Goal: Information Seeking & Learning: Learn about a topic

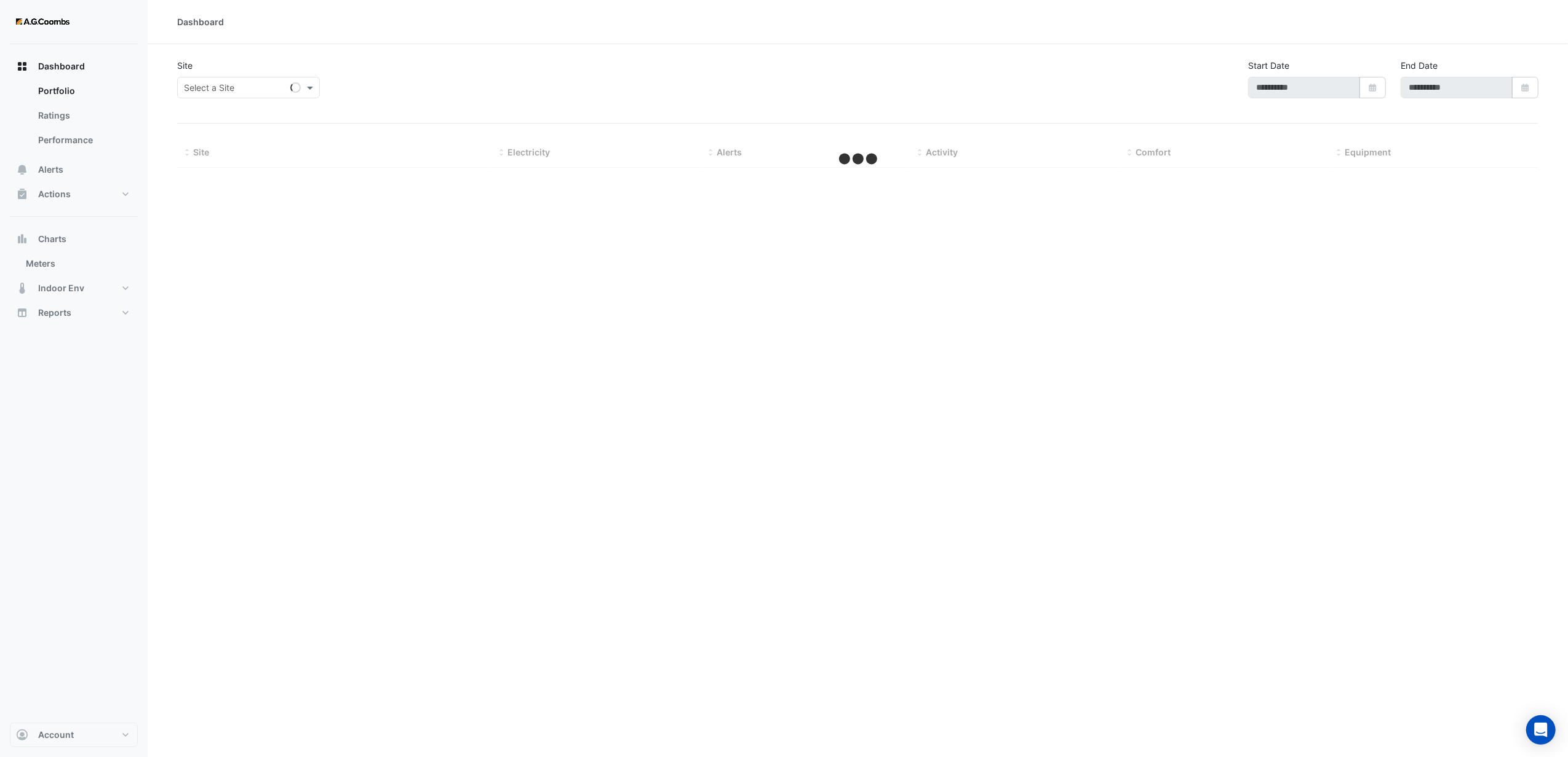
type input "**********"
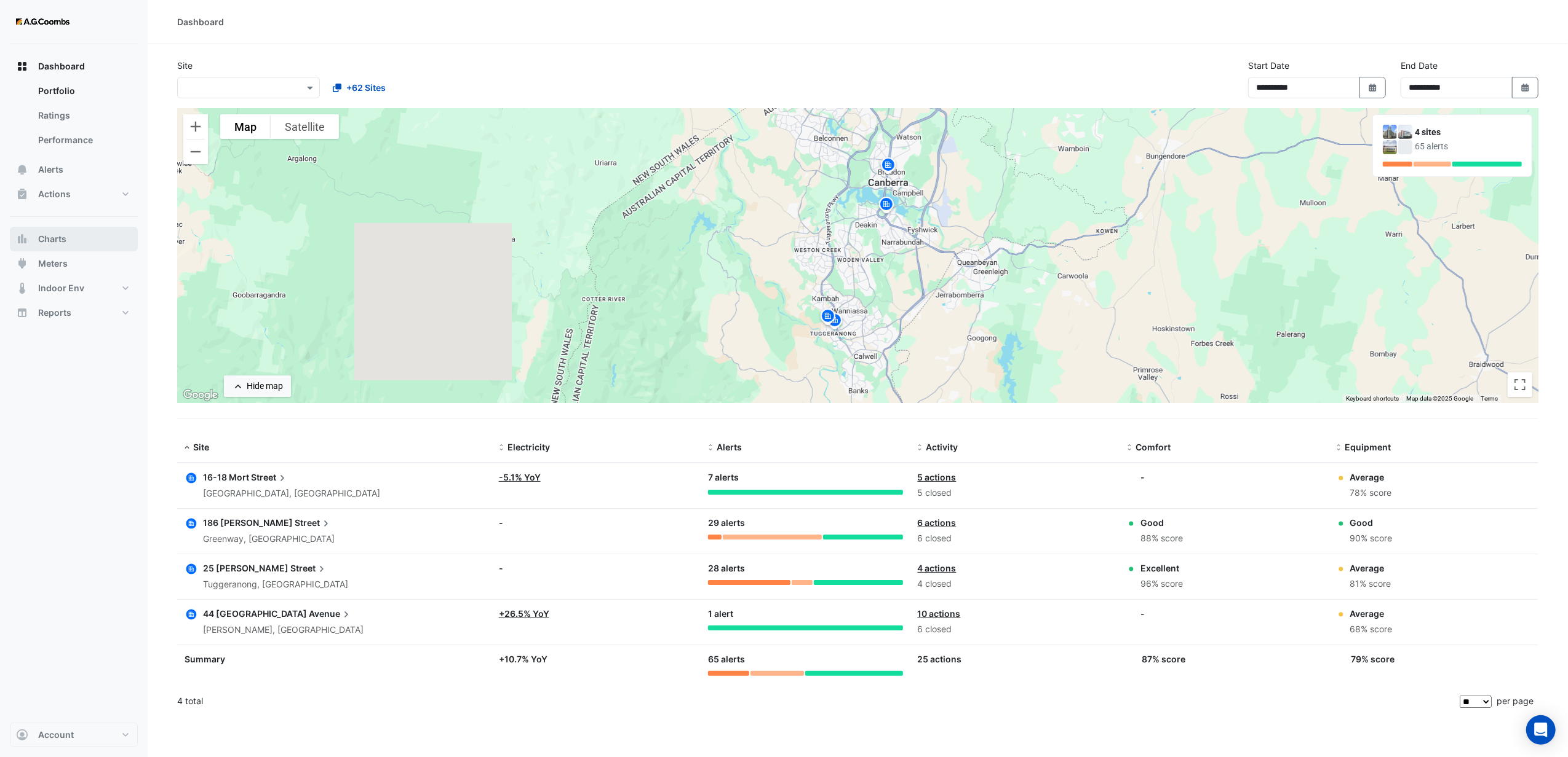
click at [58, 239] on span "Charts" at bounding box center [52, 238] width 28 height 12
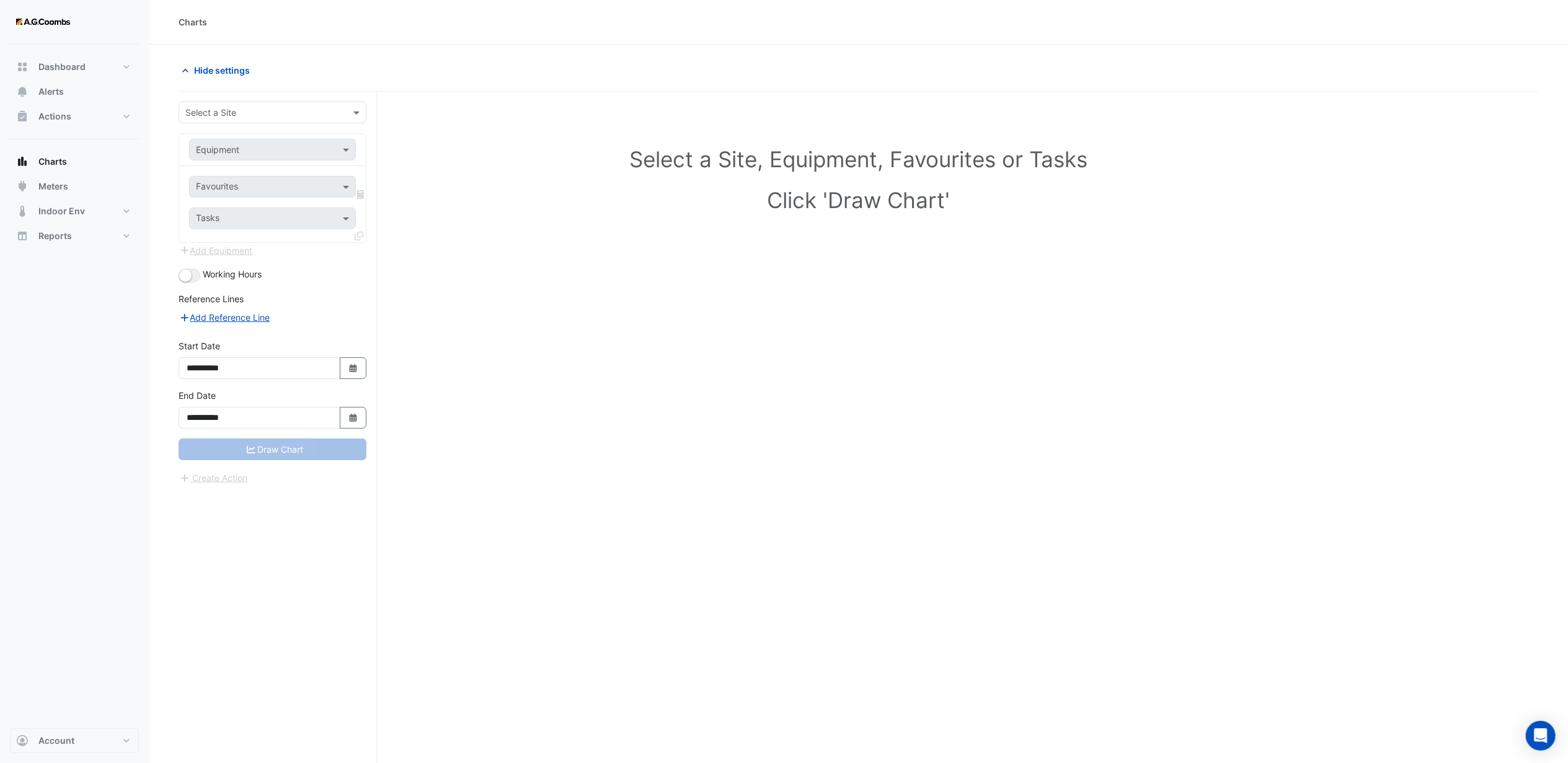
click at [228, 108] on input "text" at bounding box center [259, 114] width 149 height 13
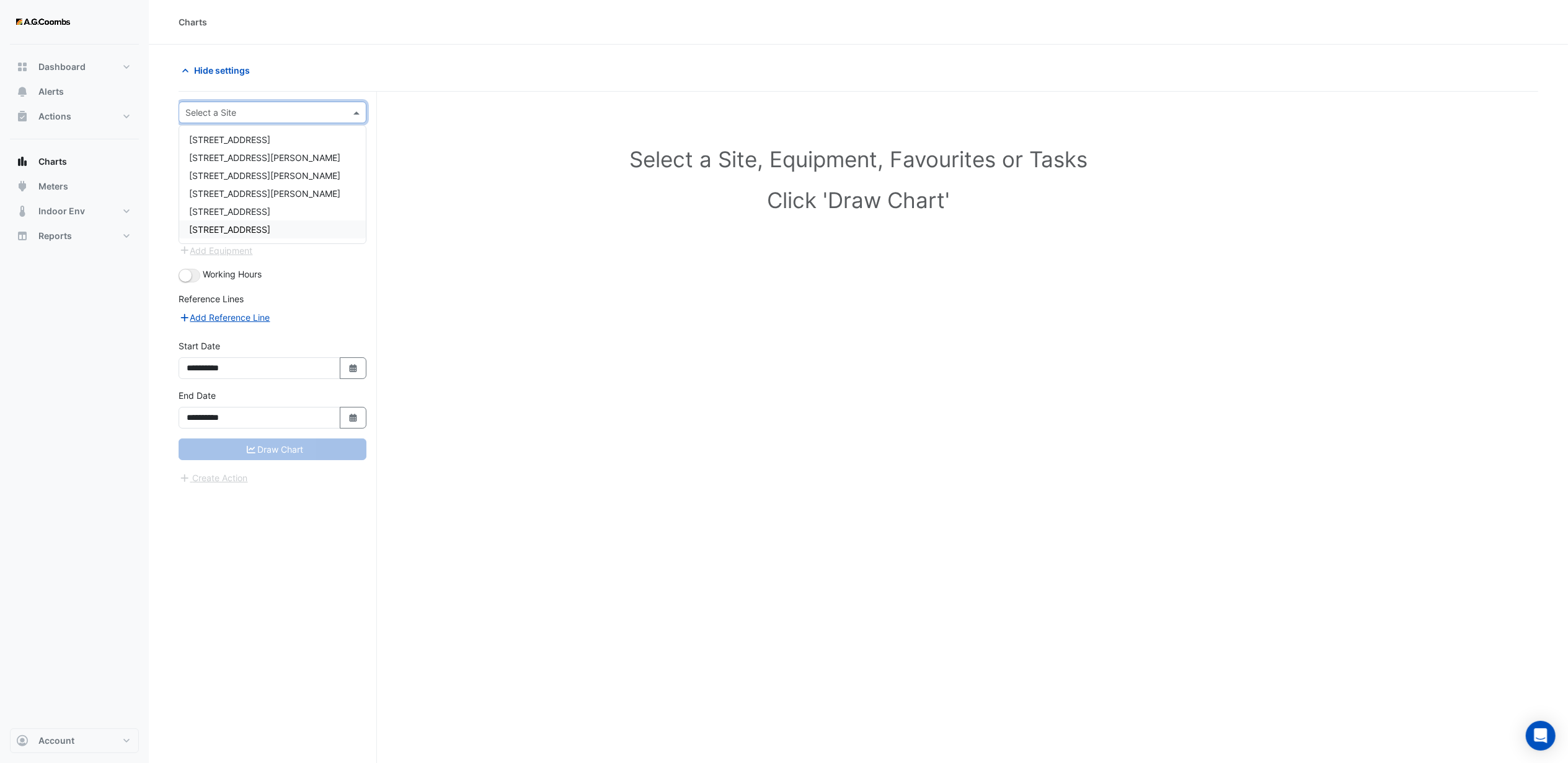
click at [216, 221] on div "[STREET_ADDRESS]" at bounding box center [272, 229] width 187 height 18
click at [222, 146] on input "text" at bounding box center [260, 150] width 129 height 13
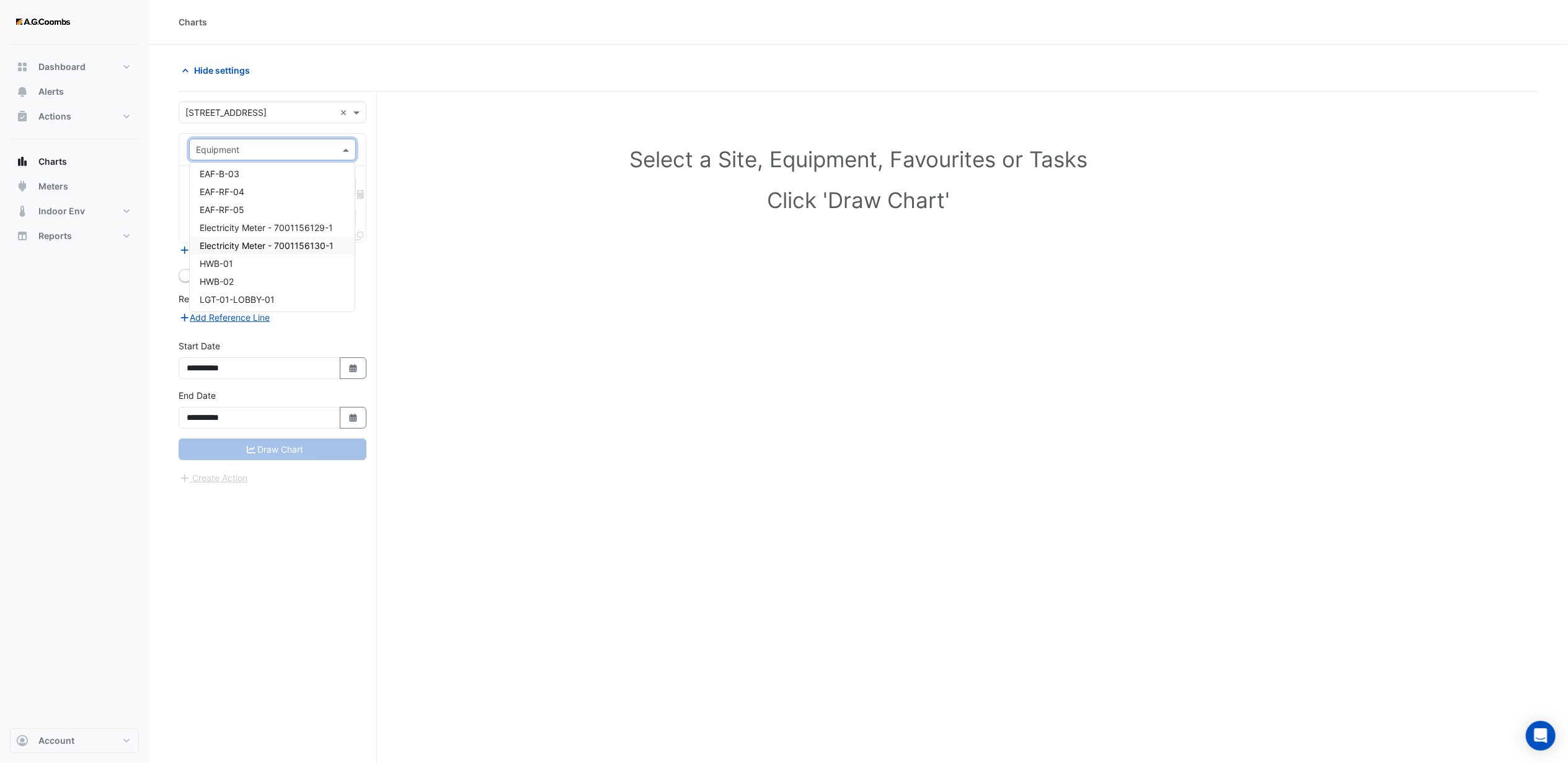
scroll to position [248, 0]
click at [204, 179] on span "HWB-01" at bounding box center [217, 180] width 34 height 10
click at [243, 191] on input "text" at bounding box center [266, 188] width 139 height 13
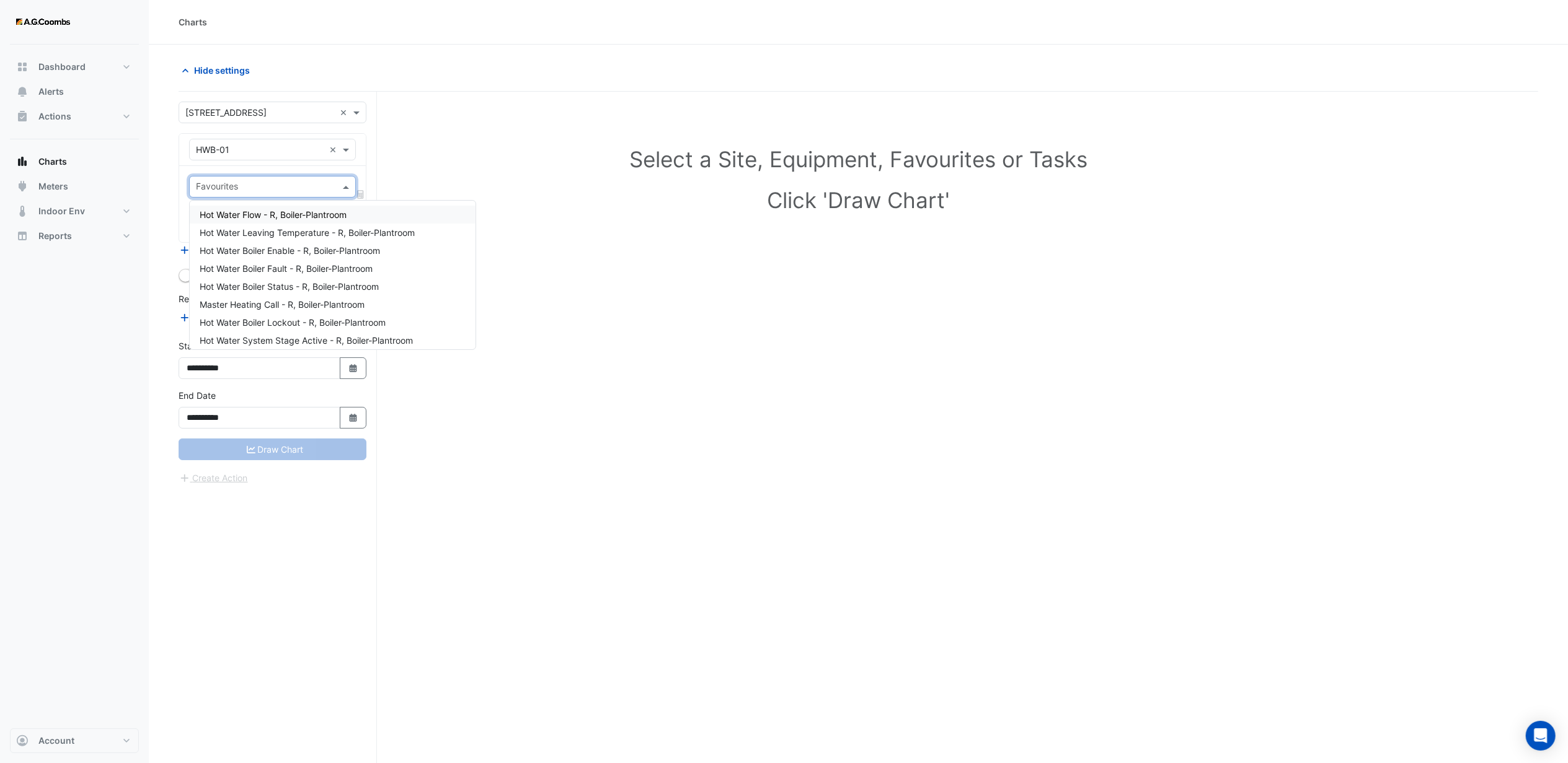
click at [266, 214] on span "Hot Water Flow - R, Boiler-Plantroom" at bounding box center [273, 214] width 146 height 10
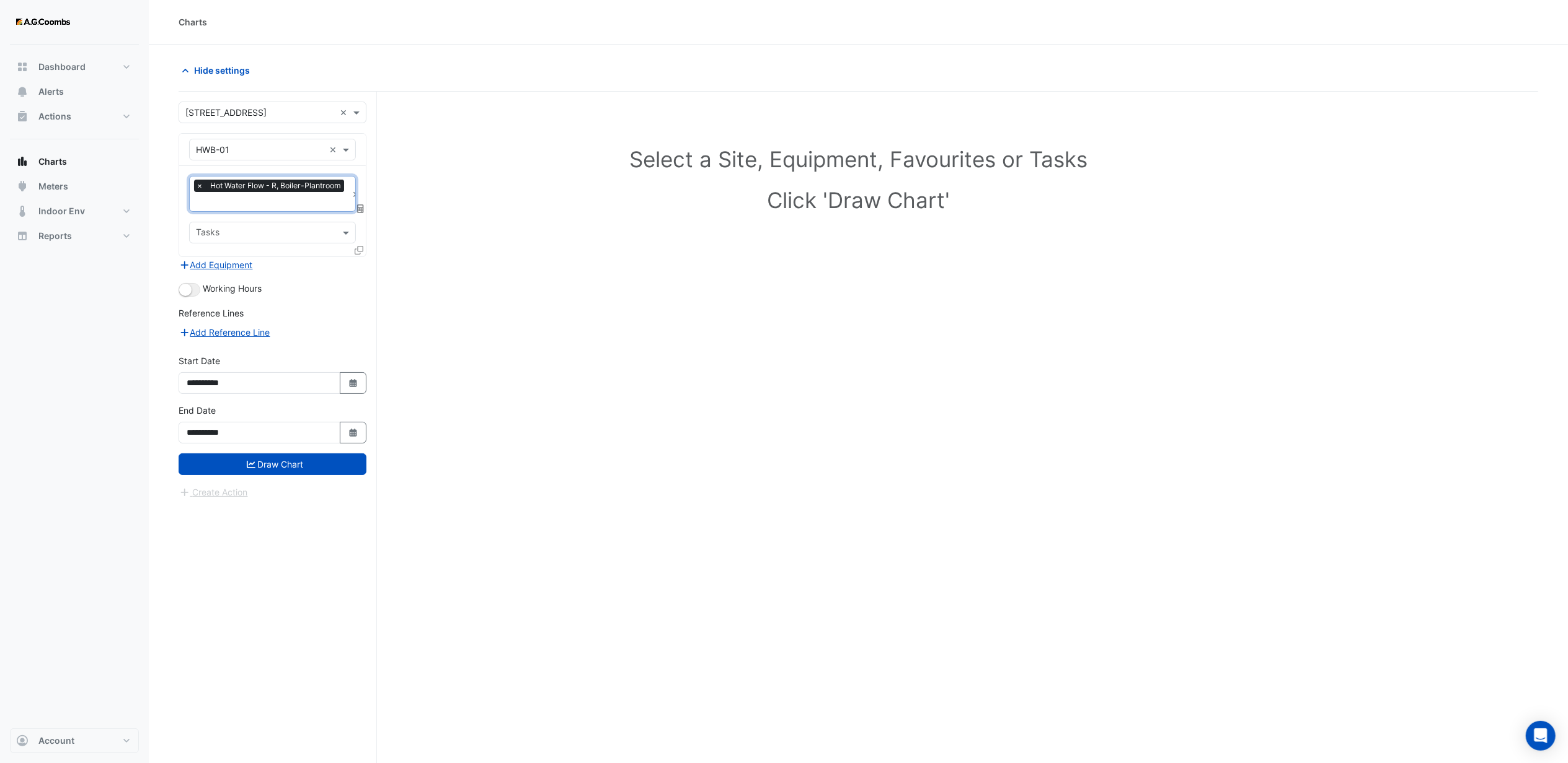
click at [264, 207] on input "text" at bounding box center [271, 203] width 151 height 13
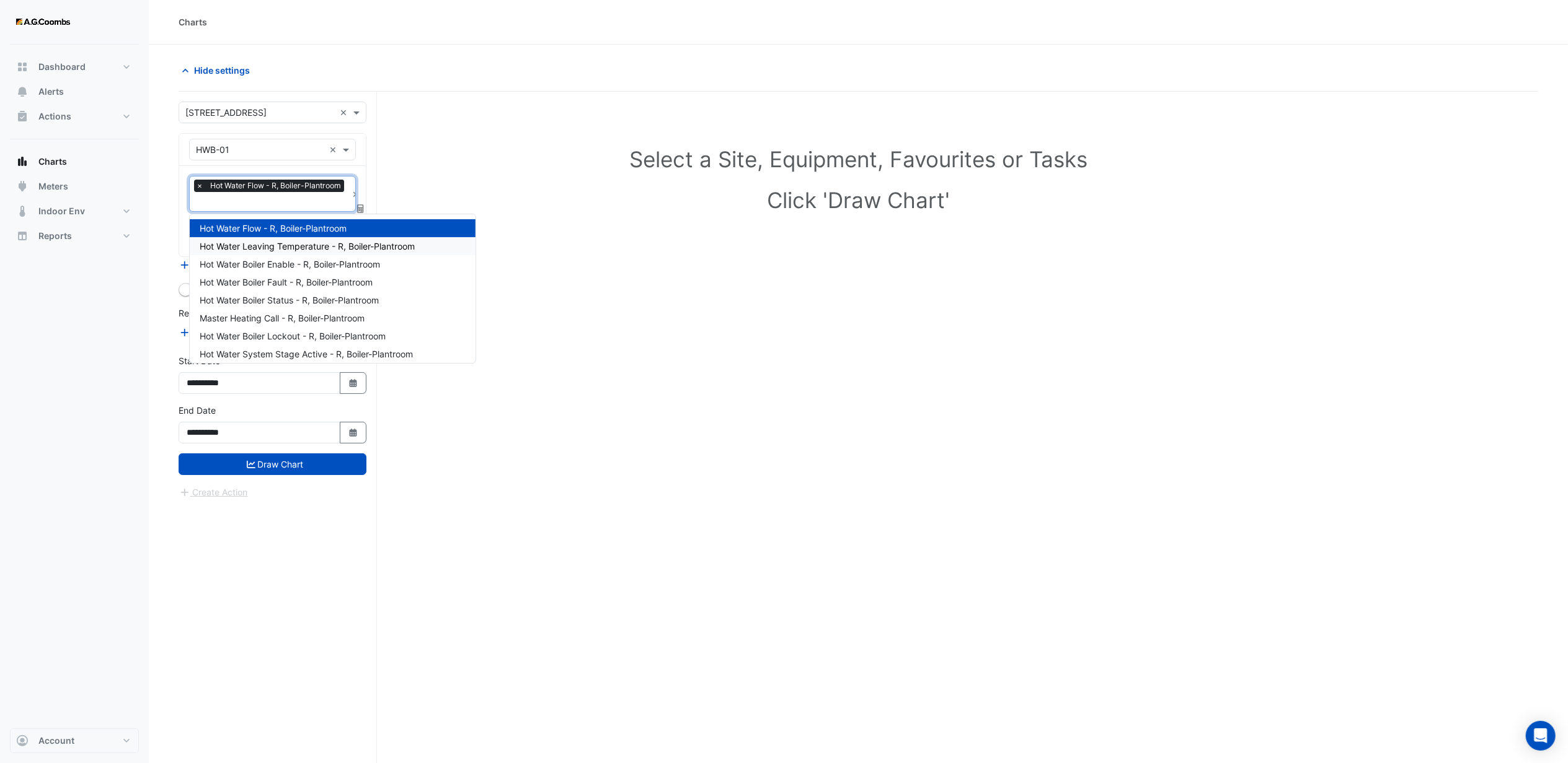
click at [274, 243] on span "Hot Water Leaving Temperature - R, Boiler-Plantroom" at bounding box center [307, 246] width 215 height 10
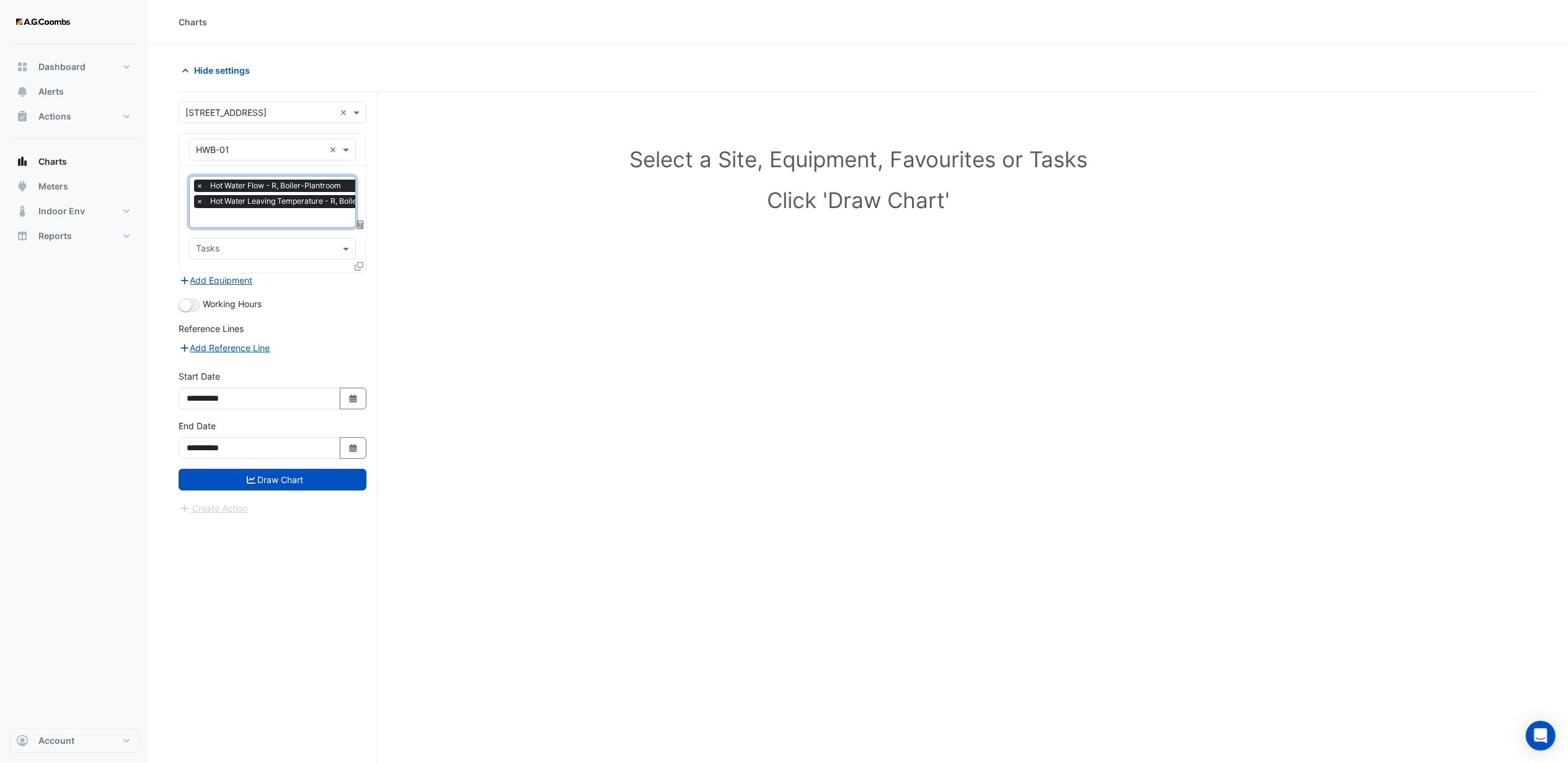
click at [264, 218] on input "text" at bounding box center [301, 219] width 210 height 13
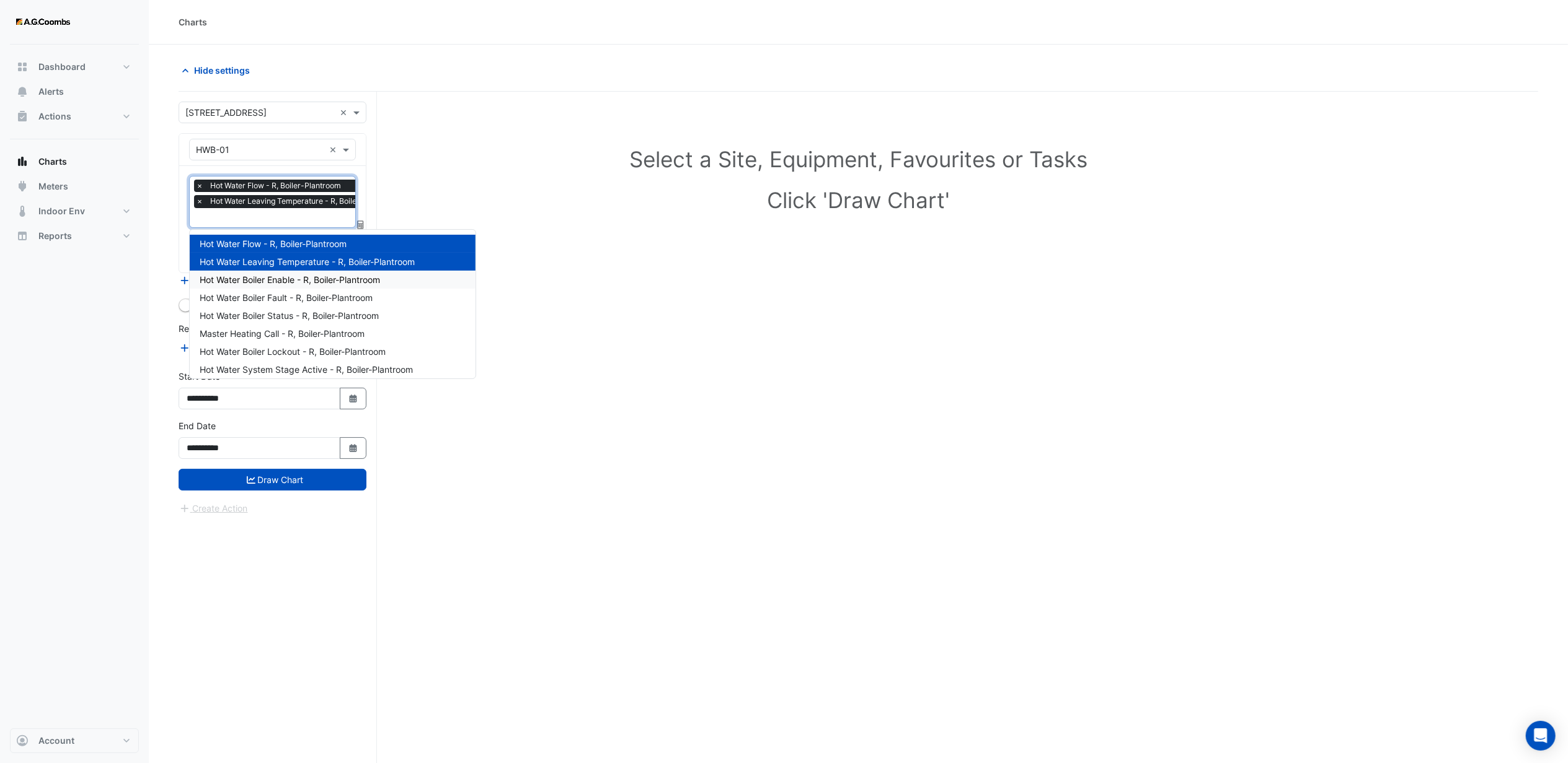
click at [273, 279] on span "Hot Water Boiler Enable - R, Boiler-Plantroom" at bounding box center [290, 279] width 180 height 10
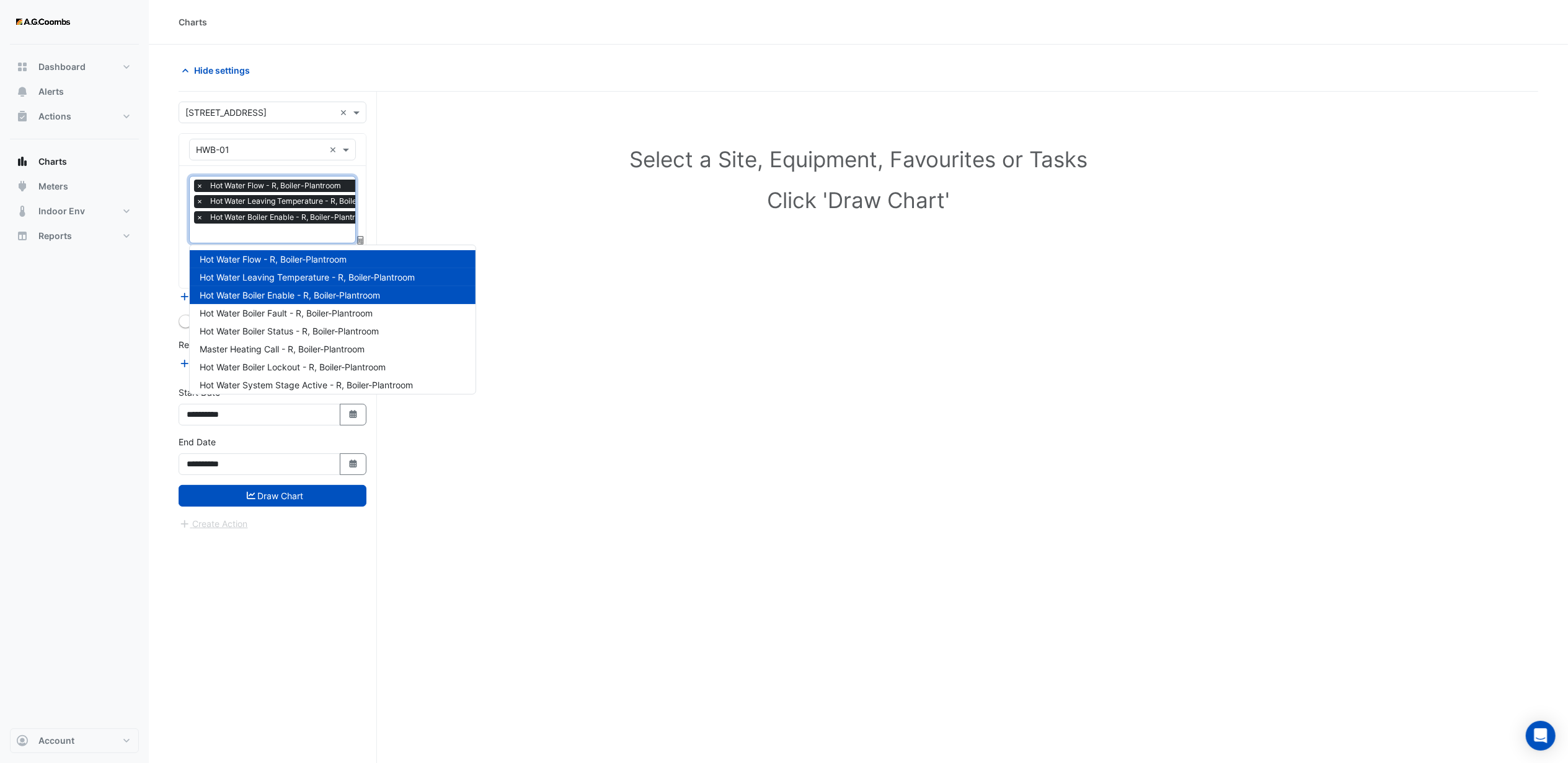
click at [255, 231] on input "text" at bounding box center [301, 235] width 210 height 13
click at [273, 326] on span "Hot Water Boiler Status - R, Boiler-Plantroom" at bounding box center [289, 330] width 179 height 10
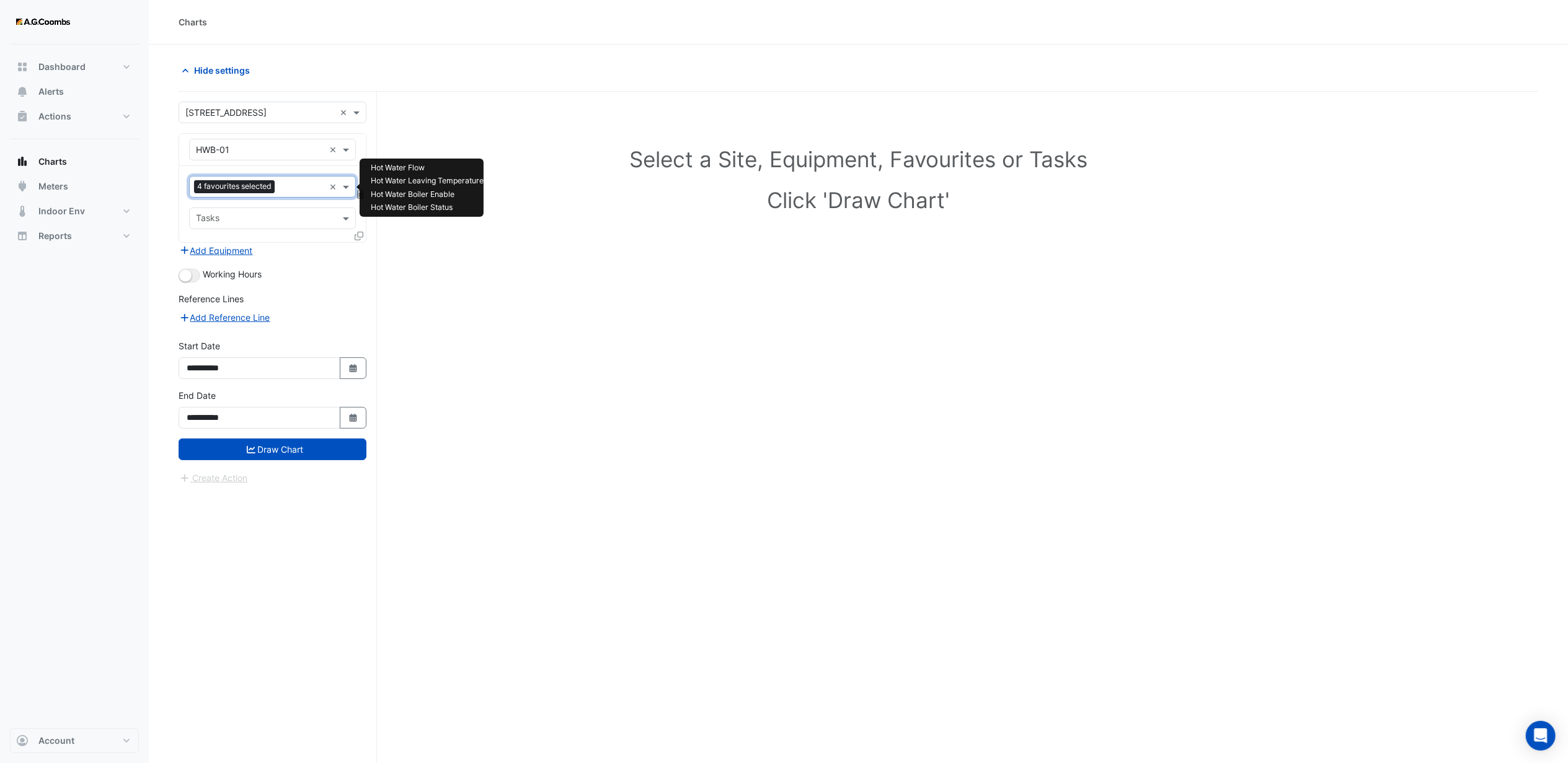
click at [299, 192] on input "text" at bounding box center [302, 188] width 45 height 13
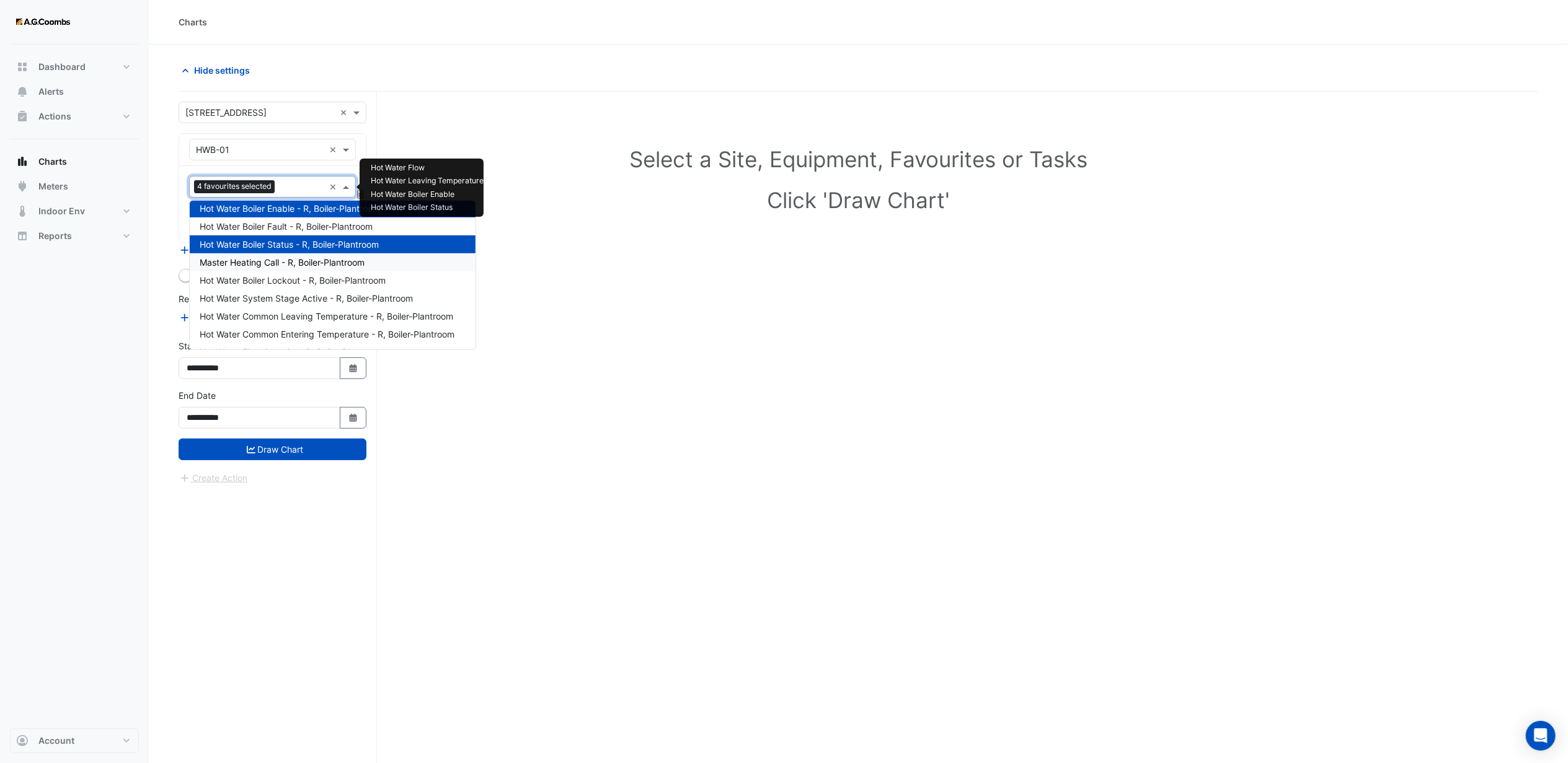
scroll to position [83, 0]
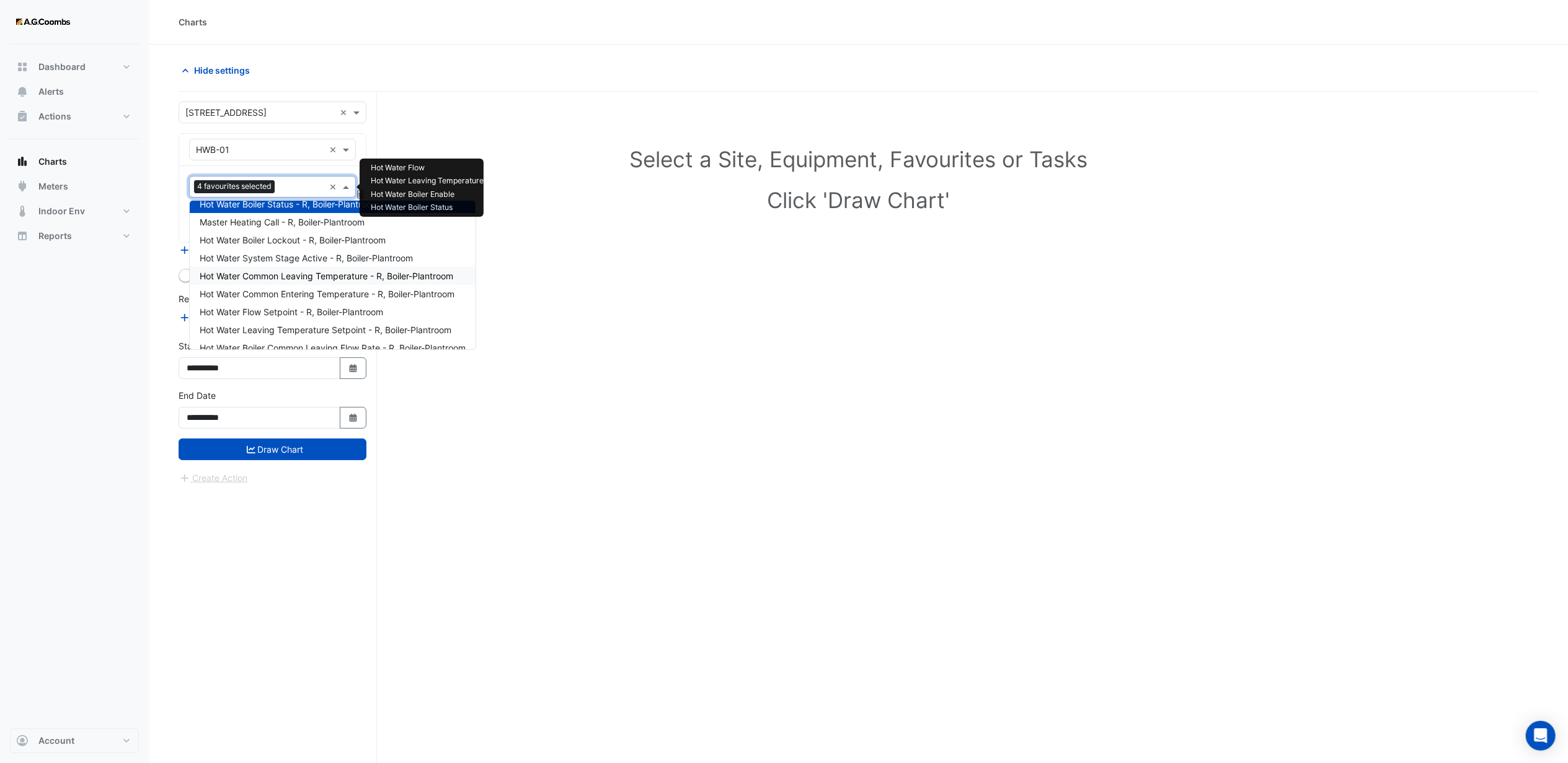
click at [273, 273] on span "Hot Water Common Leaving Temperature - R, Boiler-Plantroom" at bounding box center [327, 276] width 254 height 10
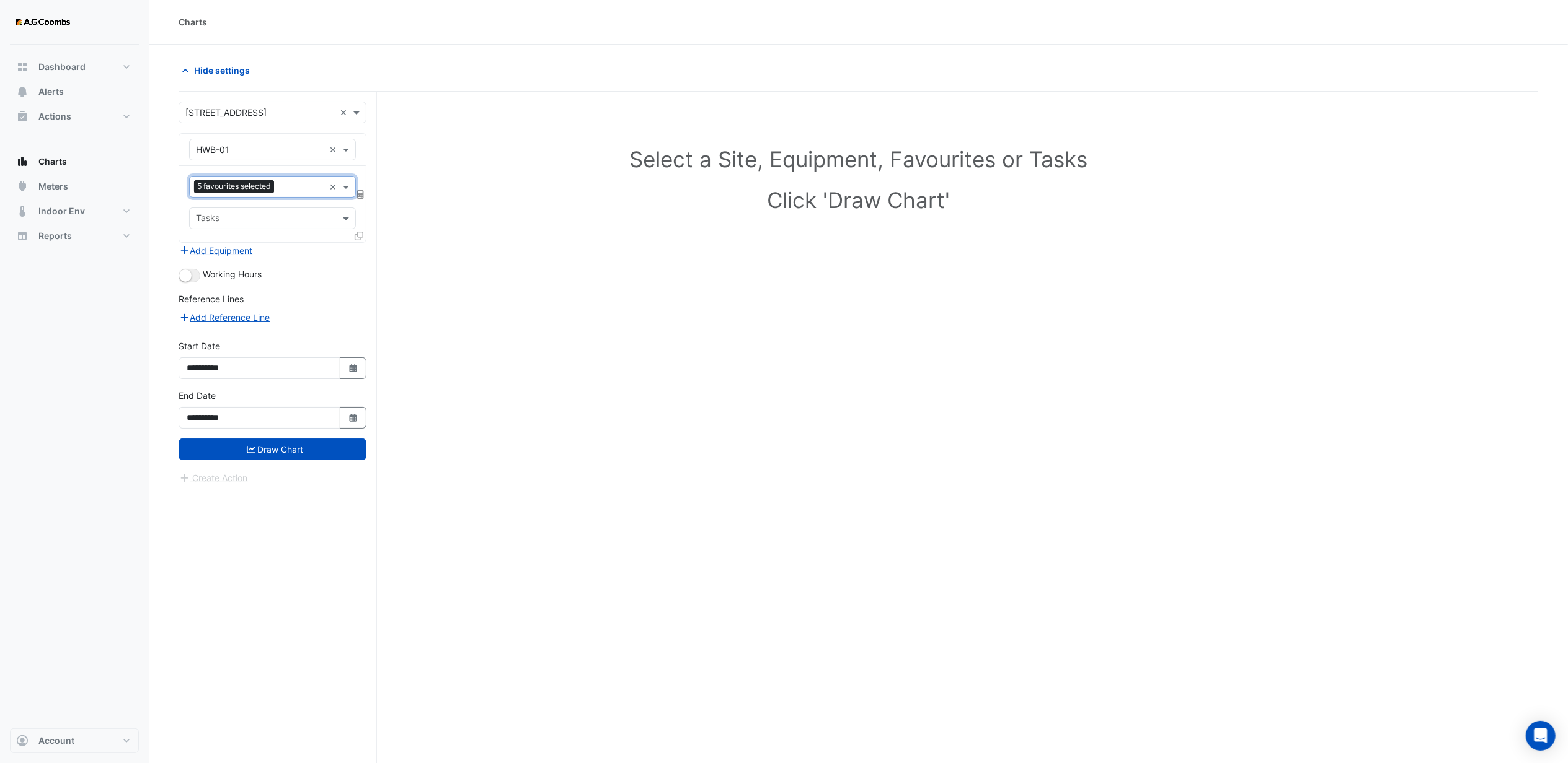
click at [251, 214] on input "text" at bounding box center [266, 220] width 139 height 13
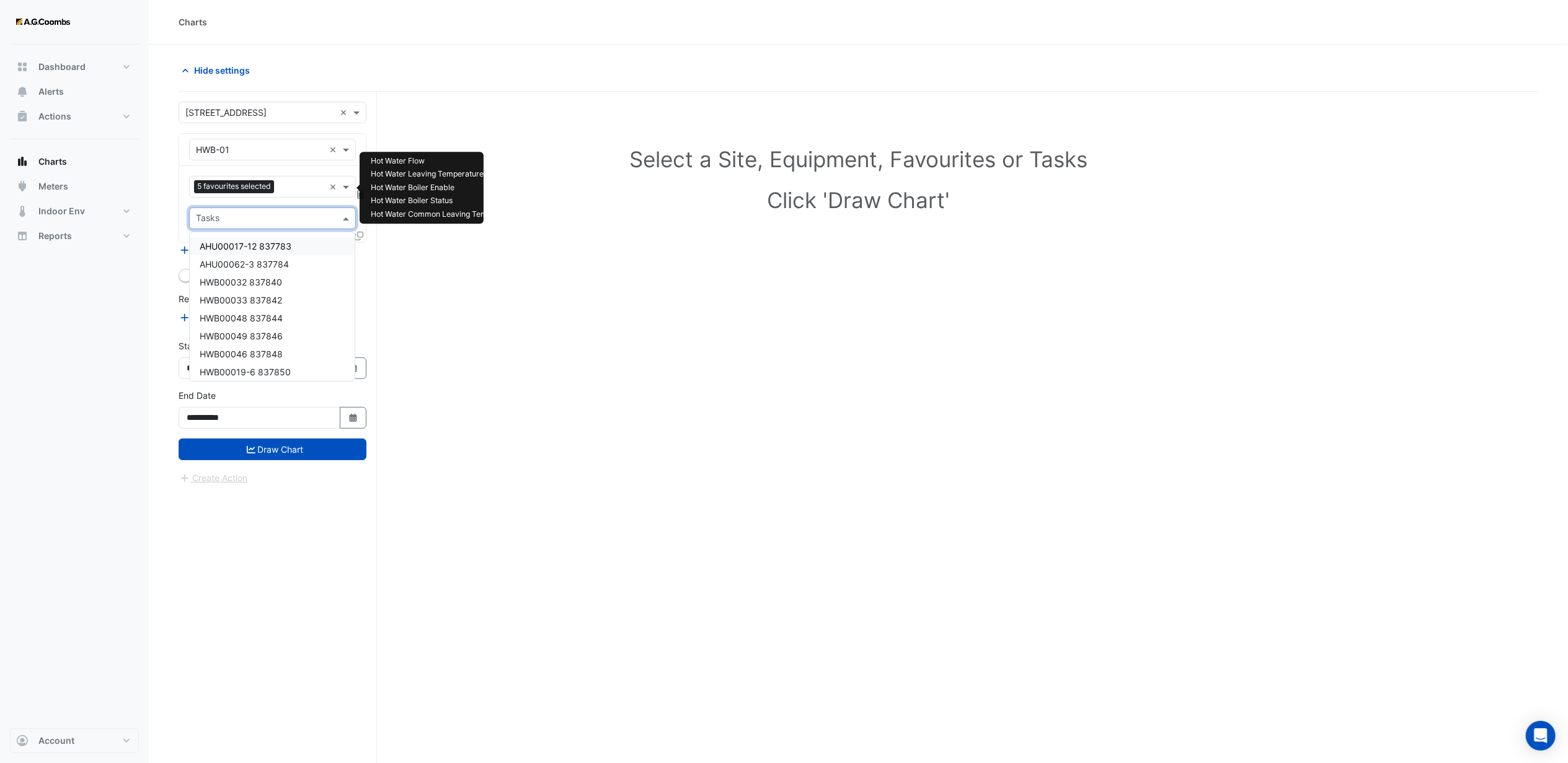
click at [286, 187] on input "text" at bounding box center [301, 188] width 45 height 13
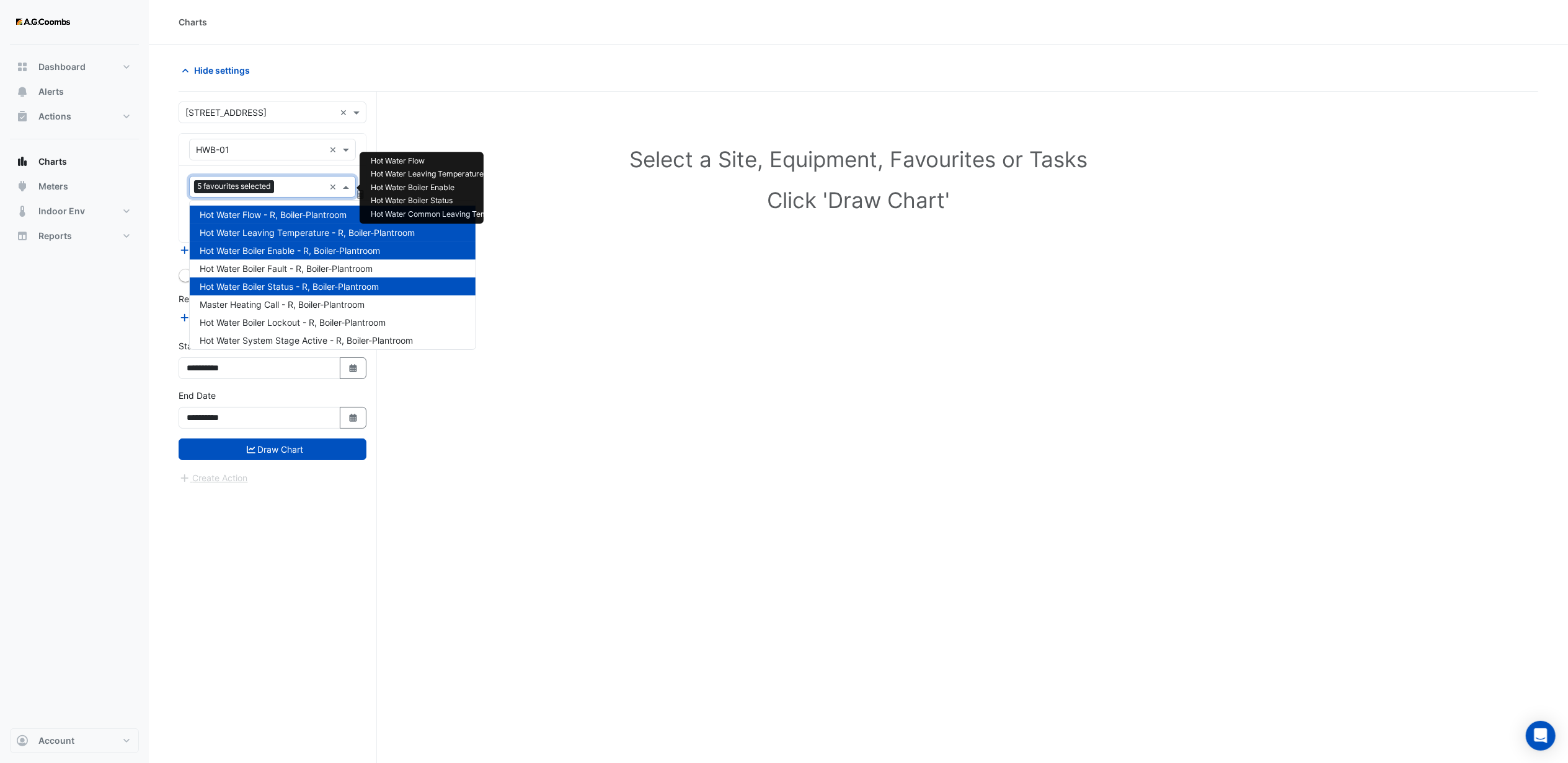
scroll to position [113, 0]
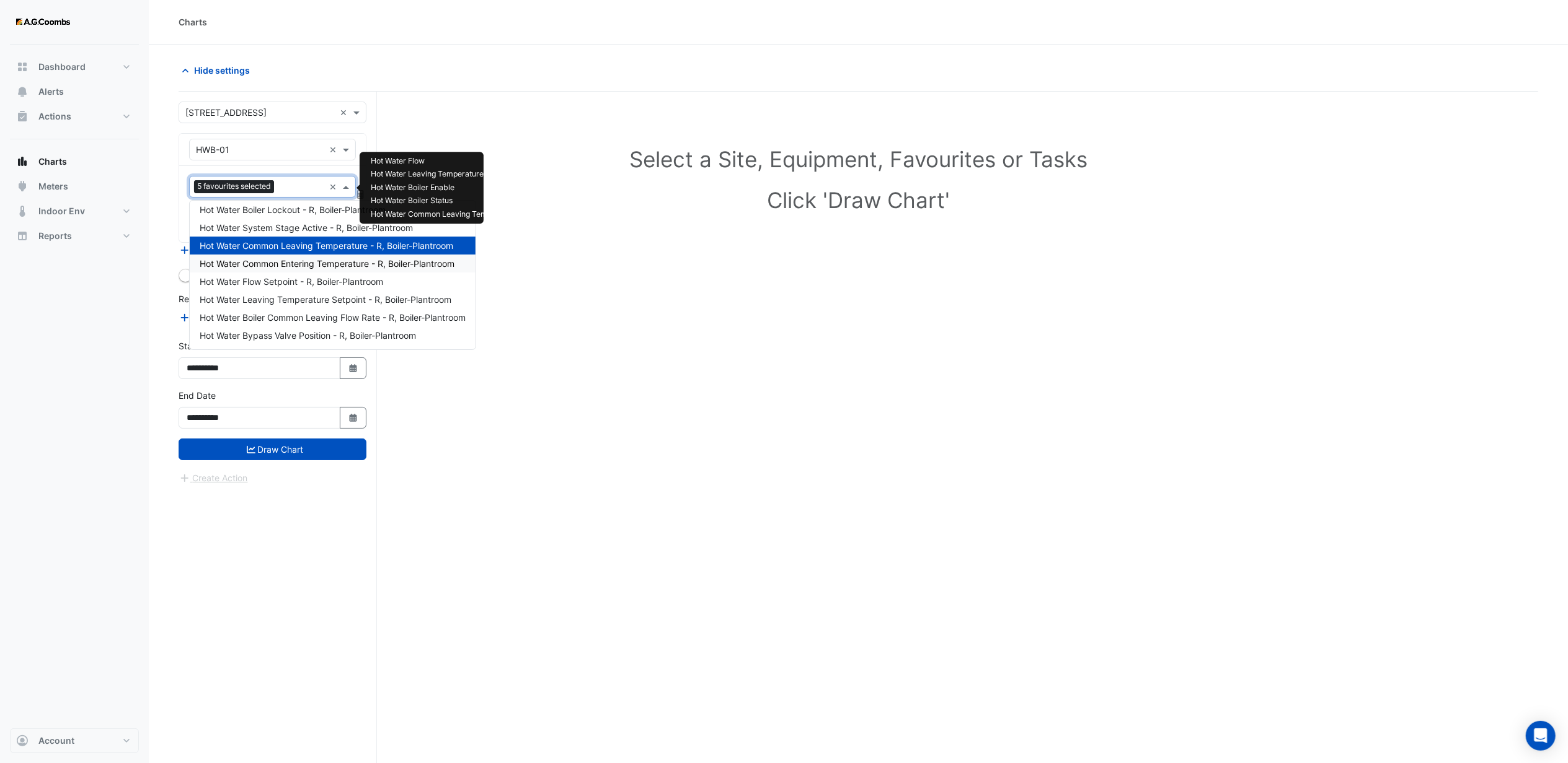
click at [294, 266] on span "Hot Water Common Entering Temperature - R, Boiler-Plantroom" at bounding box center [327, 263] width 254 height 10
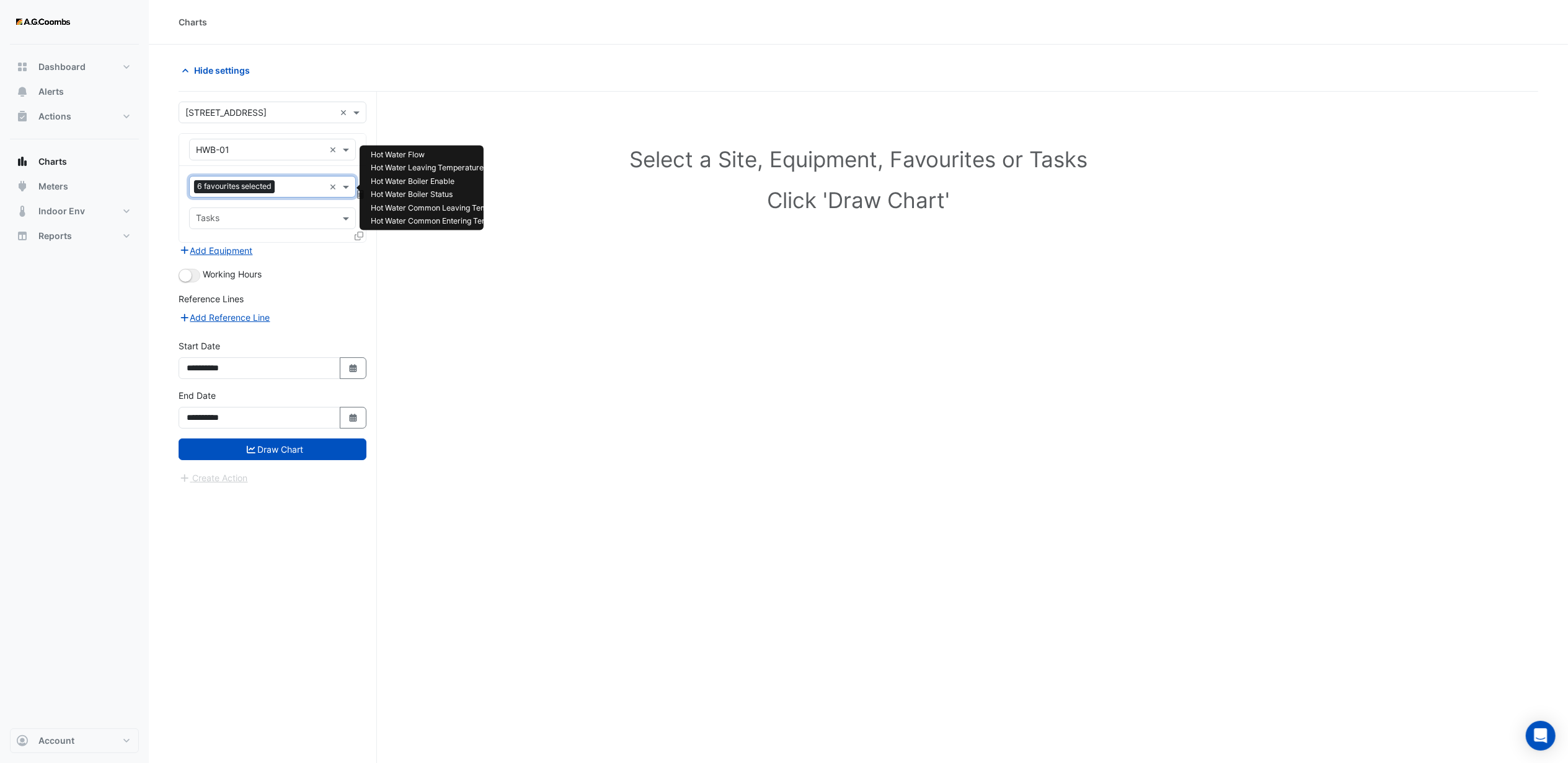
click at [291, 191] on input "text" at bounding box center [302, 188] width 45 height 13
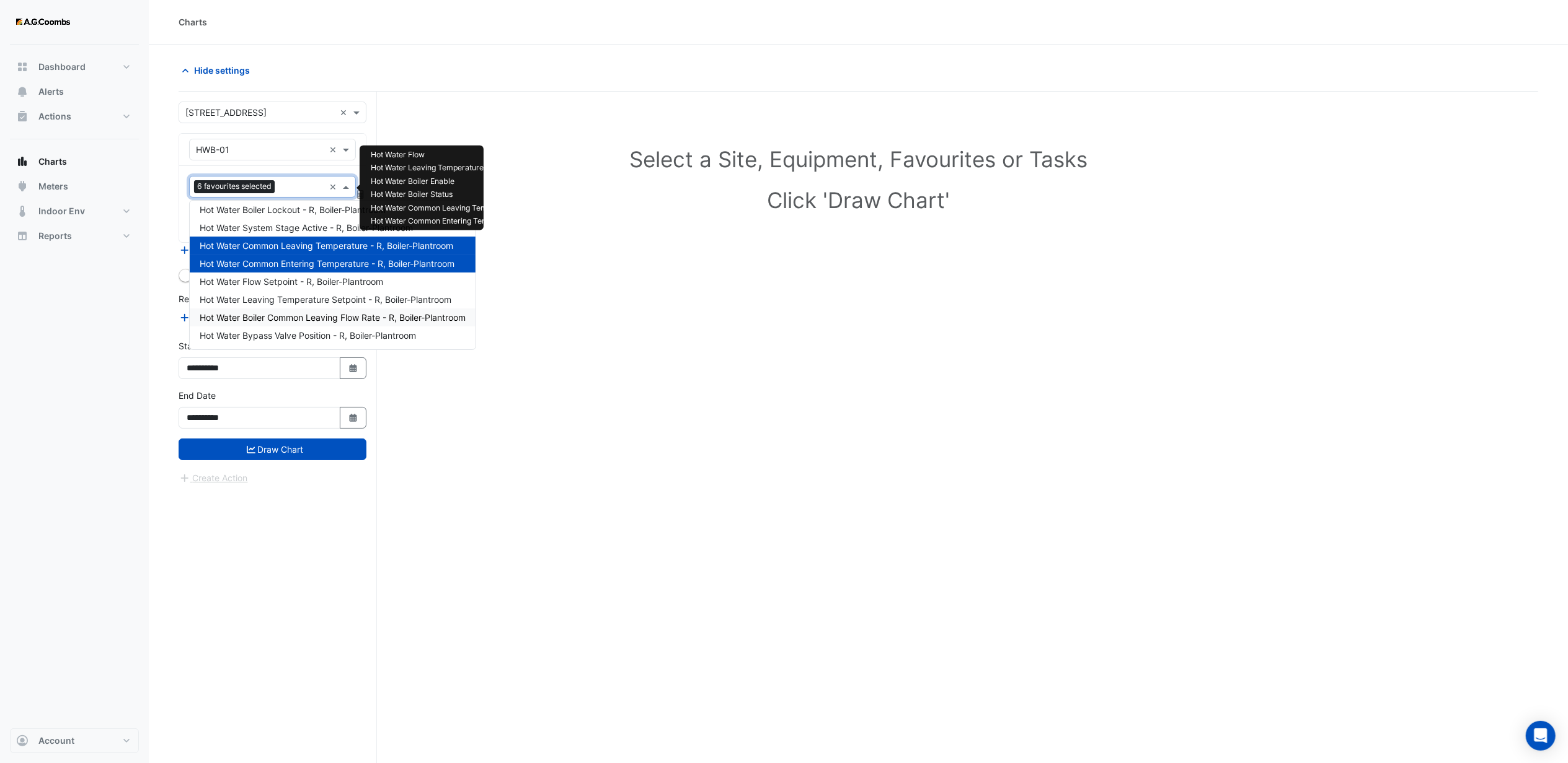
click at [293, 317] on span "Hot Water Boiler Common Leaving Flow Rate - R, Boiler-Plantroom" at bounding box center [332, 317] width 266 height 10
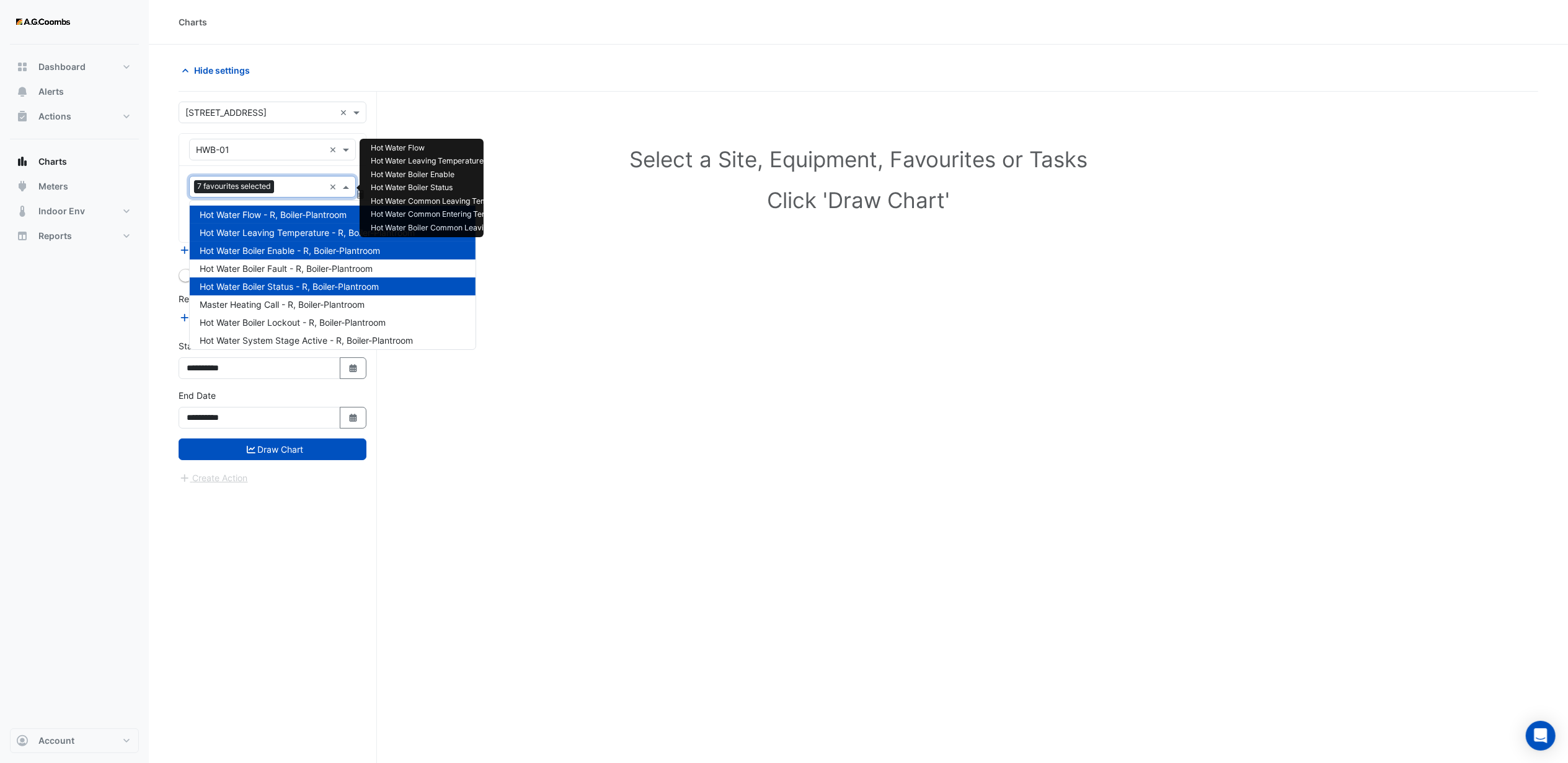
click at [291, 191] on input "text" at bounding box center [301, 188] width 45 height 13
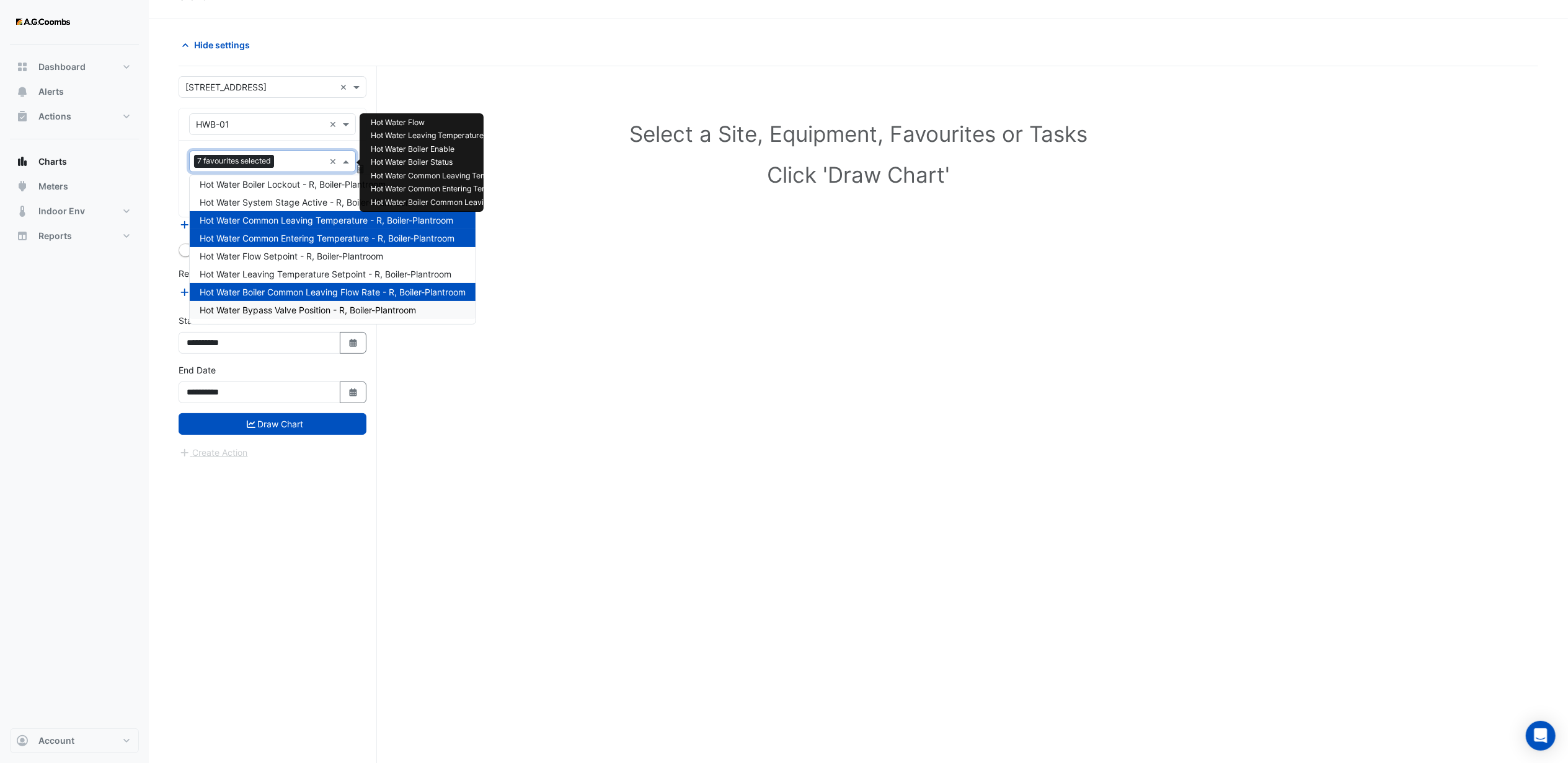
scroll to position [48, 0]
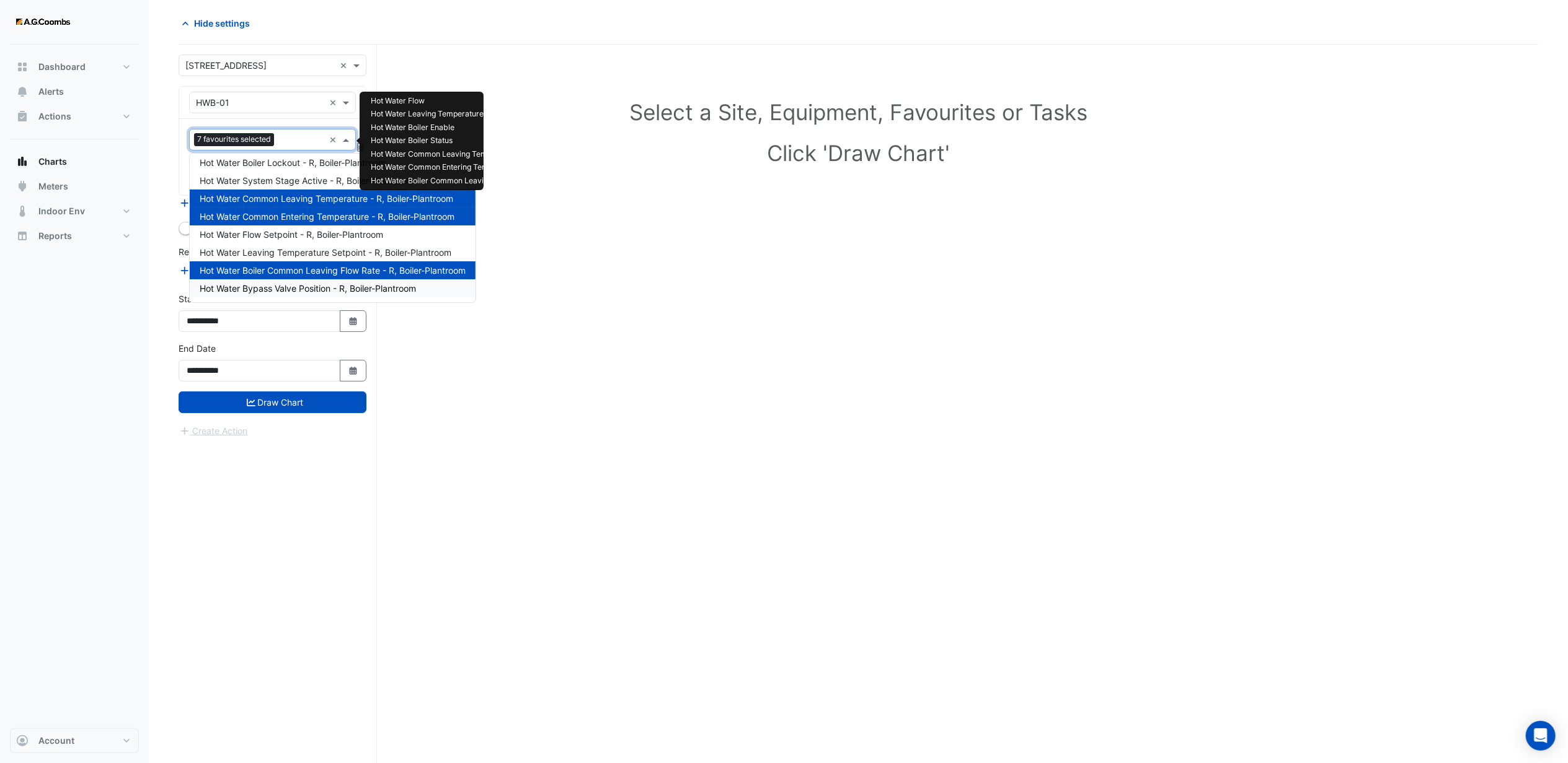
click at [306, 285] on span "Hot Water Bypass Valve Position - R, Boiler-Plantroom" at bounding box center [308, 288] width 216 height 10
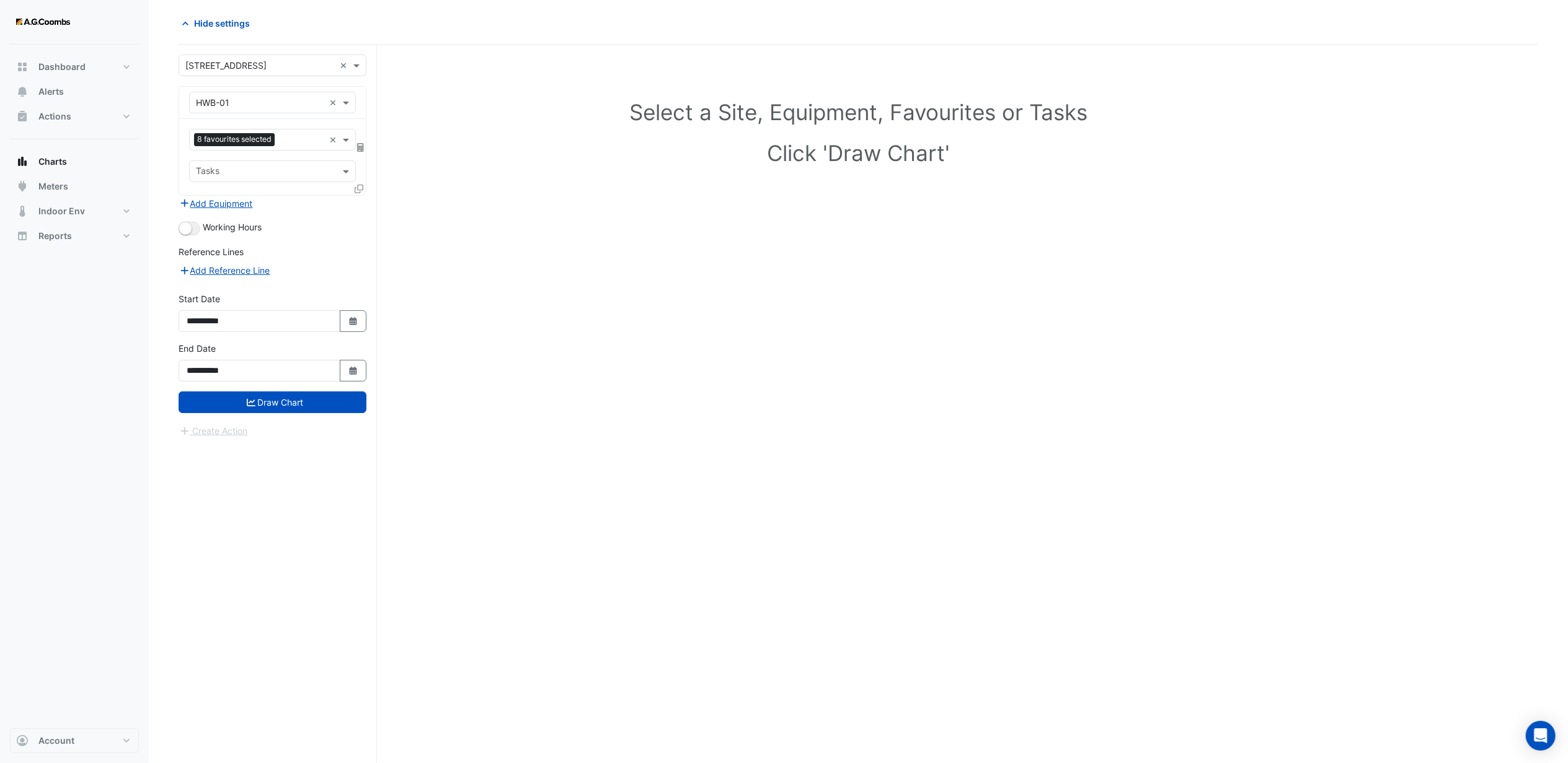
drag, startPoint x: 281, startPoint y: 451, endPoint x: 287, endPoint y: 322, distance: 129.1
click at [281, 450] on div "**********" at bounding box center [277, 404] width 198 height 719
click at [228, 204] on button "Add Equipment" at bounding box center [216, 203] width 75 height 14
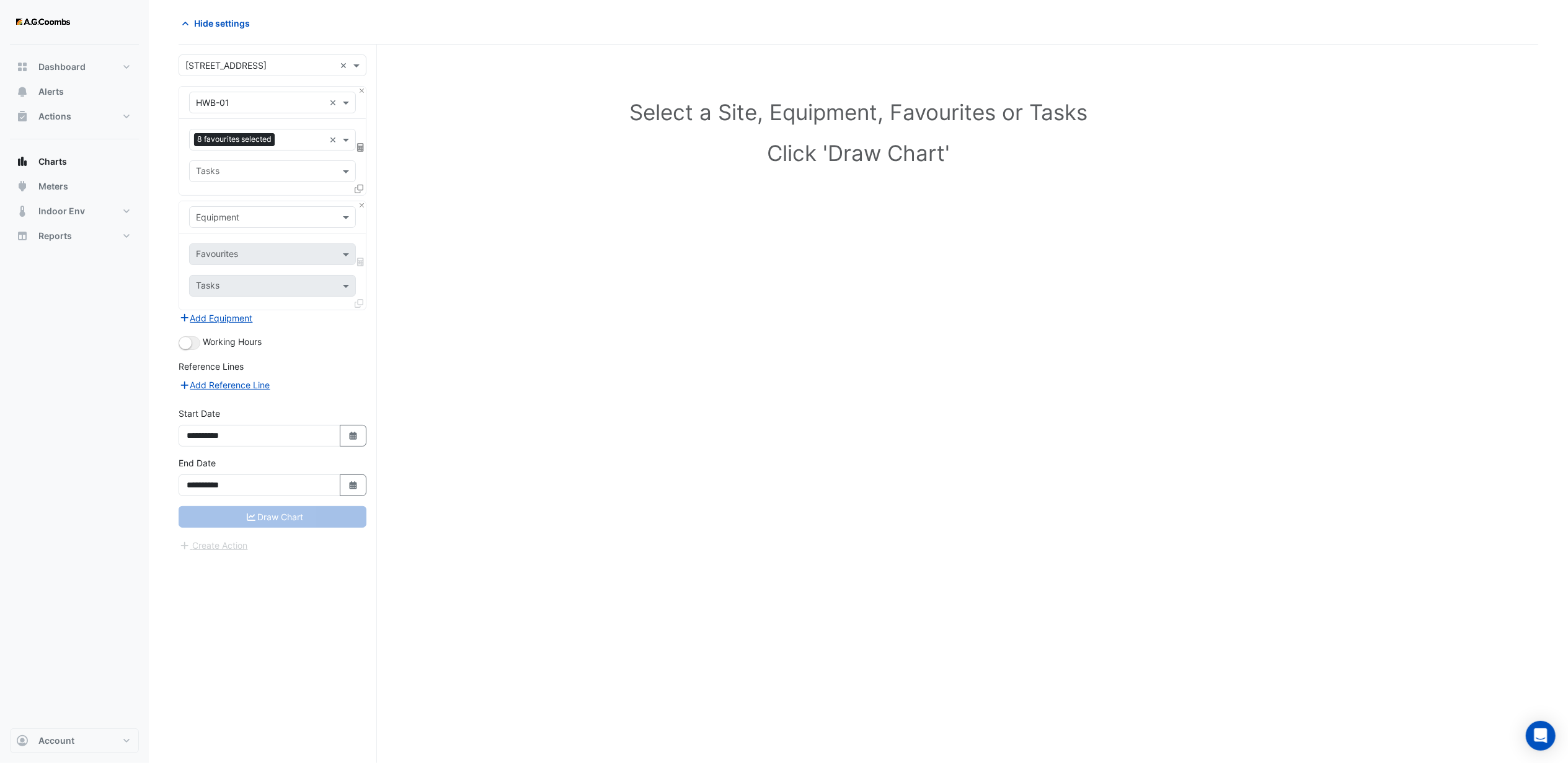
click at [241, 224] on div "Equipment" at bounding box center [272, 217] width 167 height 22
click at [229, 344] on span "HWB-02" at bounding box center [217, 349] width 34 height 10
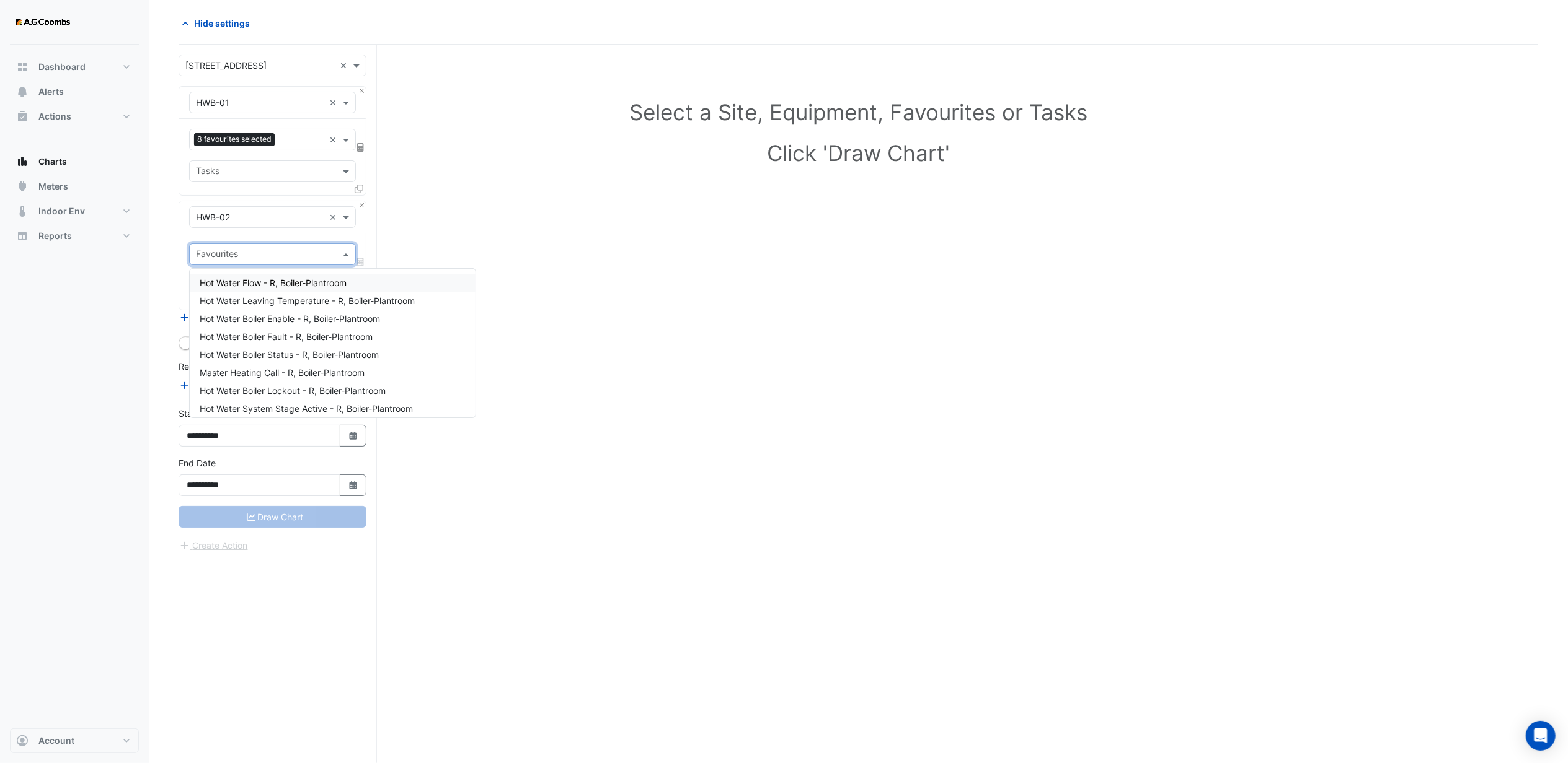
click at [256, 253] on input "text" at bounding box center [266, 255] width 139 height 13
click at [260, 318] on span "Hot Water Boiler Enable - R, Boiler-Plantroom" at bounding box center [290, 318] width 180 height 10
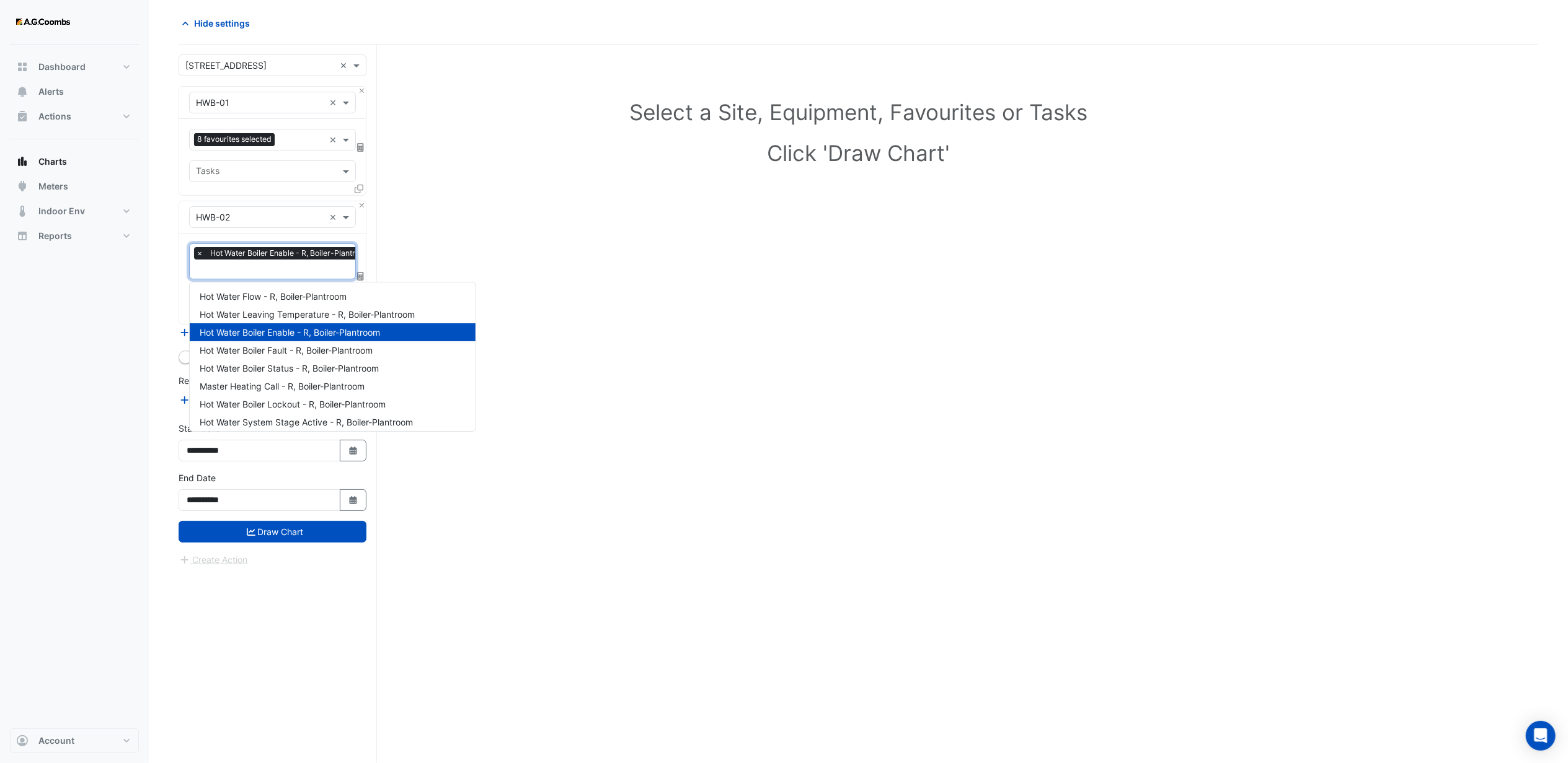
click at [251, 268] on input "text" at bounding box center [286, 270] width 181 height 13
click at [274, 365] on span "Hot Water Boiler Status - R, Boiler-Plantroom" at bounding box center [289, 368] width 179 height 10
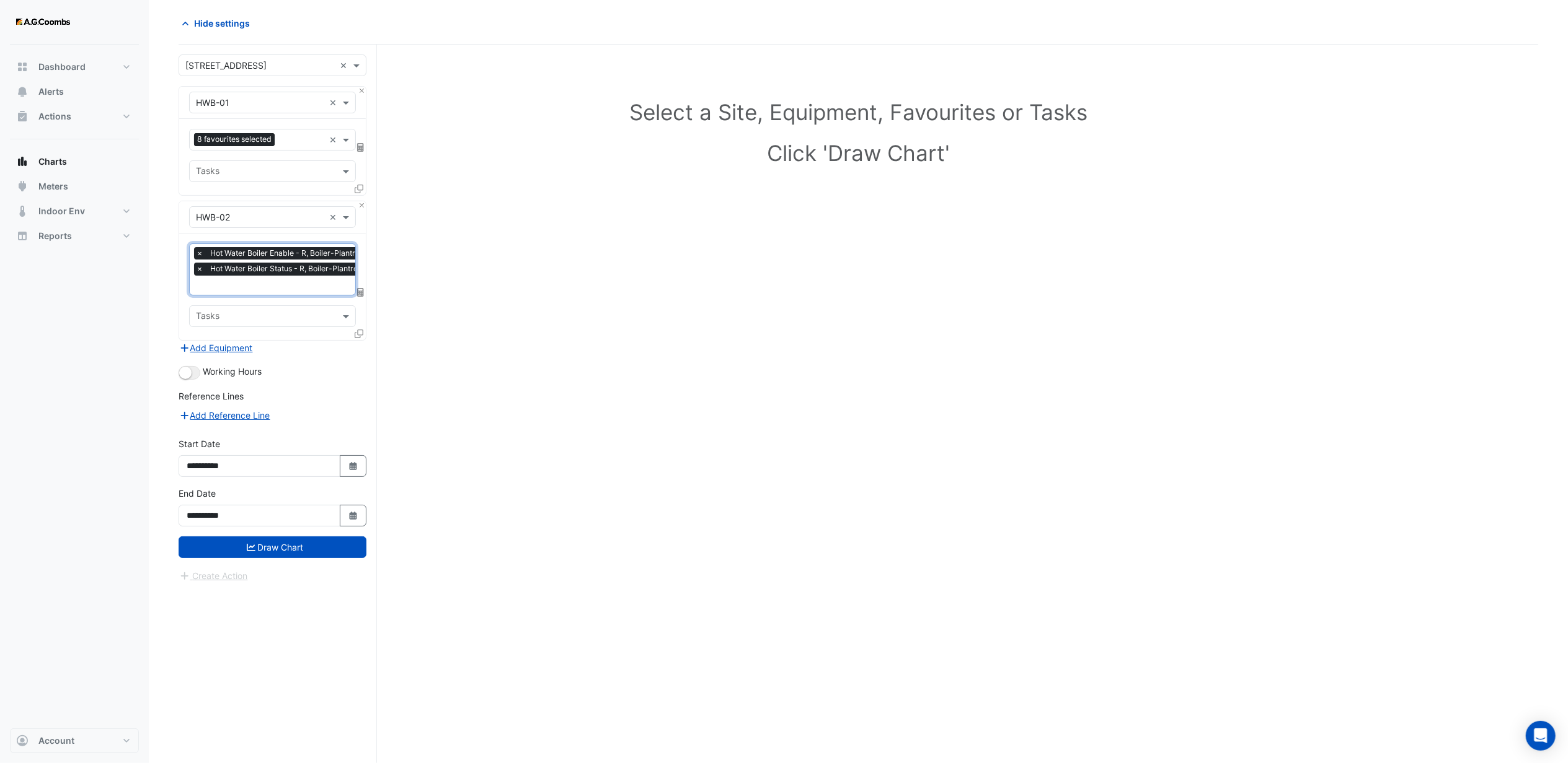
click at [249, 287] on input "text" at bounding box center [286, 286] width 181 height 13
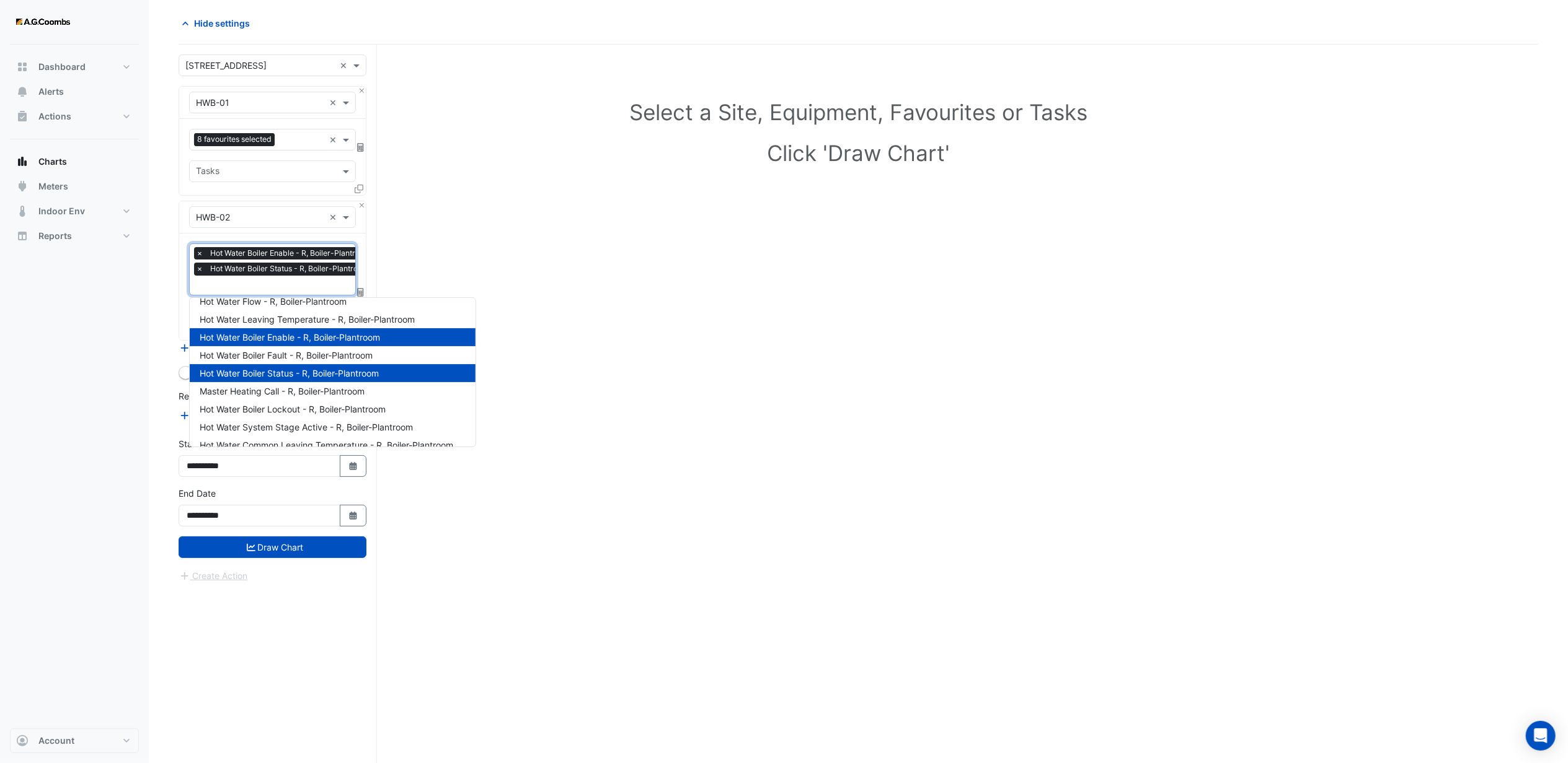
scroll to position [0, 0]
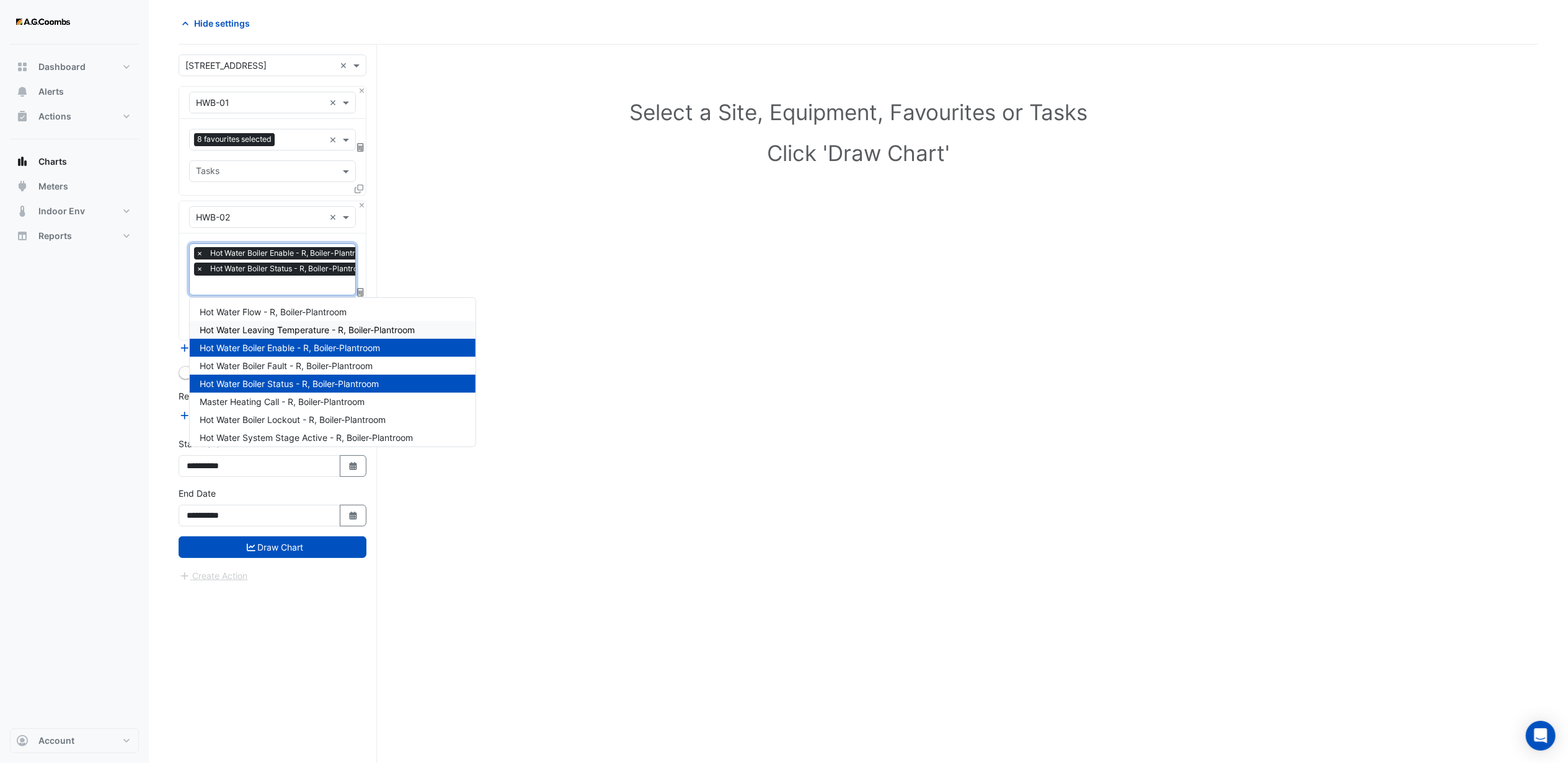
click at [282, 326] on span "Hot Water Leaving Temperature - R, Boiler-Plantroom" at bounding box center [307, 329] width 215 height 10
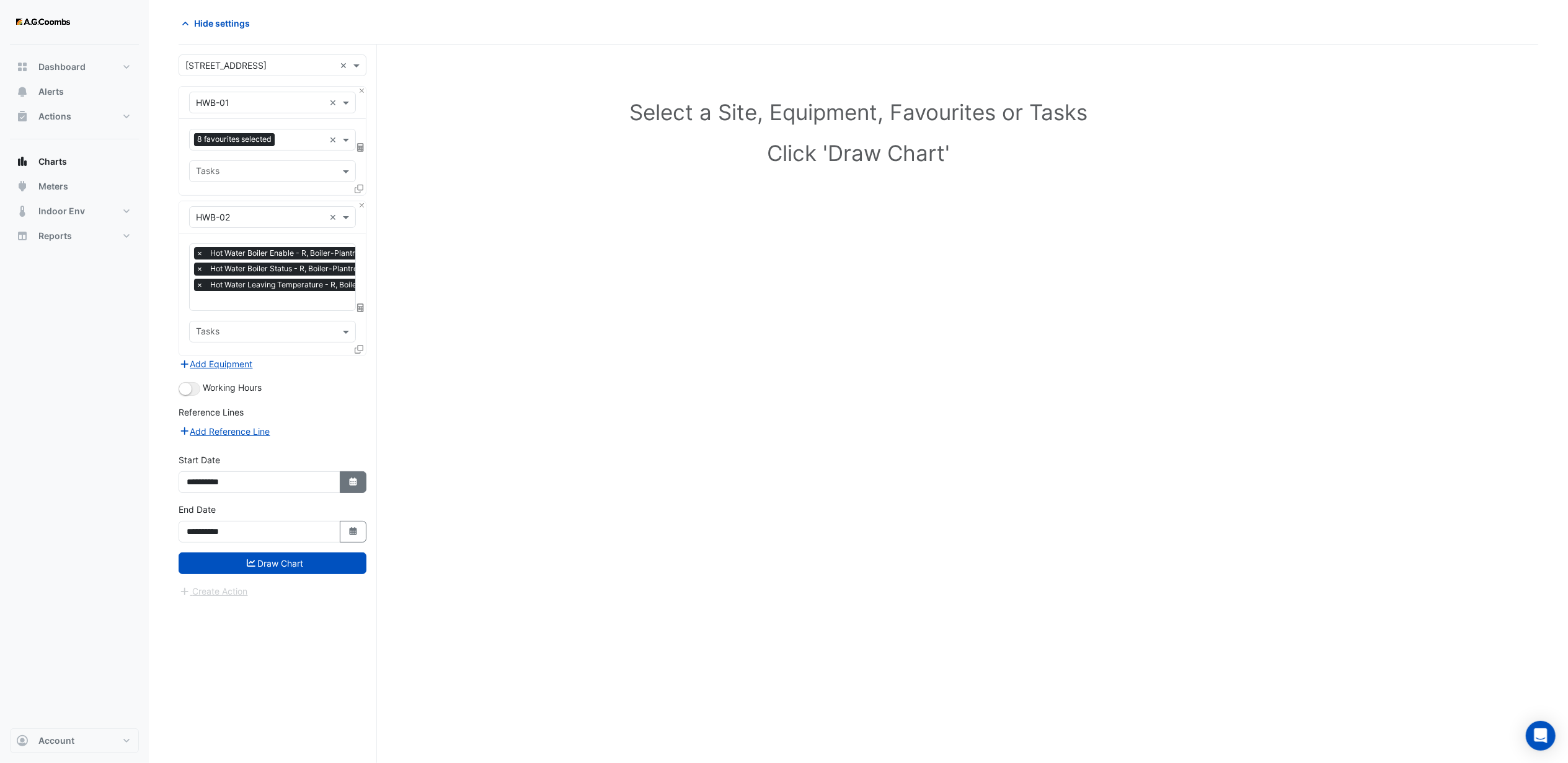
click at [351, 481] on icon "button" at bounding box center [353, 481] width 8 height 8
select select "*"
drag, startPoint x: 300, startPoint y: 316, endPoint x: 293, endPoint y: 316, distance: 7.0
click at [300, 316] on select "**** **** **** **** **** **** **** **** **** **** ****" at bounding box center [282, 318] width 47 height 19
select select "****"
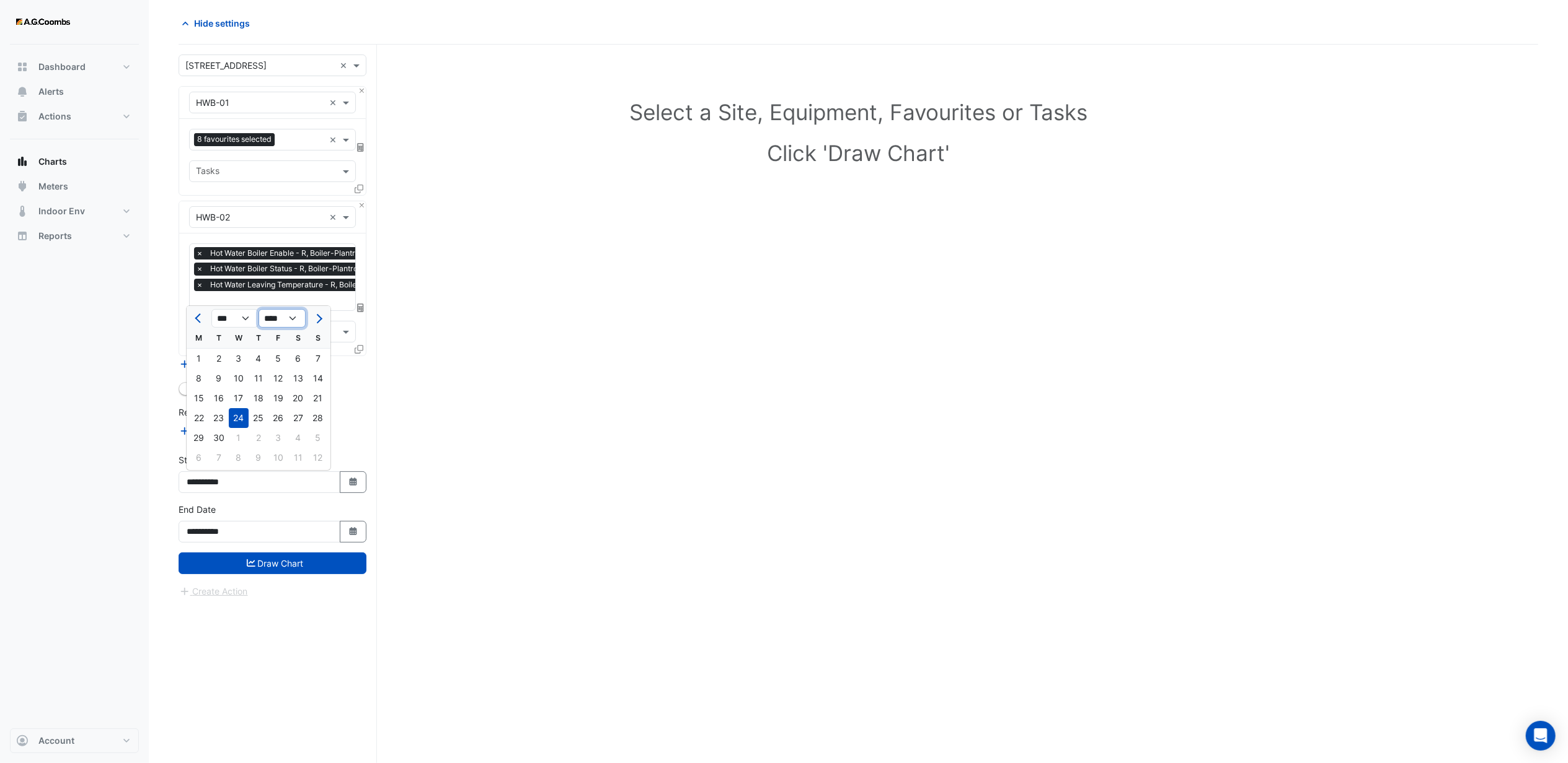
click at [258, 309] on select "**** **** **** **** **** **** **** **** **** **** ****" at bounding box center [282, 318] width 47 height 19
click at [199, 455] on div "30" at bounding box center [198, 457] width 20 height 20
type input "**********"
click at [271, 560] on button "Draw Chart" at bounding box center [272, 563] width 188 height 22
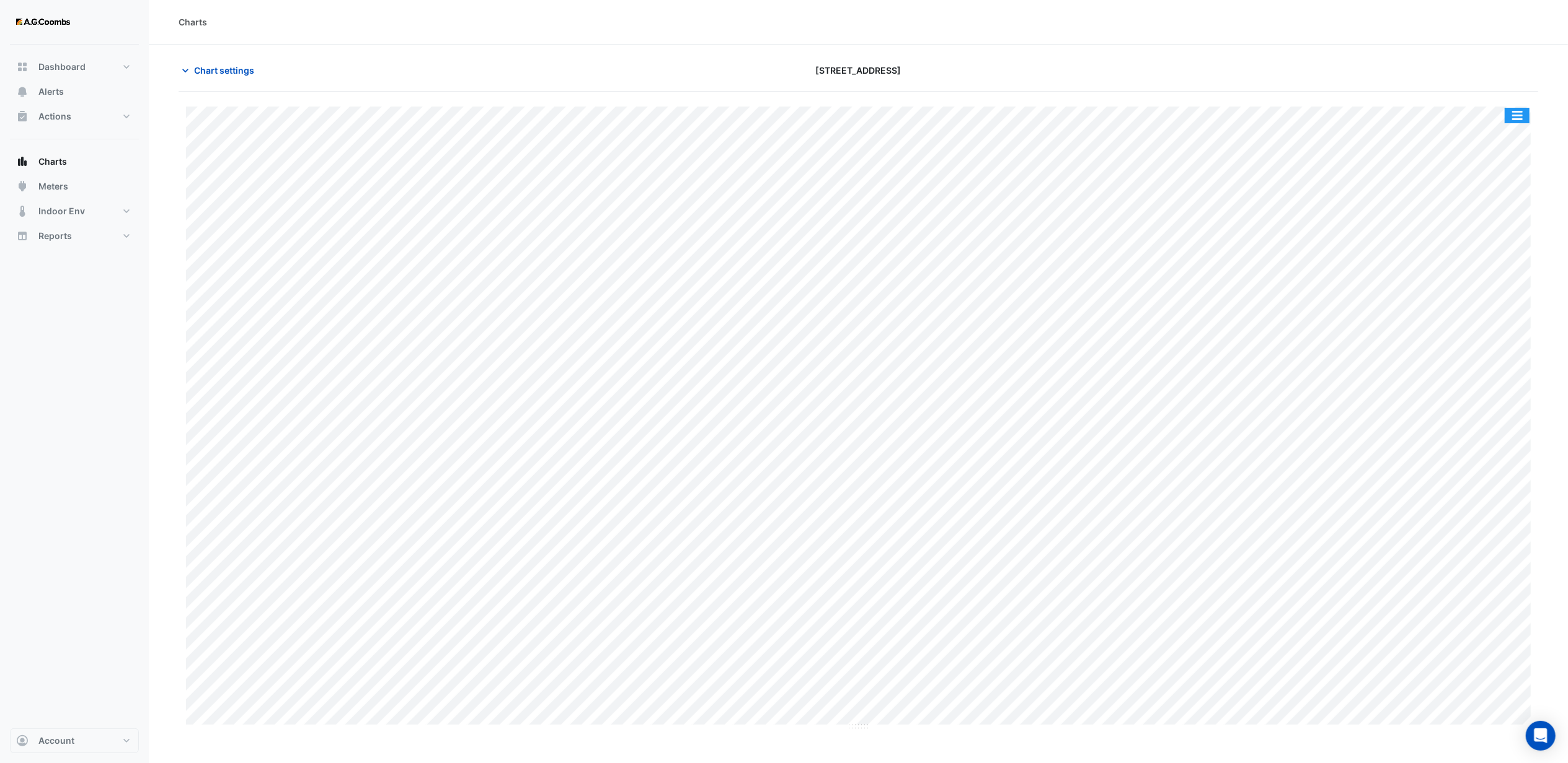
drag, startPoint x: 1521, startPoint y: 114, endPoint x: 1509, endPoint y: 125, distance: 16.3
click at [1521, 114] on button "button" at bounding box center [1516, 115] width 24 height 16
click at [1482, 333] on div "Export CSV - Pivot" at bounding box center [1492, 331] width 74 height 30
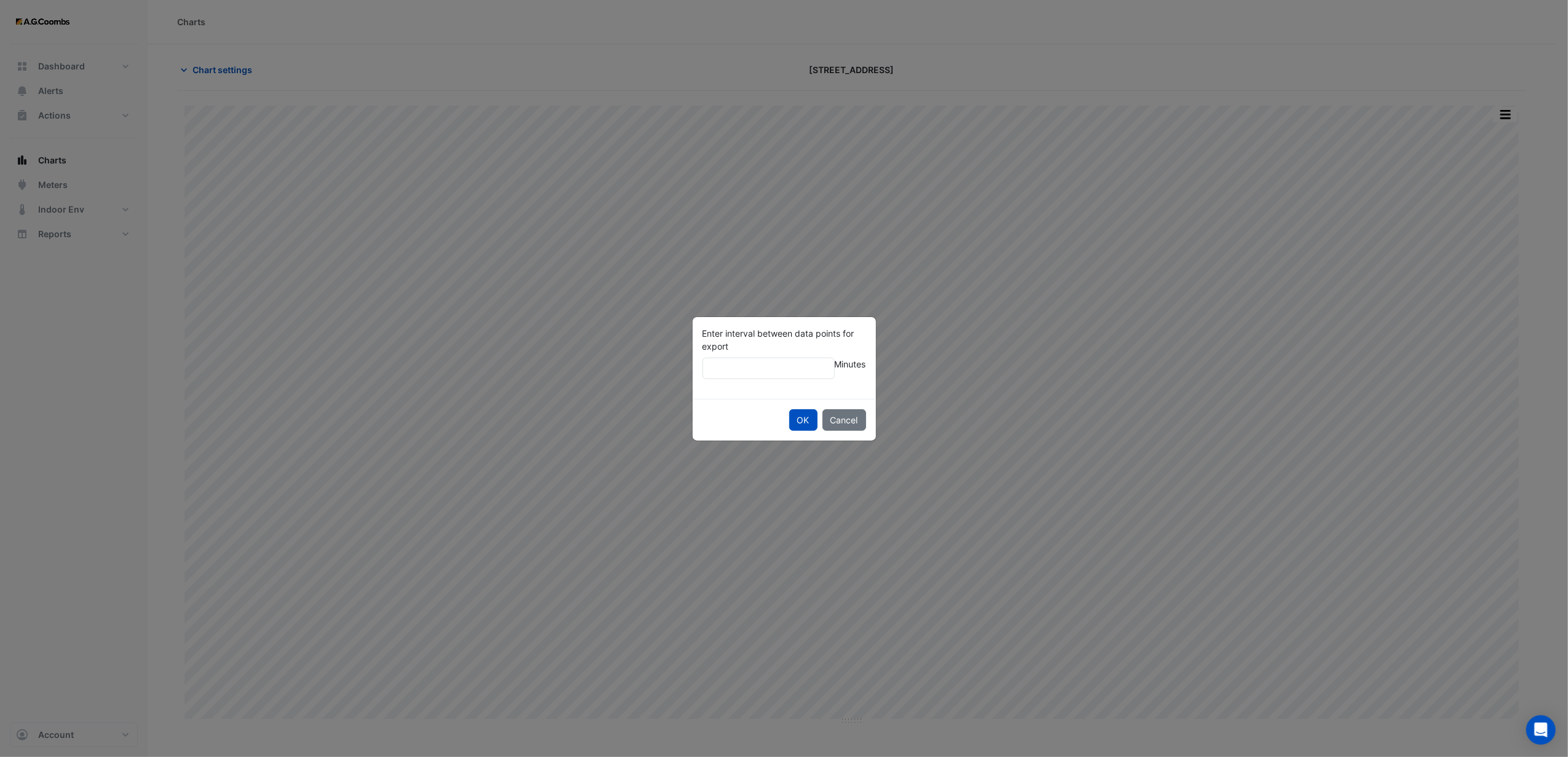
type input "**"
click at [789, 410] on button "OK" at bounding box center [803, 420] width 28 height 21
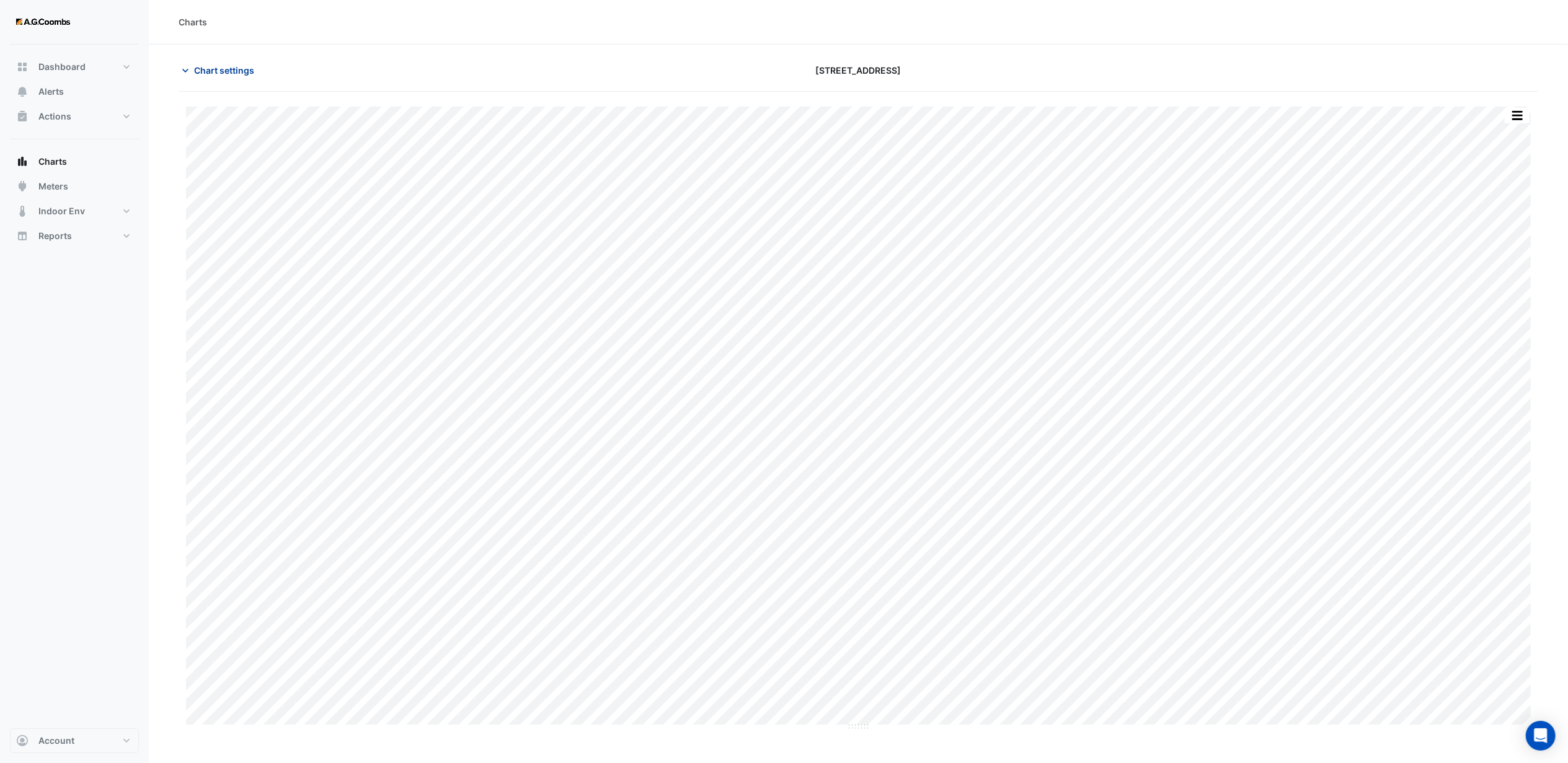
click at [208, 74] on span "Chart settings" at bounding box center [224, 70] width 60 height 13
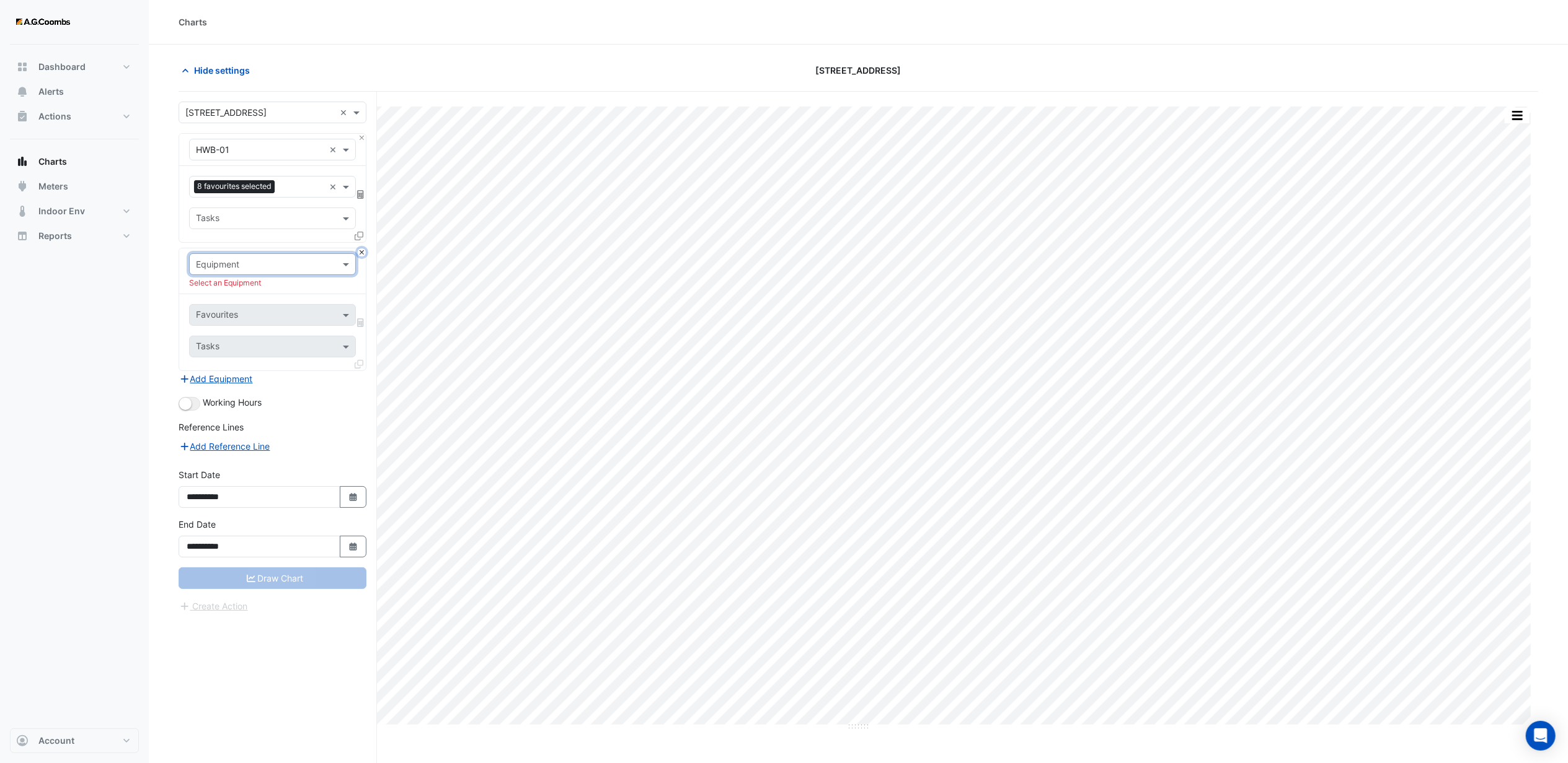
click at [361, 253] on button "Close" at bounding box center [361, 252] width 8 height 8
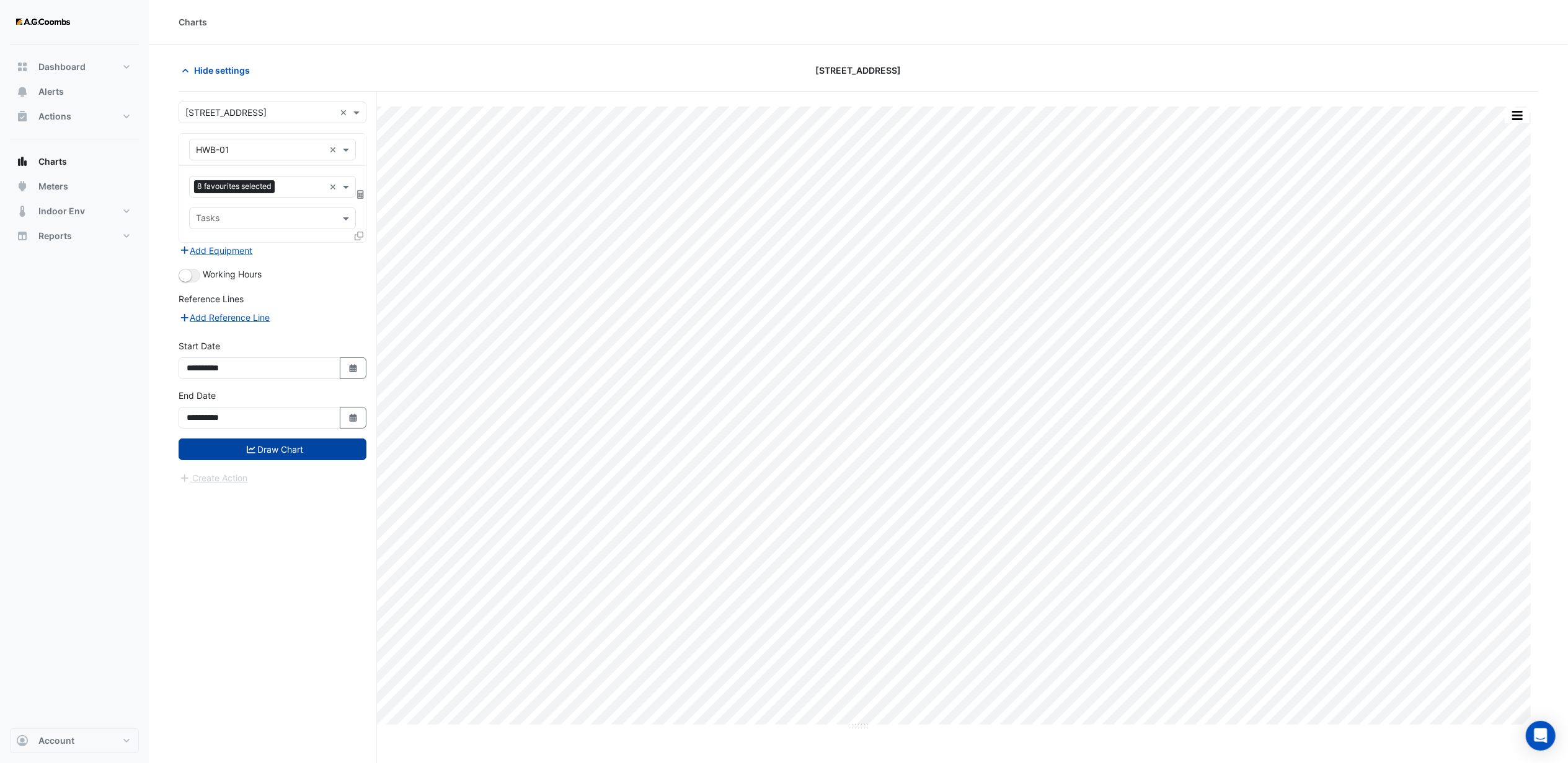
click at [251, 457] on button "Draw Chart" at bounding box center [272, 449] width 188 height 22
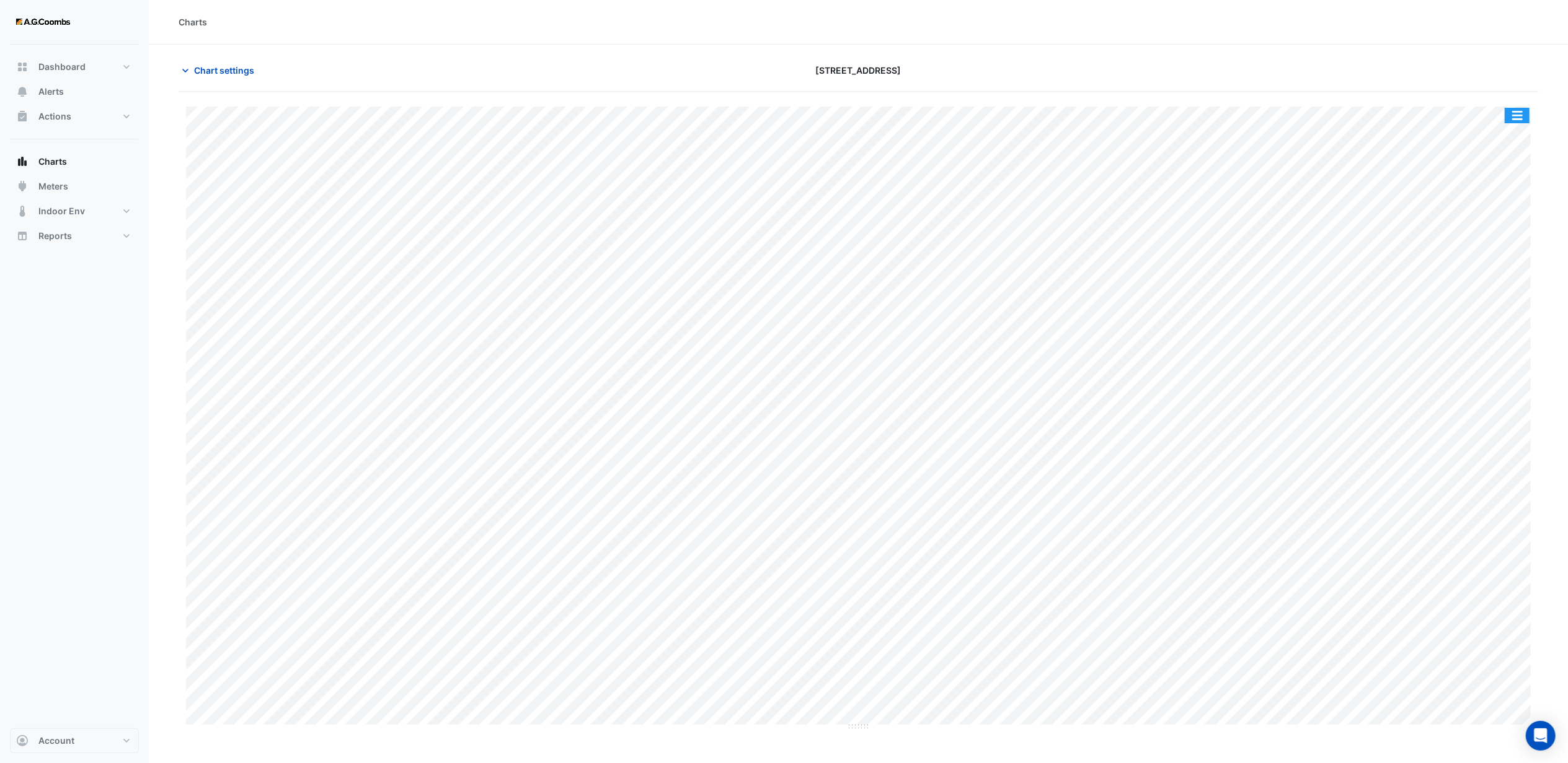
click at [1508, 111] on button "button" at bounding box center [1516, 115] width 24 height 16
click at [1488, 311] on div "Export CSV - Pivot" at bounding box center [1492, 309] width 74 height 30
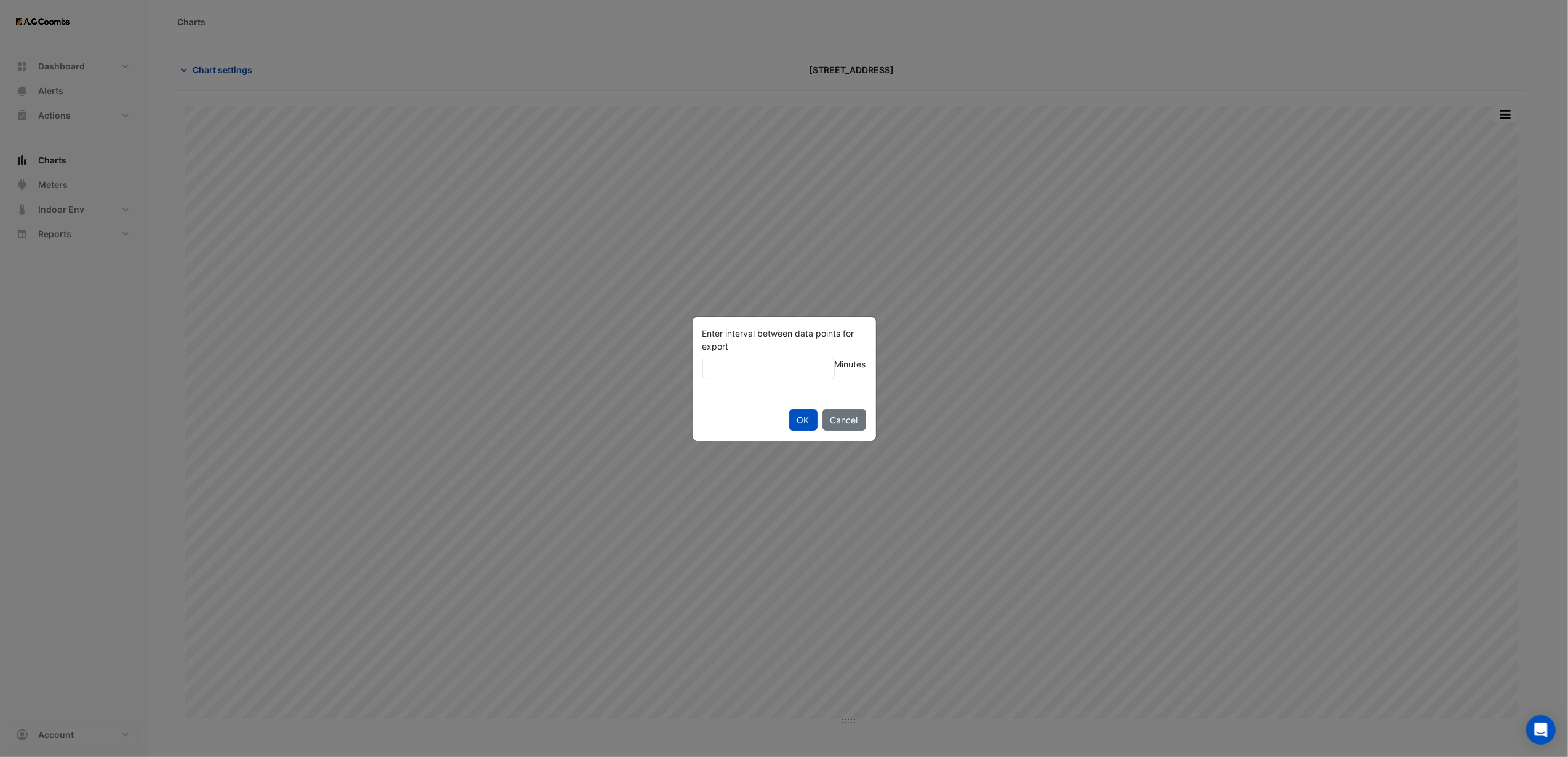
type input "**"
click at [789, 410] on button "OK" at bounding box center [803, 420] width 28 height 21
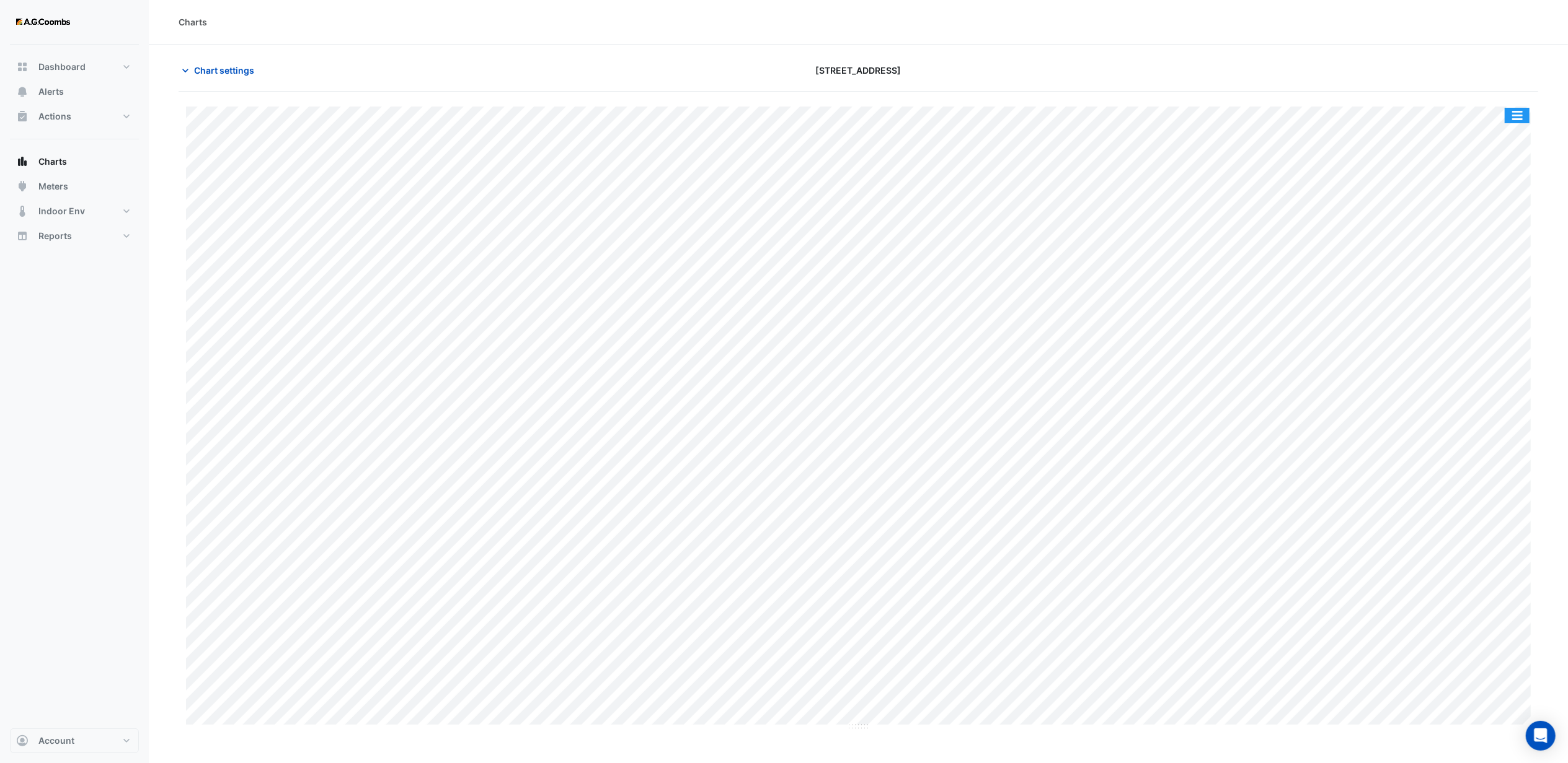
click at [1512, 116] on button "button" at bounding box center [1516, 115] width 24 height 16
click at [1483, 251] on div "Pivot Data Table" at bounding box center [1492, 250] width 74 height 30
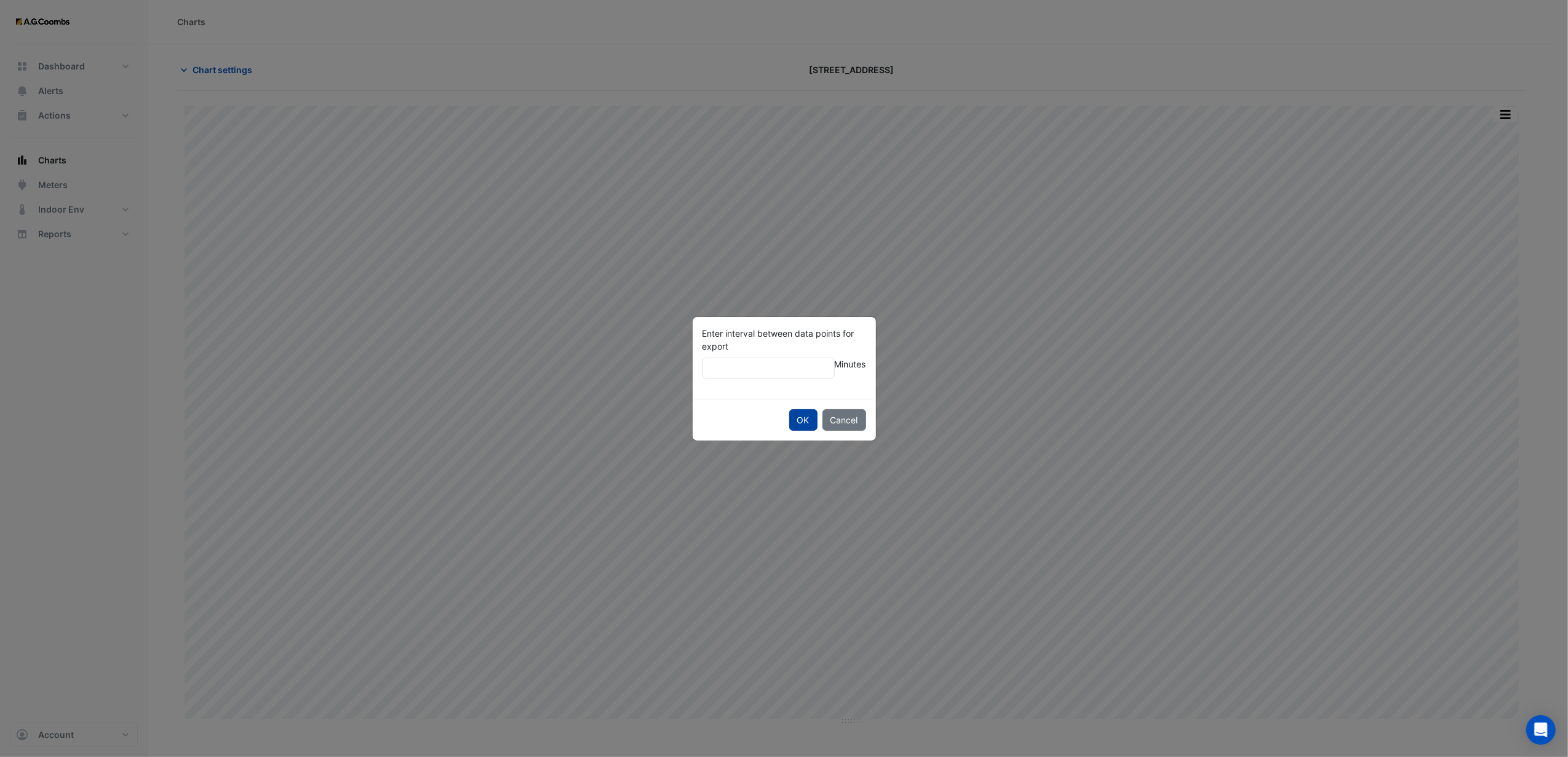
click at [792, 422] on button "OK" at bounding box center [803, 420] width 28 height 21
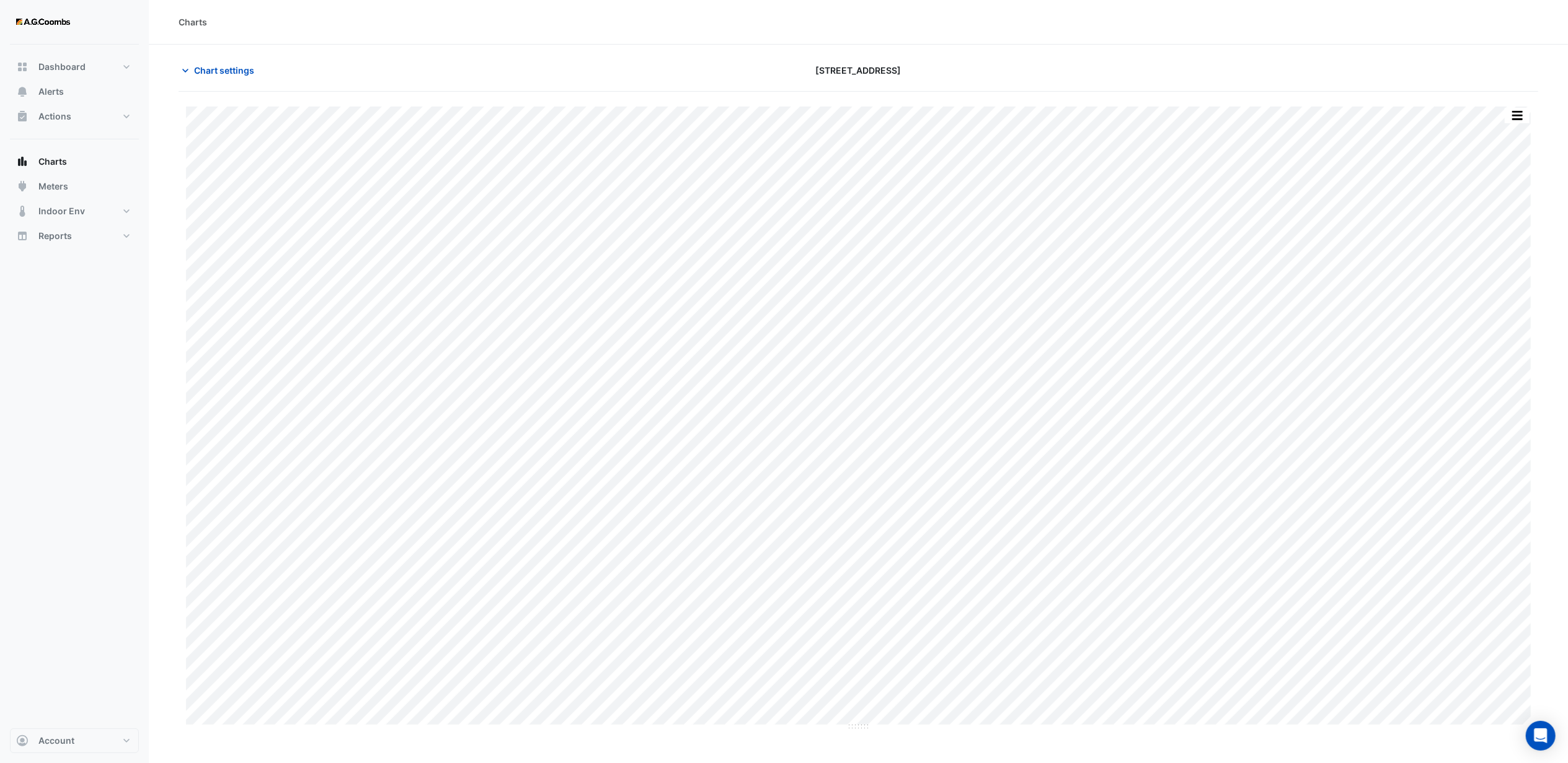
click at [1285, 80] on div at bounding box center [1316, 69] width 458 height 22
click at [1520, 113] on button "button" at bounding box center [1516, 115] width 24 height 16
click at [1479, 341] on div "Select Chart Type" at bounding box center [1492, 339] width 74 height 30
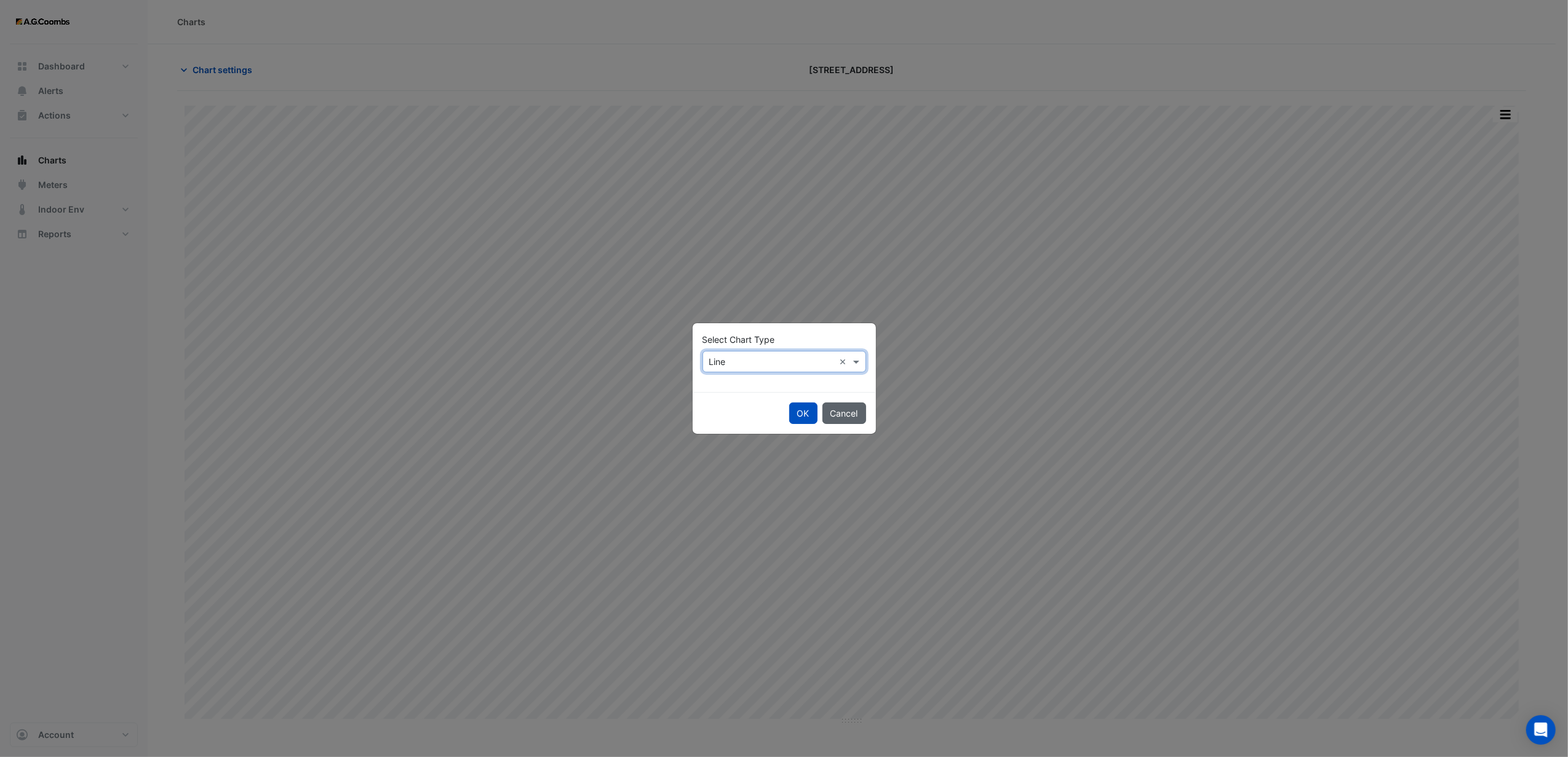
click at [857, 413] on button "Cancel" at bounding box center [844, 412] width 44 height 21
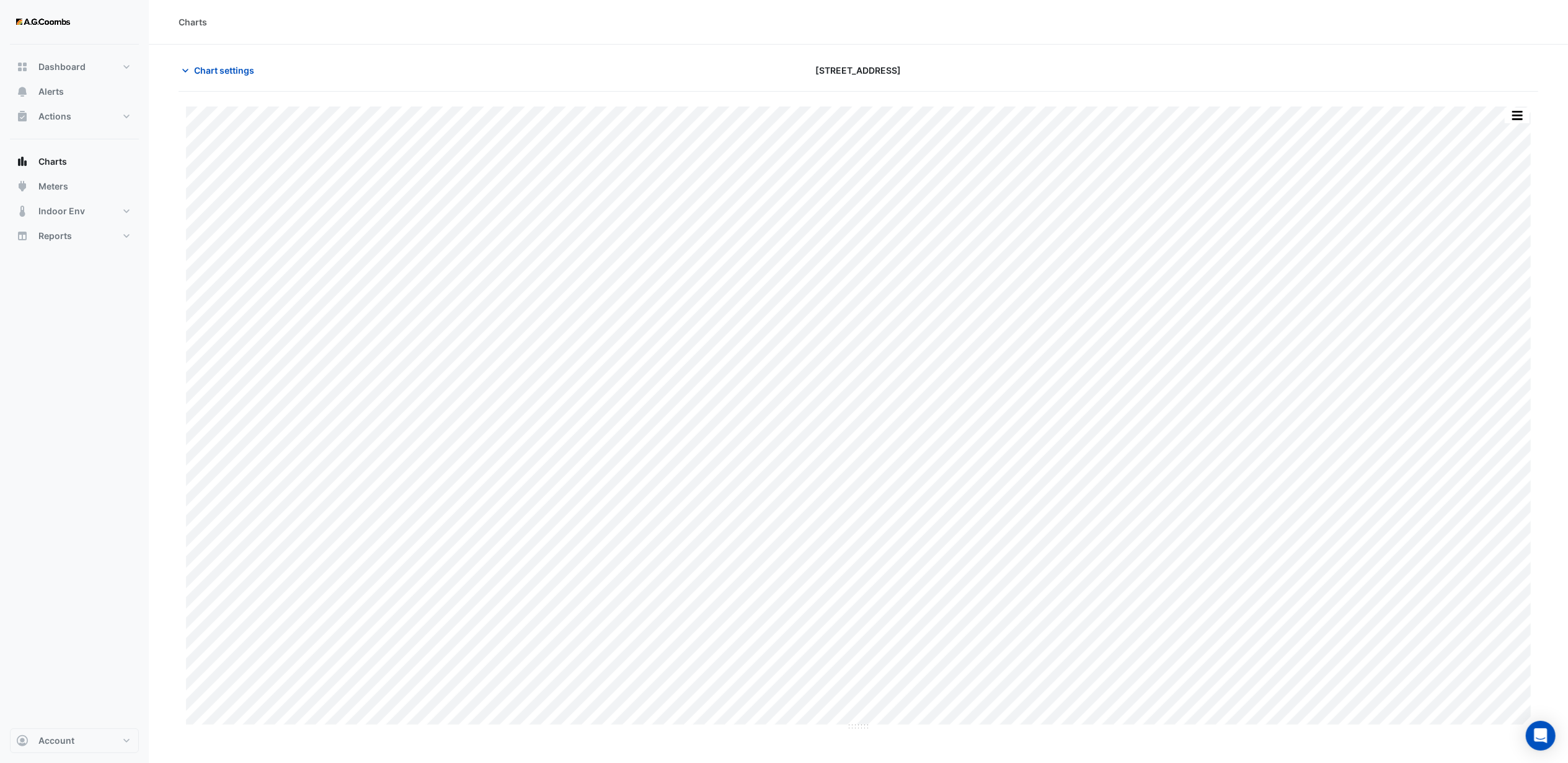
click at [1292, 67] on div at bounding box center [1316, 69] width 458 height 22
click at [197, 70] on span "Chart settings" at bounding box center [224, 70] width 60 height 13
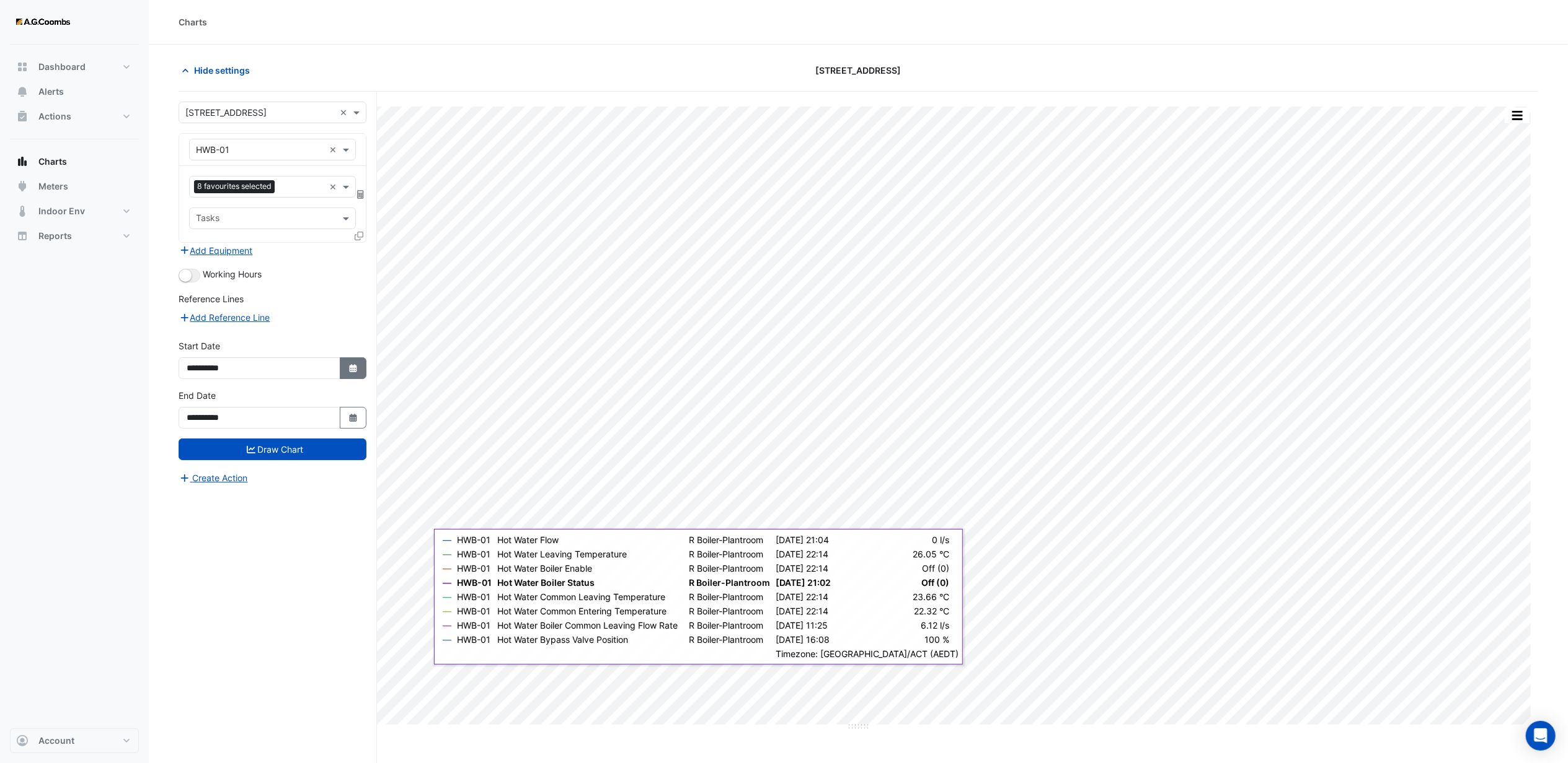
click at [358, 370] on button "Select Date" at bounding box center [353, 368] width 27 height 22
select select "*"
select select "****"
click at [252, 204] on select "*** *** *** *** *** *** *** *** *** *** *** ***" at bounding box center [235, 206] width 47 height 19
select select "**"
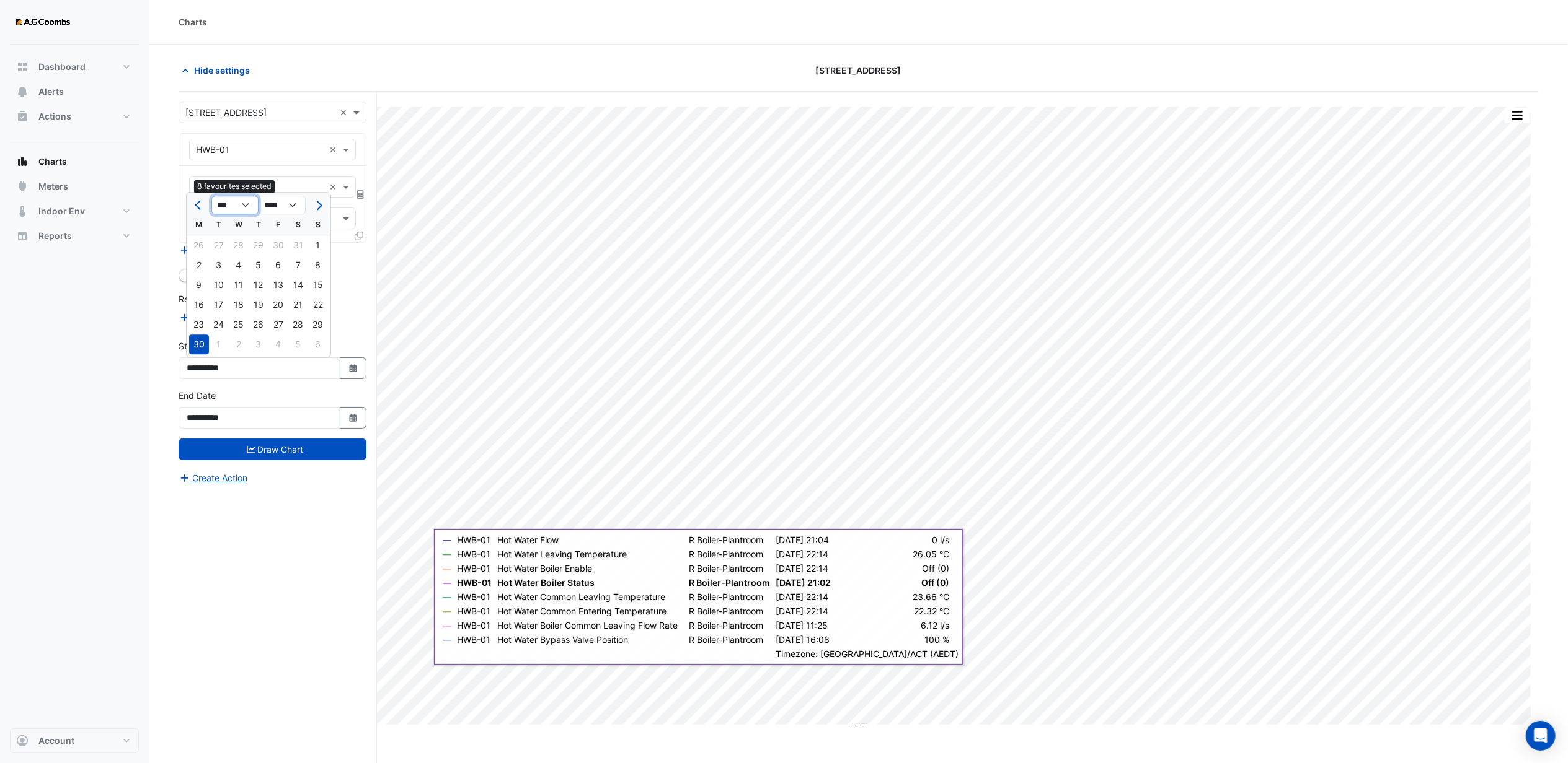
click at [211, 196] on select "*** *** *** *** *** *** *** *** *** *** *** ***" at bounding box center [235, 206] width 47 height 19
click at [313, 262] on div "8" at bounding box center [317, 265] width 20 height 20
type input "**********"
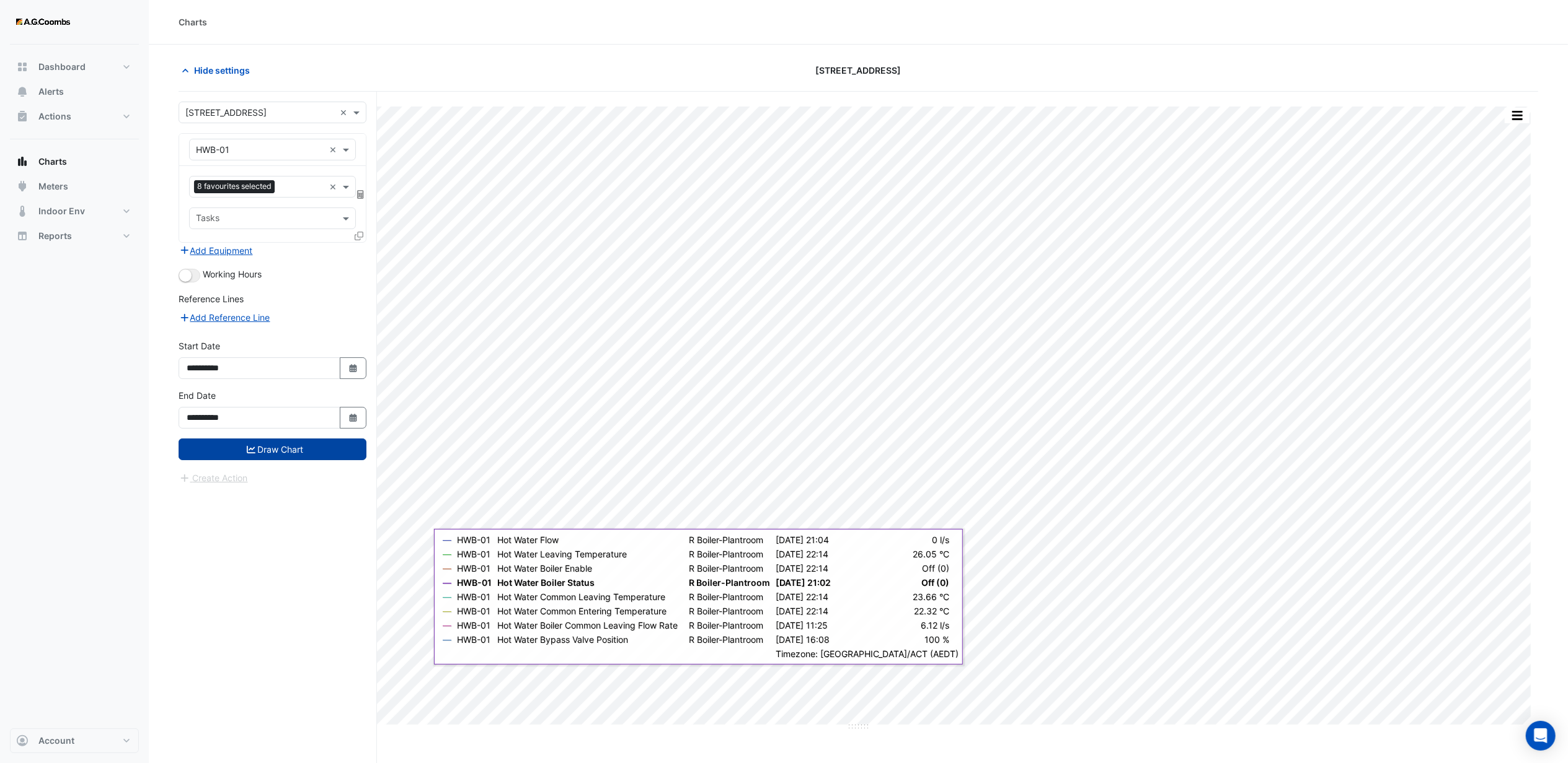
click at [258, 451] on button "Draw Chart" at bounding box center [272, 449] width 188 height 22
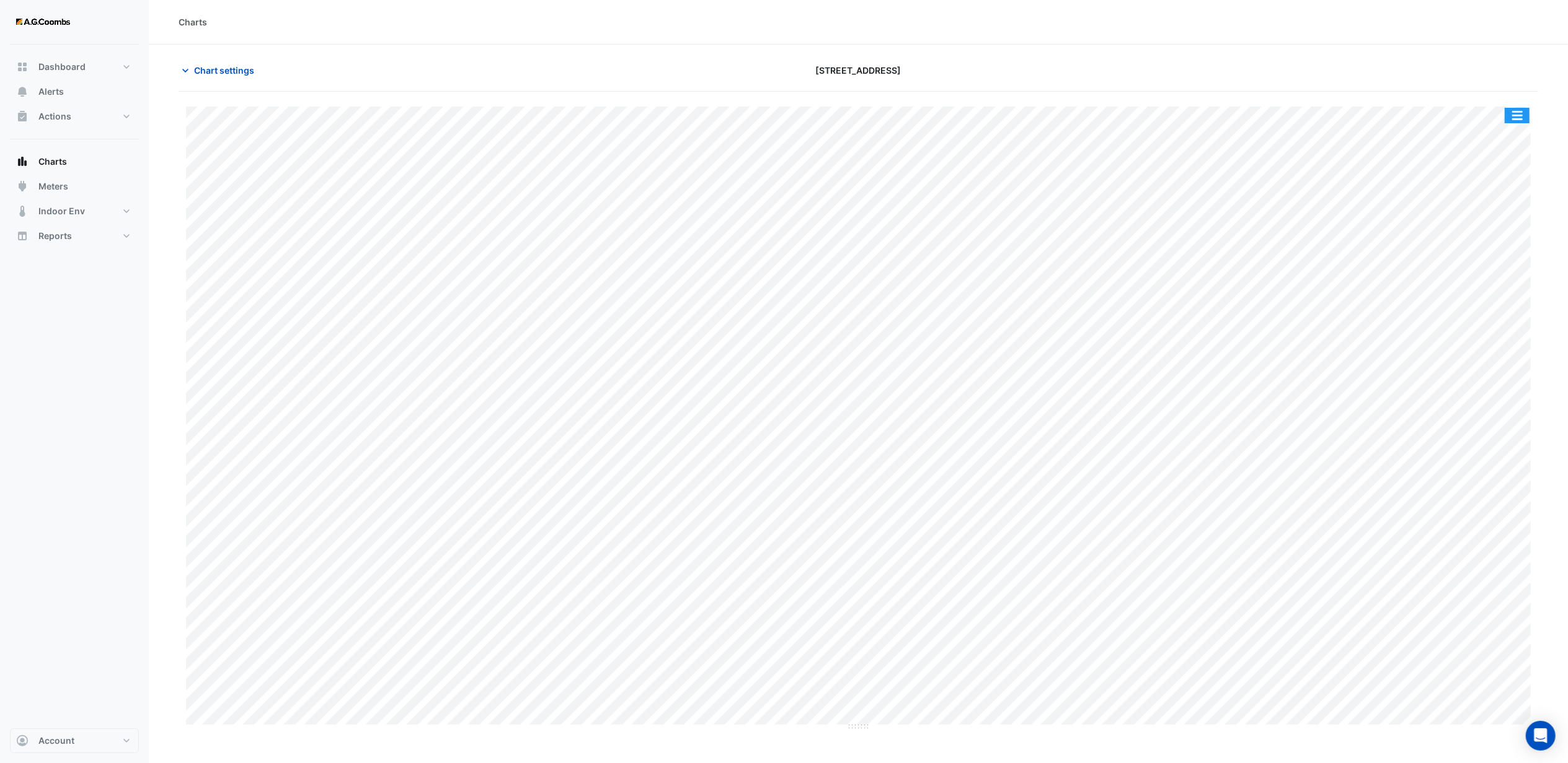
click at [1515, 116] on button "button" at bounding box center [1516, 115] width 24 height 16
click at [1523, 114] on button "button" at bounding box center [1516, 115] width 24 height 16
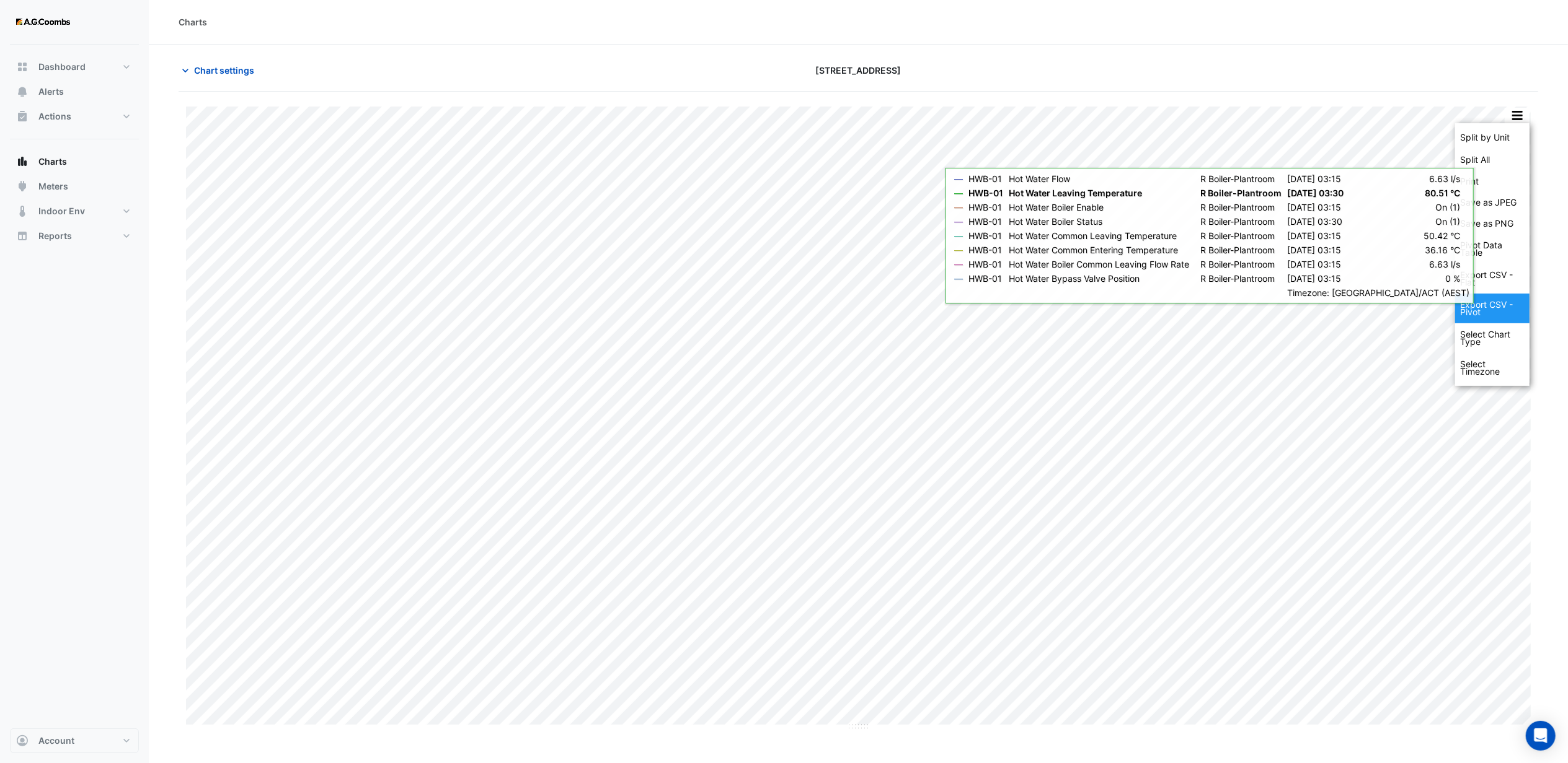
click at [1491, 306] on div "Export CSV - Pivot" at bounding box center [1492, 309] width 74 height 30
click at [1478, 306] on div "Export CSV - Pivot" at bounding box center [1492, 309] width 74 height 30
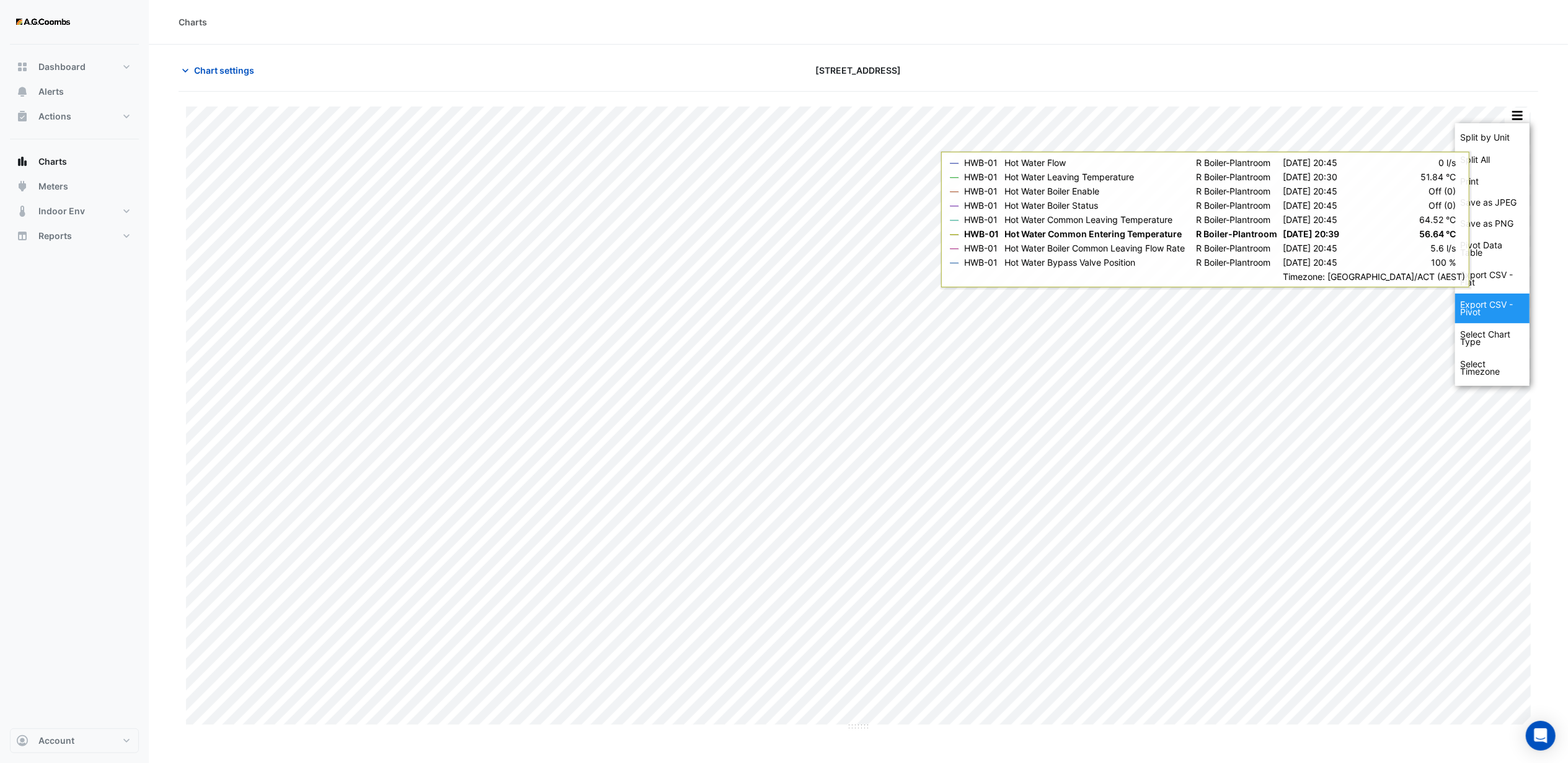
click at [1503, 309] on div "Export CSV - Pivot" at bounding box center [1492, 309] width 74 height 30
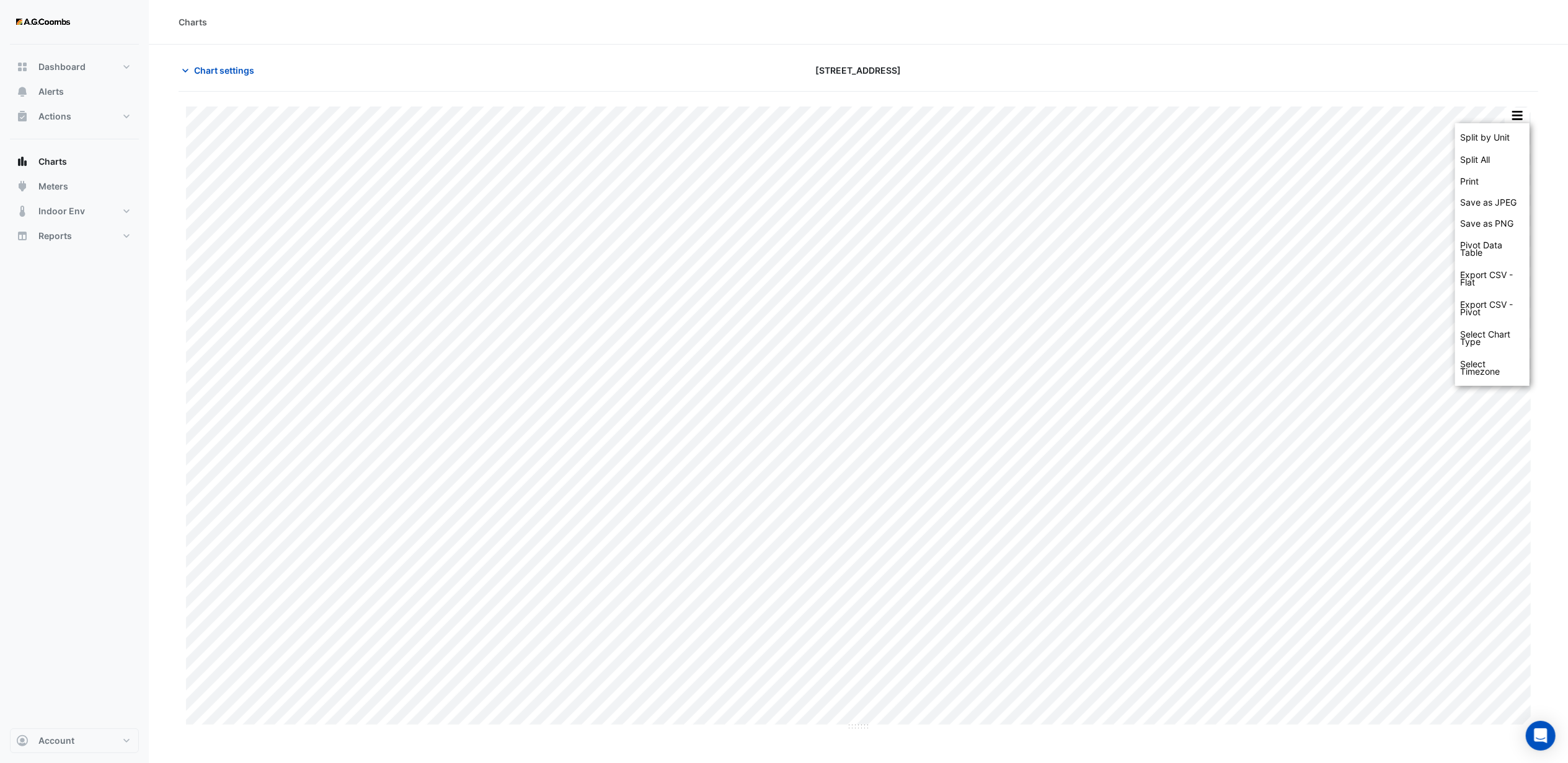
click at [1184, 62] on div at bounding box center [1316, 69] width 458 height 22
click at [1300, 45] on div "Charts Chart settings 44 Sydney Avenue Split by Unit Split All Print Save as JP…" at bounding box center [857, 405] width 1419 height 811
click at [1106, 63] on div at bounding box center [1316, 69] width 458 height 22
click at [1514, 116] on button "button" at bounding box center [1516, 115] width 24 height 16
click at [1493, 300] on div "Export CSV - Pivot" at bounding box center [1492, 309] width 74 height 30
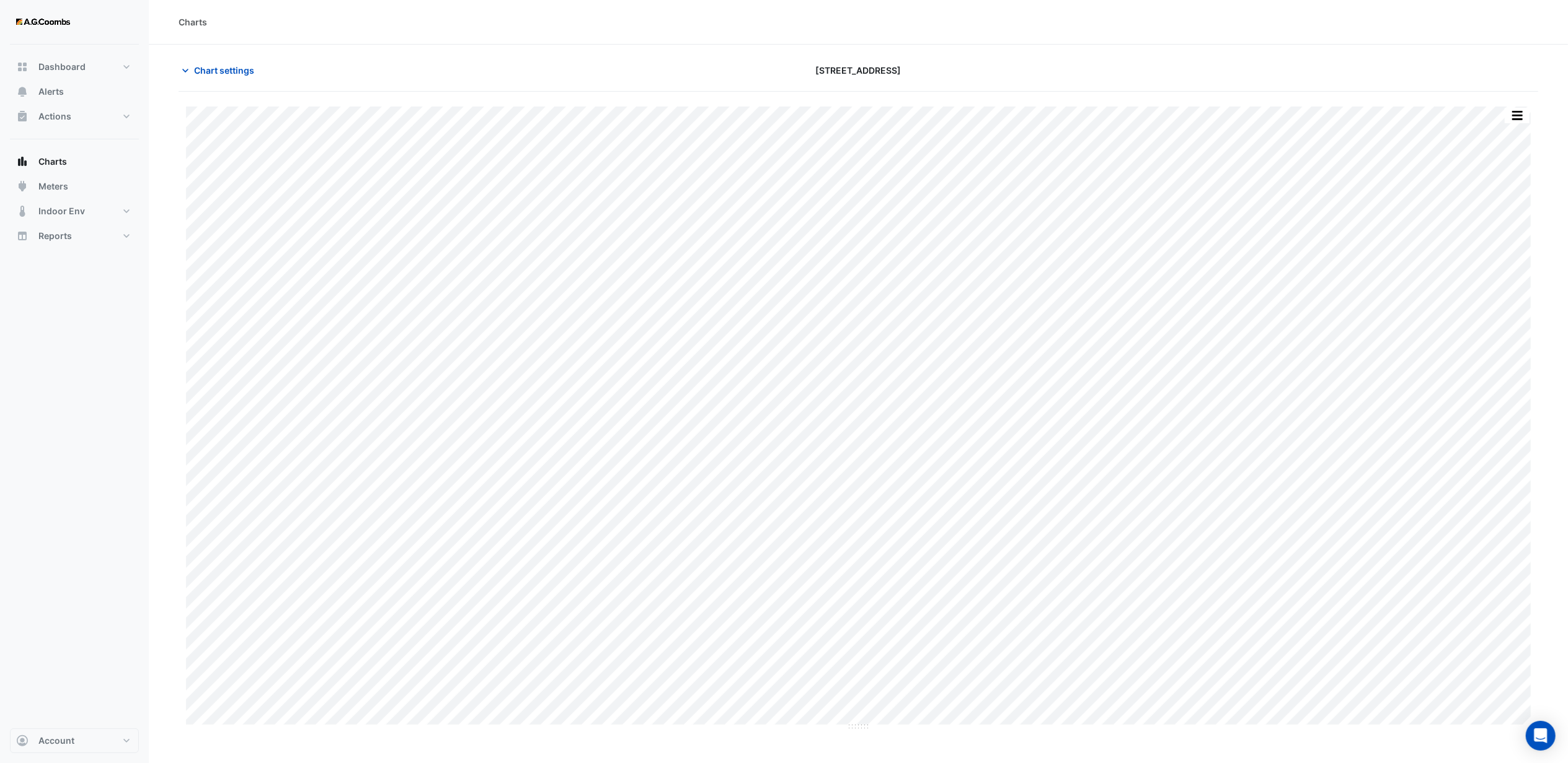
drag, startPoint x: 85, startPoint y: 577, endPoint x: 54, endPoint y: 471, distance: 110.4
click at [82, 571] on div "Dashboard Portfolio Ratings Performance Alerts Actions Site Manager Charts" at bounding box center [74, 387] width 129 height 684
click at [343, 70] on div "Chart settings" at bounding box center [400, 69] width 458 height 22
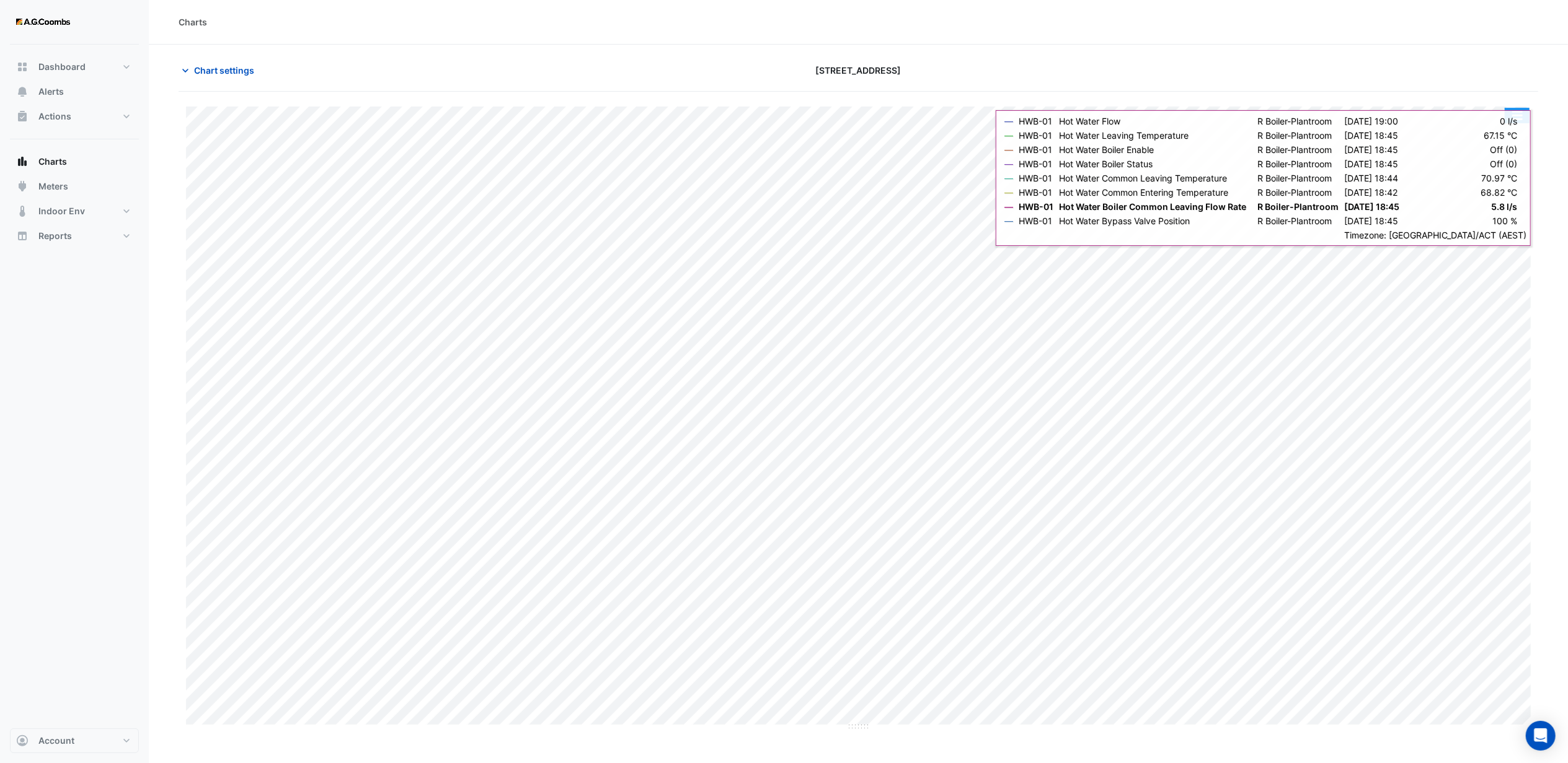
click at [1515, 113] on button "button" at bounding box center [1516, 115] width 24 height 16
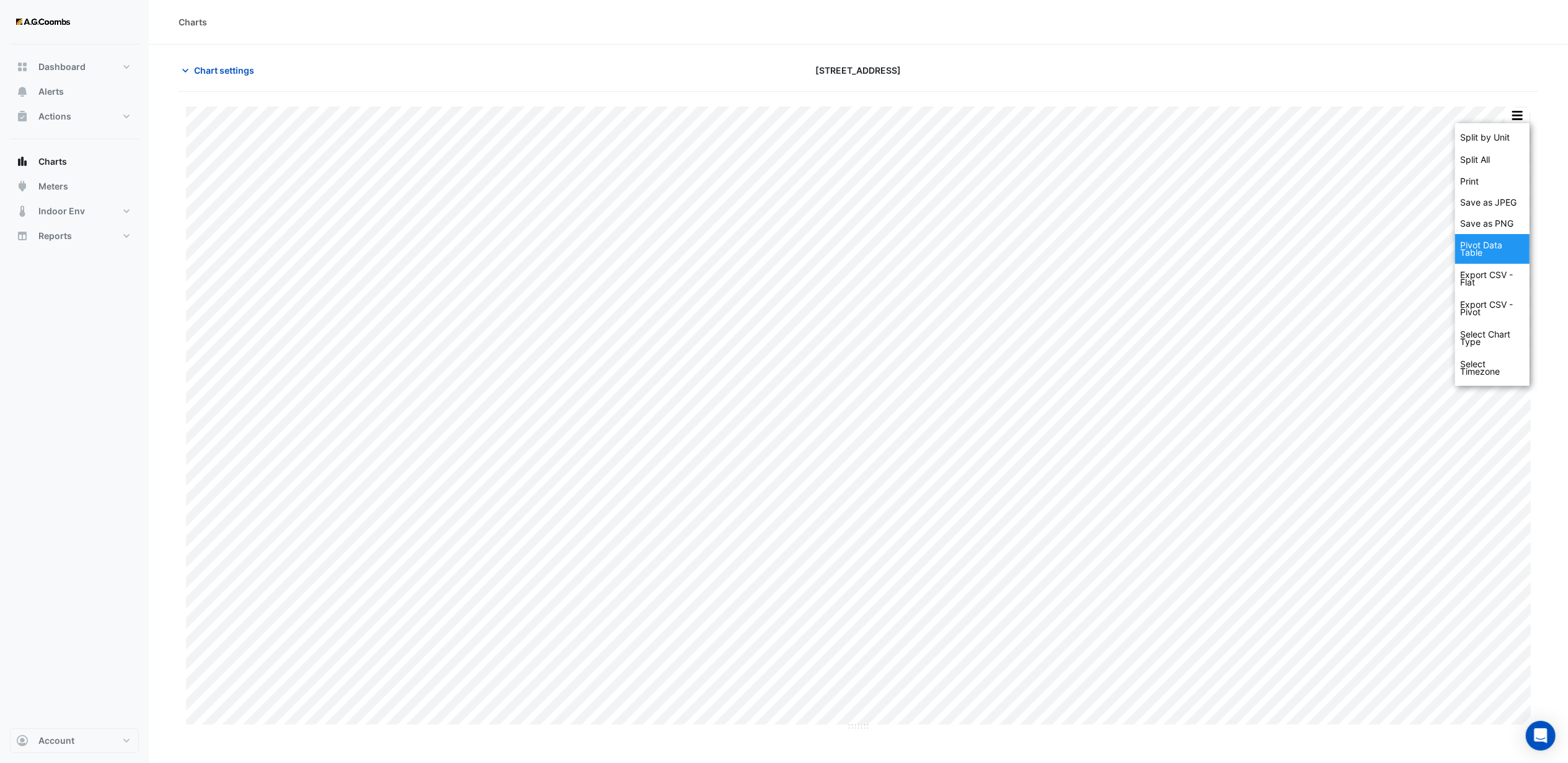
click at [1475, 254] on div "Pivot Data Table" at bounding box center [1492, 250] width 74 height 30
click at [1361, 84] on div "Chart settings [STREET_ADDRESS]" at bounding box center [858, 75] width 1360 height 32
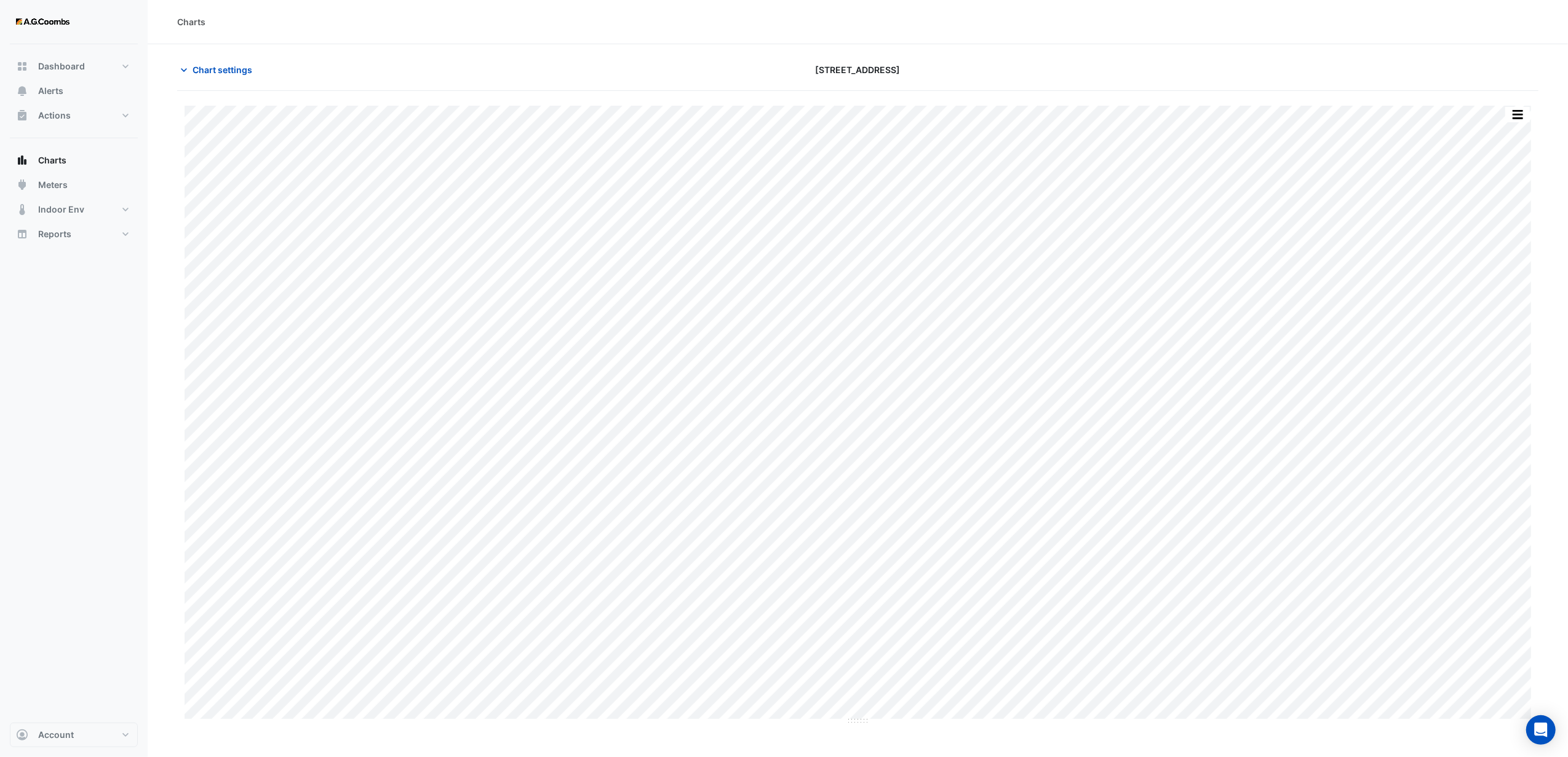
click at [1224, 61] on div at bounding box center [1316, 69] width 459 height 21
click at [1519, 113] on button "button" at bounding box center [1518, 115] width 24 height 16
click at [1484, 305] on div "Export CSV - Pivot" at bounding box center [1493, 306] width 74 height 30
click at [1480, 302] on div "Export CSV - Pivot" at bounding box center [1493, 306] width 74 height 30
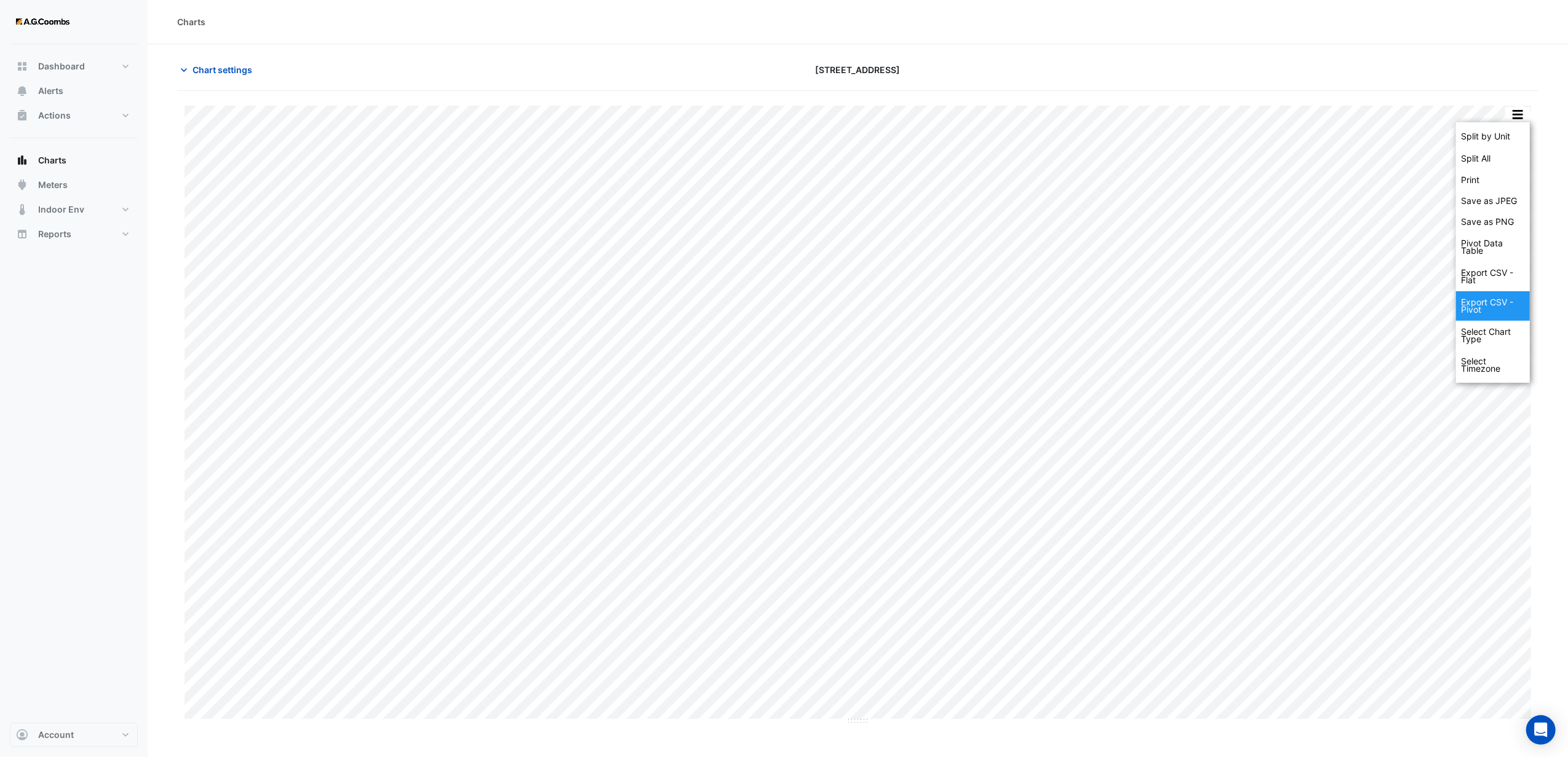
click at [1474, 308] on div "Export CSV - Pivot" at bounding box center [1493, 306] width 74 height 30
click at [1479, 276] on div "Export CSV - Flat" at bounding box center [1493, 277] width 74 height 30
click at [1480, 303] on div "Export CSV - Pivot" at bounding box center [1493, 306] width 74 height 30
click at [1479, 252] on div "Pivot Data Table" at bounding box center [1493, 248] width 74 height 30
click at [1519, 112] on button "button" at bounding box center [1518, 115] width 24 height 16
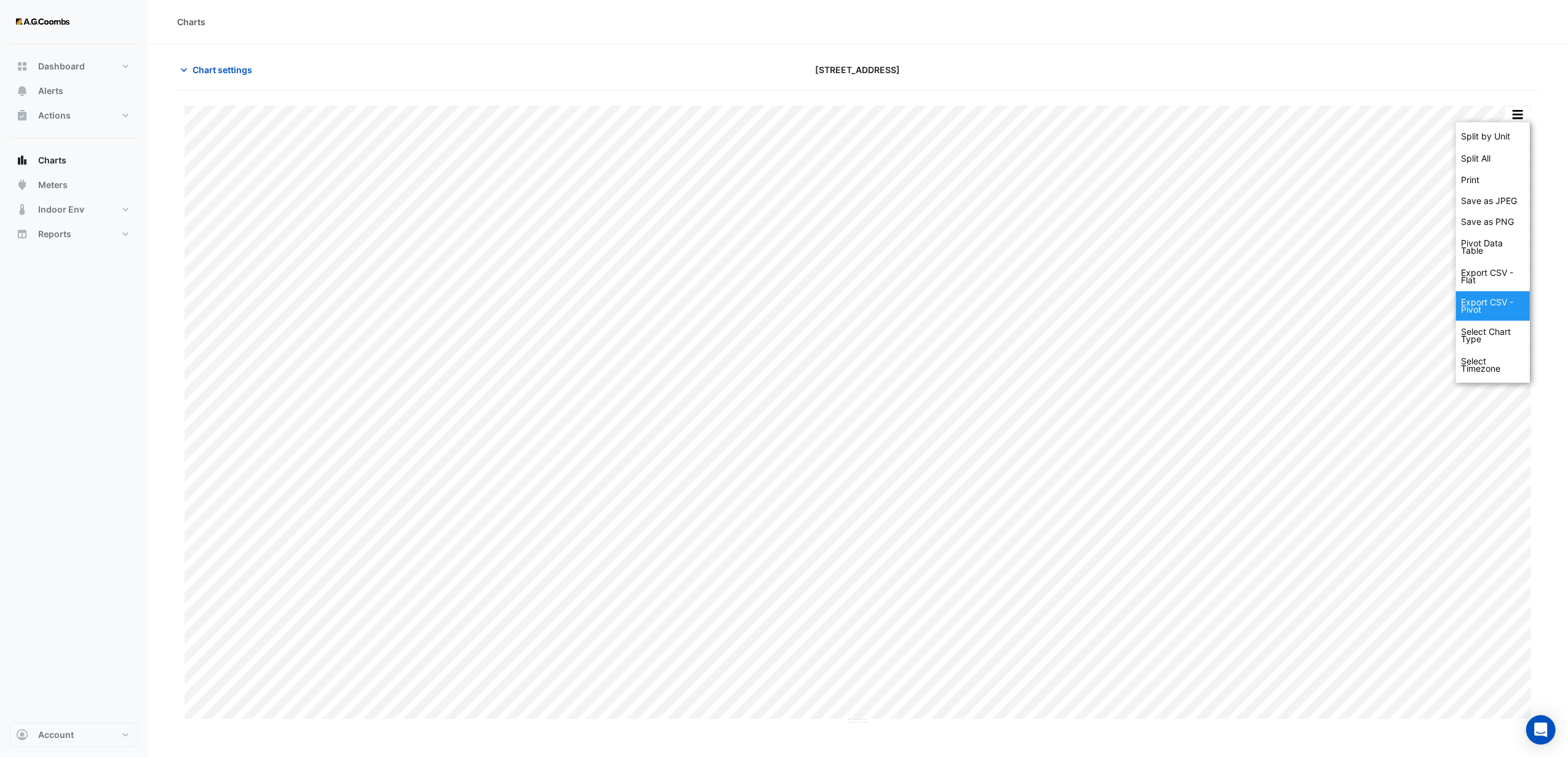
click at [1477, 303] on div "Export CSV - Pivot" at bounding box center [1493, 306] width 74 height 30
click at [1181, 45] on section "Chart settings 44 Sydney Avenue Split by Unit Split All Print Save as JPEG Save…" at bounding box center [857, 385] width 1421 height 682
click at [1514, 112] on button "button" at bounding box center [1518, 115] width 24 height 16
click at [1475, 304] on div "Export CSV - Pivot" at bounding box center [1493, 306] width 74 height 30
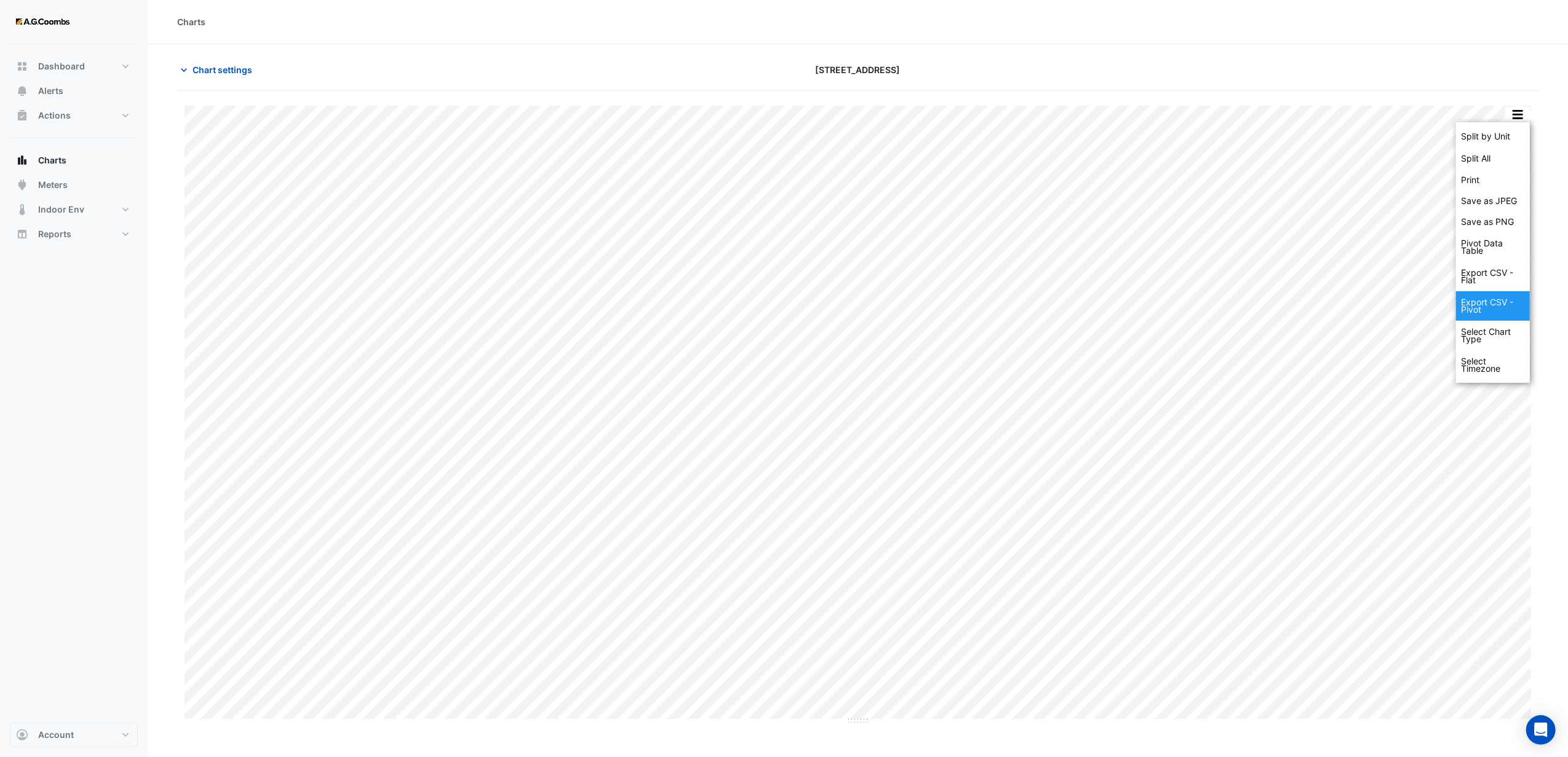
click at [1474, 304] on div "Export CSV - Pivot" at bounding box center [1493, 306] width 74 height 30
click at [1521, 111] on button "button" at bounding box center [1518, 115] width 24 height 16
click at [1482, 335] on div "Select Chart Type" at bounding box center [1493, 336] width 74 height 30
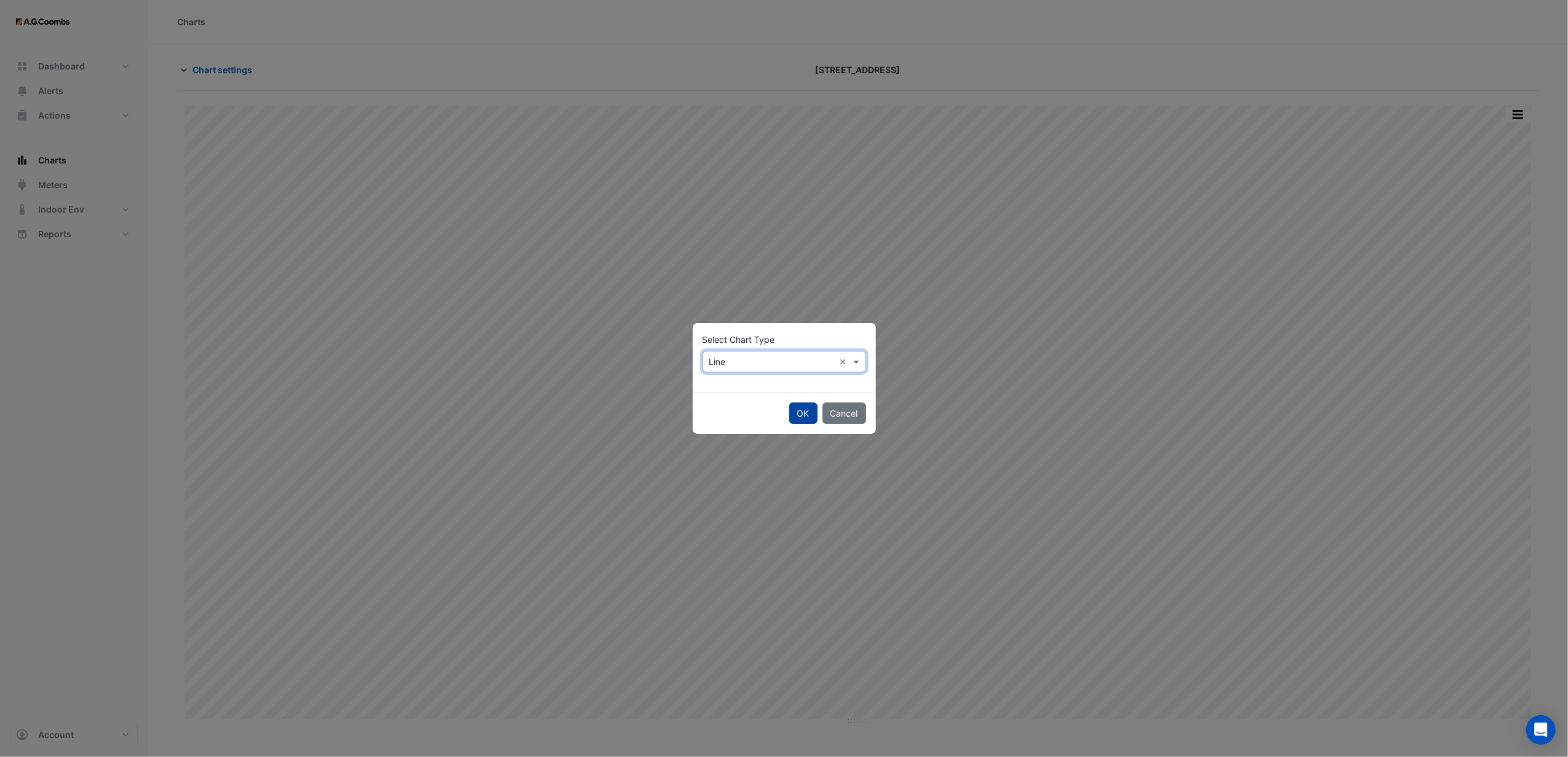
click at [802, 412] on button "OK" at bounding box center [803, 412] width 28 height 21
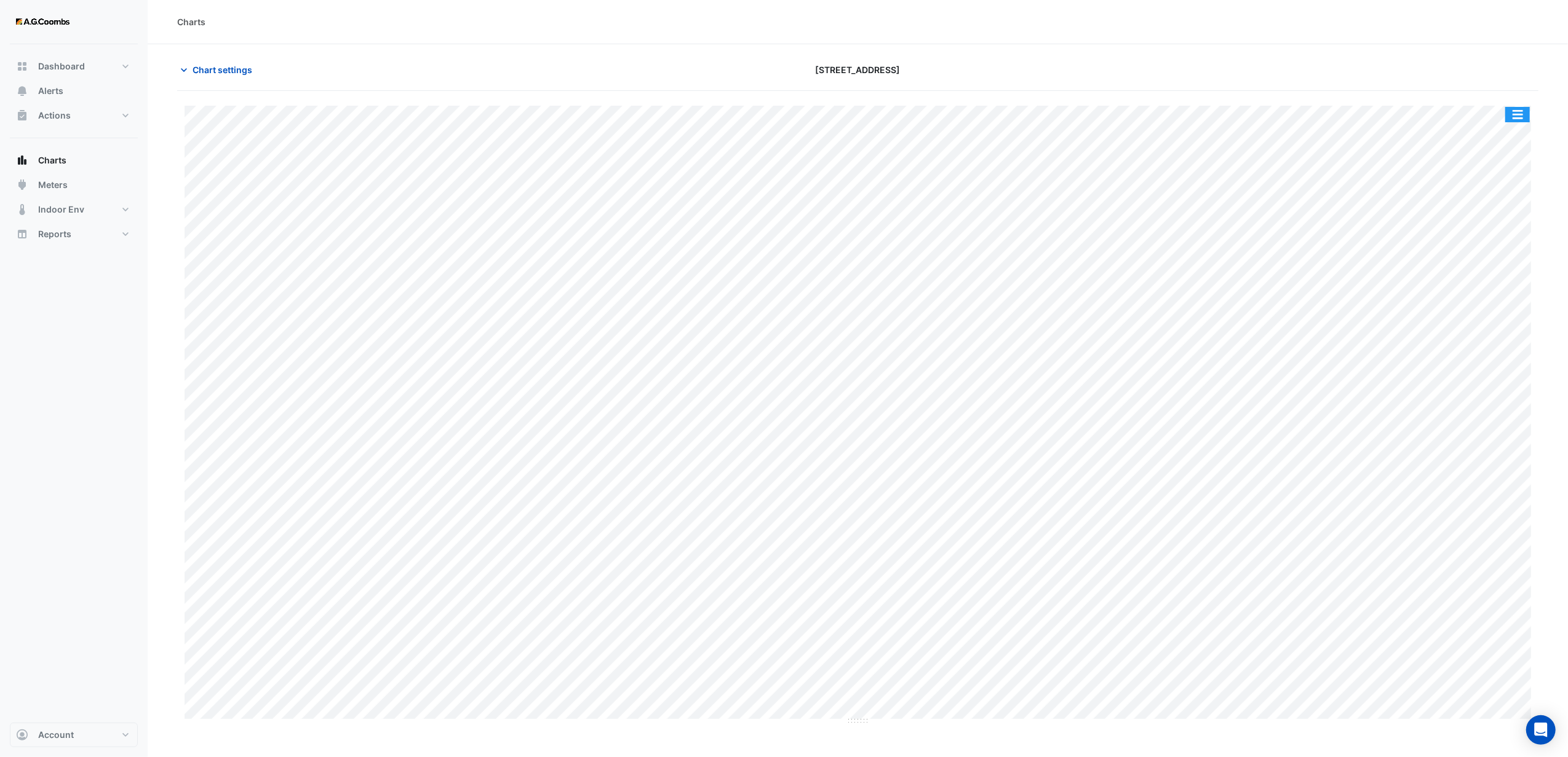
click at [1515, 110] on button "button" at bounding box center [1518, 115] width 24 height 16
click at [1482, 306] on div "Export CSV - Pivot" at bounding box center [1493, 306] width 74 height 30
click at [1480, 307] on div "Export CSV - Pivot" at bounding box center [1493, 306] width 74 height 30
click at [202, 72] on span "Chart settings" at bounding box center [223, 70] width 60 height 13
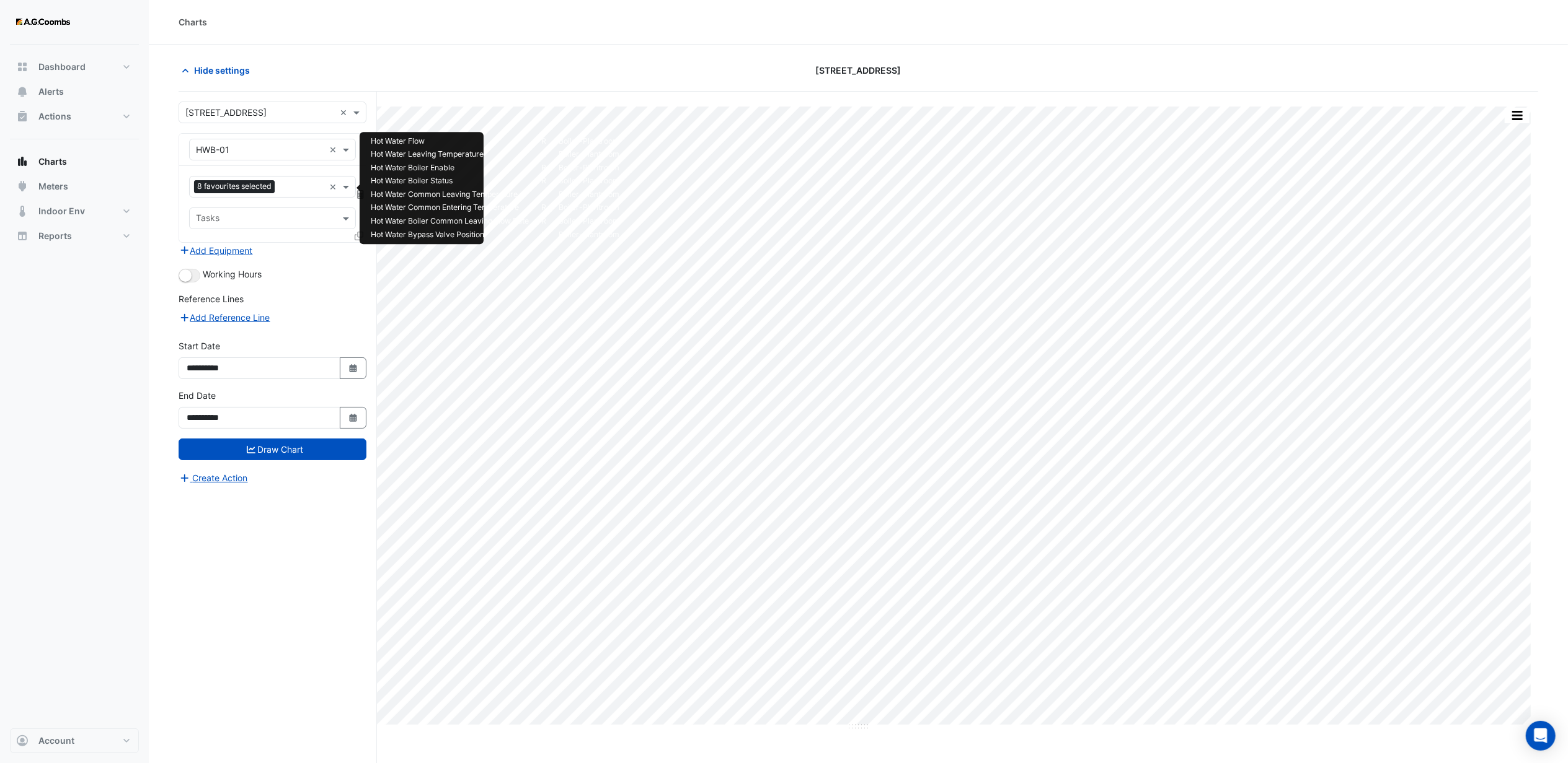
click at [286, 185] on input "text" at bounding box center [302, 188] width 45 height 13
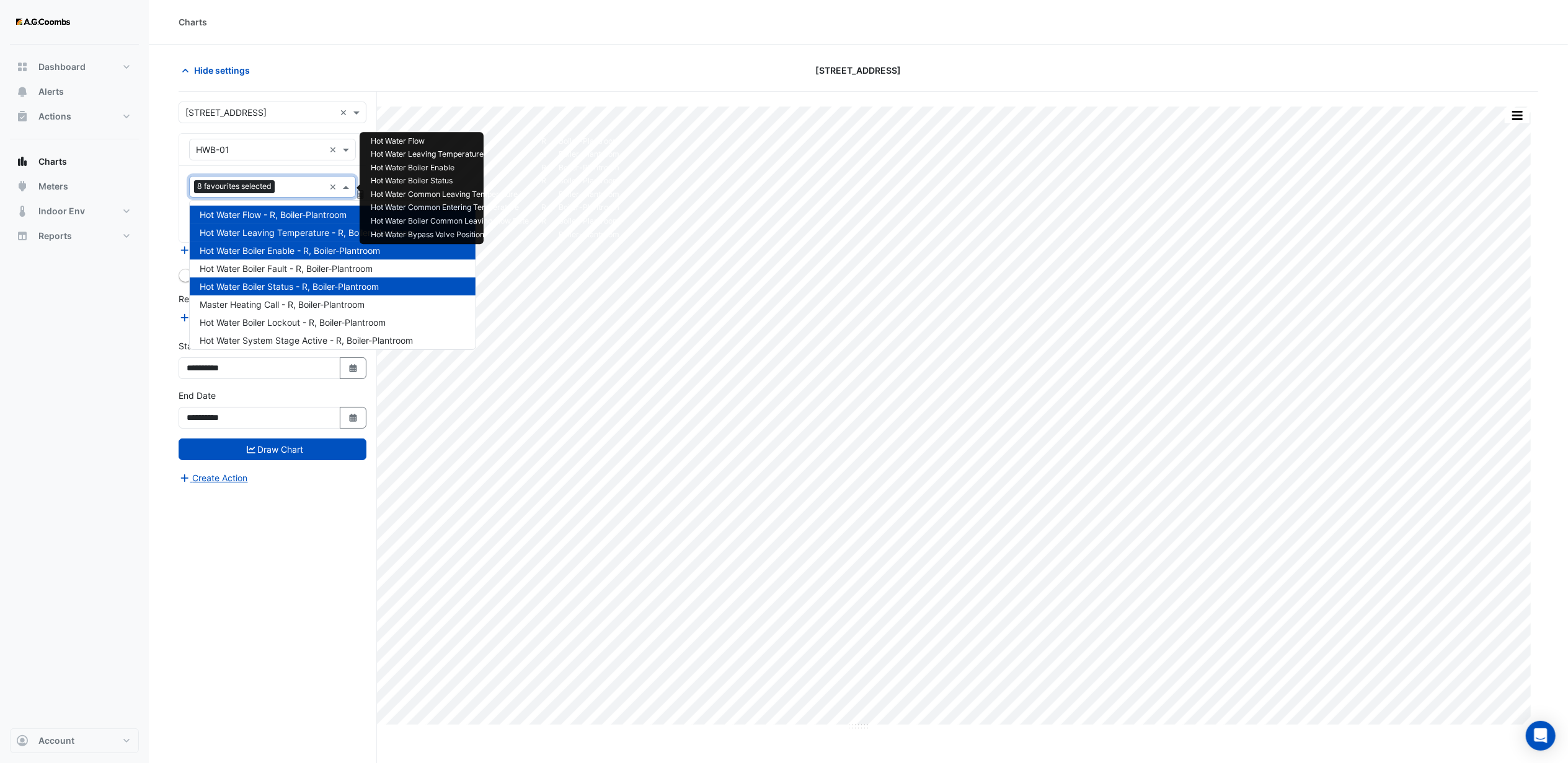
scroll to position [113, 0]
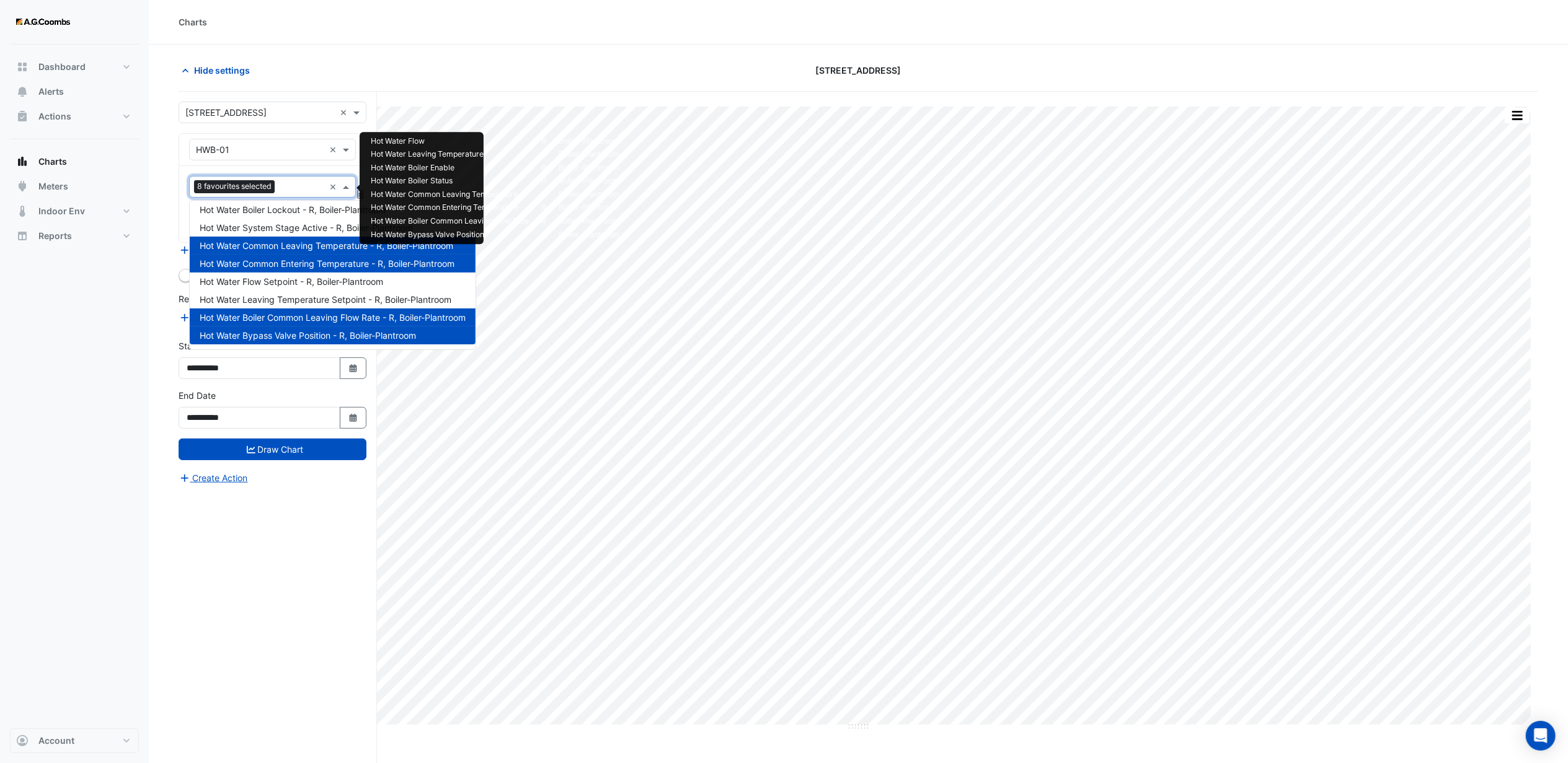
click at [273, 332] on span "Hot Water Bypass Valve Position - R, Boiler-Plantroom" at bounding box center [308, 335] width 216 height 10
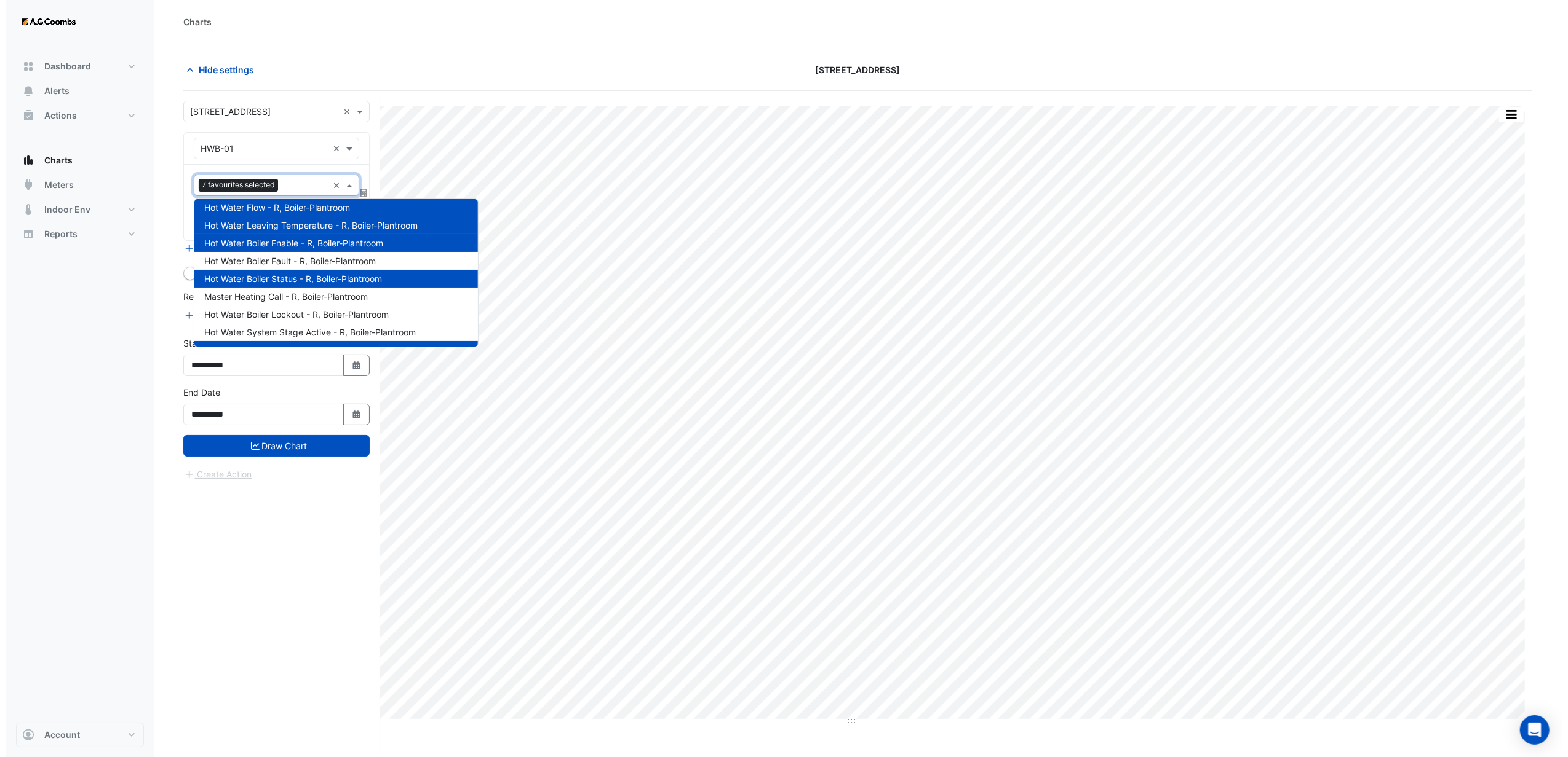
scroll to position [0, 0]
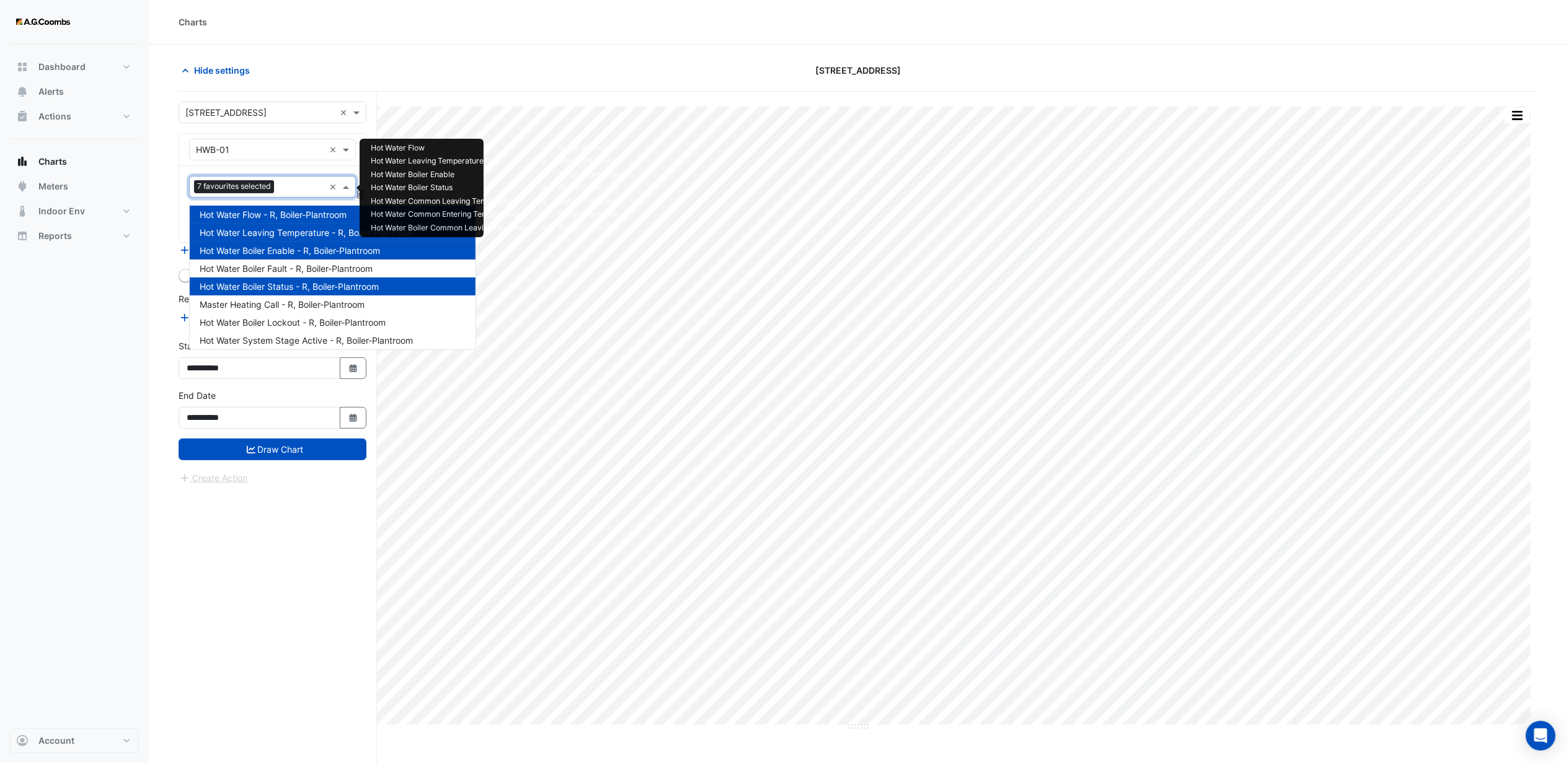
click at [355, 67] on div "Hide settings" at bounding box center [400, 69] width 458 height 22
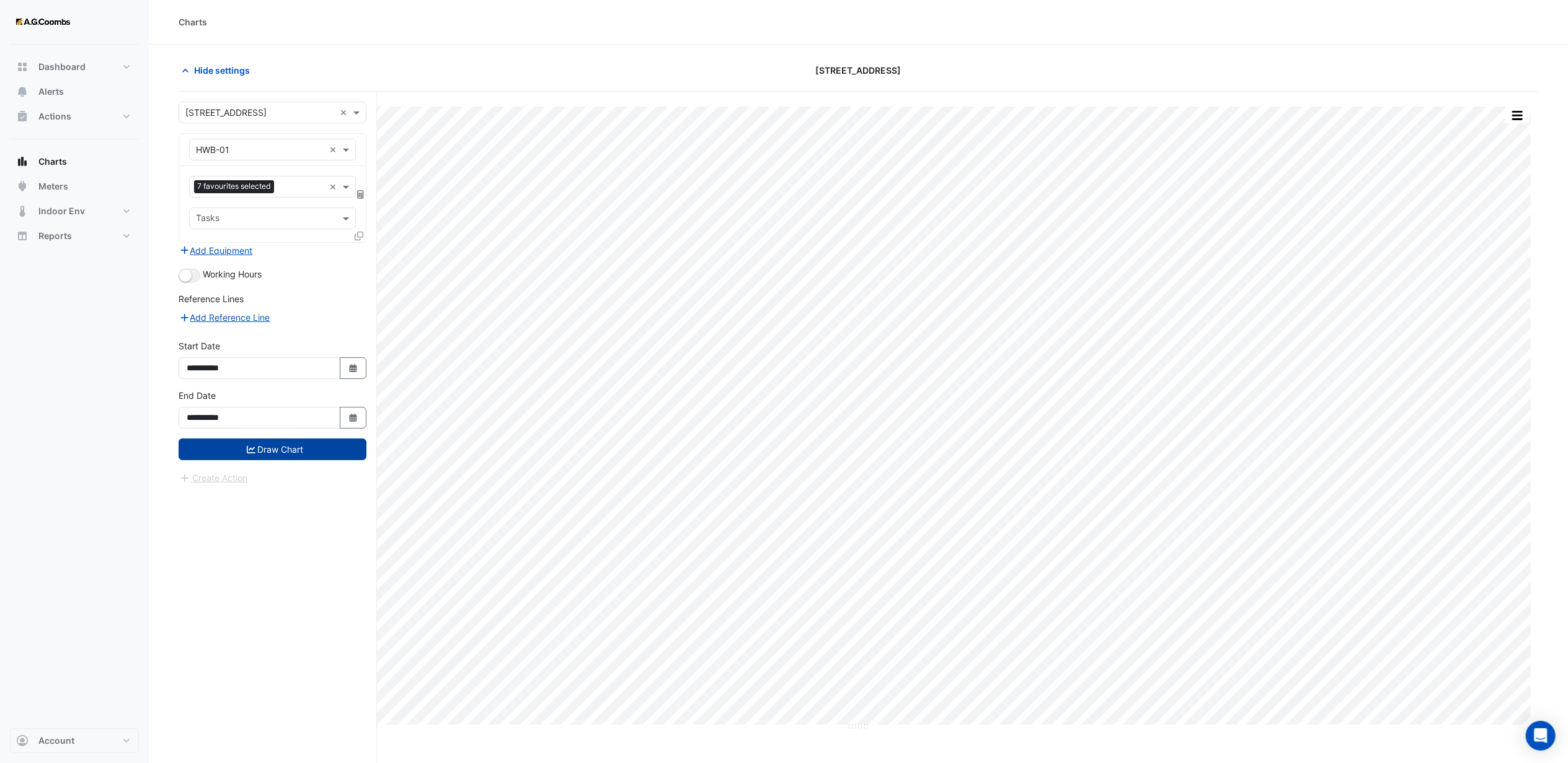
click at [276, 451] on button "Draw Chart" at bounding box center [272, 449] width 188 height 22
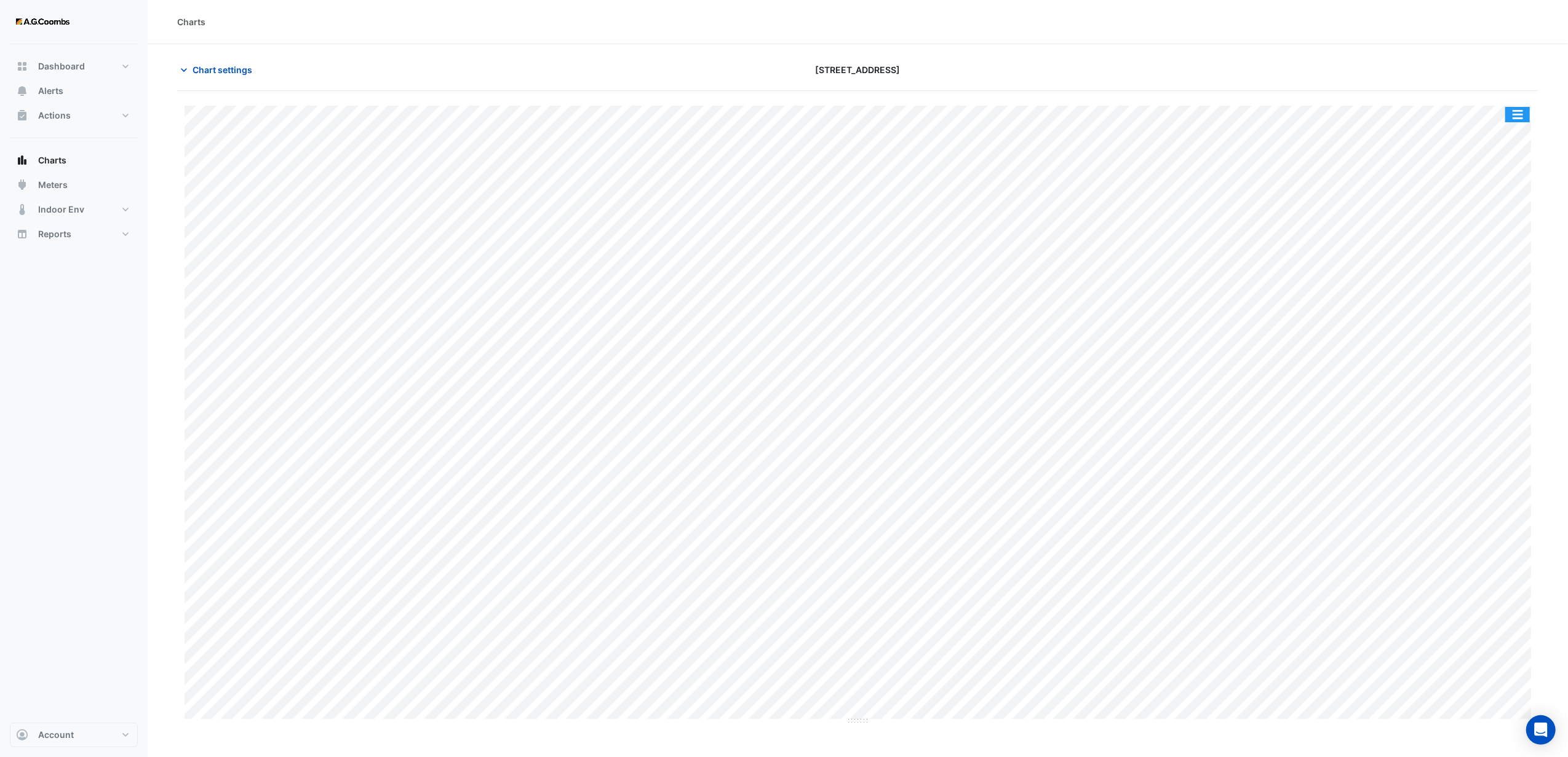
click at [1521, 116] on button "button" at bounding box center [1518, 115] width 24 height 16
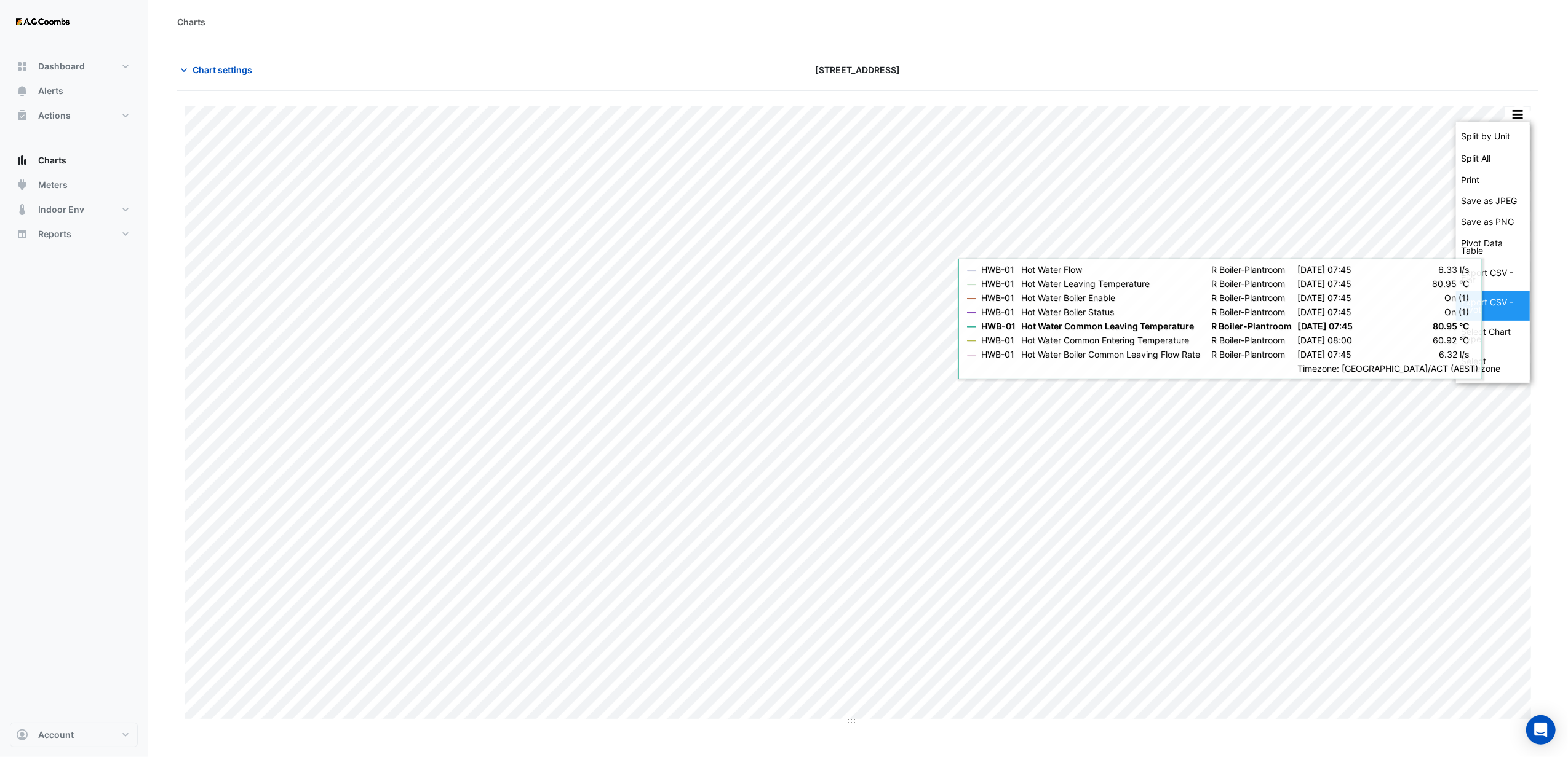
click at [1481, 302] on div "Export CSV - Pivot" at bounding box center [1493, 306] width 74 height 30
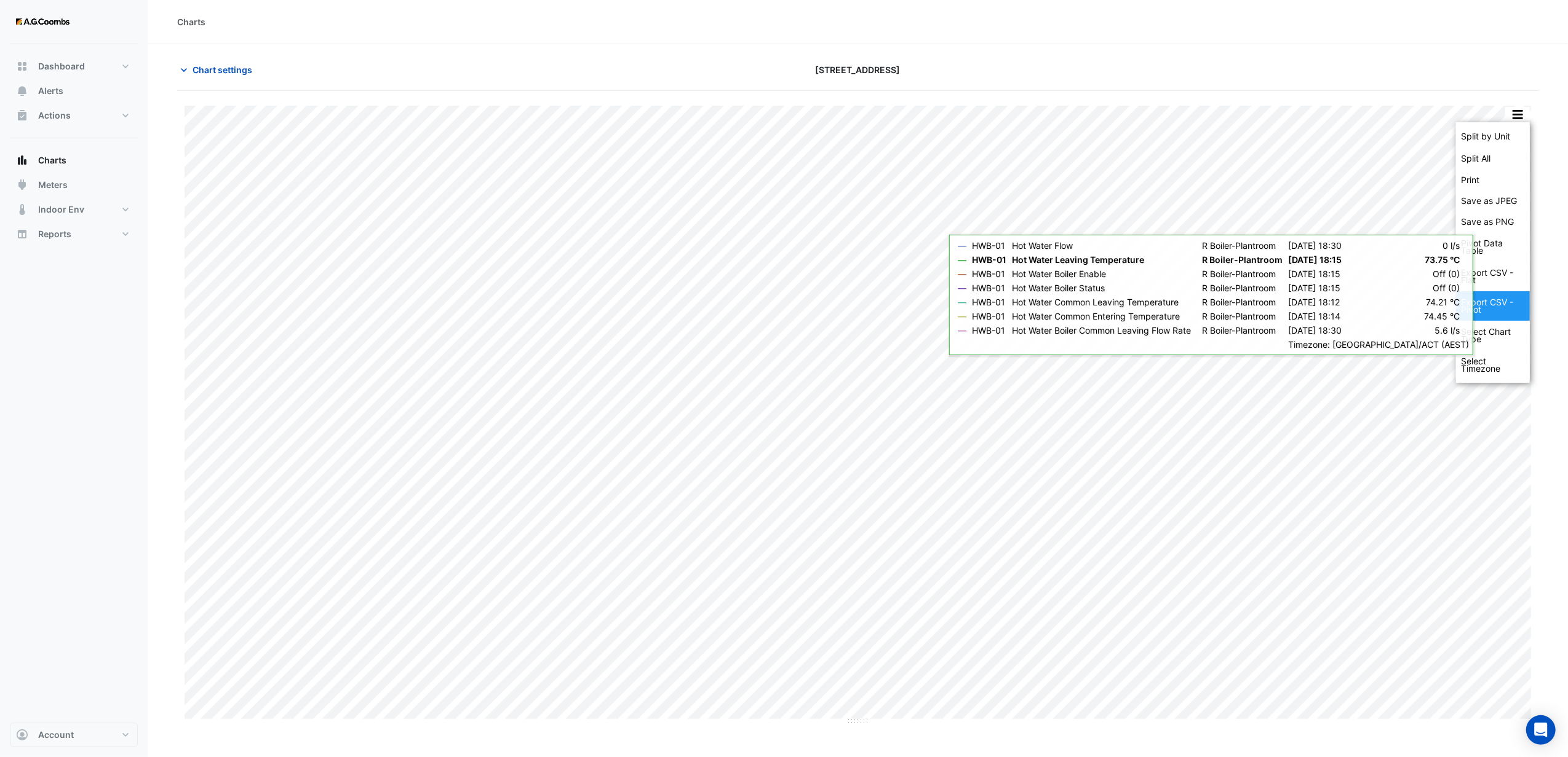
click at [1482, 303] on div "Export CSV - Pivot" at bounding box center [1493, 306] width 74 height 30
click at [1471, 244] on div "Pivot Data Table" at bounding box center [1493, 248] width 74 height 30
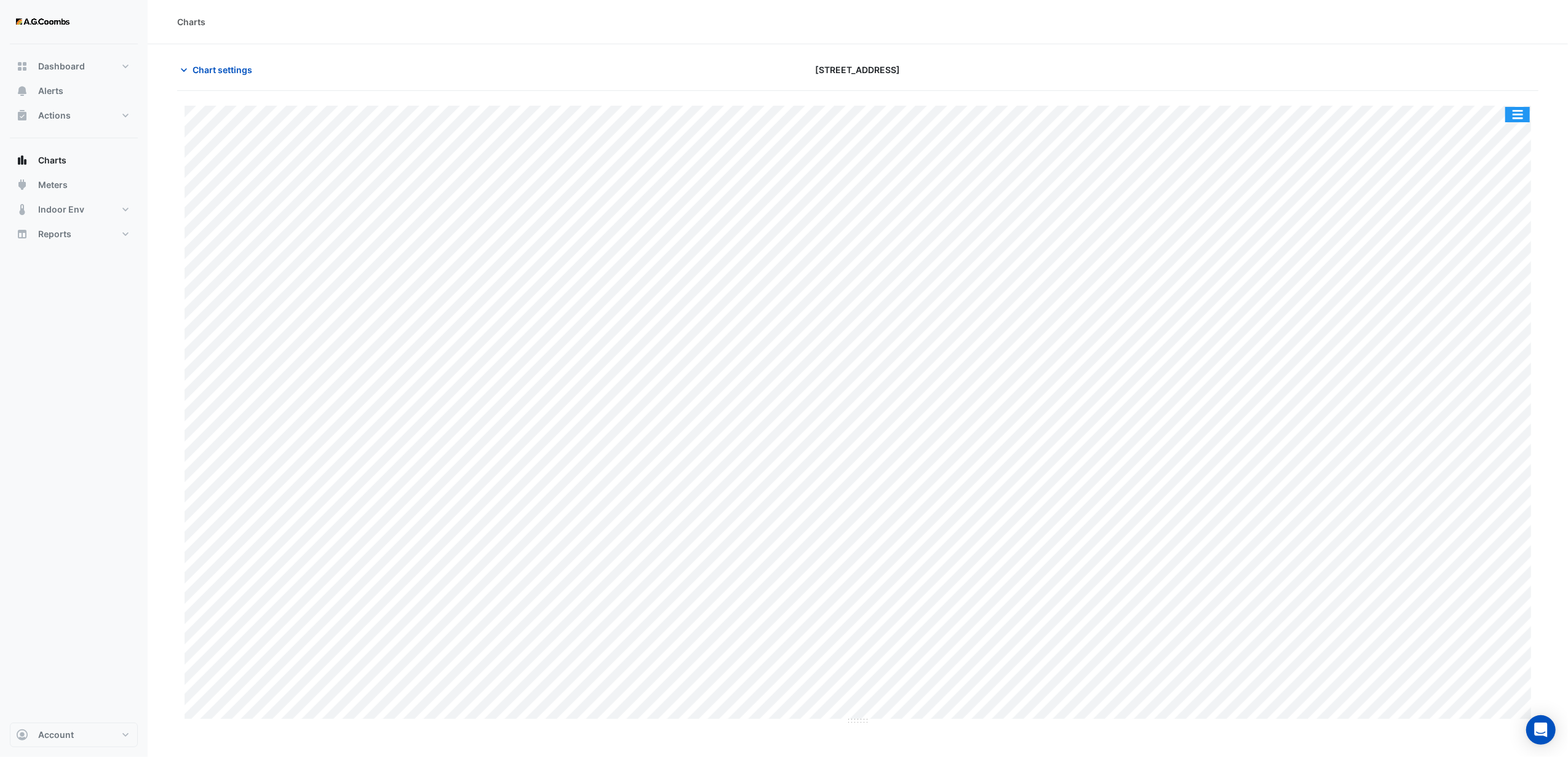
click at [1512, 116] on button "button" at bounding box center [1518, 115] width 24 height 16
click at [1484, 308] on div "Export CSV - Pivot" at bounding box center [1493, 306] width 74 height 30
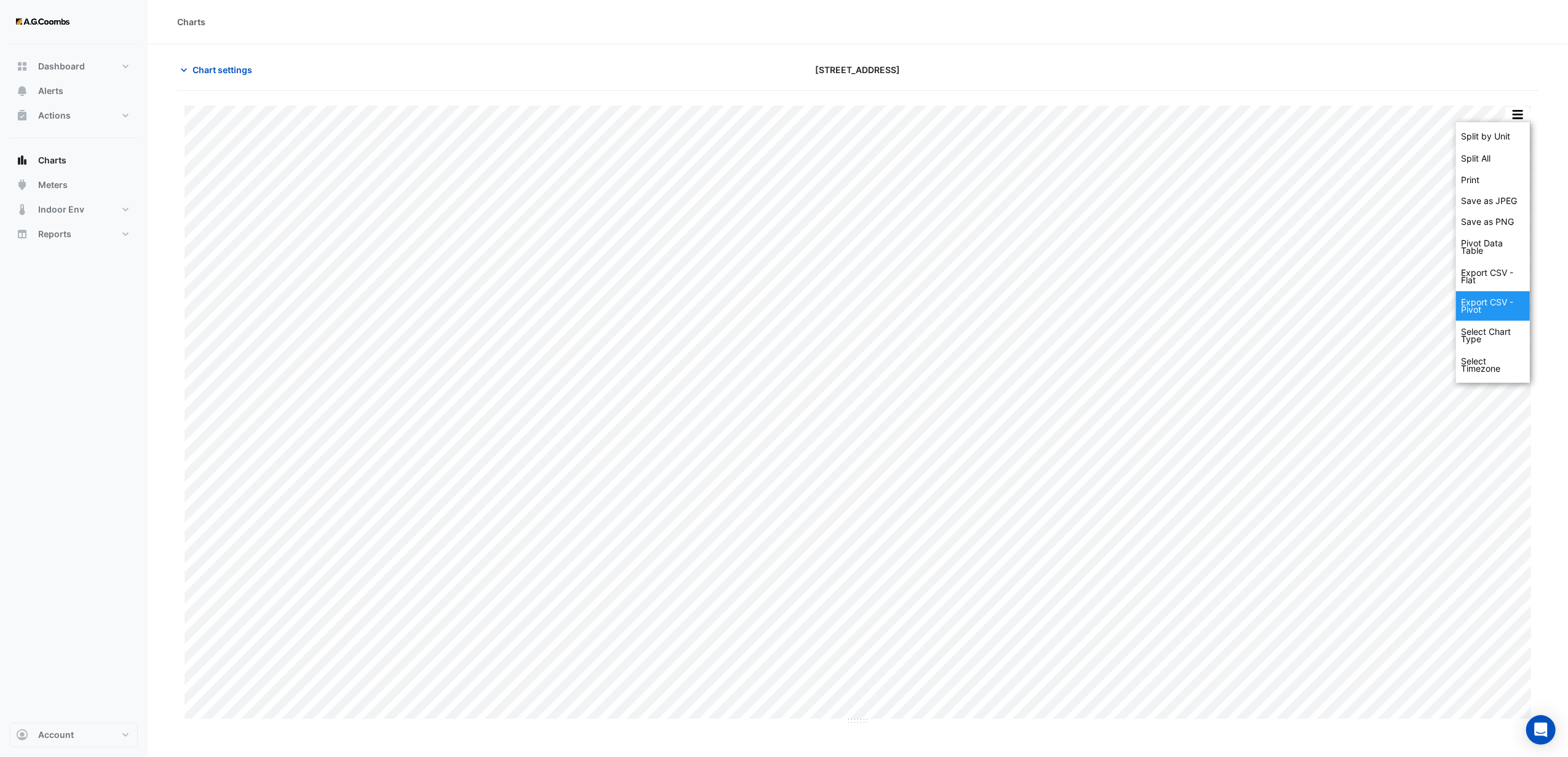
click at [1484, 308] on div "Export CSV - Pivot" at bounding box center [1493, 306] width 74 height 30
click at [1517, 112] on button "button" at bounding box center [1518, 115] width 24 height 16
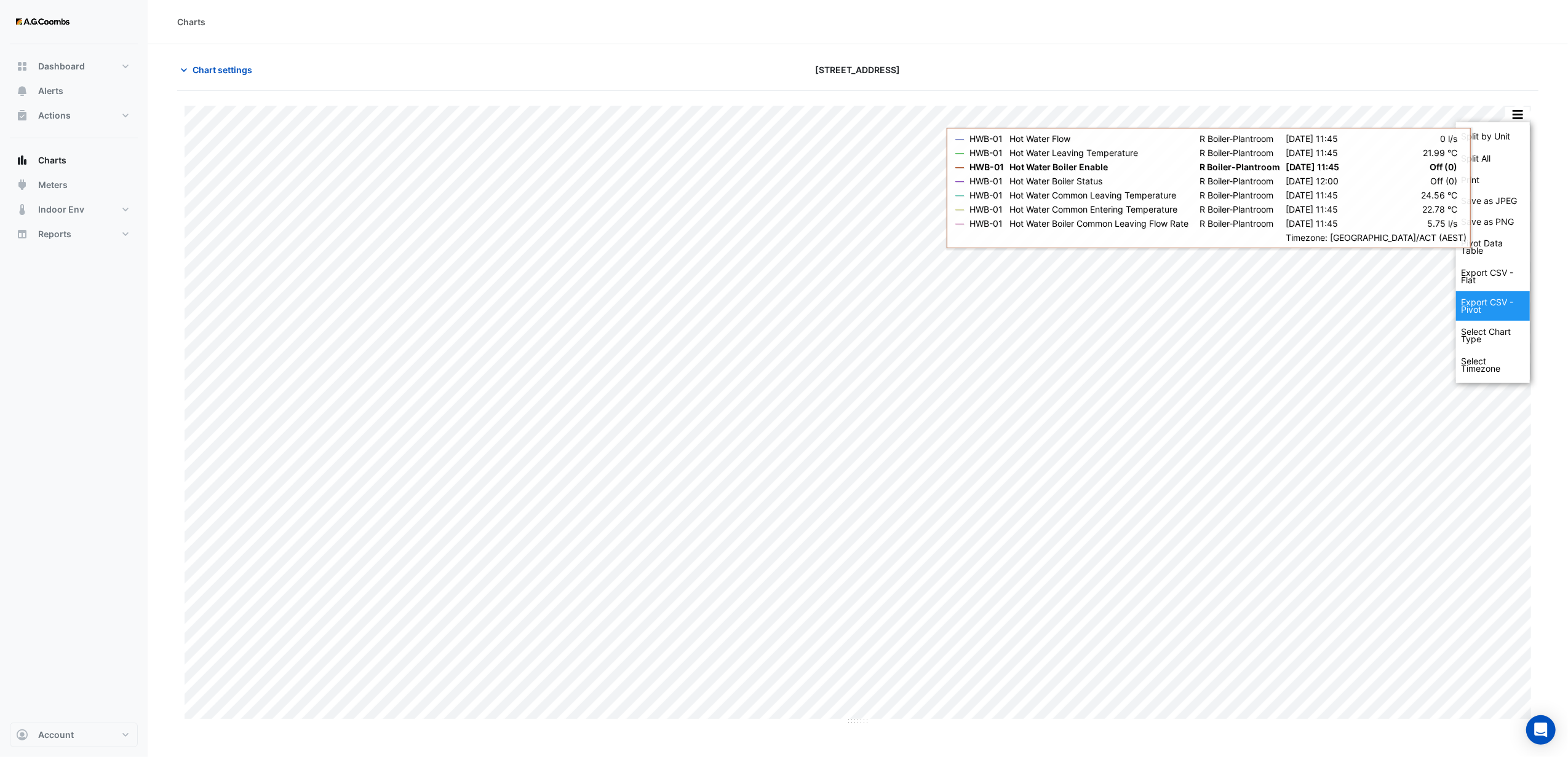
click at [1472, 308] on div "Export CSV - Pivot" at bounding box center [1493, 306] width 74 height 30
click at [1473, 308] on div "Export CSV - Pivot" at bounding box center [1493, 306] width 74 height 30
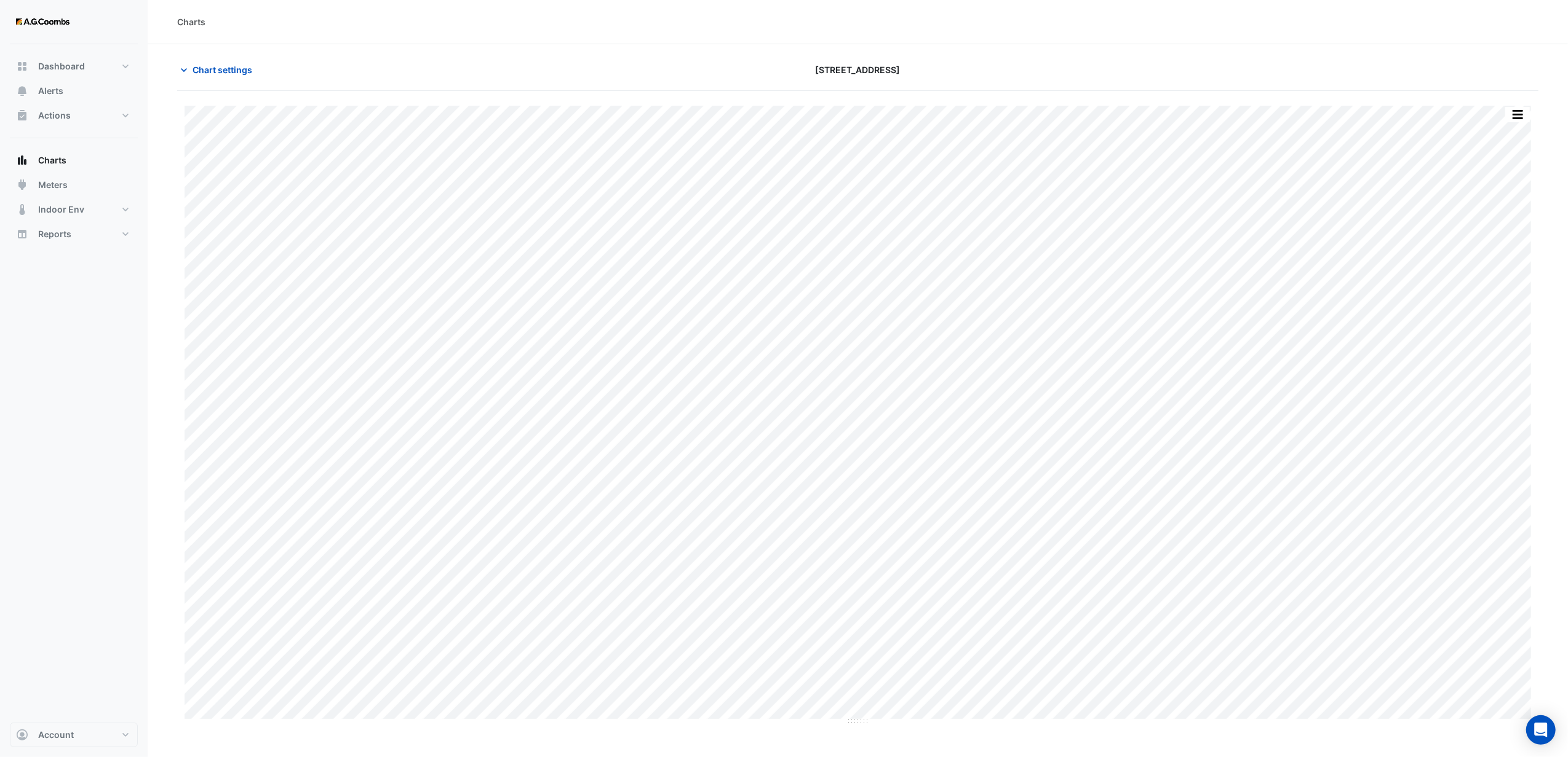
click at [1174, 68] on div at bounding box center [1316, 69] width 459 height 21
drag, startPoint x: 719, startPoint y: 55, endPoint x: 740, endPoint y: 94, distance: 44.3
click at [719, 55] on section "Chart settings [STREET_ADDRESS] Split by Unit Split All Print Save as JPEG Save…" at bounding box center [857, 385] width 1421 height 682
click at [781, 40] on div "Charts" at bounding box center [857, 22] width 1421 height 45
click at [951, 54] on section "Chart settings [STREET_ADDRESS] Split by Unit Split All Print Save as JPEG Save…" at bounding box center [857, 385] width 1421 height 682
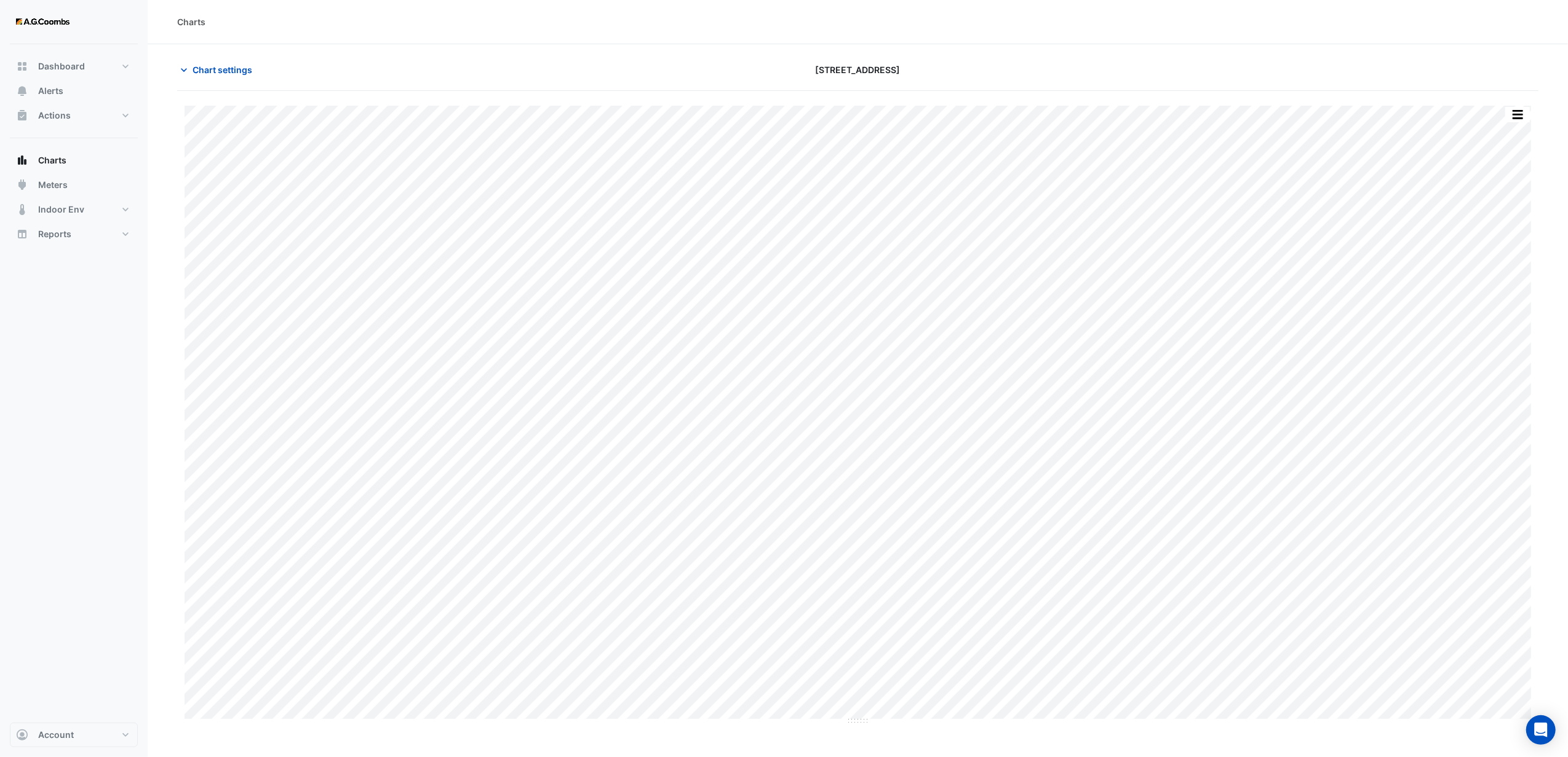
click at [751, 72] on div "[STREET_ADDRESS]" at bounding box center [858, 69] width 459 height 21
click at [388, 61] on div "Chart settings" at bounding box center [399, 69] width 459 height 21
click at [742, 47] on section "Chart settings [STREET_ADDRESS] Split by Unit Split All Print Save as JPEG Save…" at bounding box center [857, 385] width 1421 height 682
click at [904, 57] on section "Chart settings [STREET_ADDRESS] Split by Unit Split All Print Save as JPEG Save…" at bounding box center [857, 385] width 1421 height 682
drag, startPoint x: 208, startPoint y: 64, endPoint x: 202, endPoint y: 72, distance: 10.0
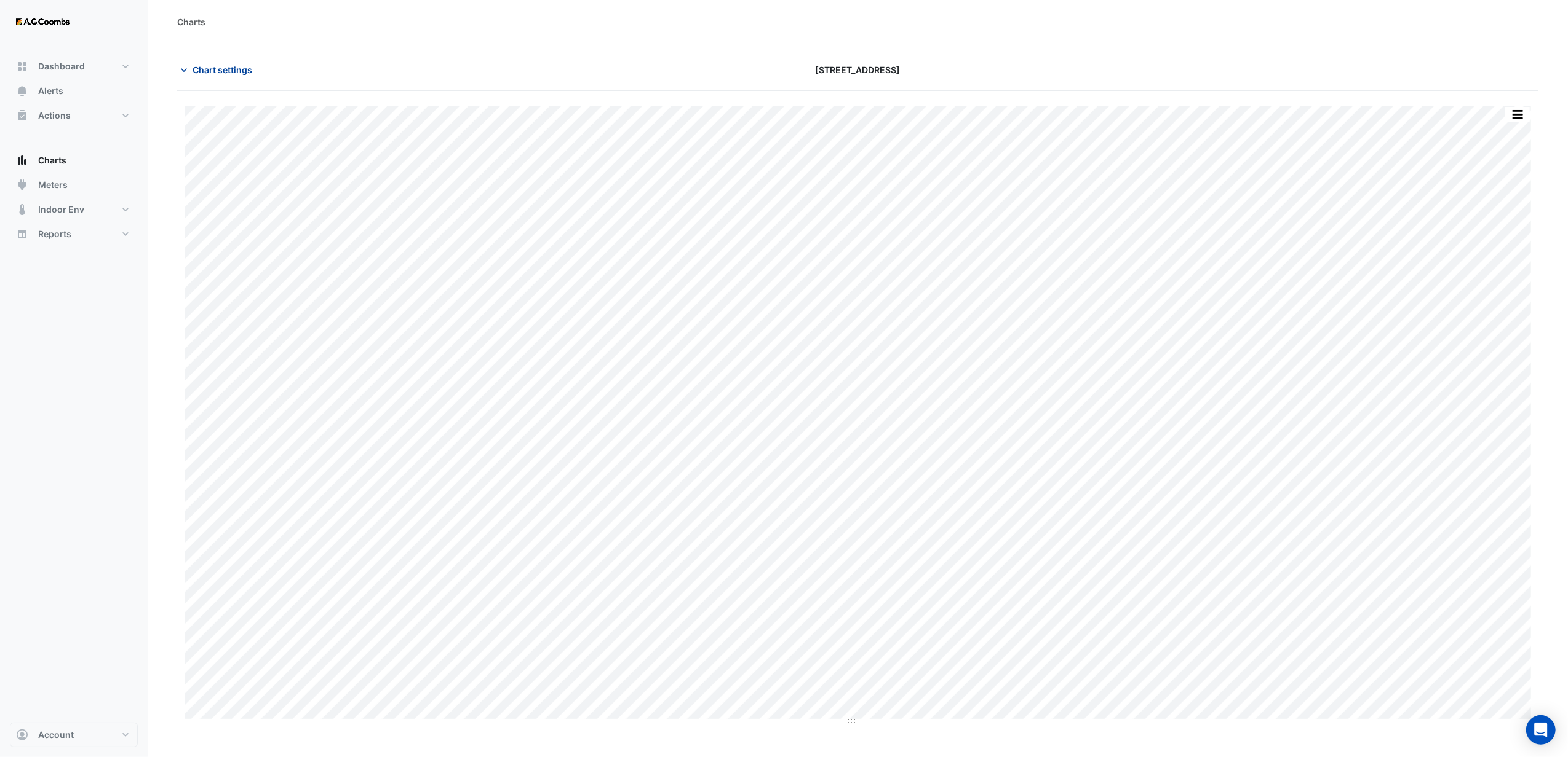
click at [208, 64] on span "Chart settings" at bounding box center [223, 70] width 60 height 13
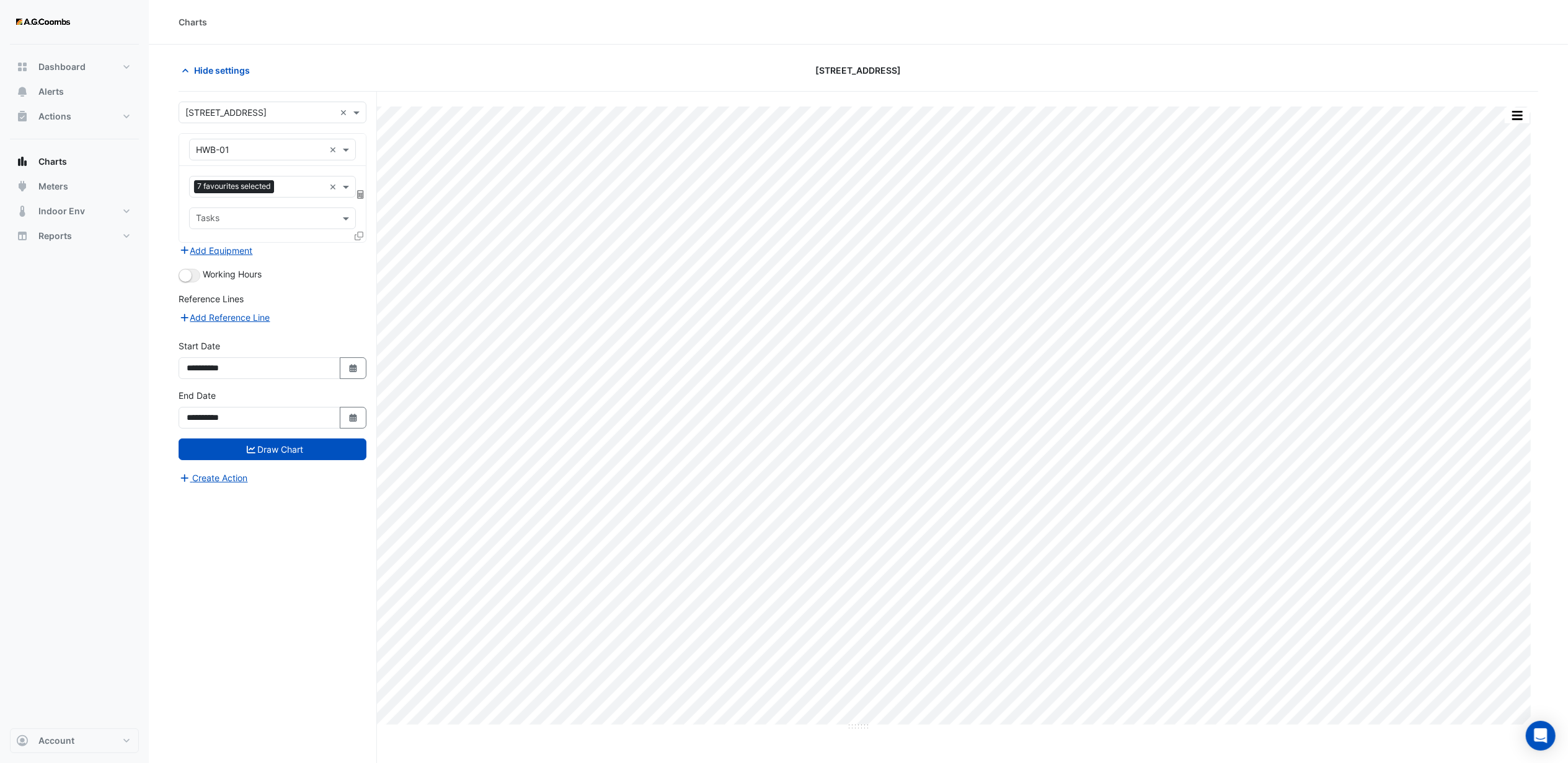
click at [304, 148] on input "text" at bounding box center [260, 150] width 129 height 13
click at [231, 185] on span "HWB-02" at bounding box center [217, 190] width 34 height 10
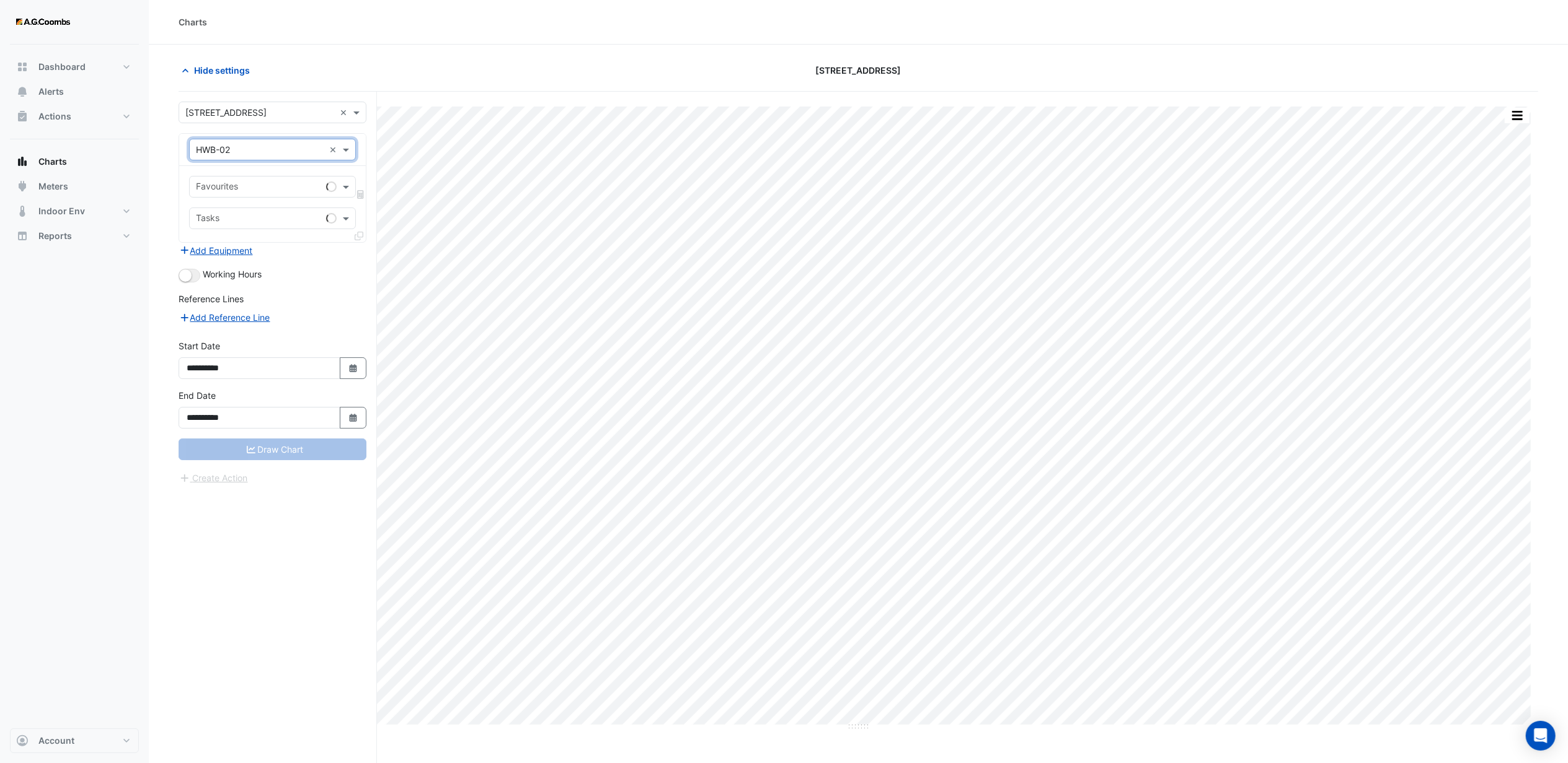
click at [245, 186] on input "text" at bounding box center [258, 188] width 125 height 13
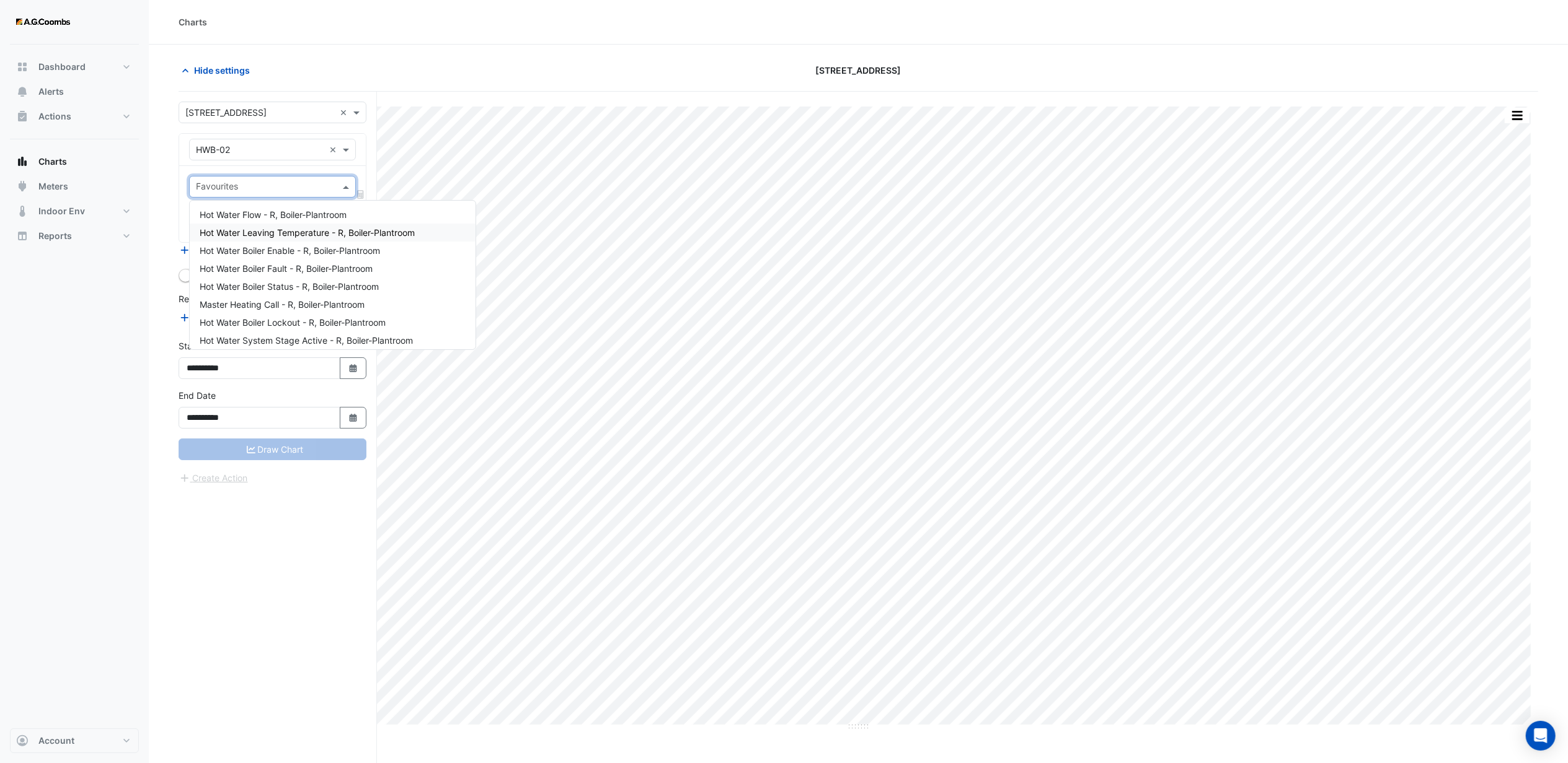
click at [247, 234] on span "Hot Water Leaving Temperature - R, Boiler-Plantroom" at bounding box center [307, 232] width 215 height 10
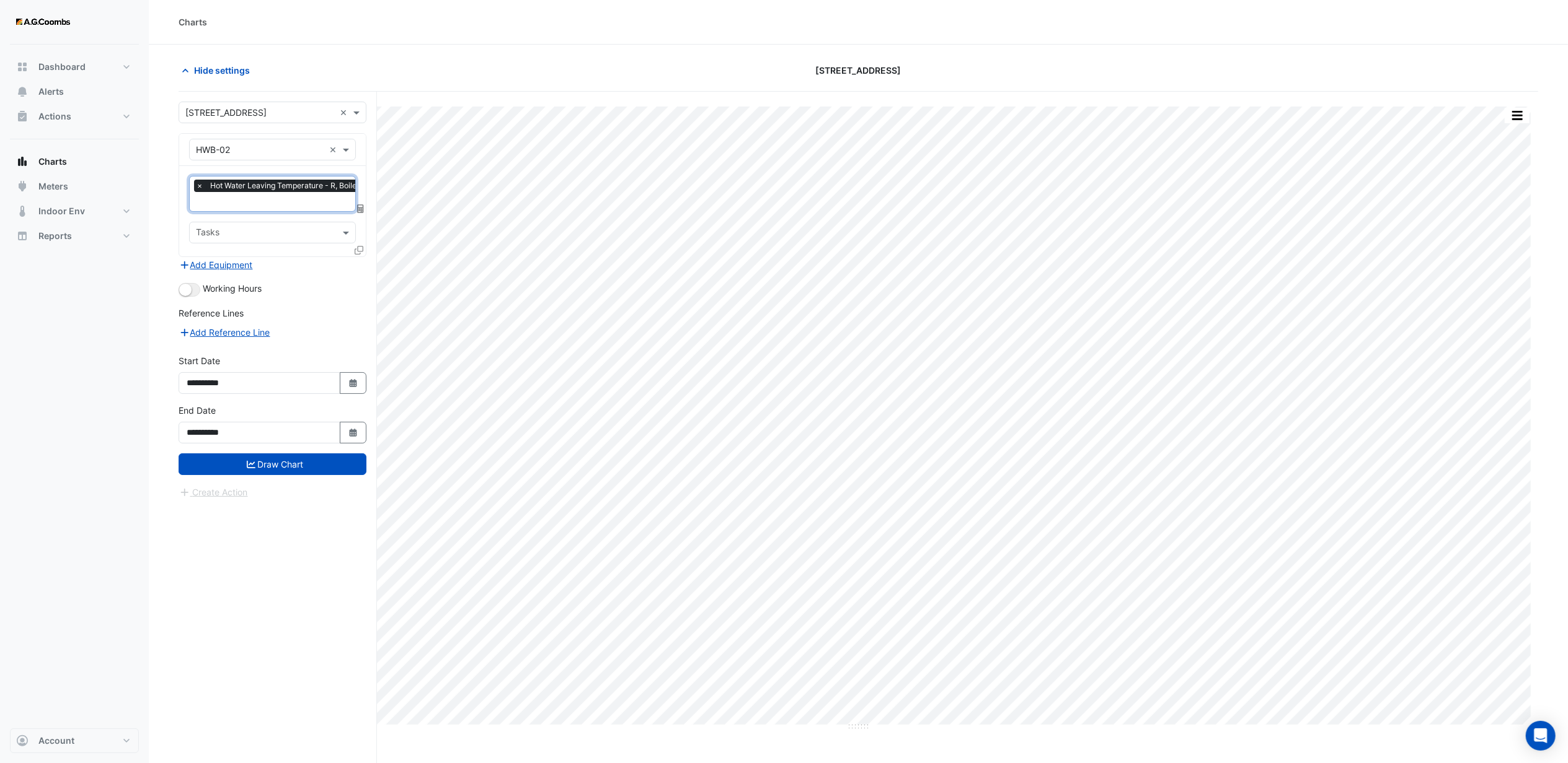
click at [246, 205] on input "text" at bounding box center [301, 203] width 210 height 13
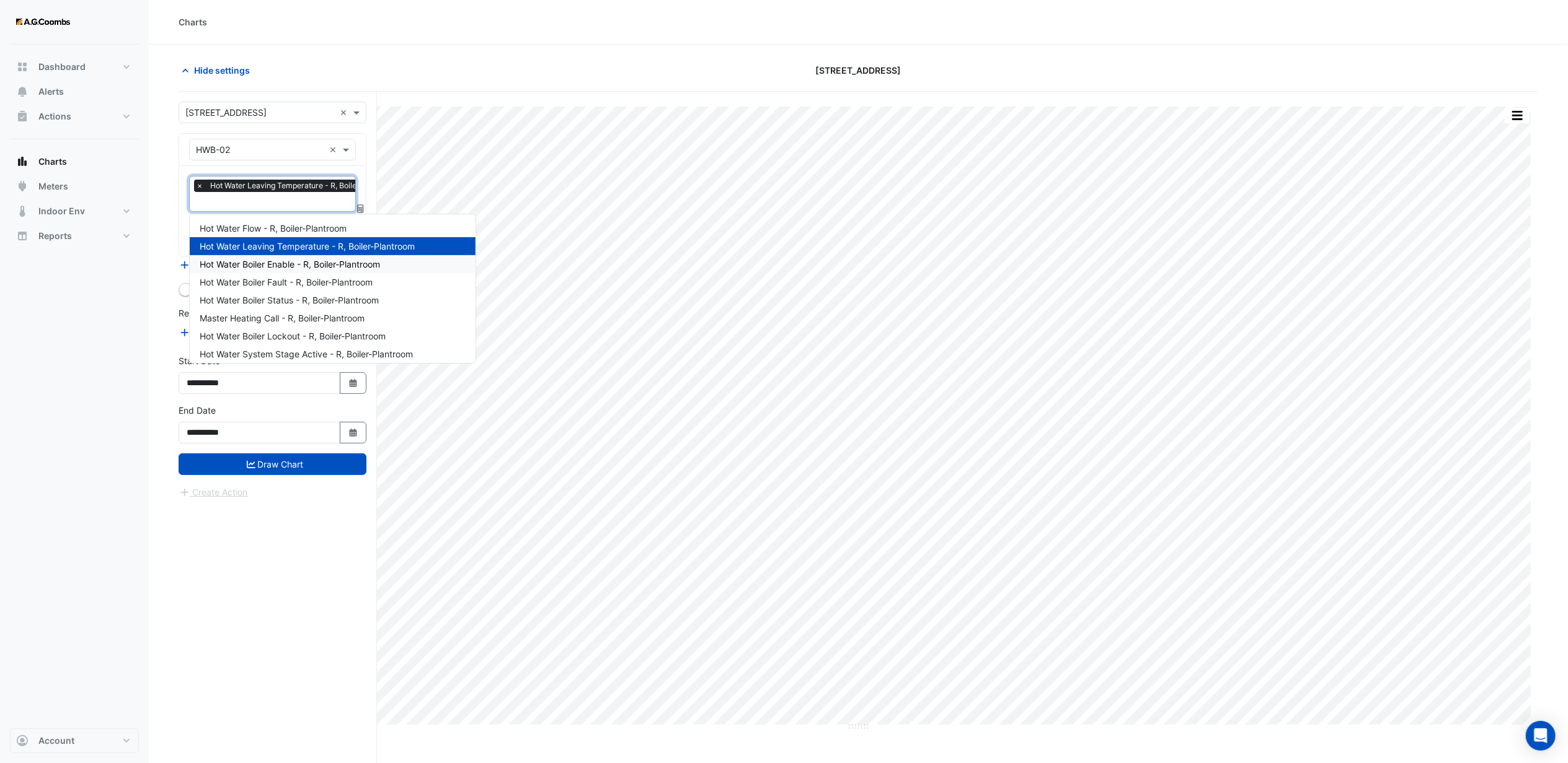
click at [264, 264] on span "Hot Water Boiler Enable - R, Boiler-Plantroom" at bounding box center [290, 264] width 180 height 10
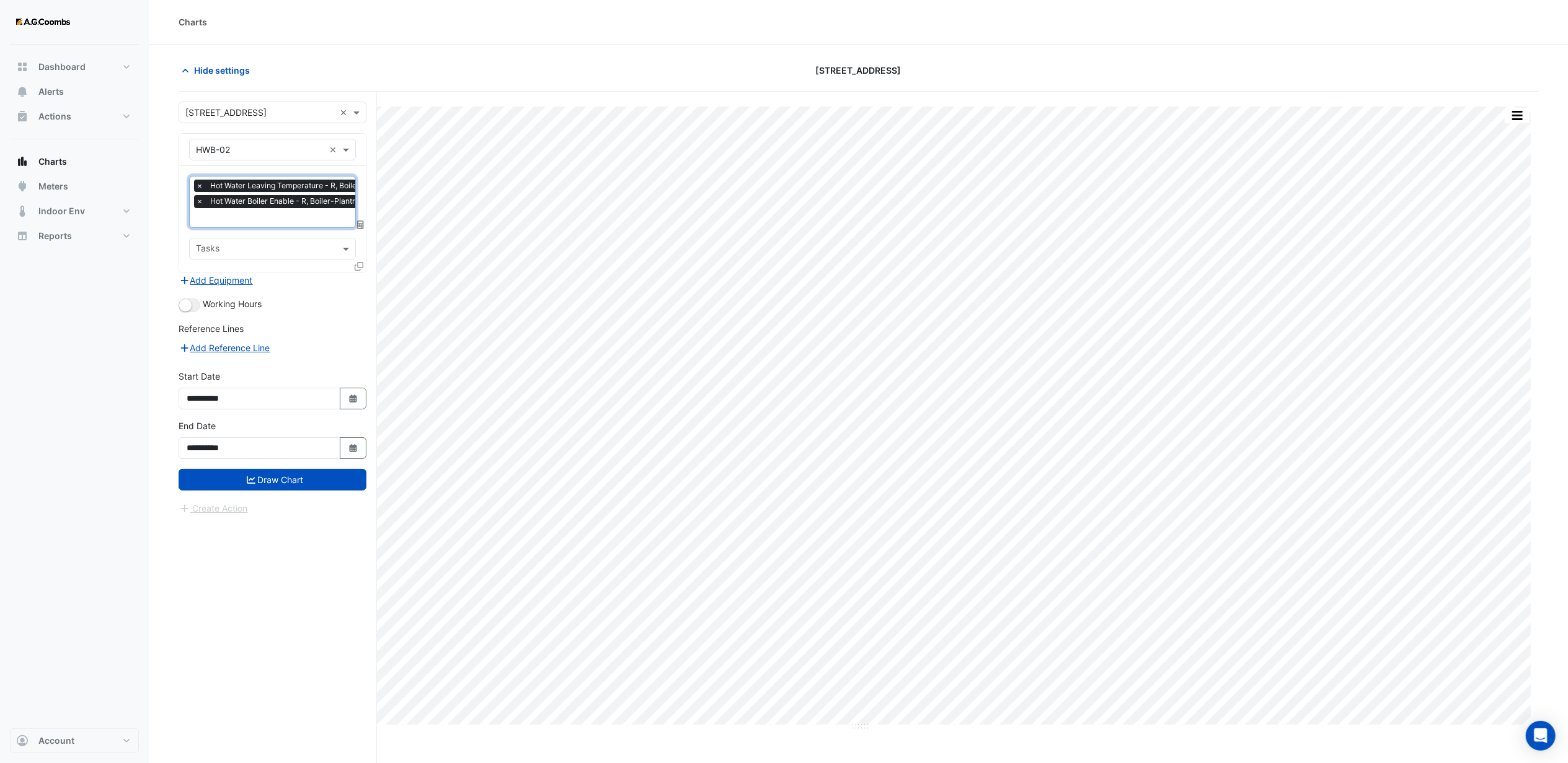
click at [244, 217] on input "text" at bounding box center [301, 219] width 210 height 13
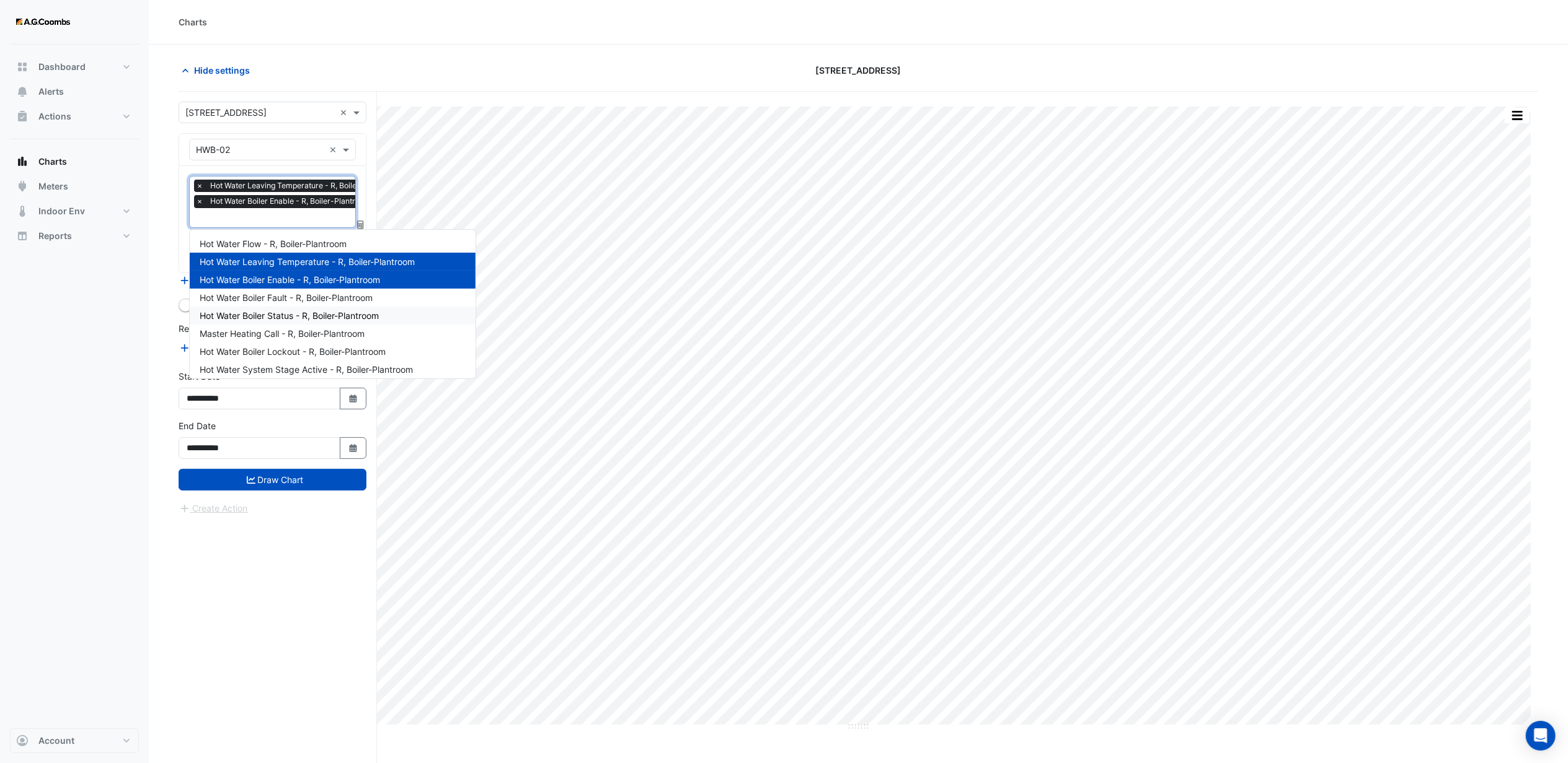
click at [274, 311] on span "Hot Water Boiler Status - R, Boiler-Plantroom" at bounding box center [289, 315] width 179 height 10
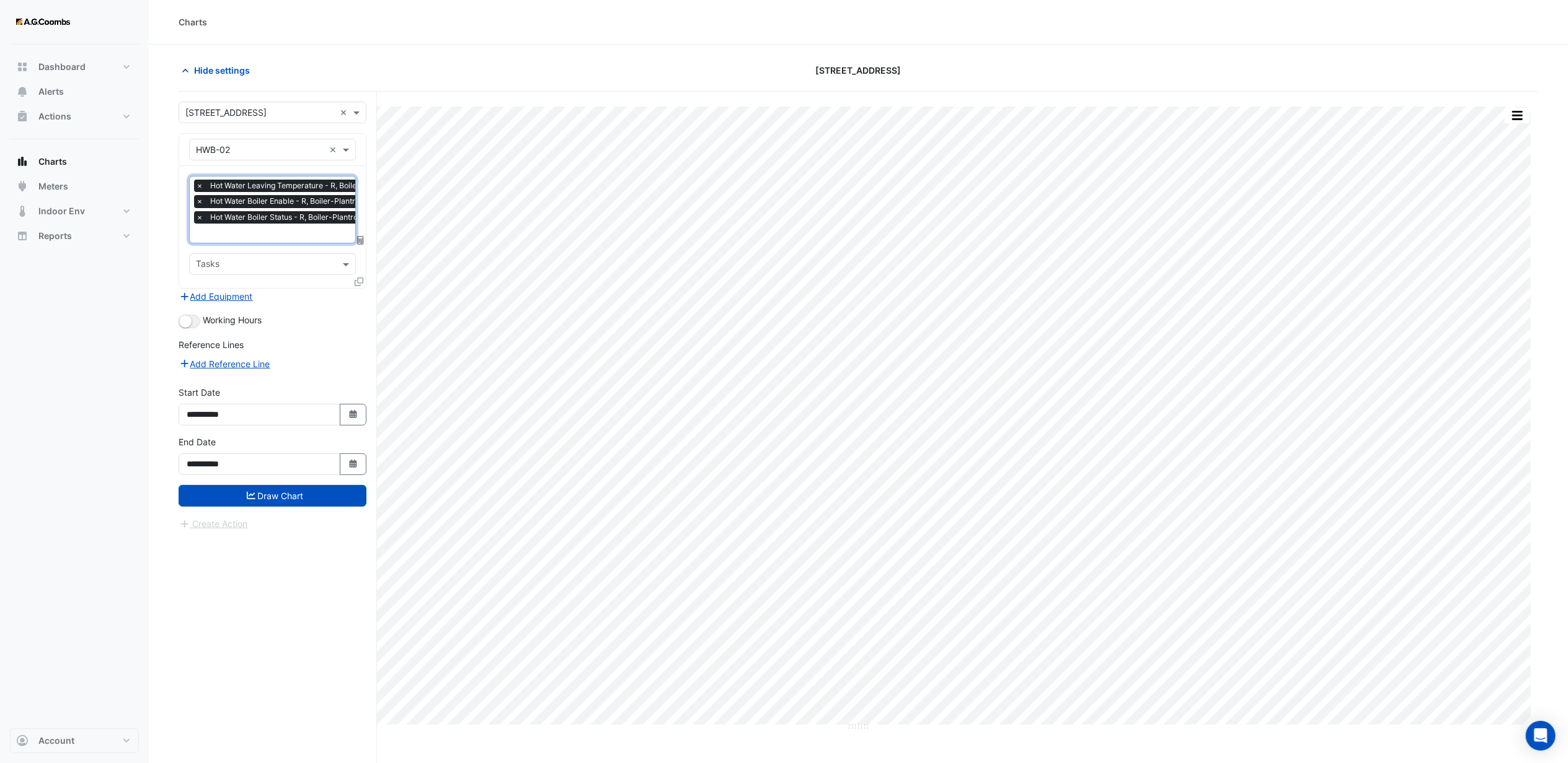
click at [251, 232] on input "text" at bounding box center [301, 235] width 210 height 13
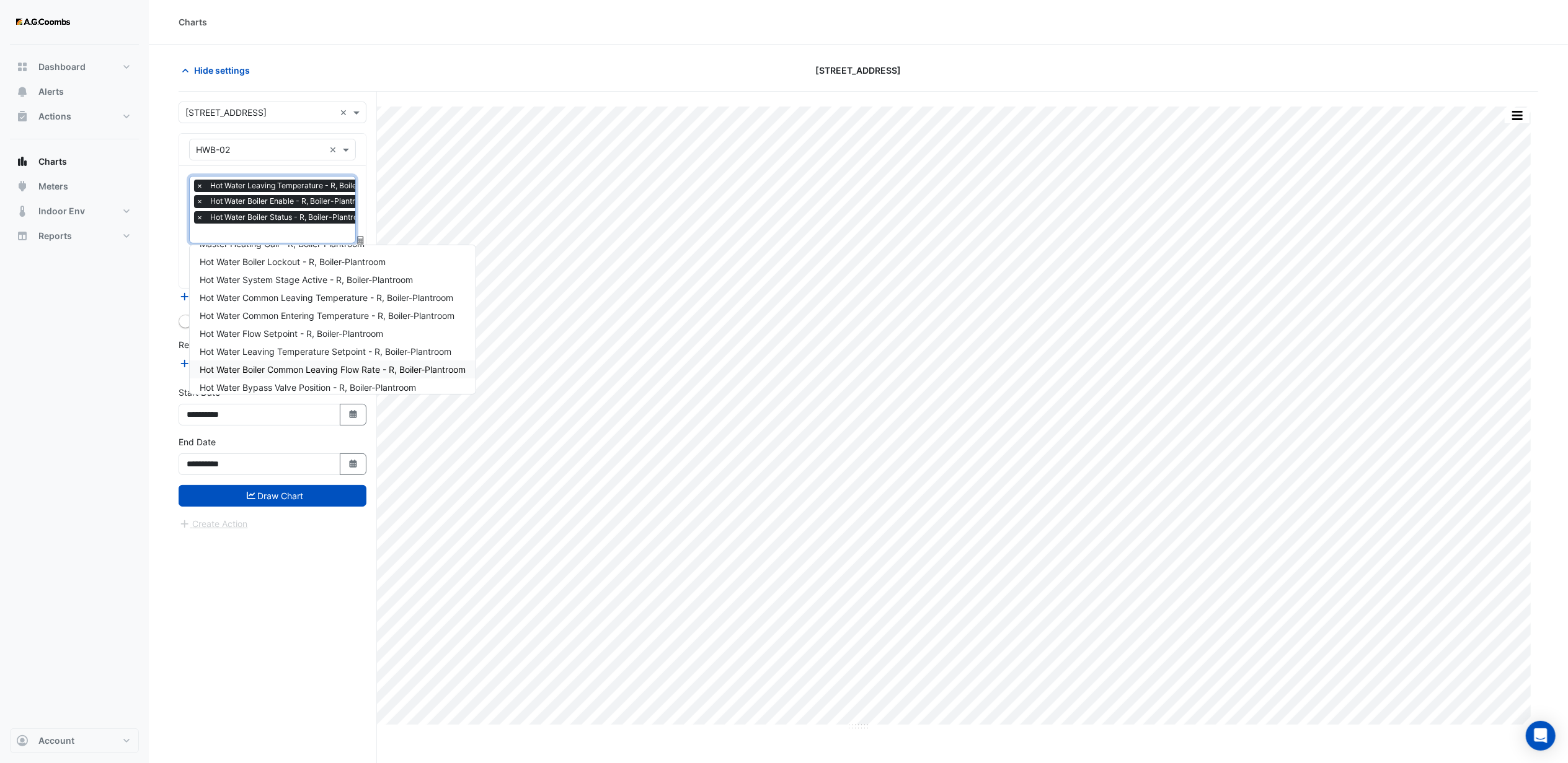
scroll to position [113, 0]
click at [247, 608] on div "**********" at bounding box center [277, 451] width 198 height 719
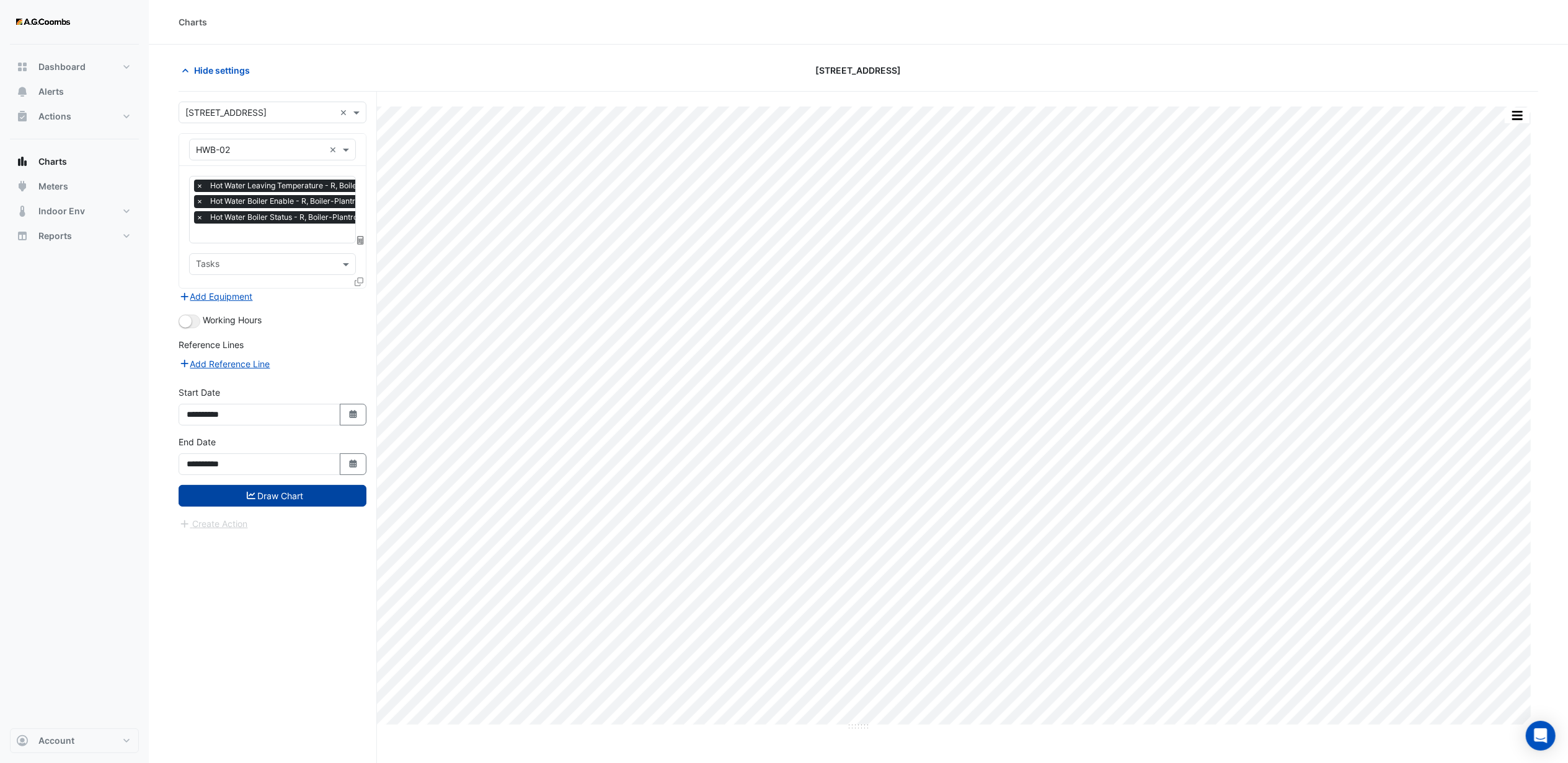
click at [269, 503] on button "Draw Chart" at bounding box center [272, 496] width 188 height 22
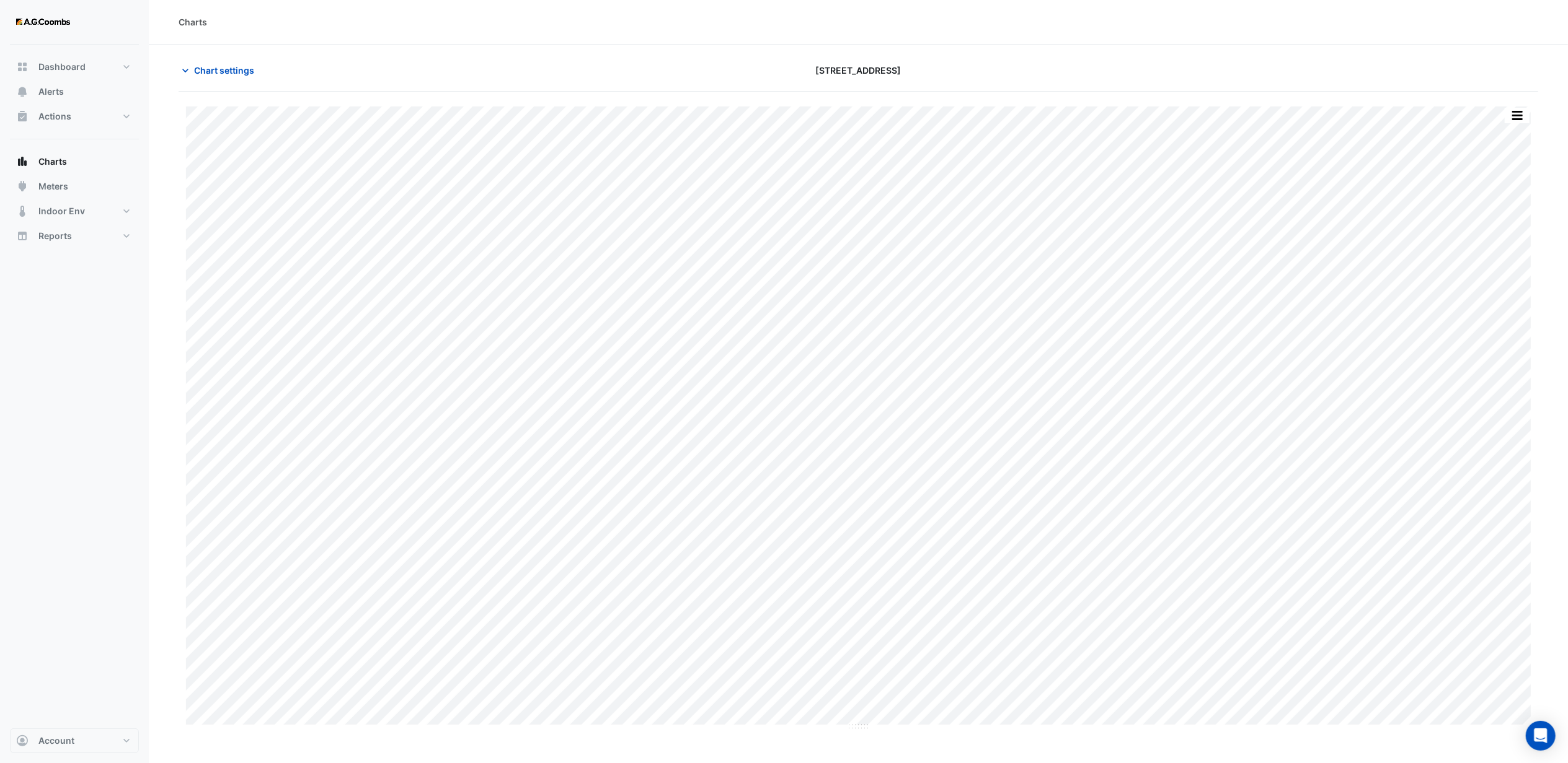
click at [1183, 89] on div "Chart settings [STREET_ADDRESS]" at bounding box center [858, 75] width 1360 height 32
click at [1516, 114] on button "button" at bounding box center [1516, 115] width 24 height 16
click at [1407, 77] on div at bounding box center [1316, 69] width 458 height 22
click at [618, 59] on div "Chart settings" at bounding box center [400, 69] width 458 height 22
click at [1519, 110] on button "button" at bounding box center [1516, 115] width 24 height 16
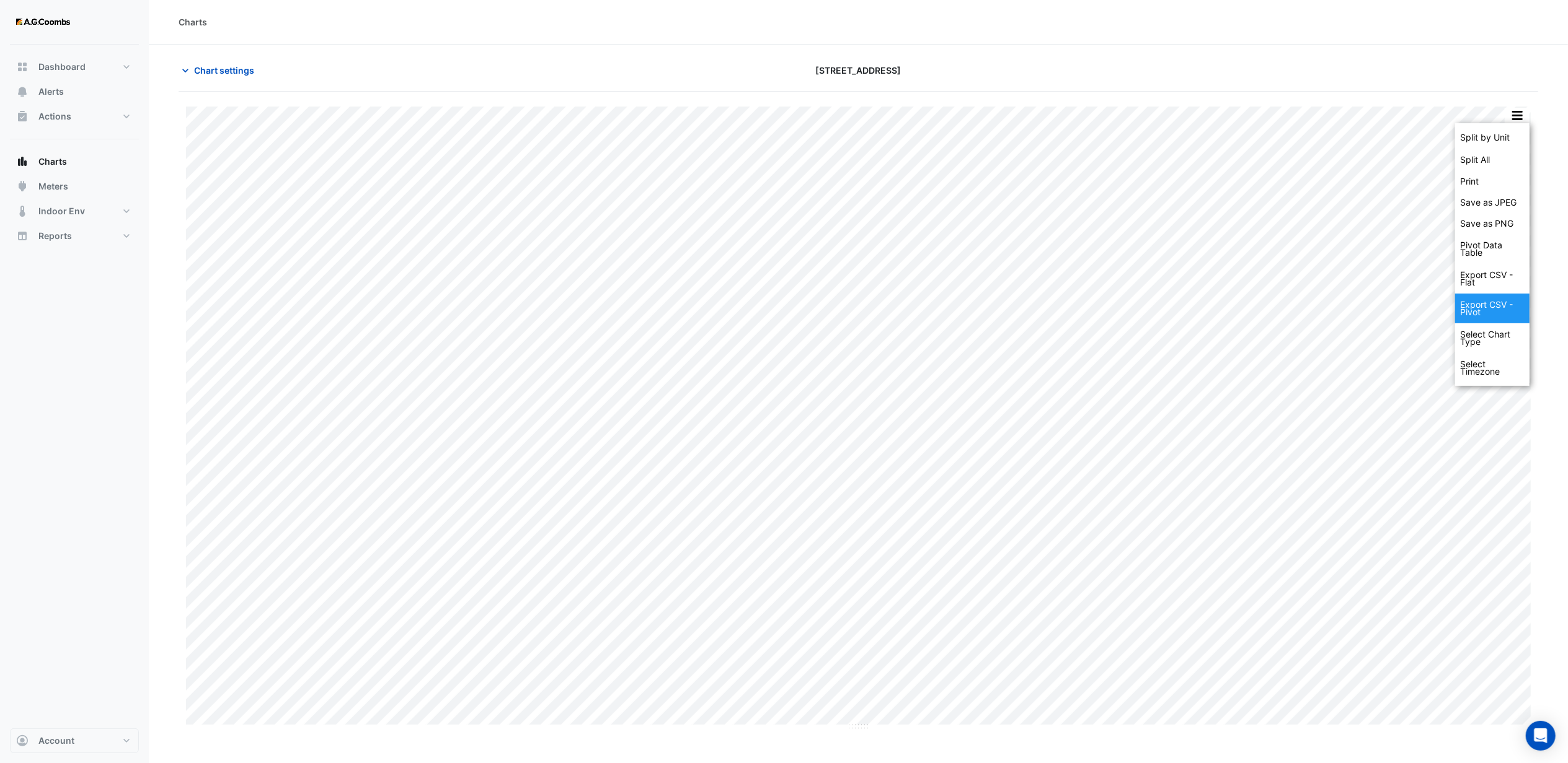
click at [1482, 305] on div "Export CSV - Pivot" at bounding box center [1492, 309] width 74 height 30
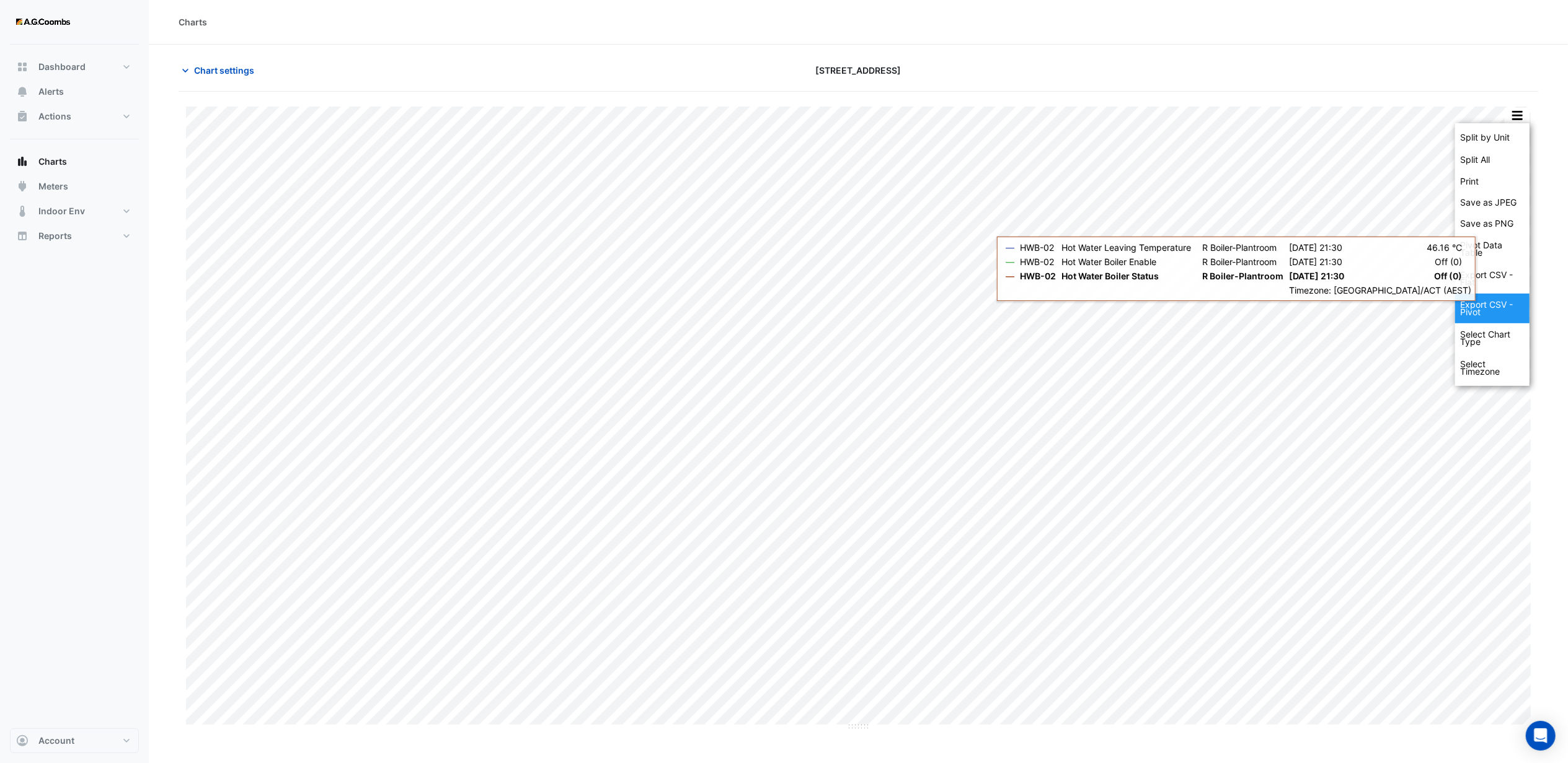
click at [1473, 310] on div "Export CSV - Pivot" at bounding box center [1492, 309] width 74 height 30
click at [1490, 308] on div "Export CSV - Pivot" at bounding box center [1492, 309] width 74 height 30
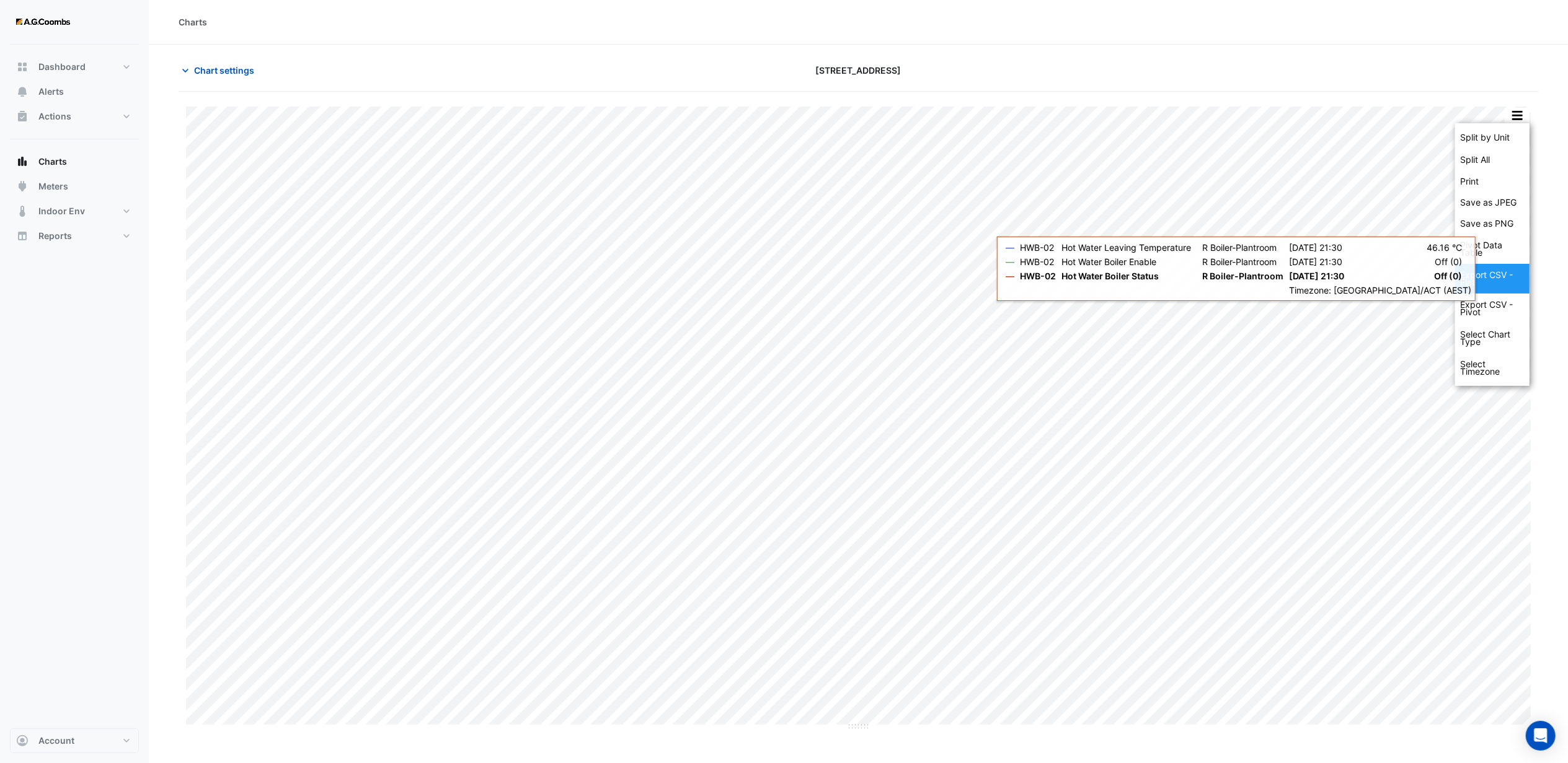
click at [1481, 278] on div "Export CSV - Flat" at bounding box center [1492, 279] width 74 height 30
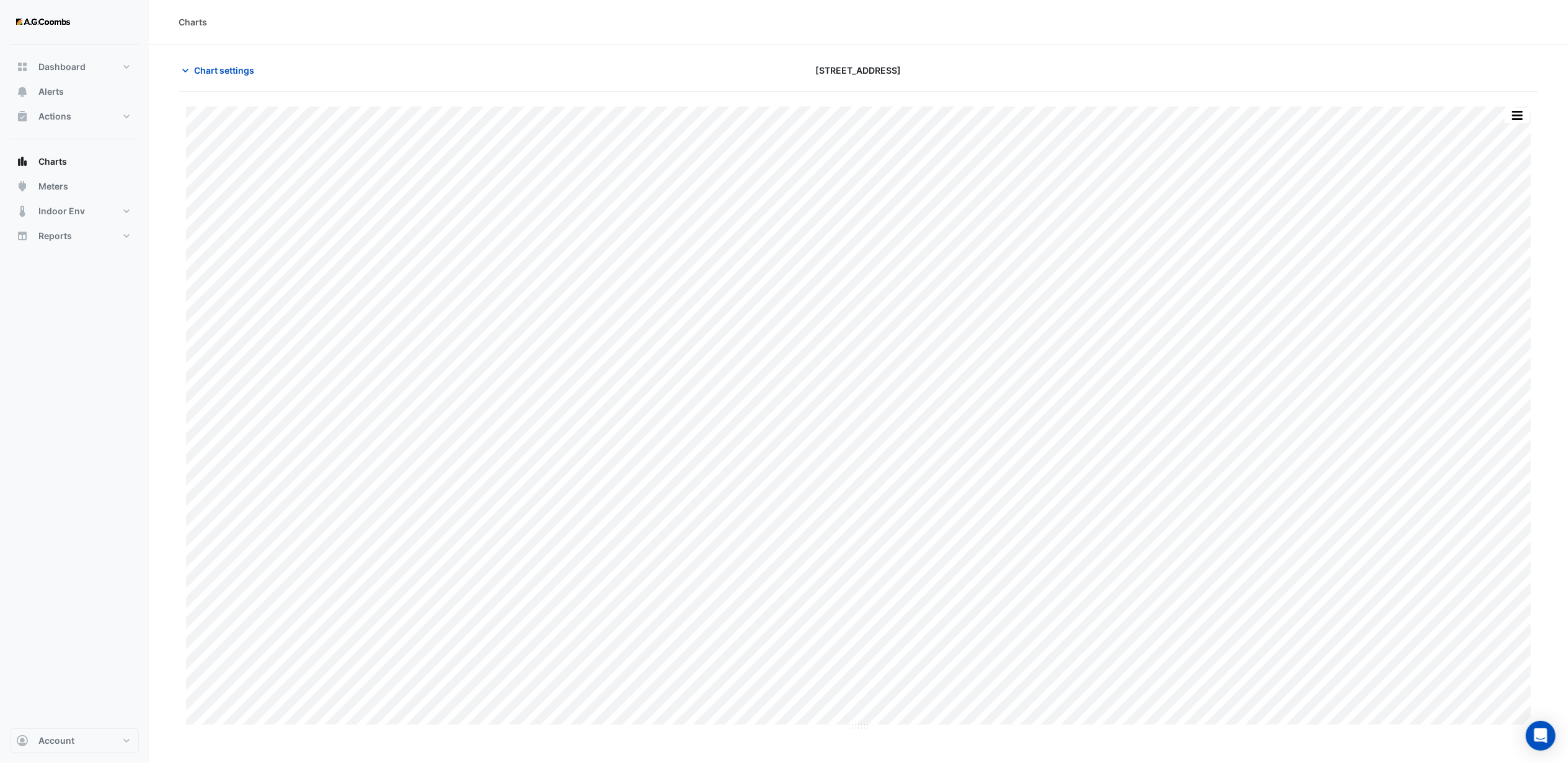
click at [885, 42] on div "Charts" at bounding box center [857, 23] width 1419 height 45
click at [209, 70] on span "Chart settings" at bounding box center [224, 70] width 60 height 13
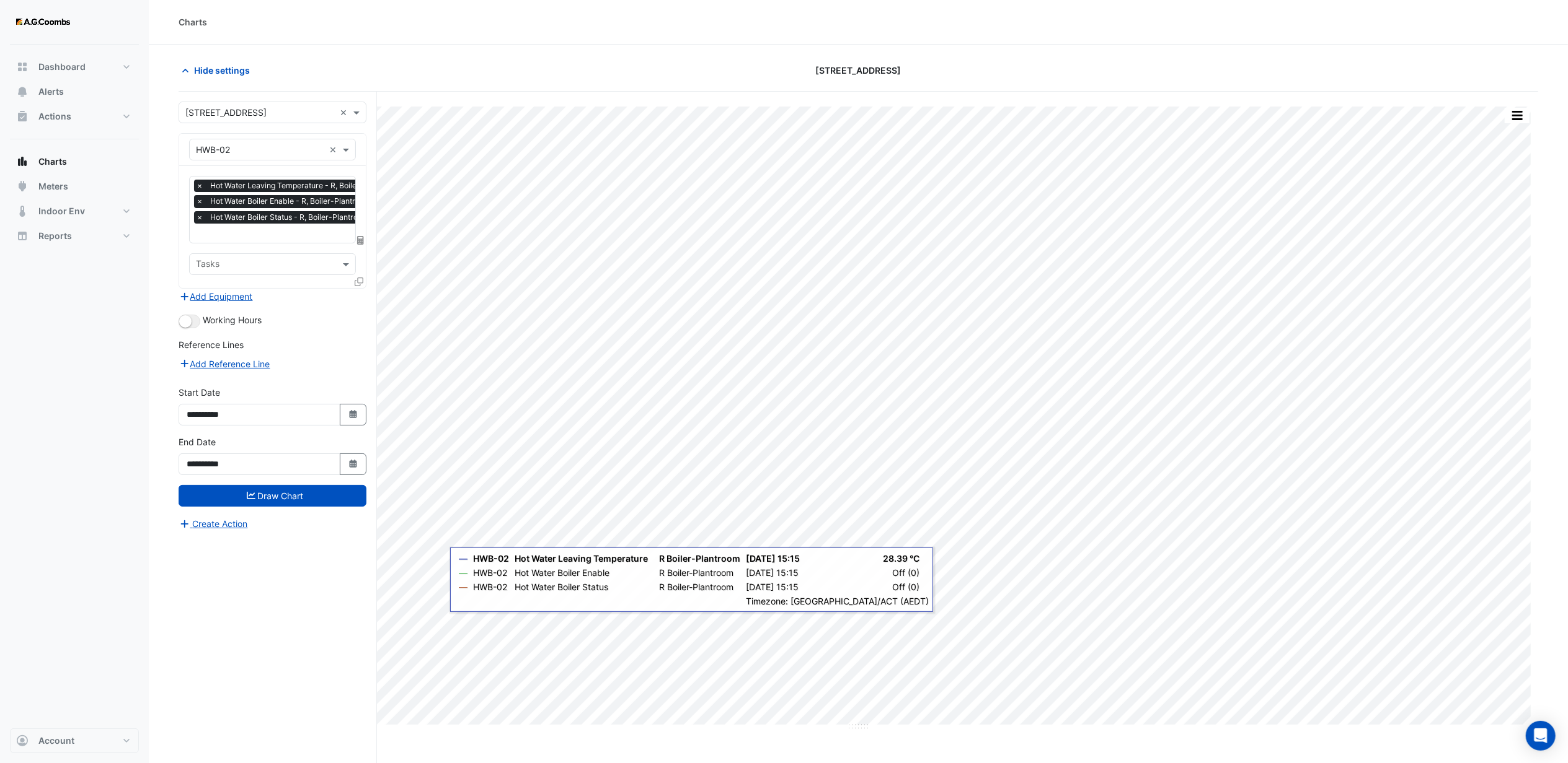
drag, startPoint x: 473, startPoint y: 48, endPoint x: 468, endPoint y: 26, distance: 22.6
click at [473, 48] on section "Hide settings [STREET_ADDRESS] Split by Unit Split All Print Save as JPEG Save …" at bounding box center [857, 428] width 1419 height 766
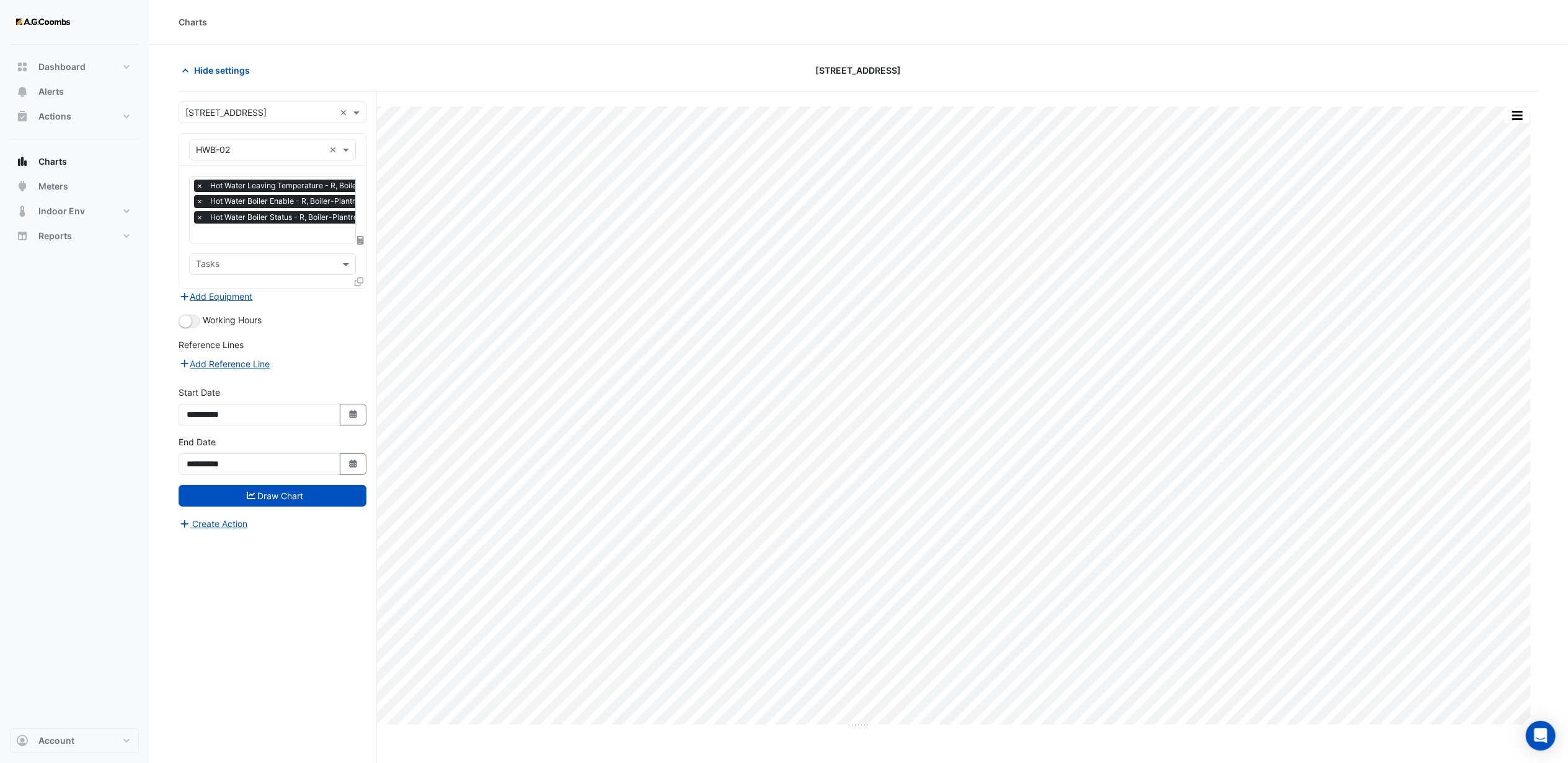
click at [649, 78] on div "[STREET_ADDRESS]" at bounding box center [858, 69] width 458 height 22
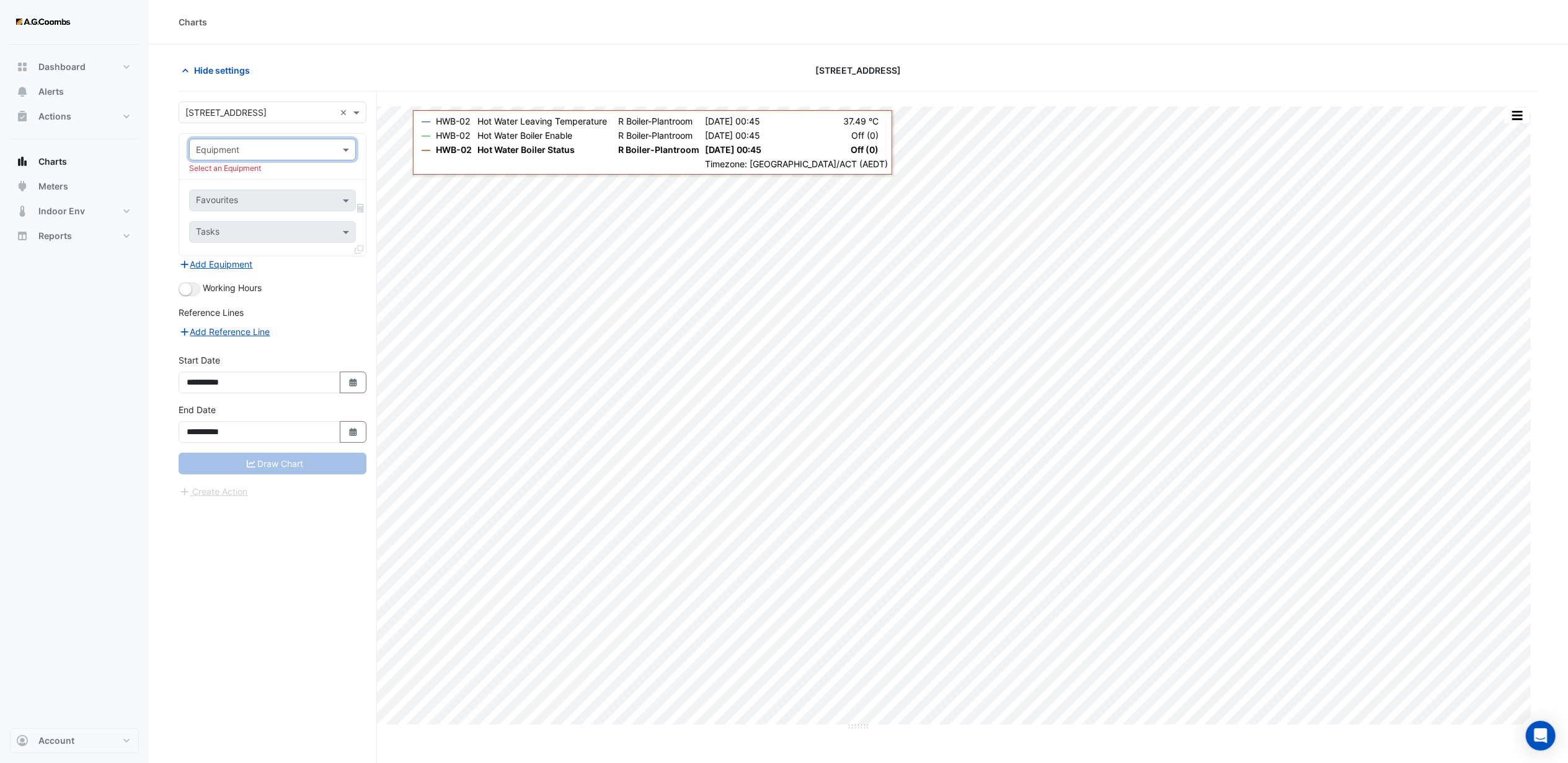
click at [294, 149] on input "text" at bounding box center [260, 150] width 129 height 13
click at [231, 262] on span "PHHWP-1" at bounding box center [220, 263] width 39 height 10
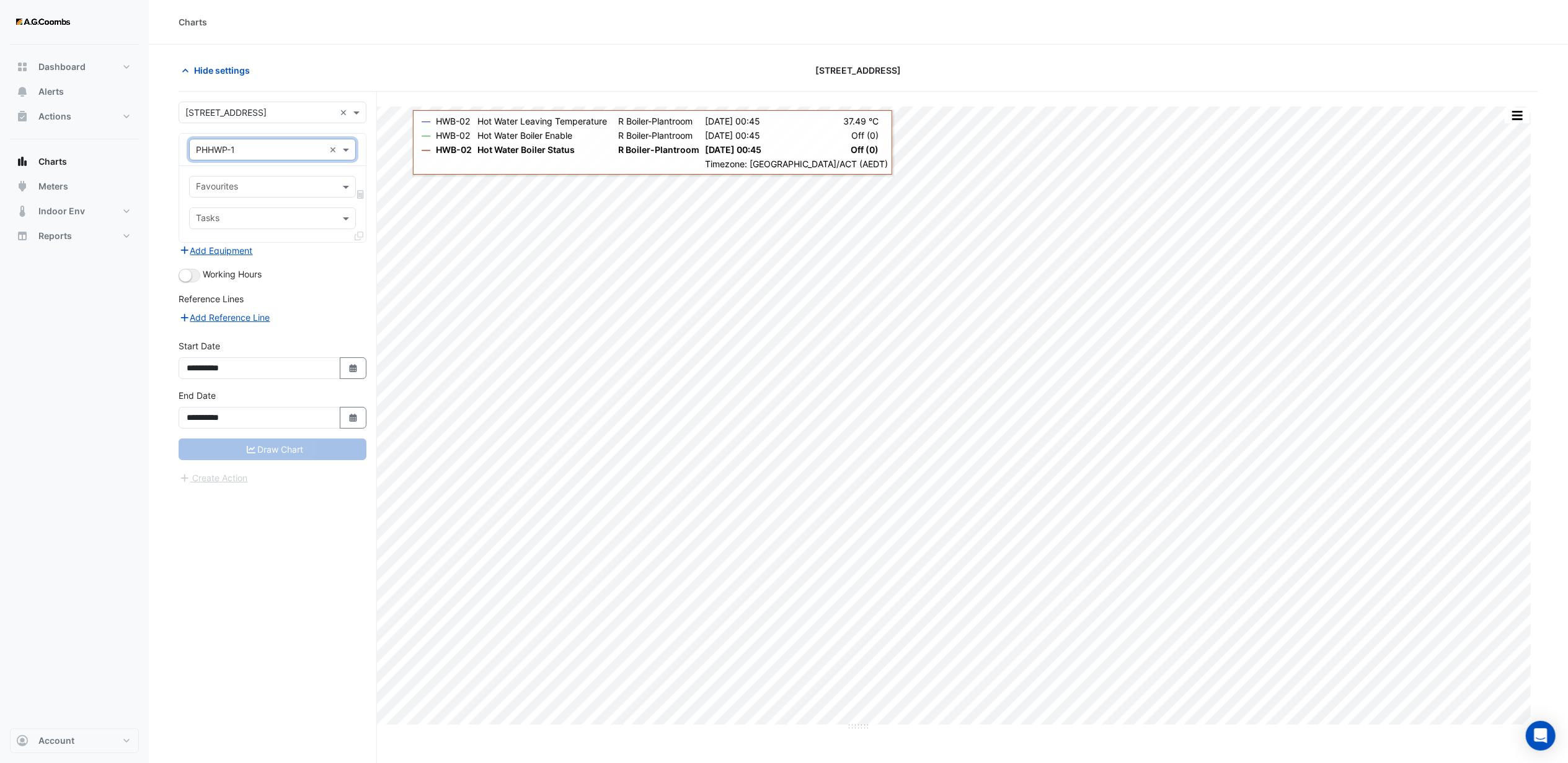
click at [243, 181] on input "text" at bounding box center [266, 188] width 139 height 13
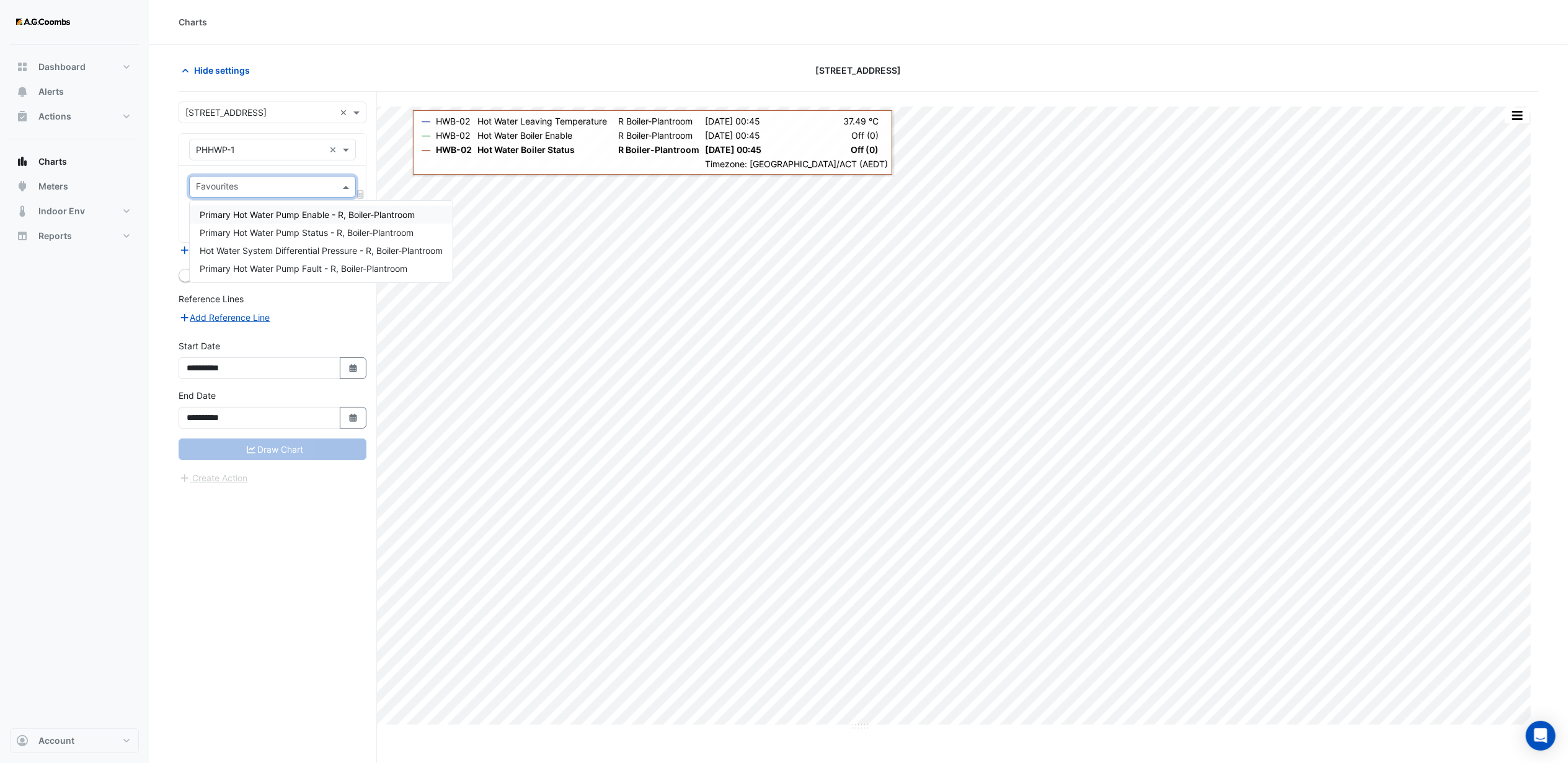
click at [316, 214] on span "Primary Hot Water Pump Enable - R, Boiler-Plantroom" at bounding box center [307, 214] width 215 height 10
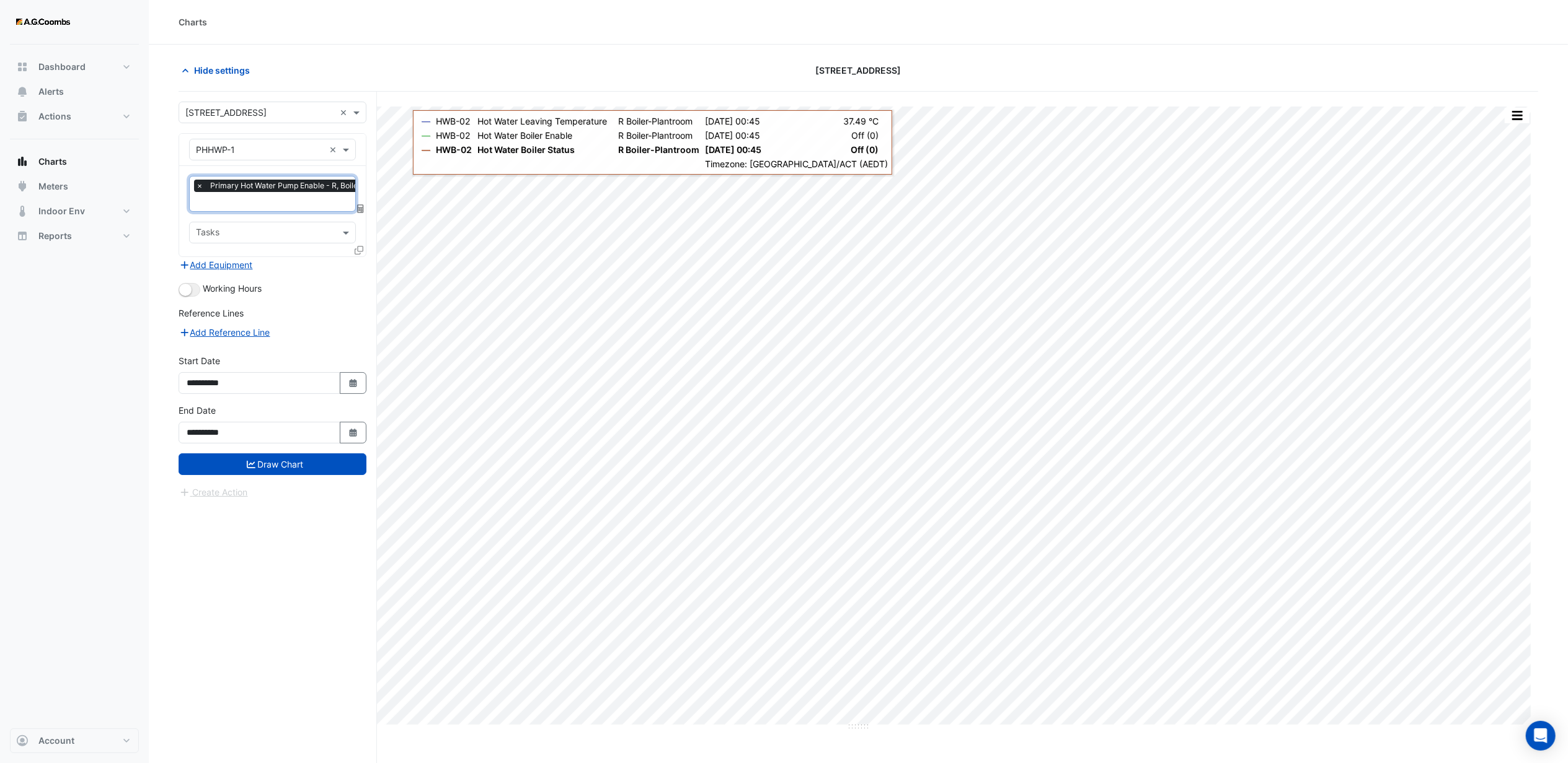
click at [264, 198] on input "text" at bounding box center [301, 203] width 211 height 13
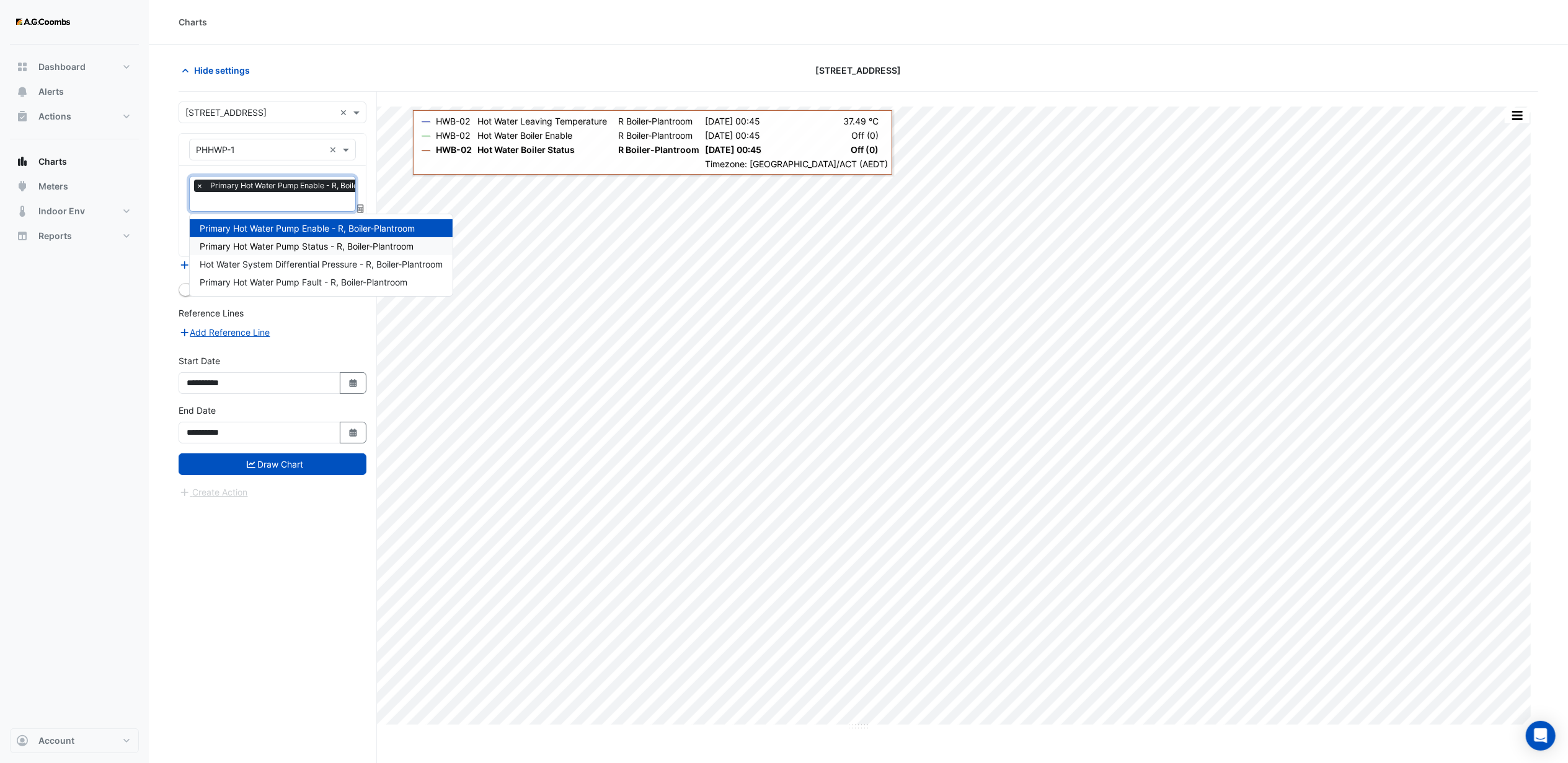
click at [288, 241] on span "Primary Hot Water Pump Status - R, Boiler-Plantroom" at bounding box center [307, 246] width 214 height 10
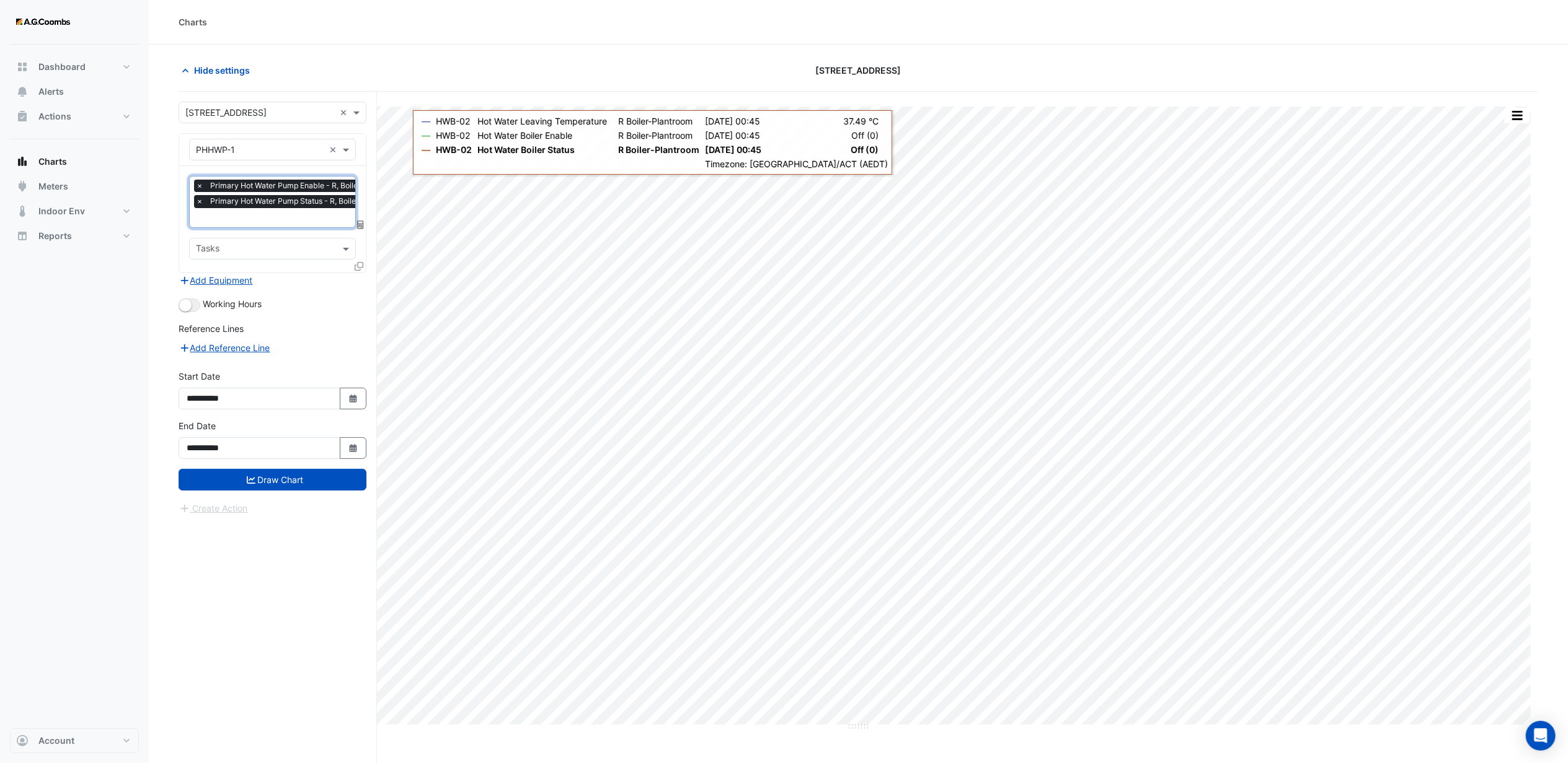
click at [244, 209] on div "× Primary Hot Water Pump Enable - R, Boiler-Plantroom × Primary Hot Water Pump …" at bounding box center [300, 195] width 213 height 32
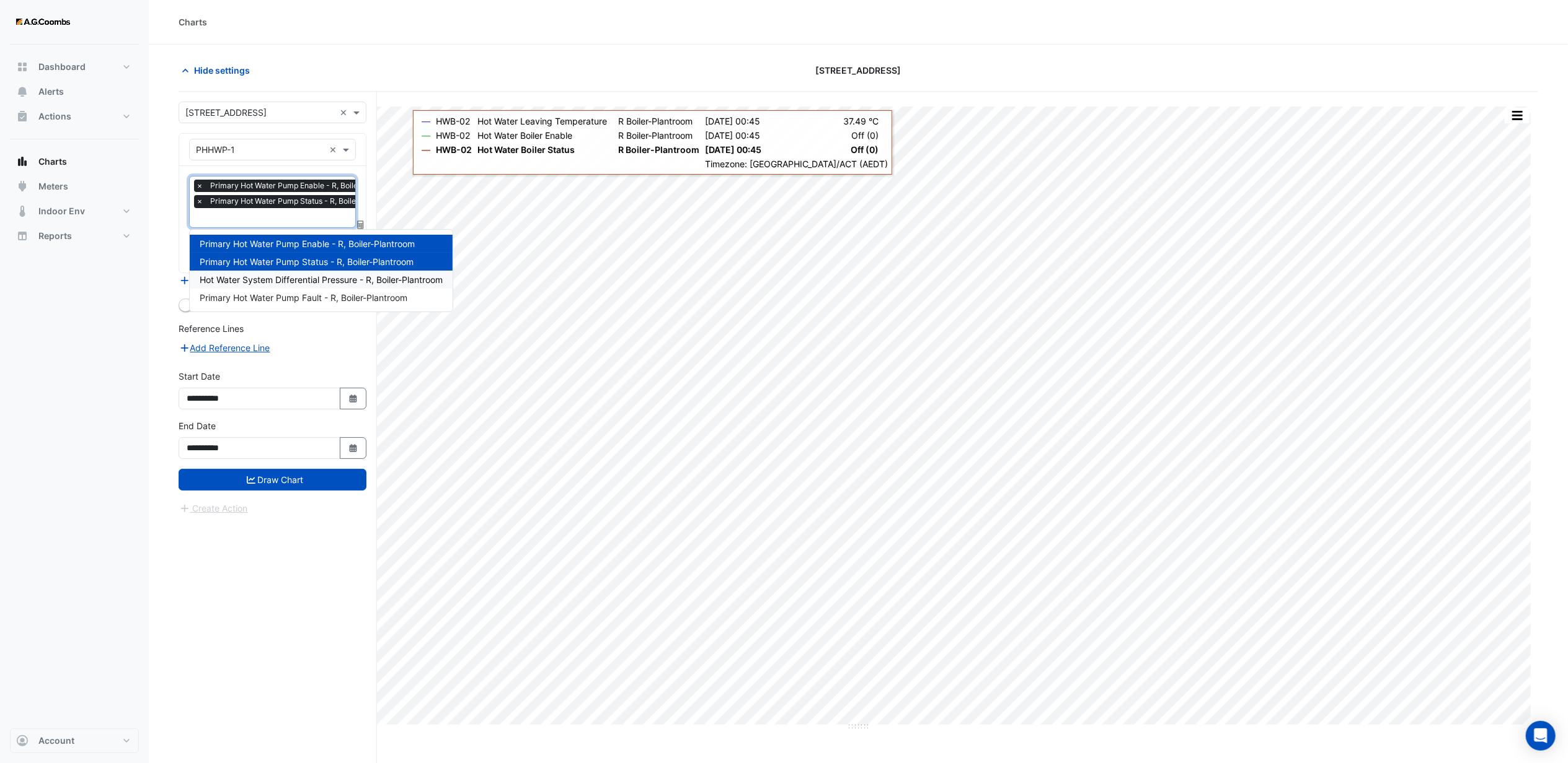
click at [301, 276] on span "Hot Water System Differential Pressure - R, Boiler-Plantroom" at bounding box center [321, 279] width 243 height 10
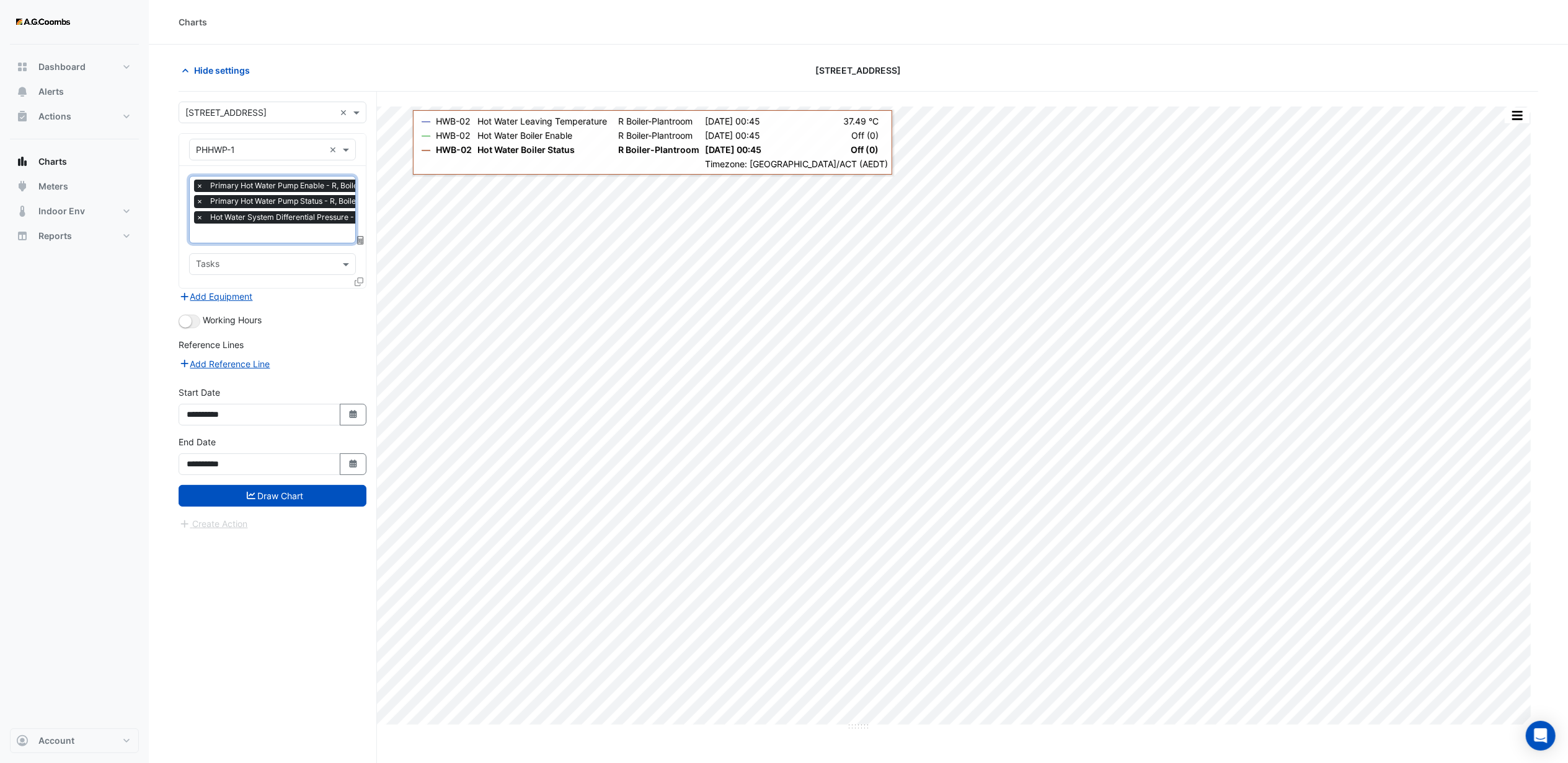
click at [231, 237] on input "text" at bounding box center [314, 235] width 236 height 13
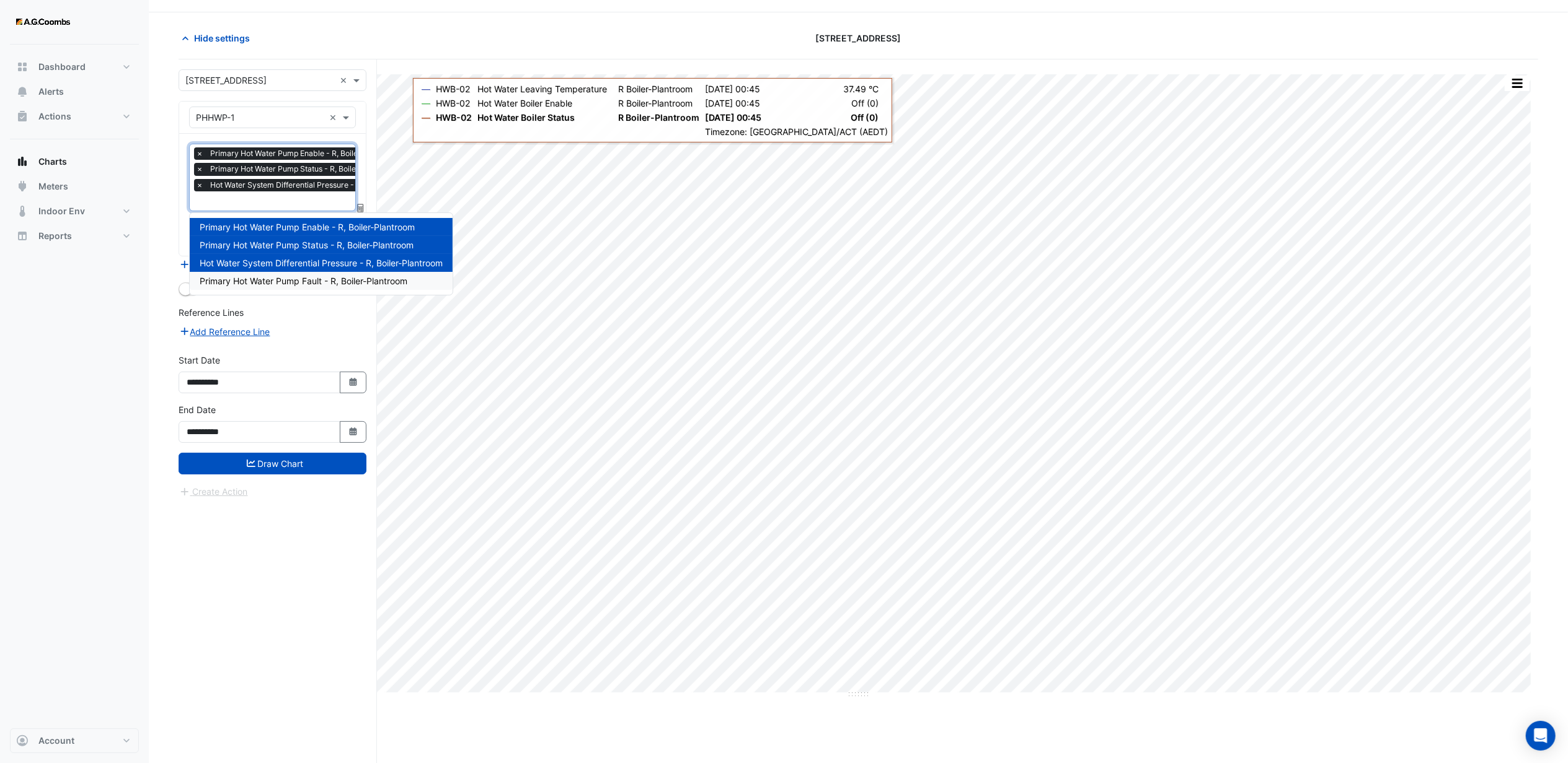
scroll to position [48, 0]
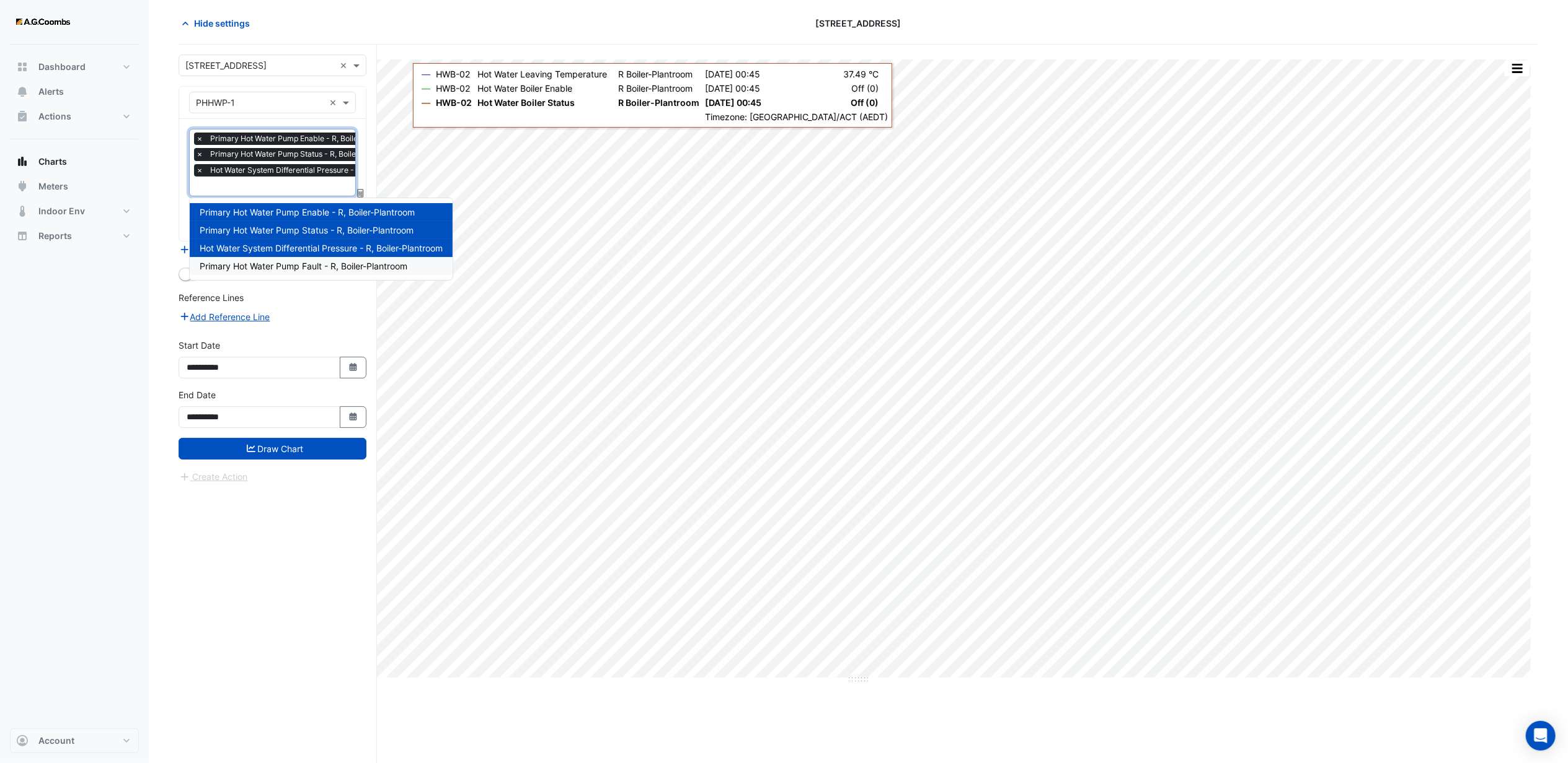
click at [300, 311] on div "Add Reference Line" at bounding box center [272, 316] width 188 height 15
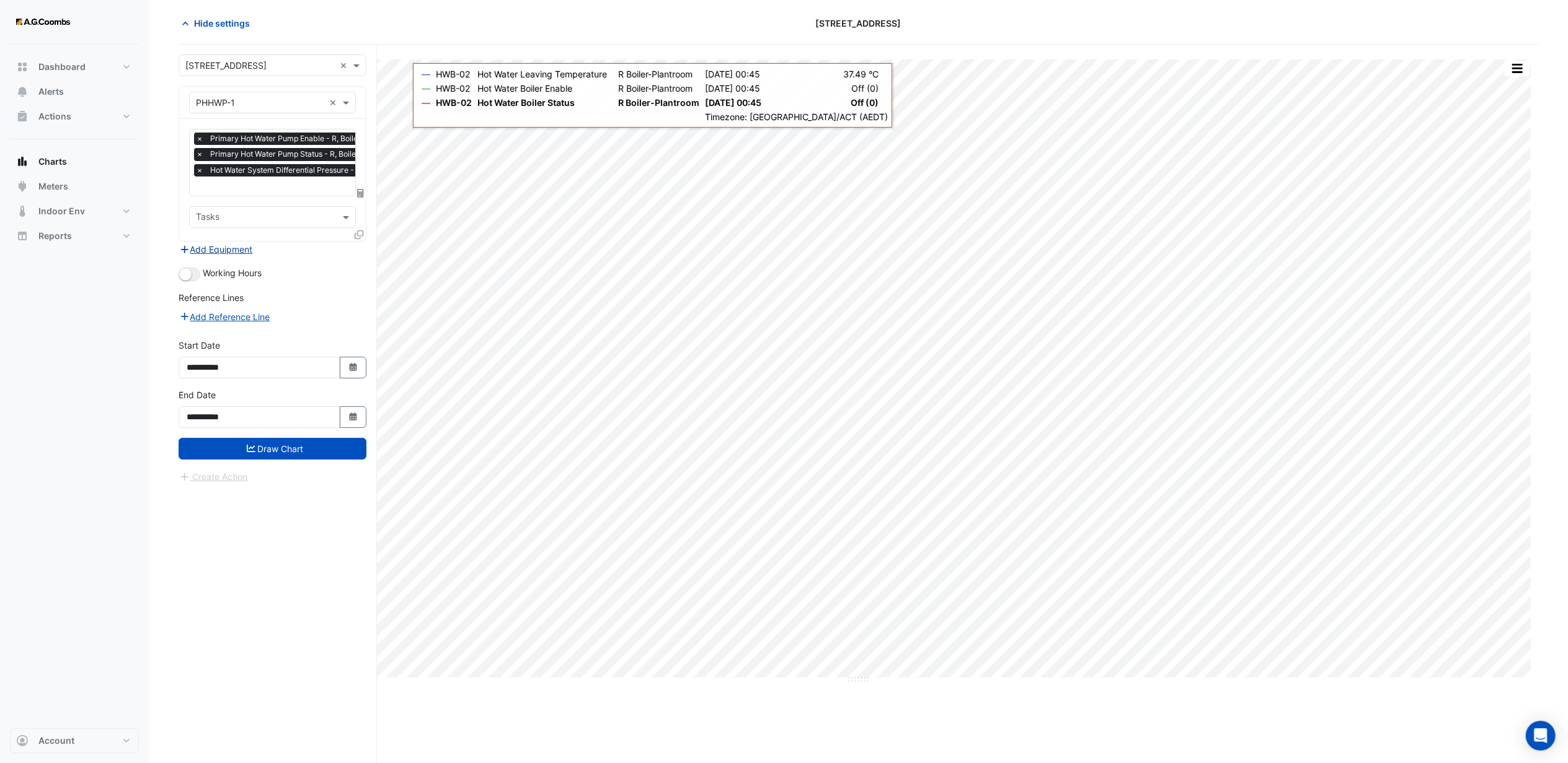
click at [243, 246] on button "Add Equipment" at bounding box center [216, 249] width 75 height 14
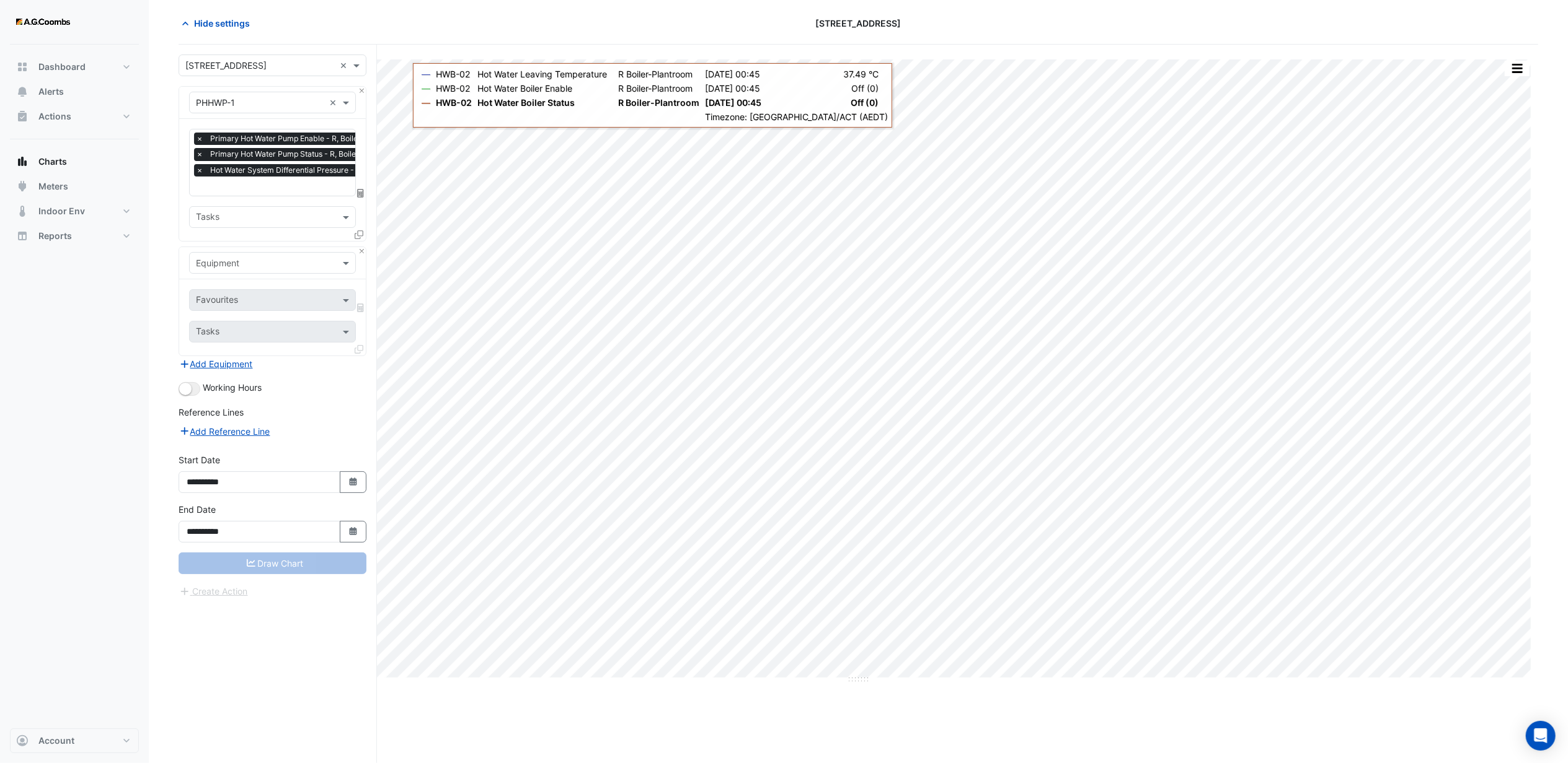
click at [255, 257] on input "text" at bounding box center [260, 264] width 129 height 13
click at [234, 310] on span "PHHWP-2" at bounding box center [220, 312] width 39 height 10
click at [239, 300] on input "text" at bounding box center [266, 301] width 139 height 13
click at [240, 325] on span "Primary Hot Water Pump Enable - R, Boiler-Plantroom" at bounding box center [307, 327] width 215 height 10
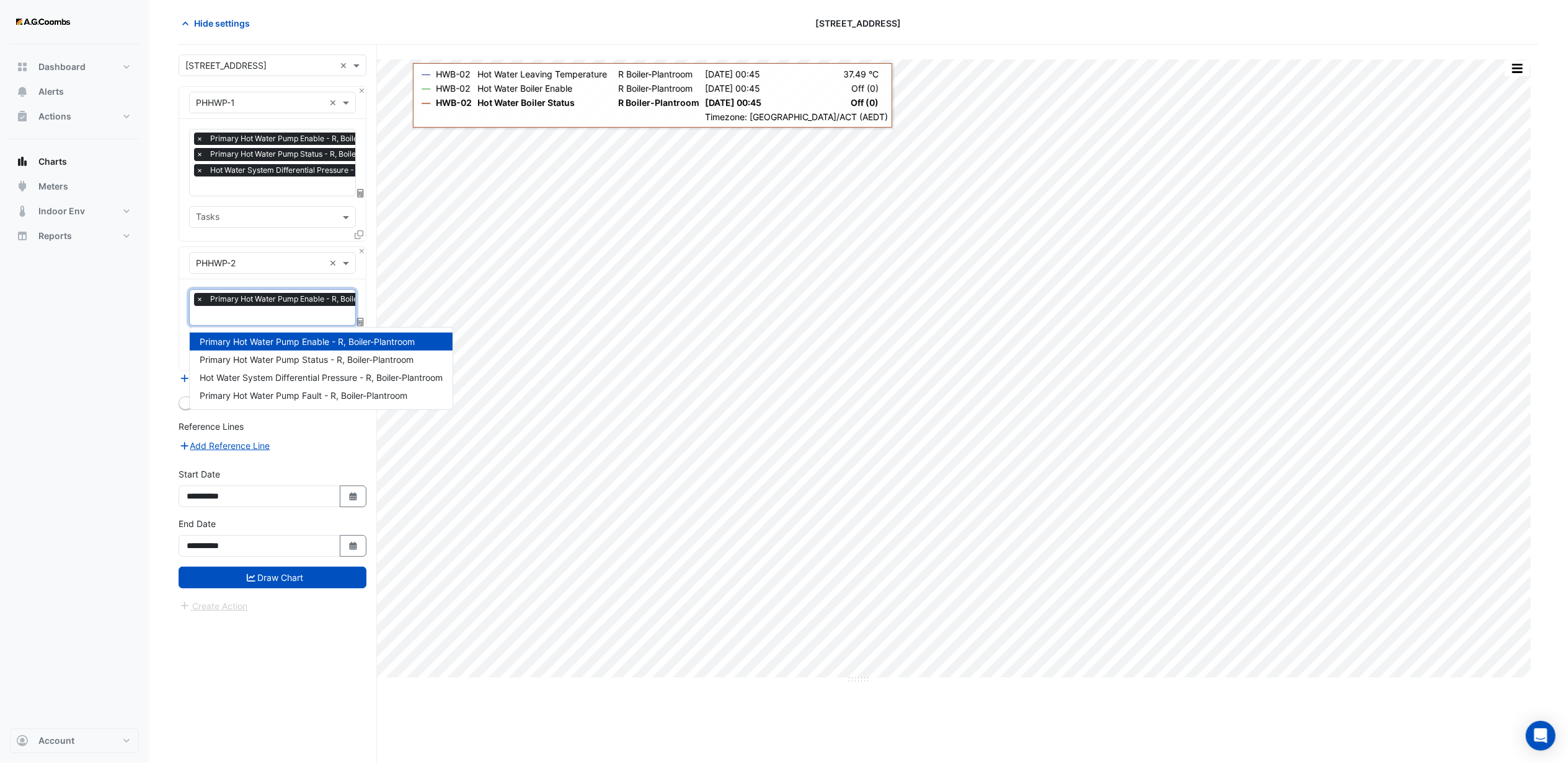
click at [238, 311] on input "text" at bounding box center [301, 317] width 211 height 13
click at [258, 357] on span "Primary Hot Water Pump Status - R, Boiler-Plantroom" at bounding box center [307, 359] width 214 height 10
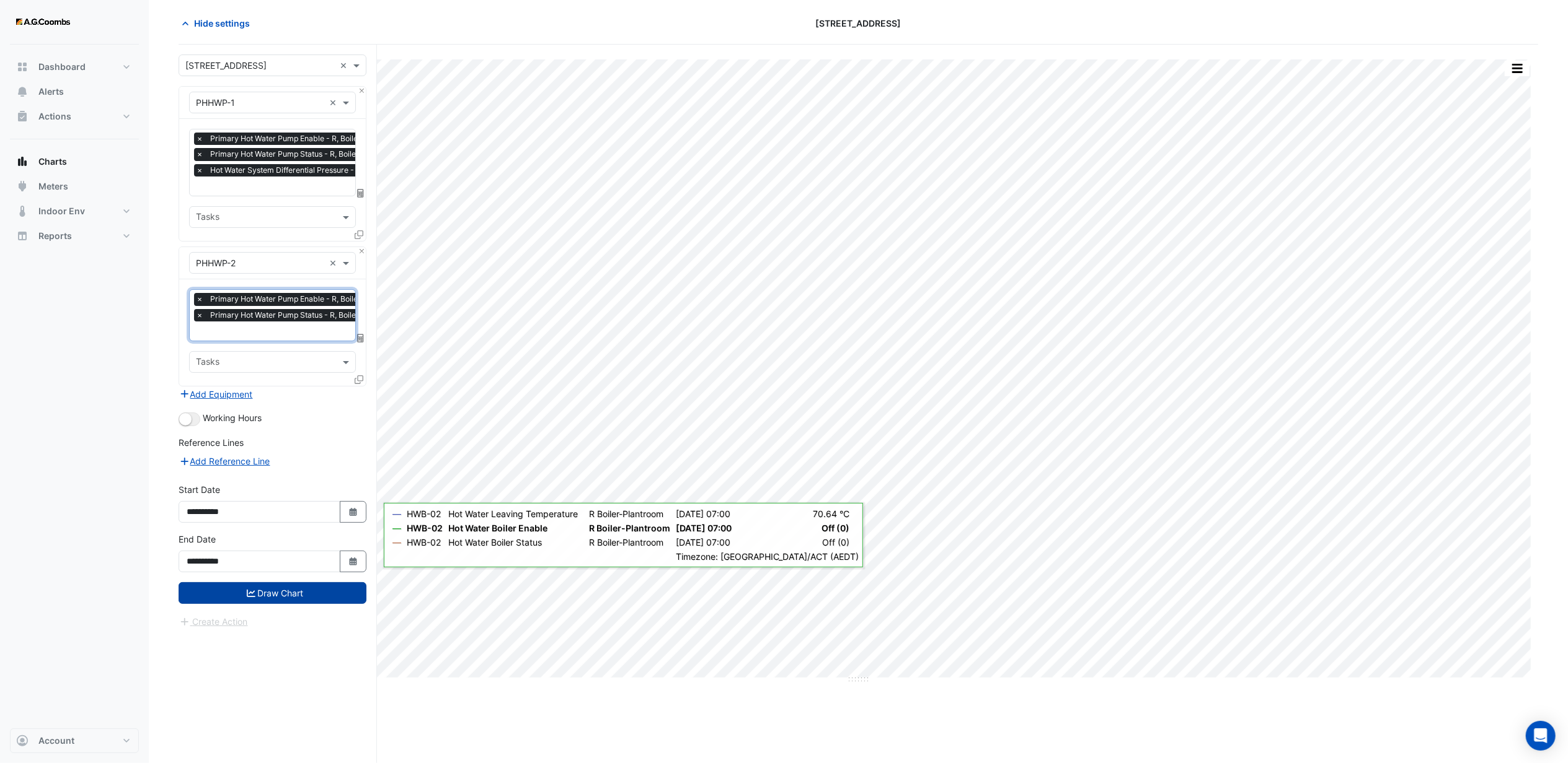
drag, startPoint x: 274, startPoint y: 597, endPoint x: 273, endPoint y: 588, distance: 9.1
click at [274, 598] on button "Draw Chart" at bounding box center [272, 593] width 188 height 22
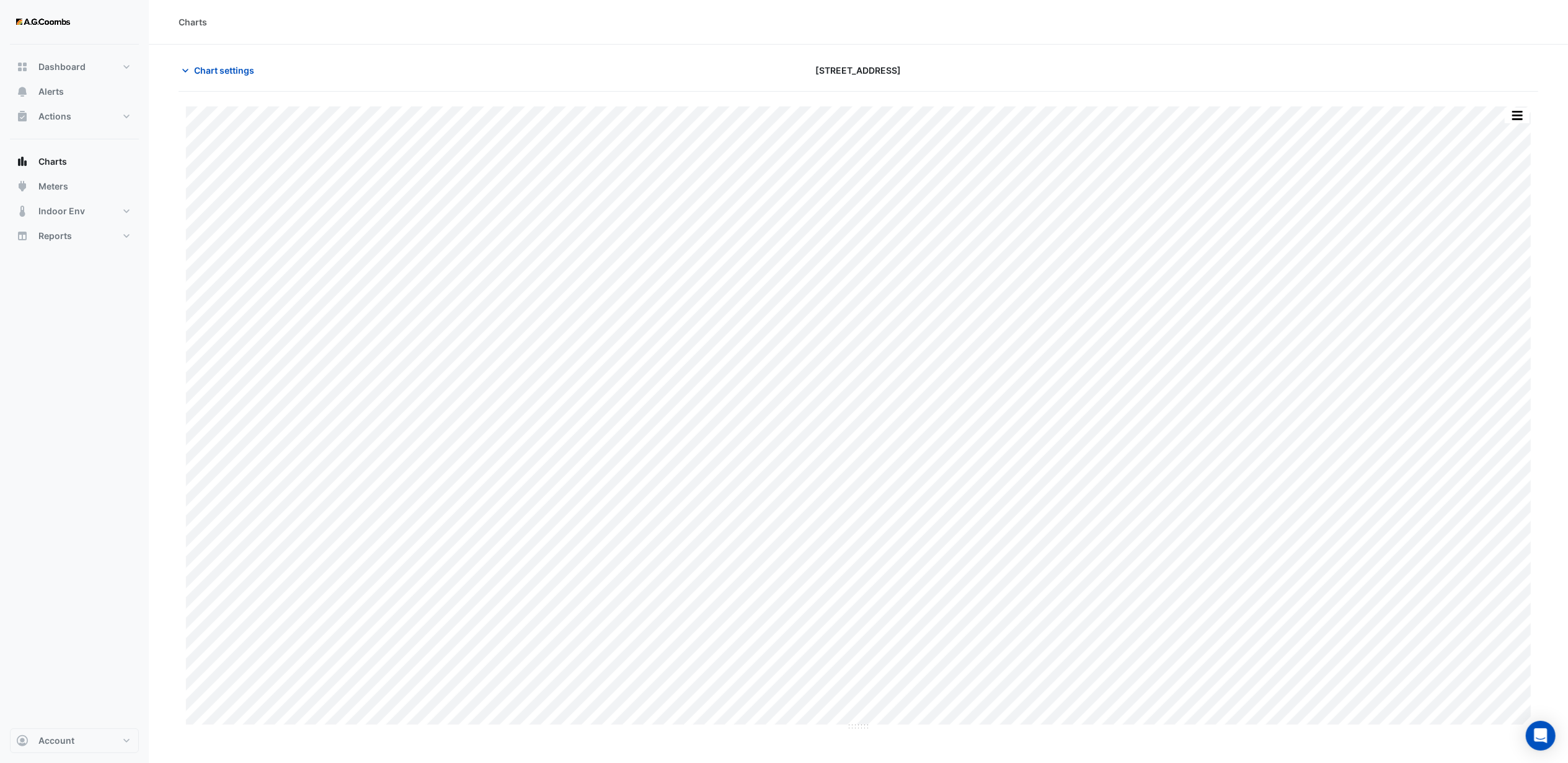
click at [616, 69] on div "Chart settings" at bounding box center [400, 69] width 458 height 22
click at [1102, 67] on div at bounding box center [1316, 69] width 458 height 22
drag, startPoint x: 1340, startPoint y: 78, endPoint x: 1391, endPoint y: 76, distance: 51.0
click at [1340, 78] on div at bounding box center [1316, 69] width 458 height 22
click at [1240, 55] on section "Chart settings [STREET_ADDRESS] Print Save as JPEG Save as PNG — PHHWP-1 Primar…" at bounding box center [857, 428] width 1419 height 766
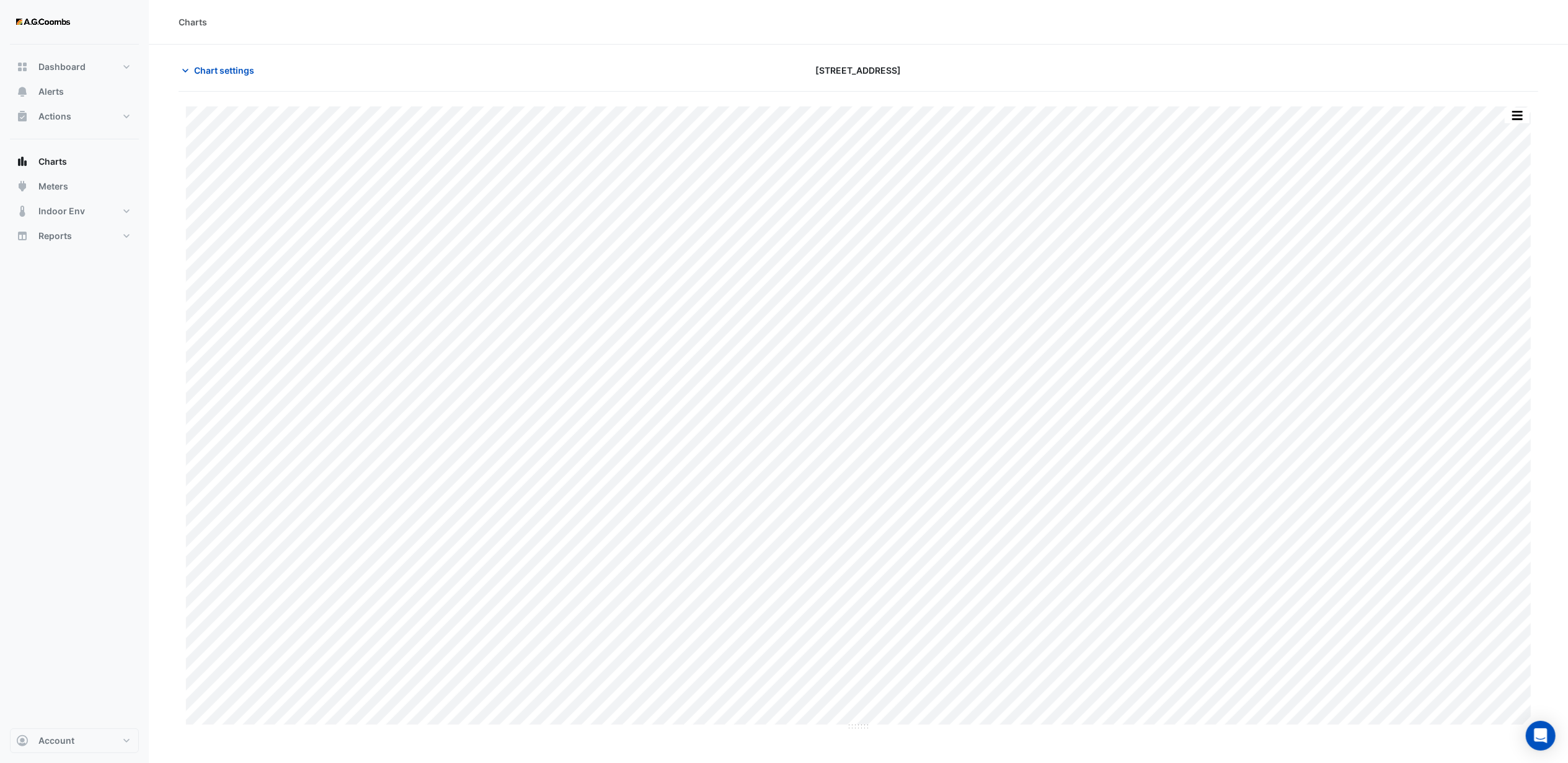
click at [971, 69] on div "[STREET_ADDRESS]" at bounding box center [858, 69] width 458 height 22
click at [1526, 114] on button "button" at bounding box center [1516, 115] width 24 height 16
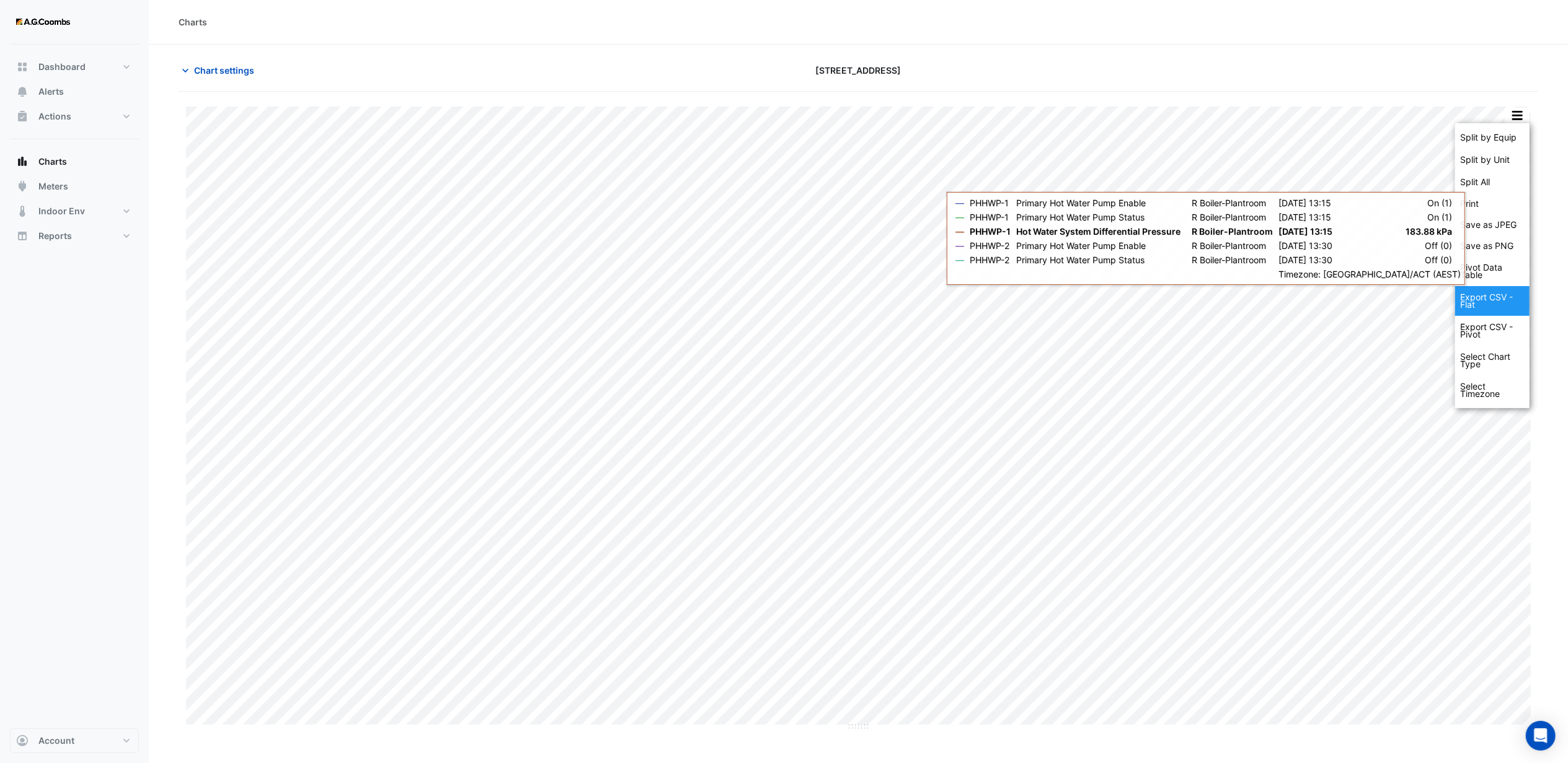
click at [1477, 305] on div "Export CSV - Flat" at bounding box center [1492, 301] width 74 height 30
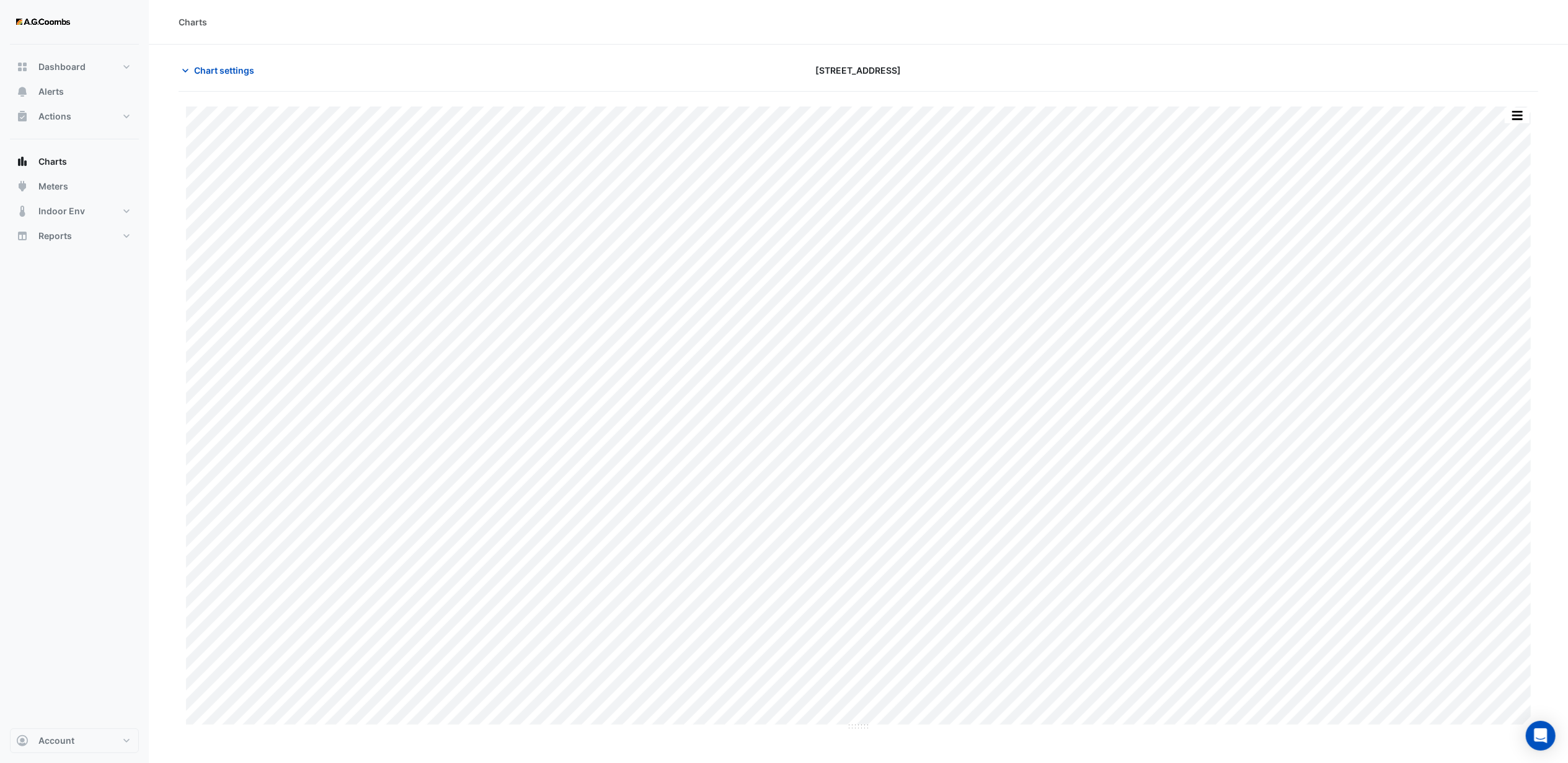
drag, startPoint x: 670, startPoint y: 23, endPoint x: 699, endPoint y: 1, distance: 36.4
click at [670, 23] on div "Charts" at bounding box center [858, 23] width 1360 height 13
drag, startPoint x: 1075, startPoint y: 19, endPoint x: 1121, endPoint y: 24, distance: 46.3
click at [1075, 19] on div "Charts" at bounding box center [858, 23] width 1360 height 13
drag, startPoint x: 628, startPoint y: 57, endPoint x: 626, endPoint y: 16, distance: 41.0
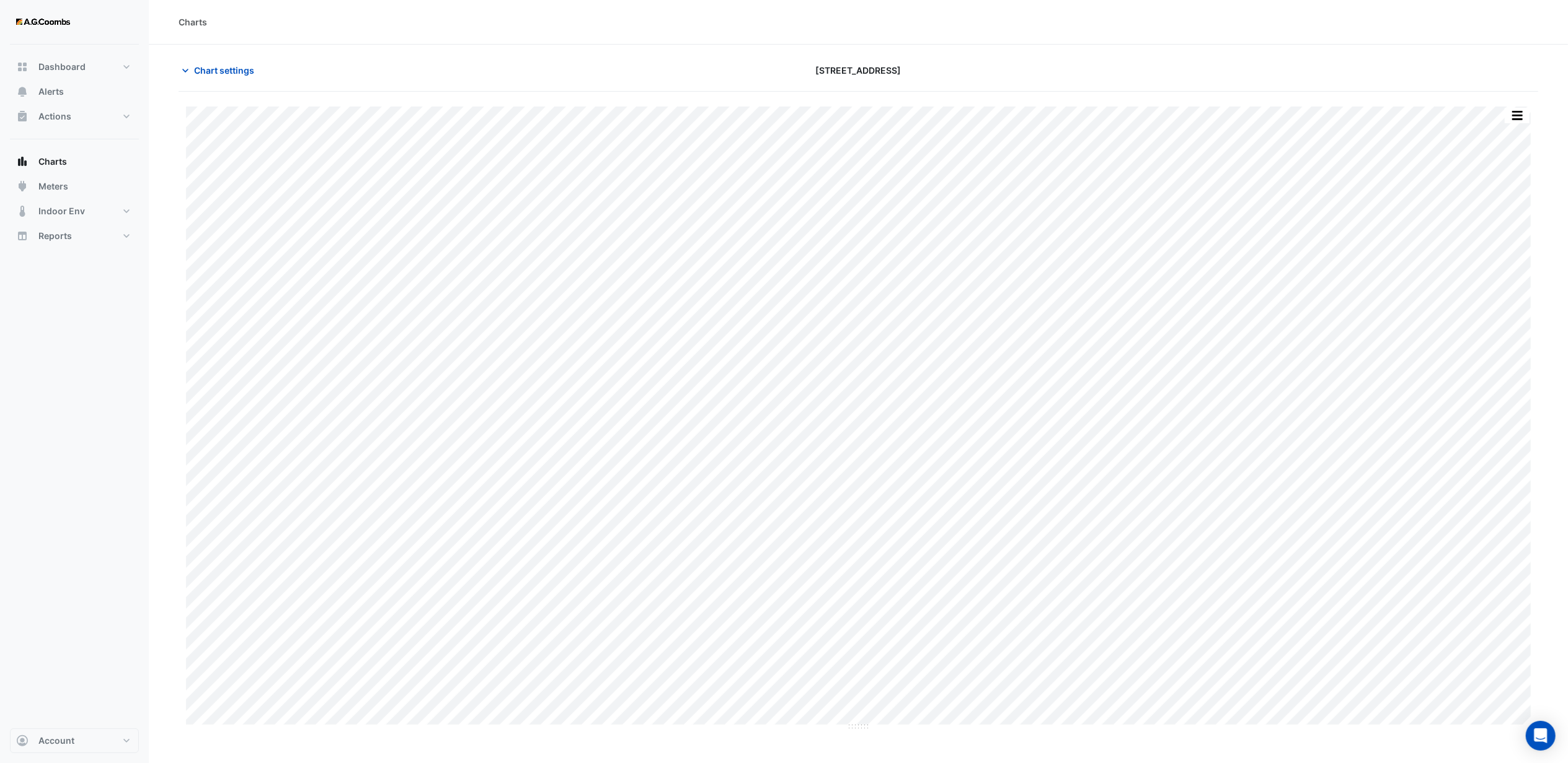
click at [628, 57] on section "Chart settings [STREET_ADDRESS] Split by Equip Split by Unit Split All Print Sa…" at bounding box center [857, 428] width 1419 height 766
click at [229, 72] on span "Chart settings" at bounding box center [224, 70] width 60 height 13
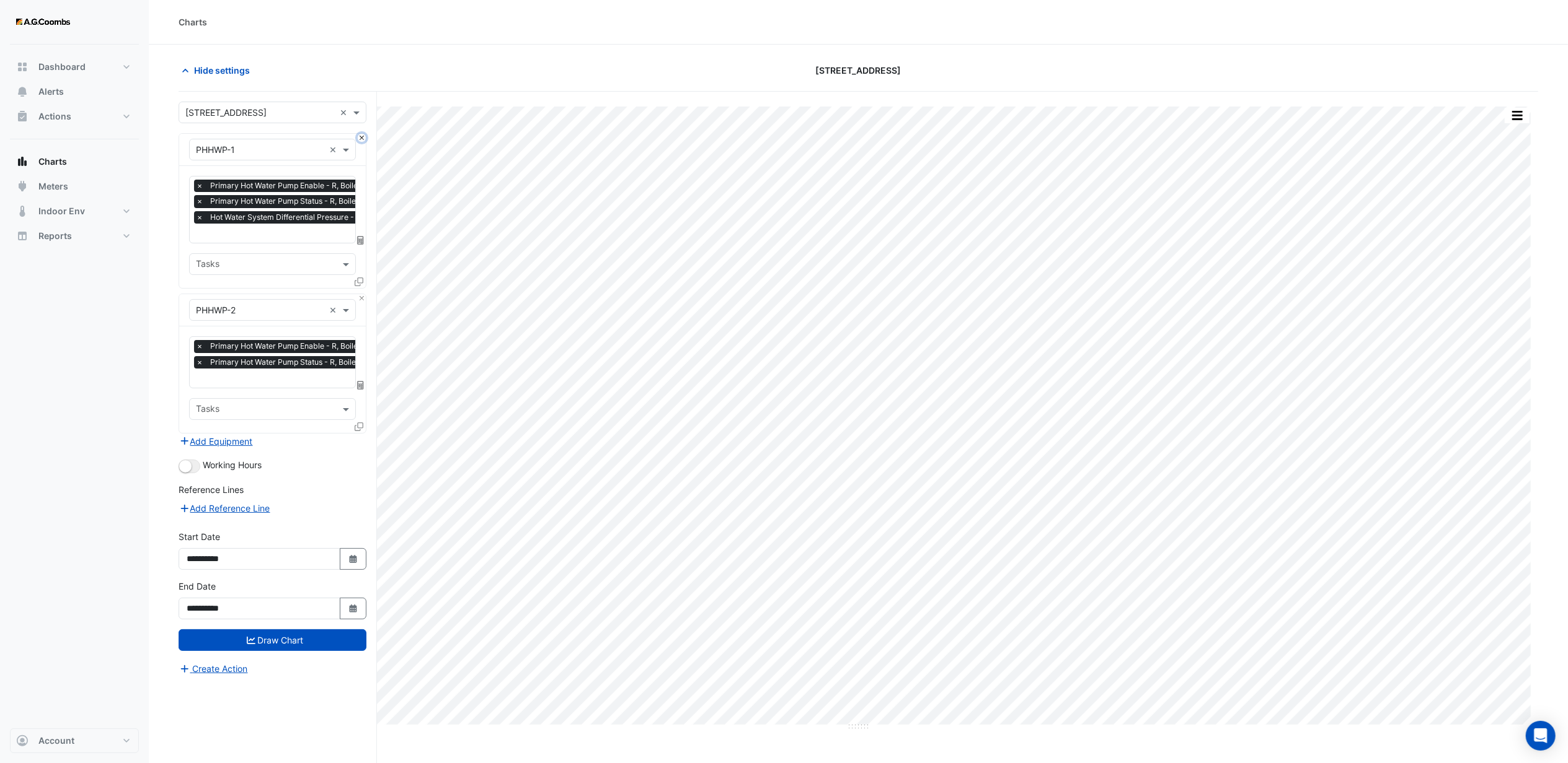
click at [358, 136] on button "Close" at bounding box center [361, 138] width 8 height 8
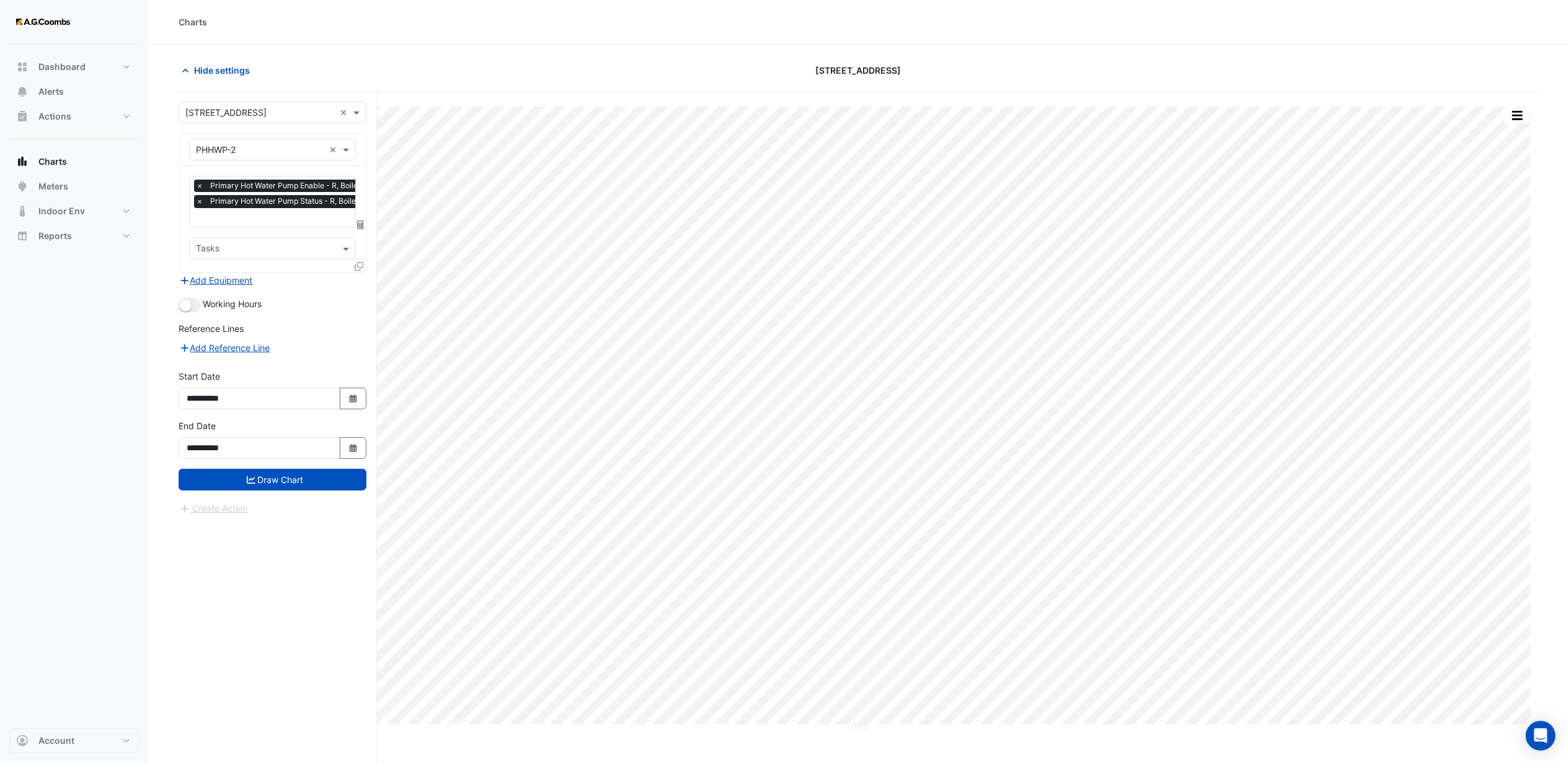
click at [357, 140] on div "× PHHWP-2 ×" at bounding box center [272, 150] width 187 height 32
click at [328, 146] on div at bounding box center [272, 149] width 165 height 14
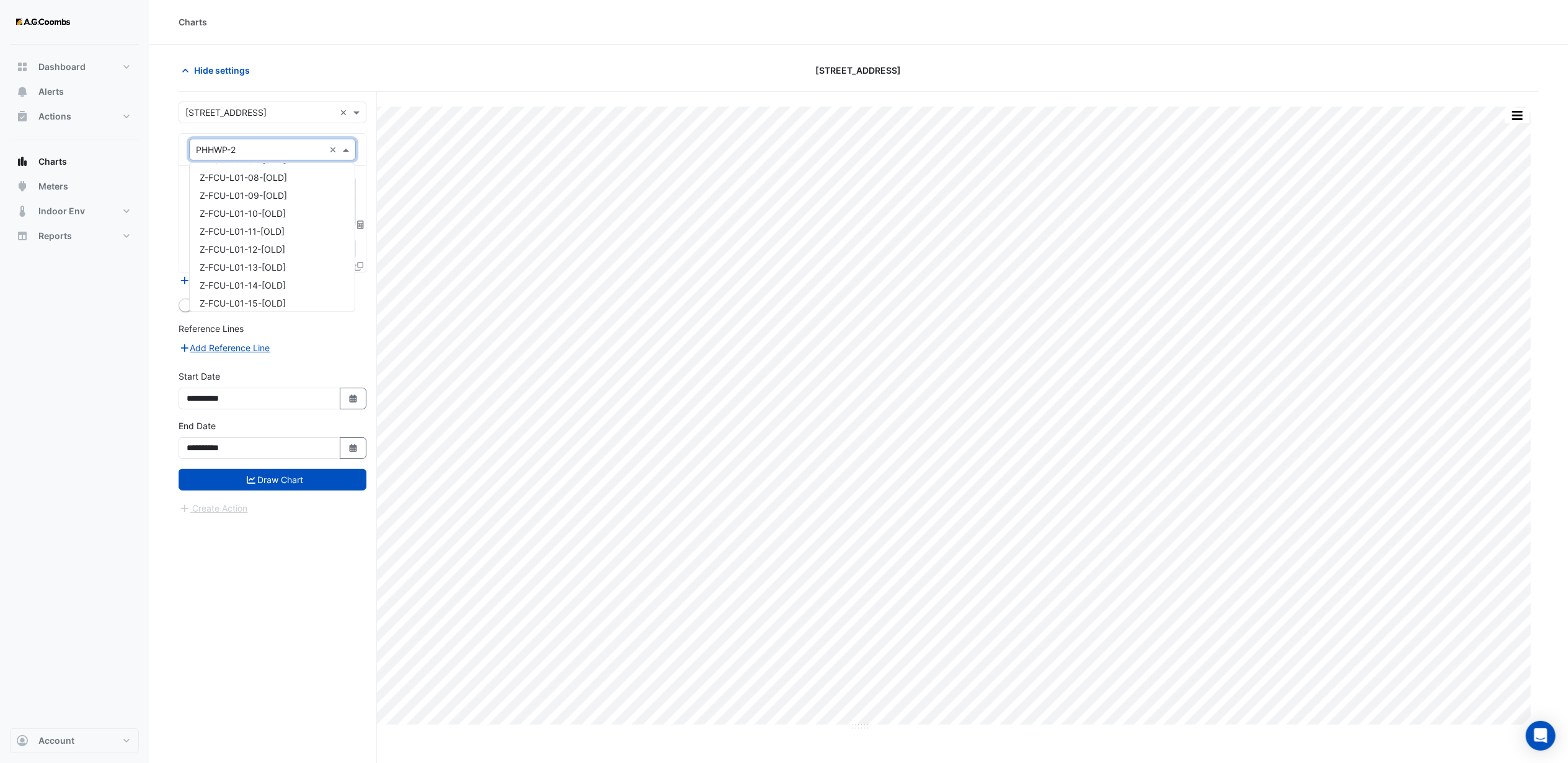
scroll to position [4431, 0]
click at [970, 66] on div "[STREET_ADDRESS]" at bounding box center [858, 69] width 458 height 22
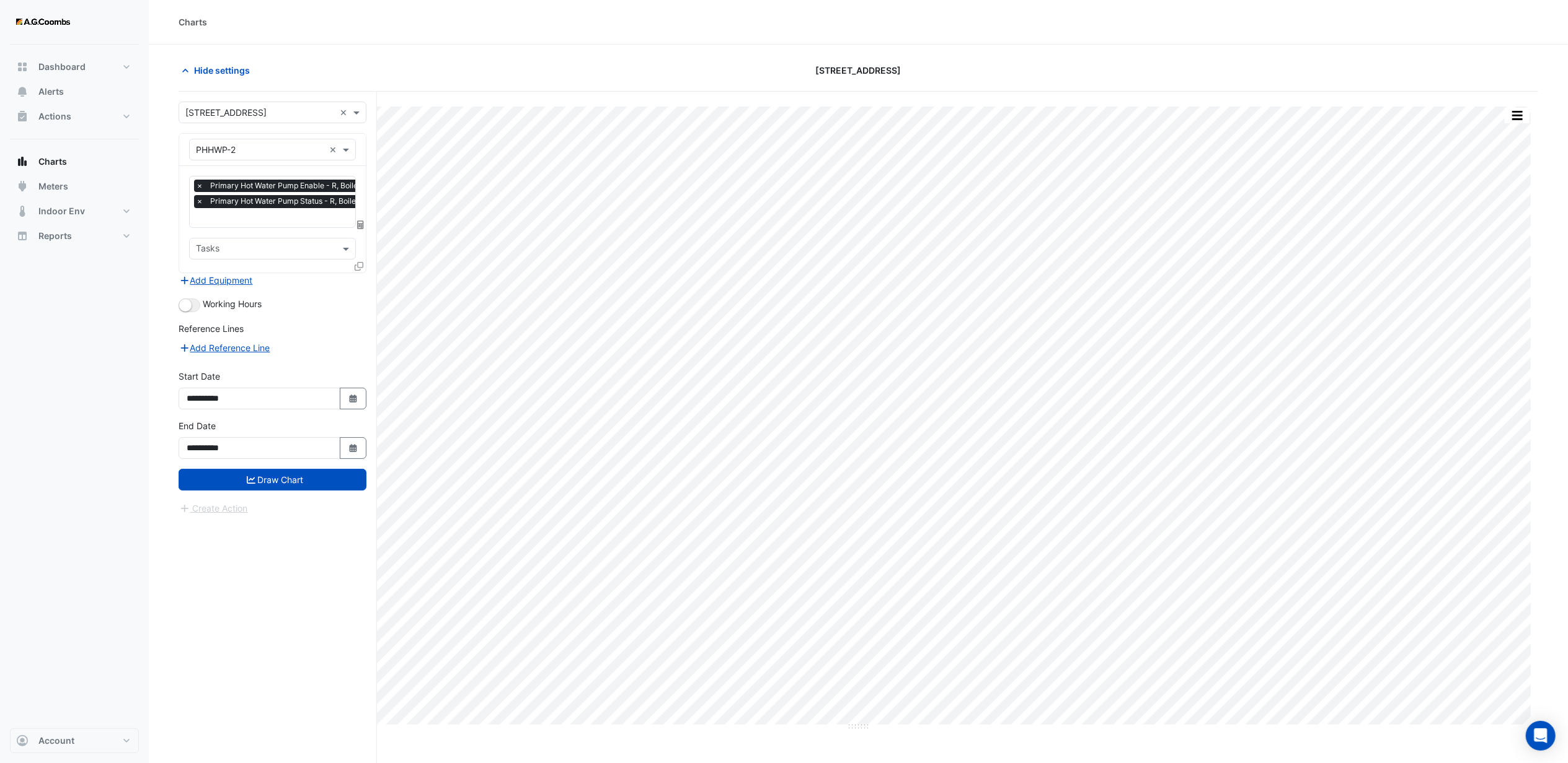
drag, startPoint x: 481, startPoint y: 32, endPoint x: 313, endPoint y: 98, distance: 180.5
click at [481, 34] on div "Charts" at bounding box center [857, 23] width 1419 height 45
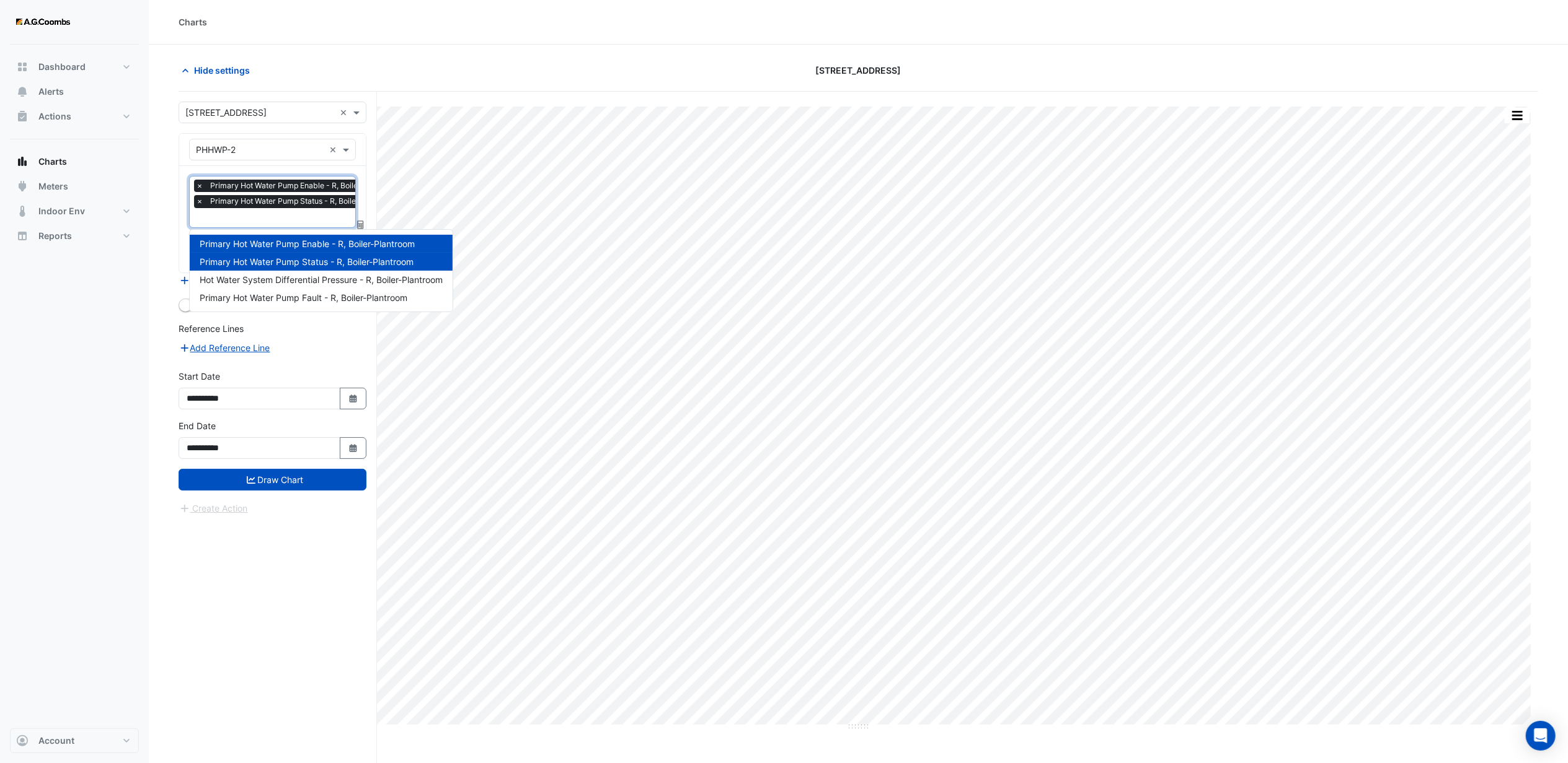
click at [291, 220] on input "text" at bounding box center [301, 219] width 211 height 13
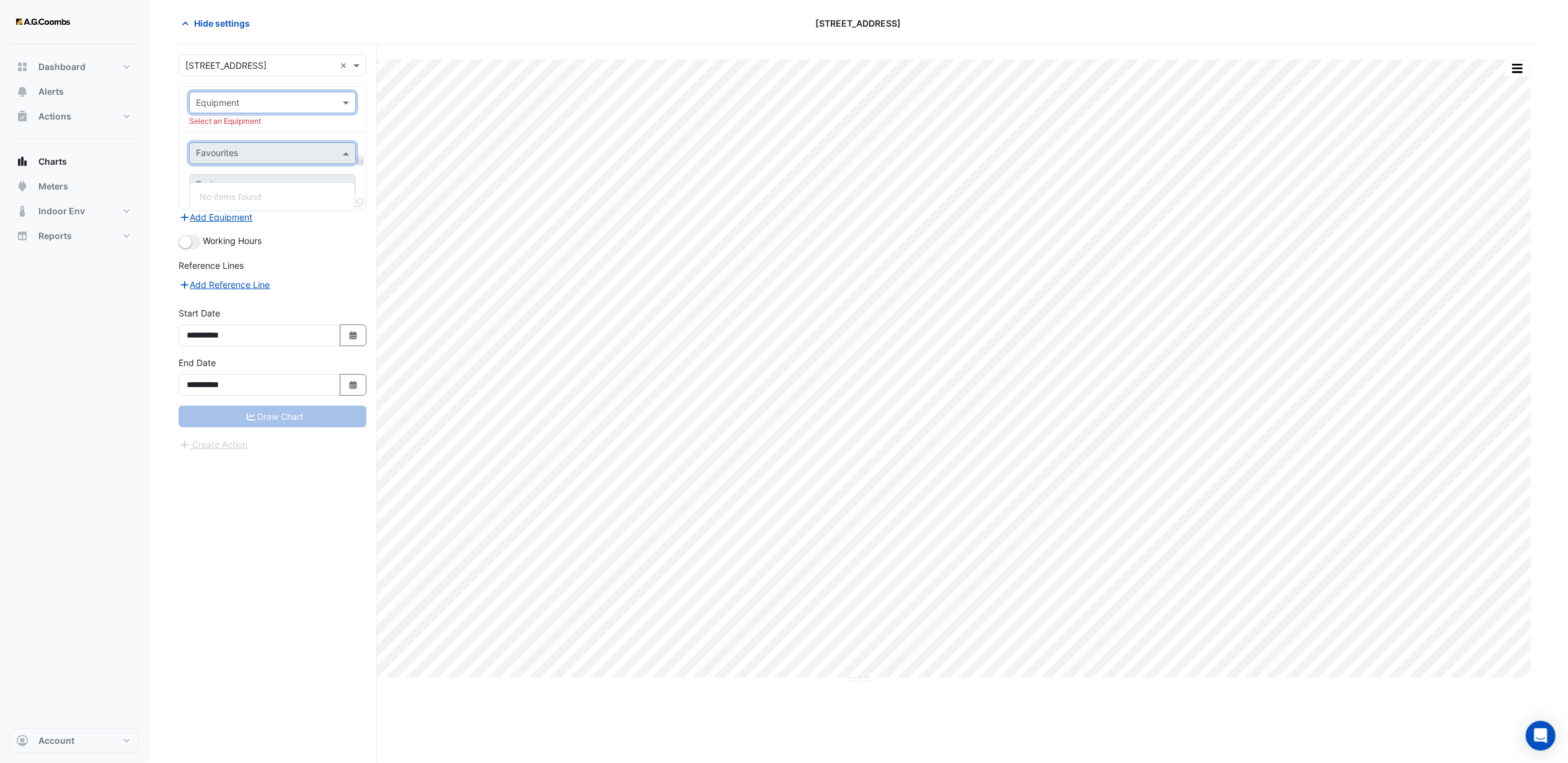
scroll to position [0, 0]
click at [298, 99] on input "text" at bounding box center [260, 103] width 129 height 13
click at [218, 147] on span "HWB-02" at bounding box center [217, 151] width 34 height 10
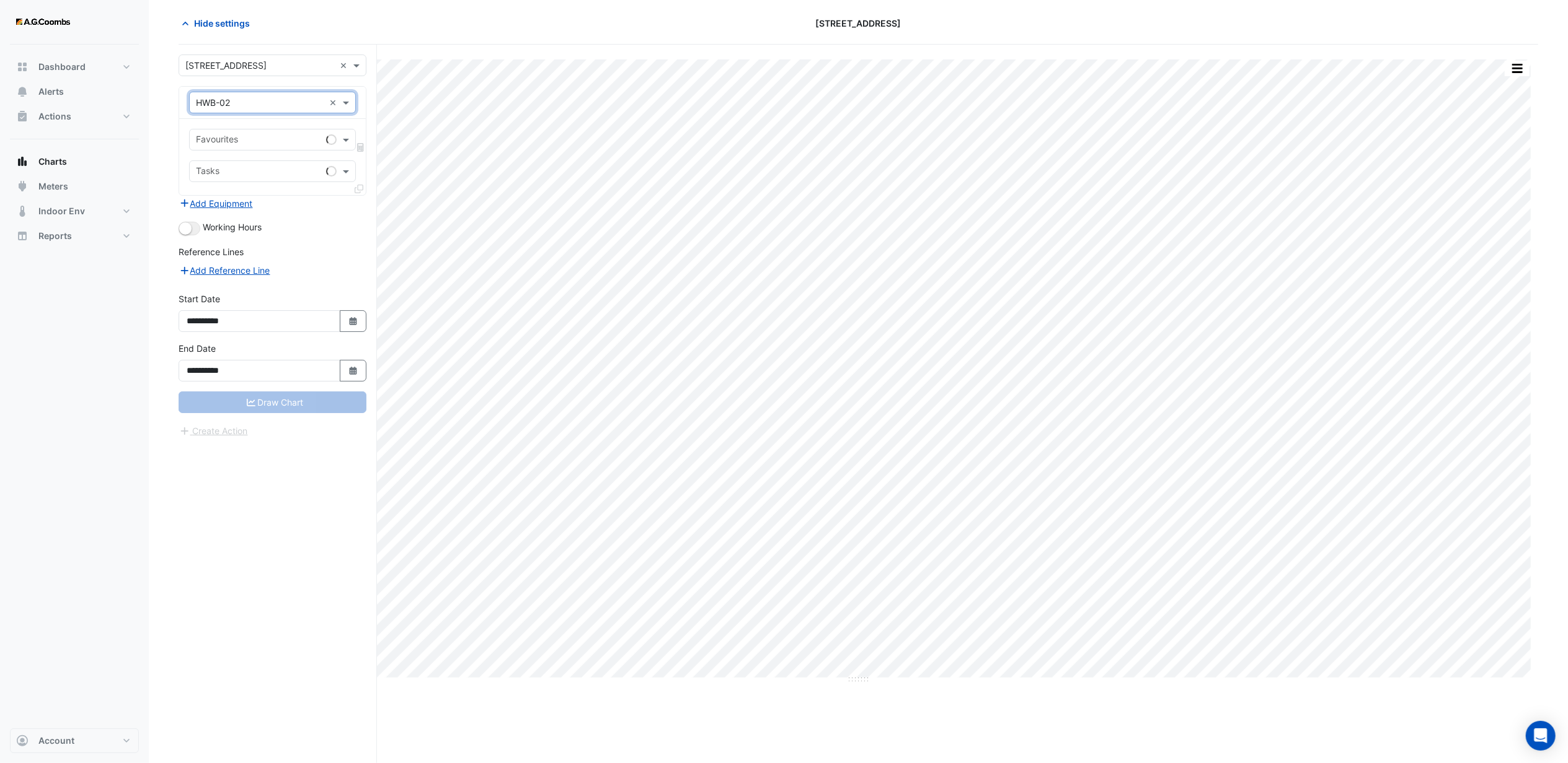
click at [227, 140] on input "text" at bounding box center [258, 141] width 125 height 13
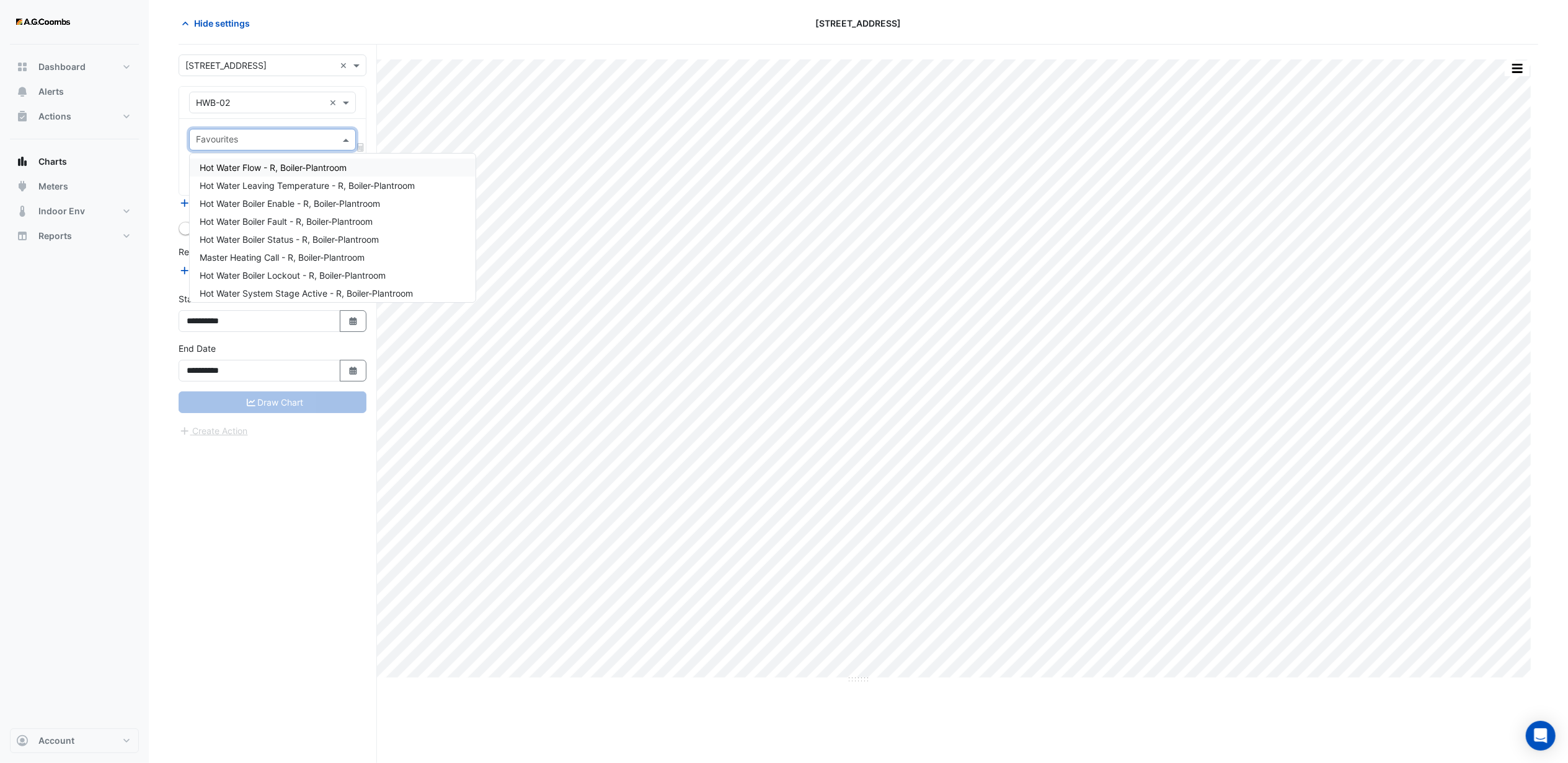
click at [240, 169] on span "Hot Water Flow - R, Boiler-Plantroom" at bounding box center [273, 167] width 146 height 10
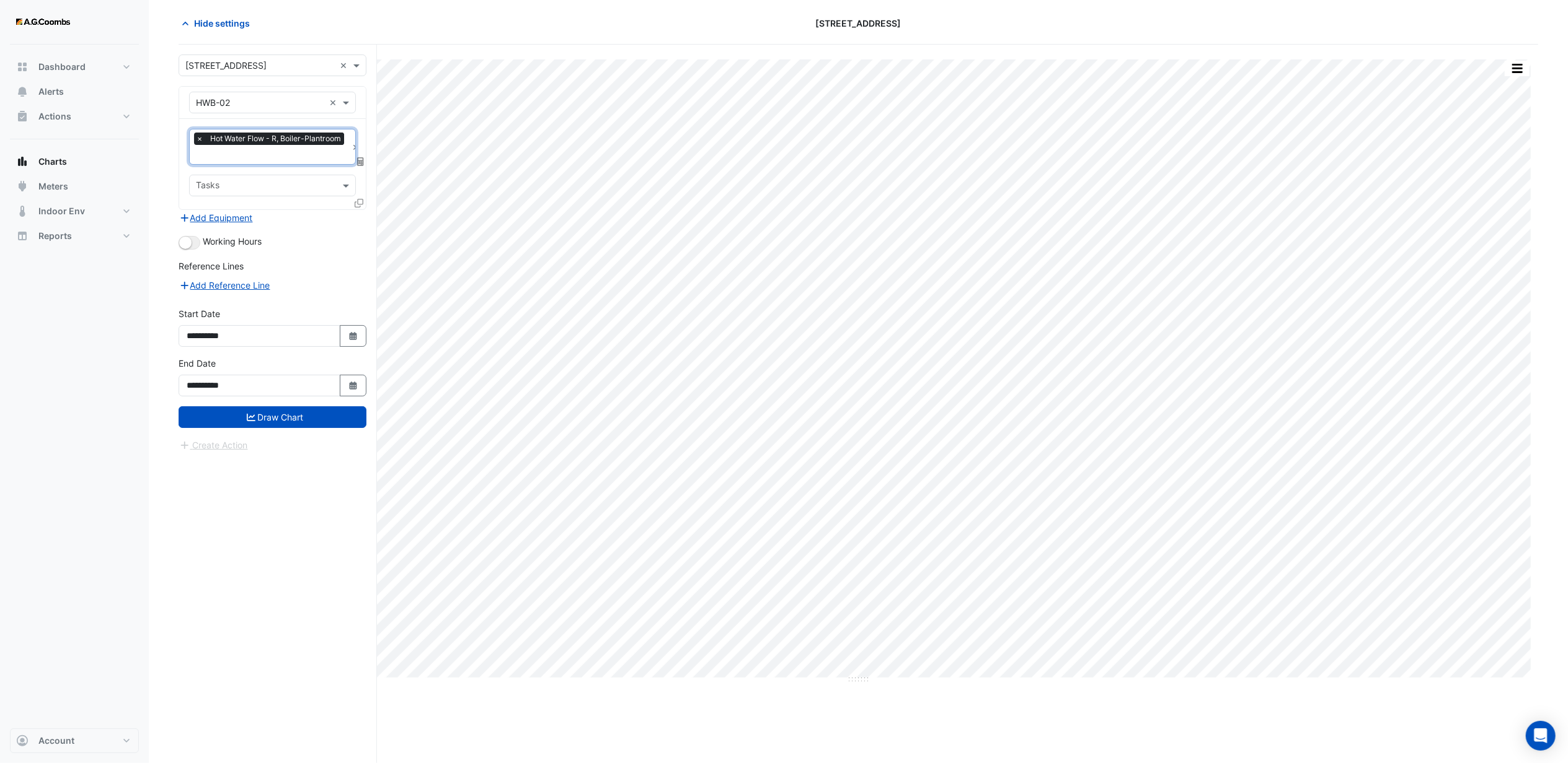
click at [241, 154] on input "text" at bounding box center [271, 156] width 151 height 13
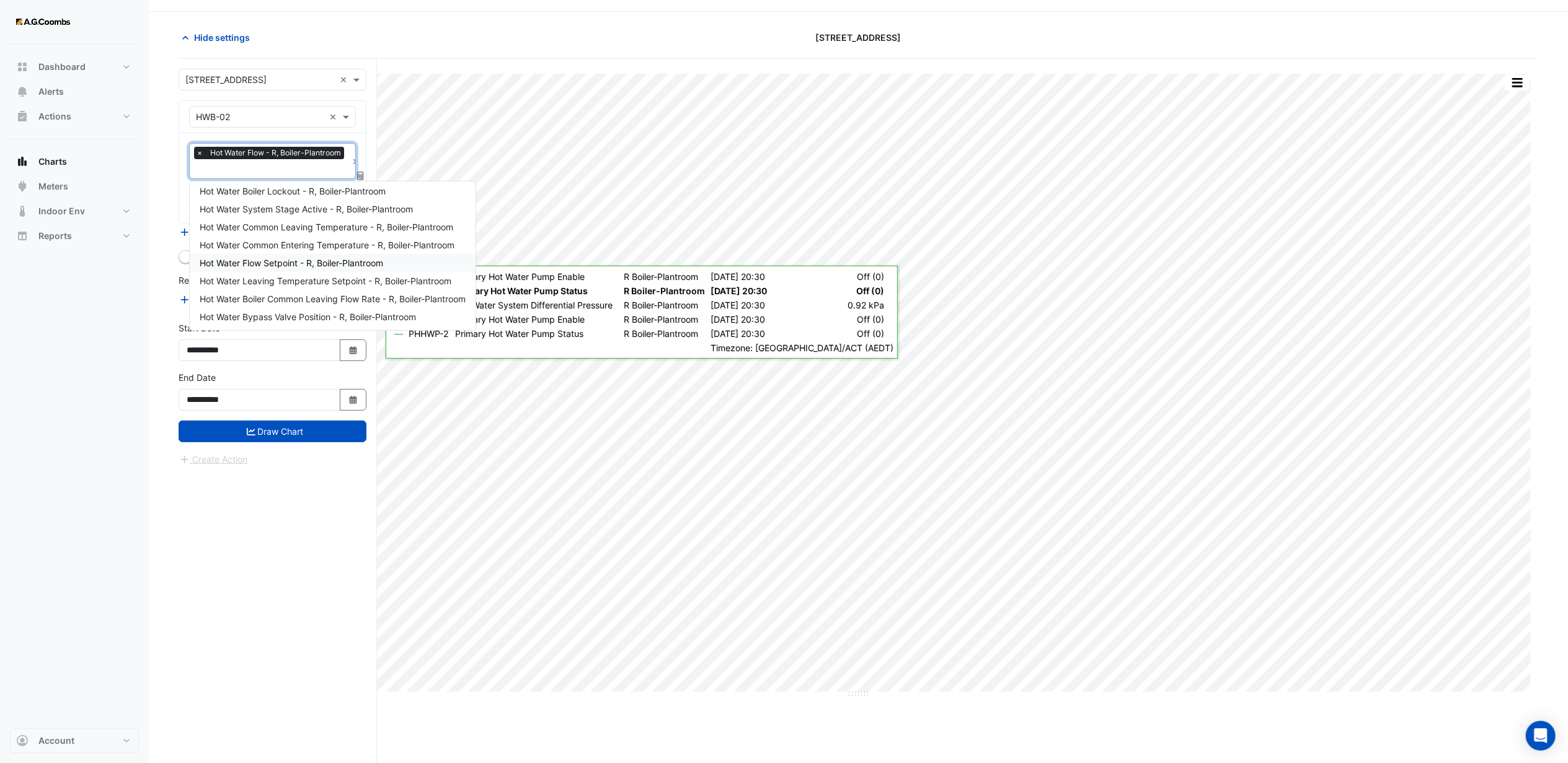
scroll to position [48, 0]
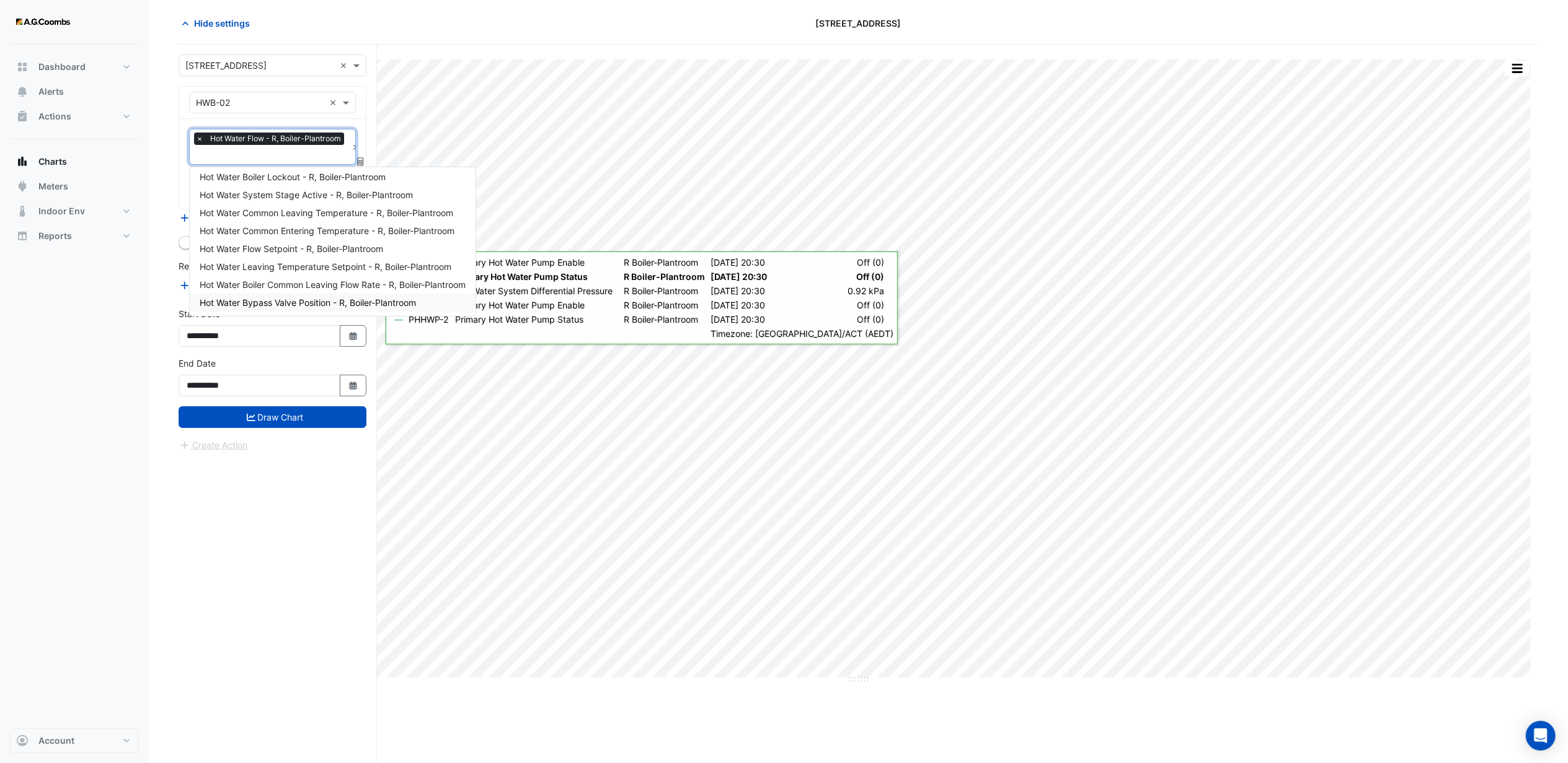
click at [269, 491] on div "**********" at bounding box center [277, 404] width 198 height 719
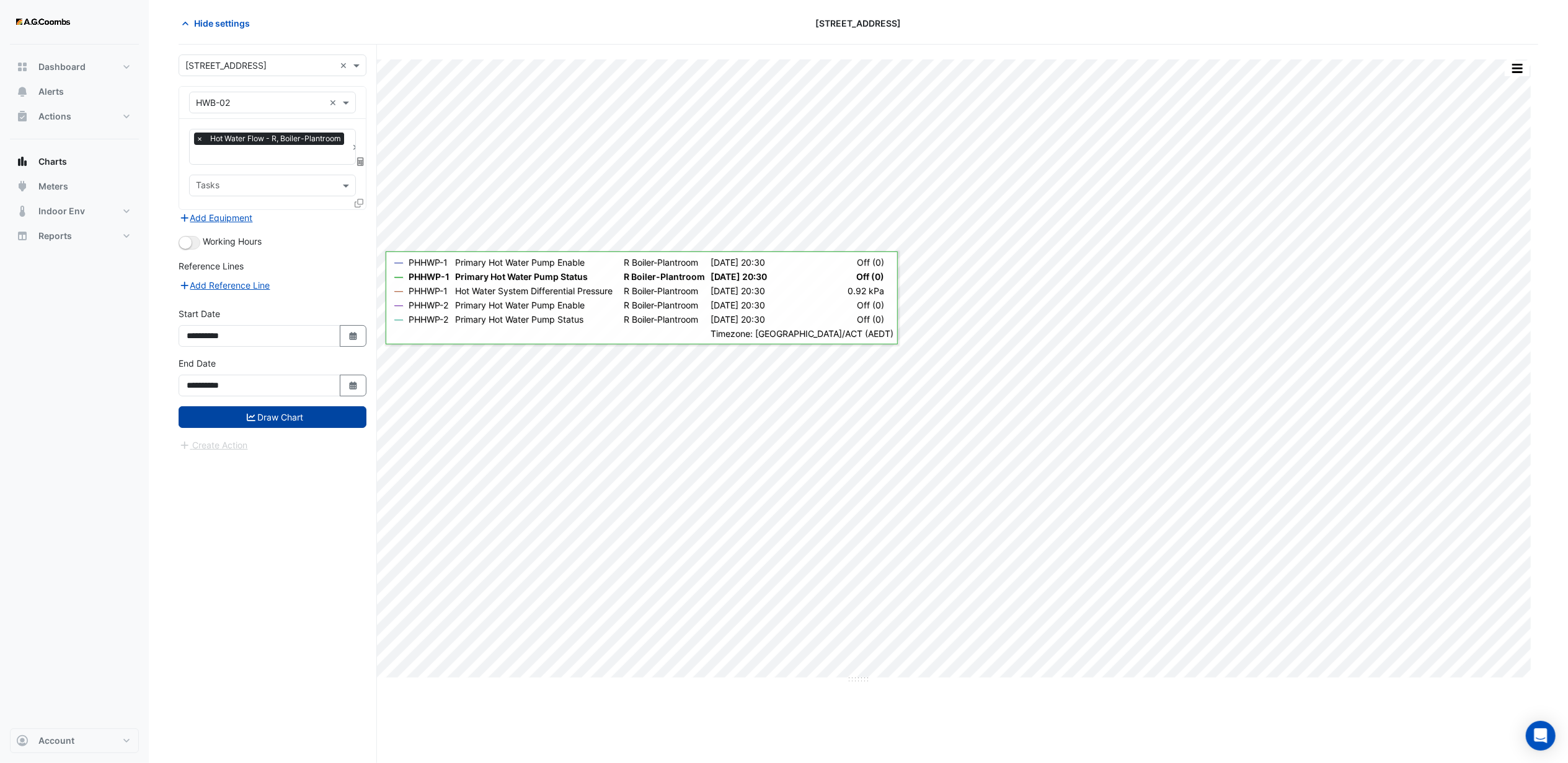
click at [268, 418] on button "Draw Chart" at bounding box center [272, 417] width 188 height 22
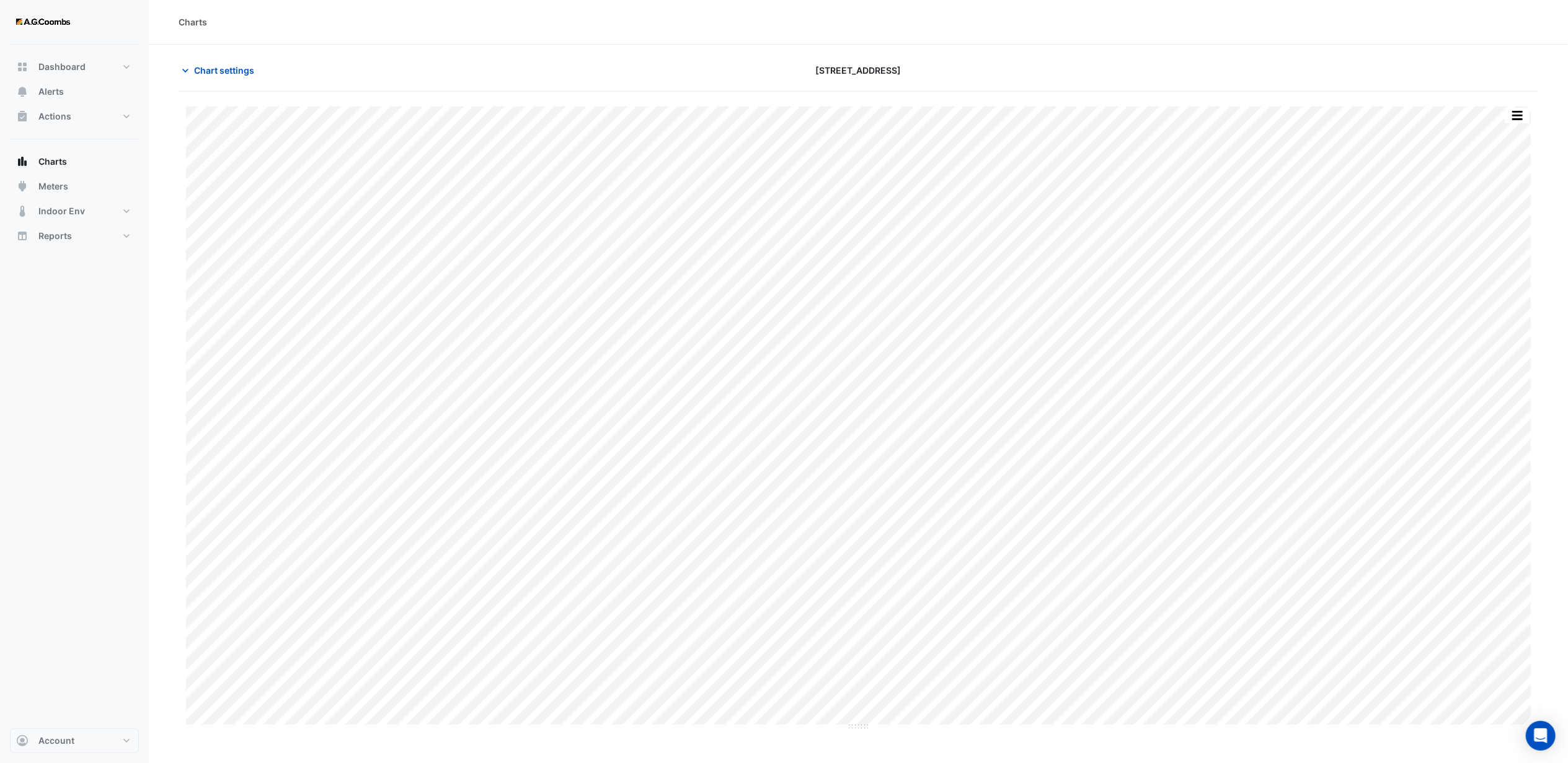
click at [656, 74] on div "[STREET_ADDRESS]" at bounding box center [858, 69] width 458 height 22
click at [1022, 80] on div "[STREET_ADDRESS]" at bounding box center [858, 69] width 458 height 22
click at [1512, 116] on button "button" at bounding box center [1516, 115] width 24 height 16
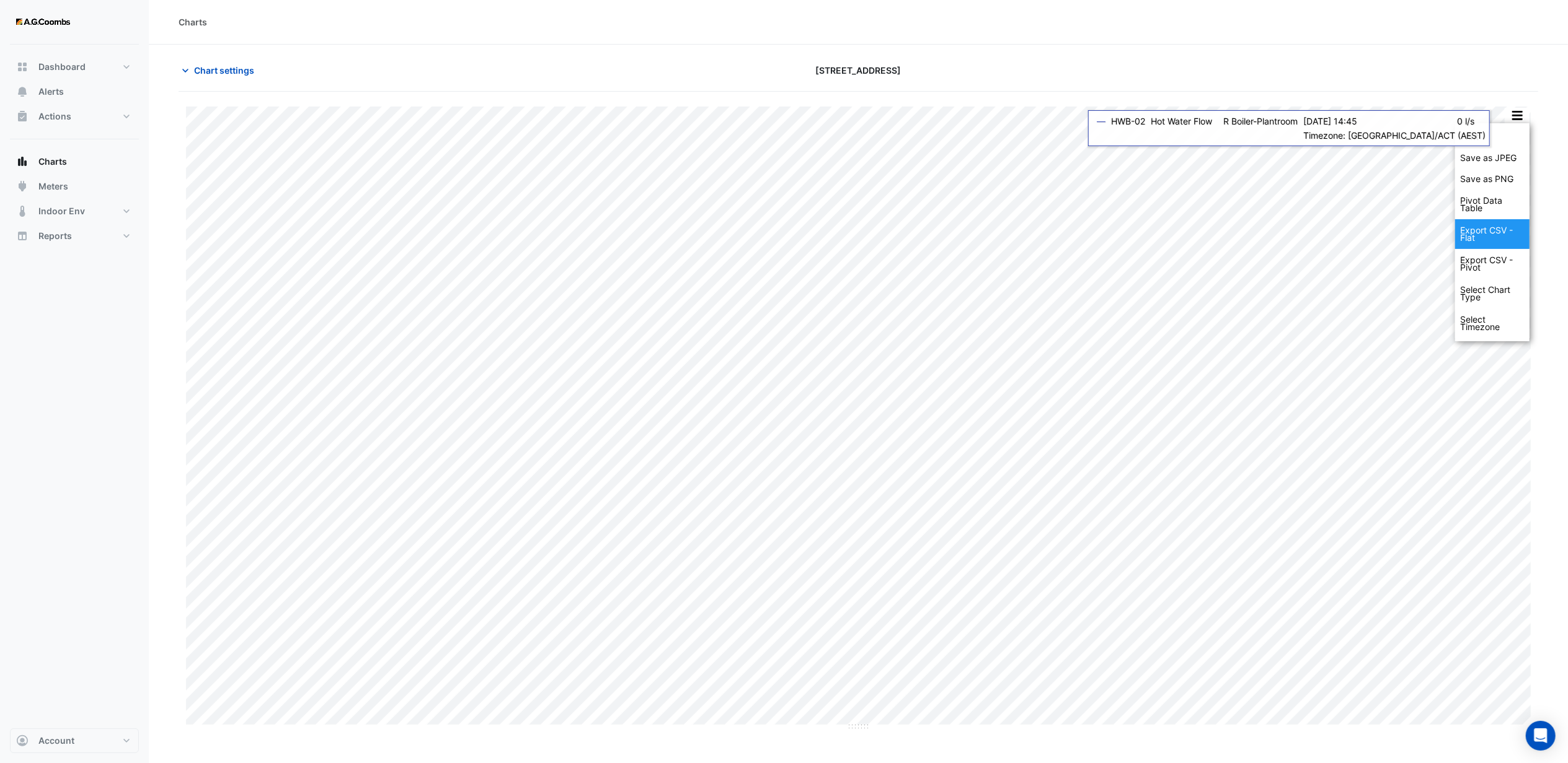
click at [1481, 236] on div "Export CSV - Flat" at bounding box center [1492, 235] width 74 height 30
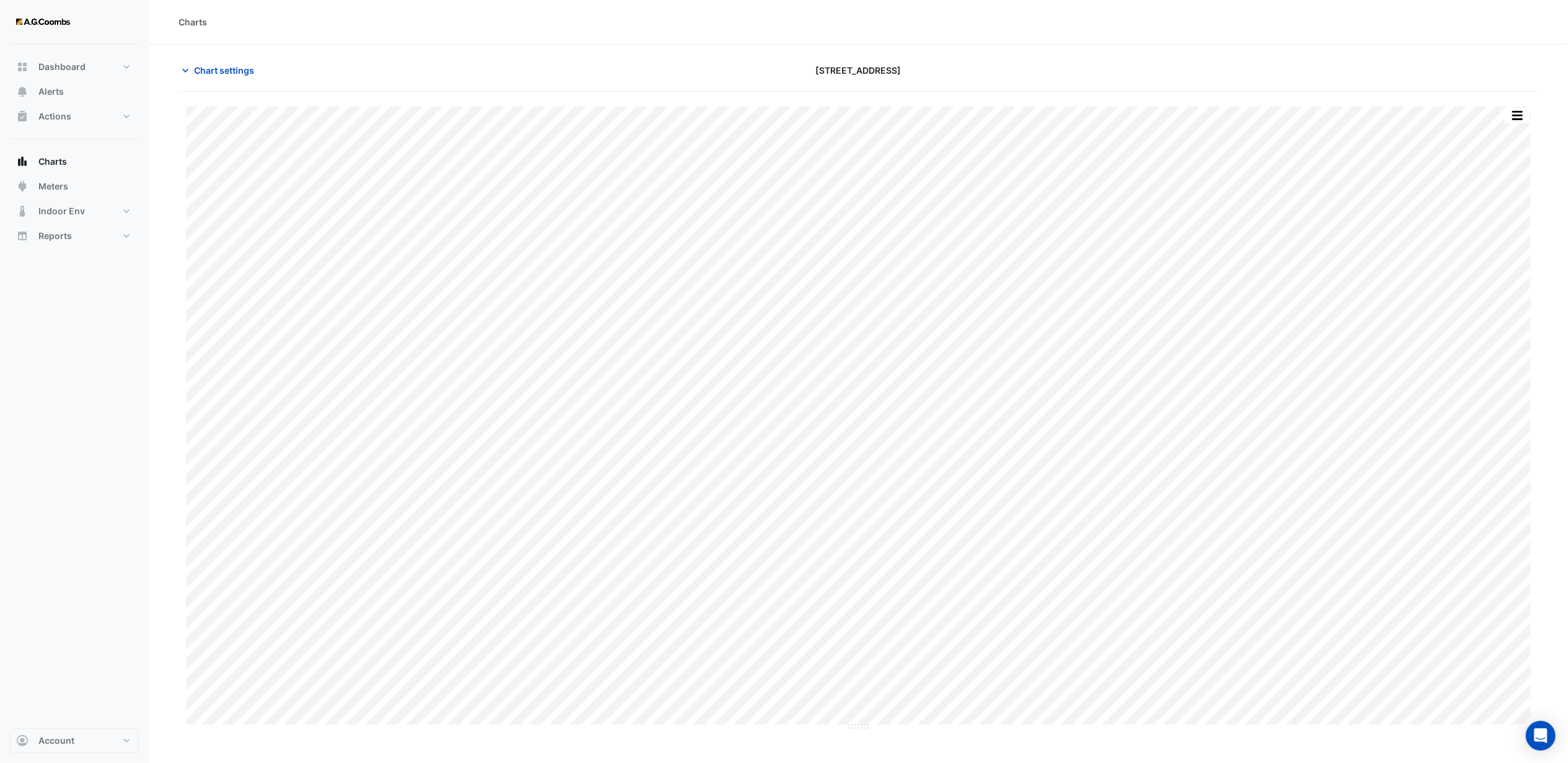
click at [1036, 67] on div "[STREET_ADDRESS]" at bounding box center [858, 69] width 458 height 22
click at [994, 80] on div "[STREET_ADDRESS]" at bounding box center [858, 69] width 458 height 22
click at [1095, 68] on div at bounding box center [1316, 69] width 458 height 22
drag, startPoint x: 1092, startPoint y: 85, endPoint x: 997, endPoint y: 65, distance: 97.1
click at [1092, 85] on div "Chart settings [STREET_ADDRESS]" at bounding box center [858, 75] width 1360 height 32
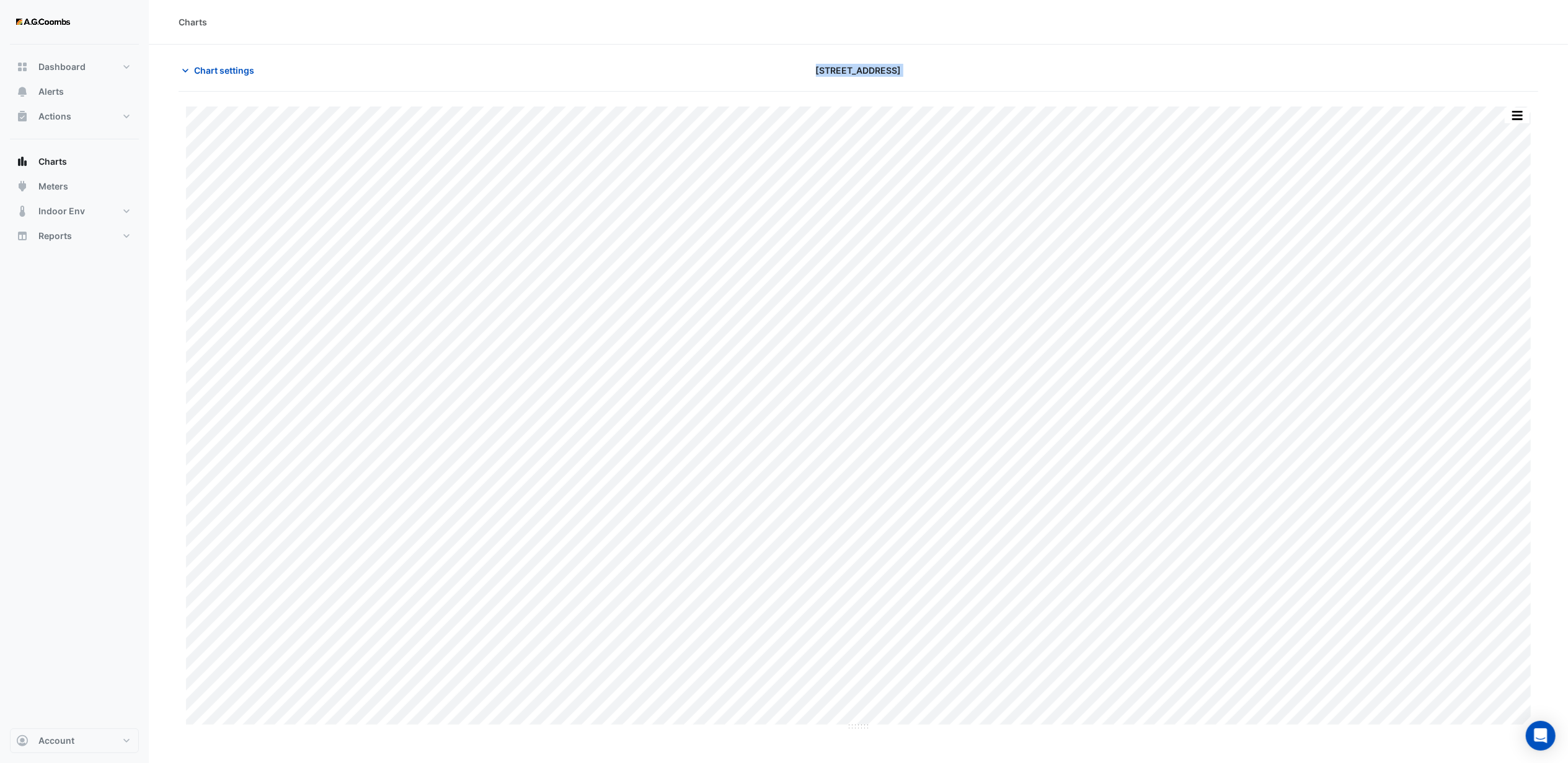
click at [990, 110] on app-charts "Chart settings [STREET_ADDRESS] Print Save as JPEG Save as PNG Pivot Data Table…" at bounding box center [858, 435] width 1360 height 751
click at [923, 75] on div "[STREET_ADDRESS]" at bounding box center [858, 69] width 458 height 22
click at [759, 54] on section "Chart settings [STREET_ADDRESS] Print Save as JPEG Save as PNG Pivot Data Table…" at bounding box center [857, 428] width 1419 height 766
click at [692, 74] on div "[STREET_ADDRESS]" at bounding box center [858, 69] width 458 height 22
click at [1072, 86] on div "Chart settings [STREET_ADDRESS]" at bounding box center [858, 75] width 1360 height 32
